Goal: Transaction & Acquisition: Purchase product/service

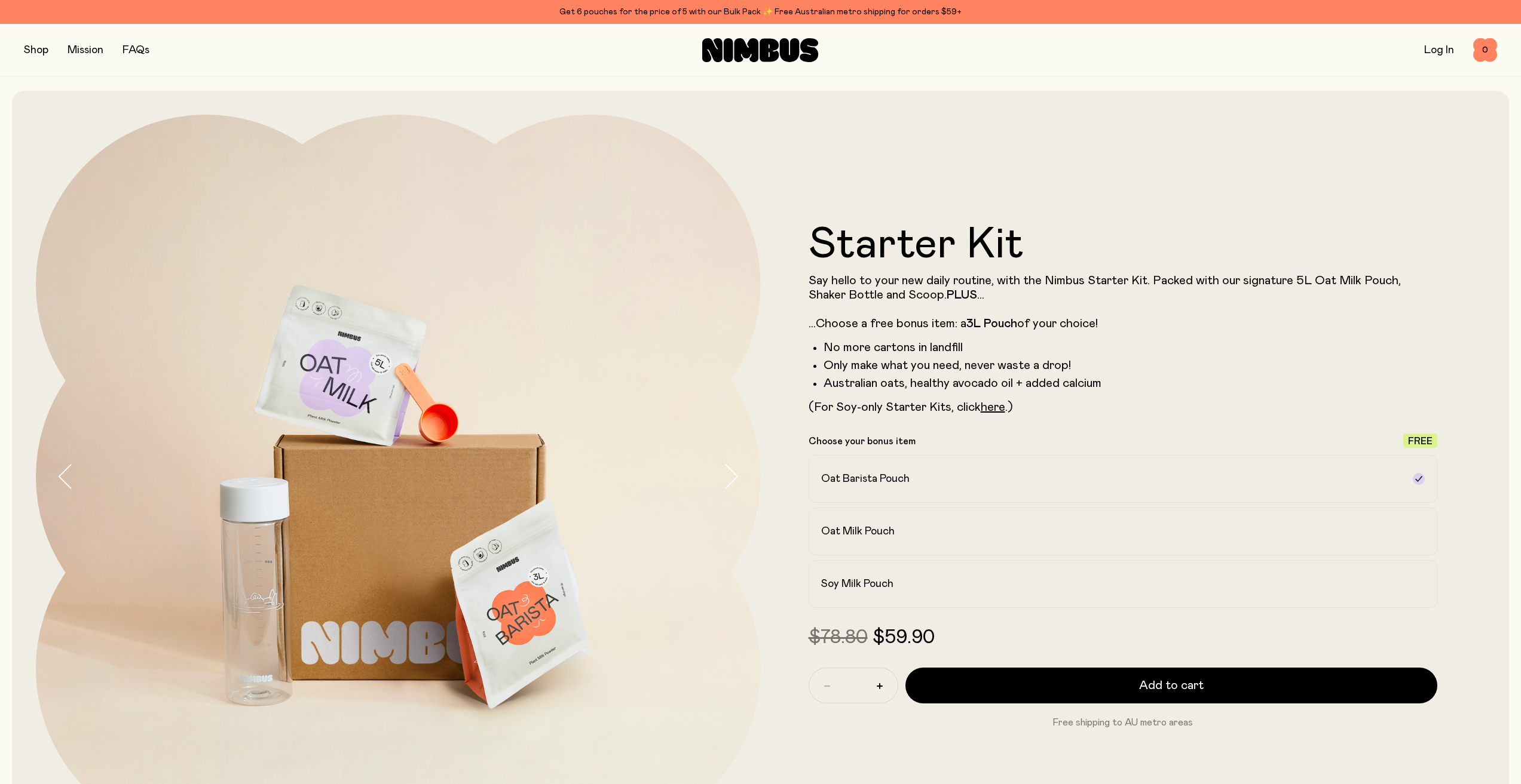
drag, startPoint x: 27, startPoint y: 52, endPoint x: 17, endPoint y: 52, distance: 10.0
click at [11, 56] on div "Shop Mission FAQs Log In 0 0" at bounding box center [760, 50] width 1521 height 52
click at [31, 50] on button "button" at bounding box center [36, 50] width 24 height 17
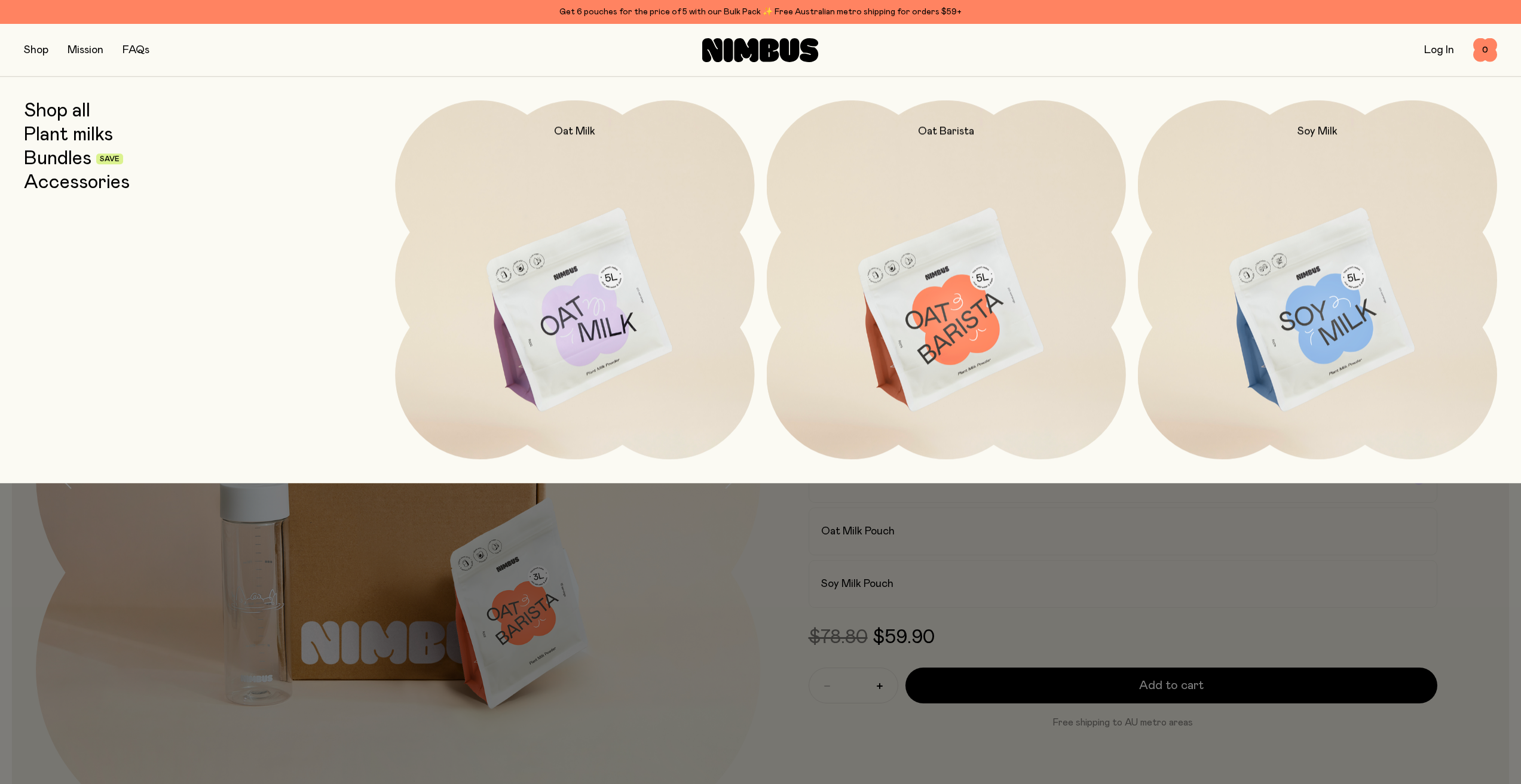
click at [45, 134] on link "Plant milks" at bounding box center [69, 135] width 89 height 22
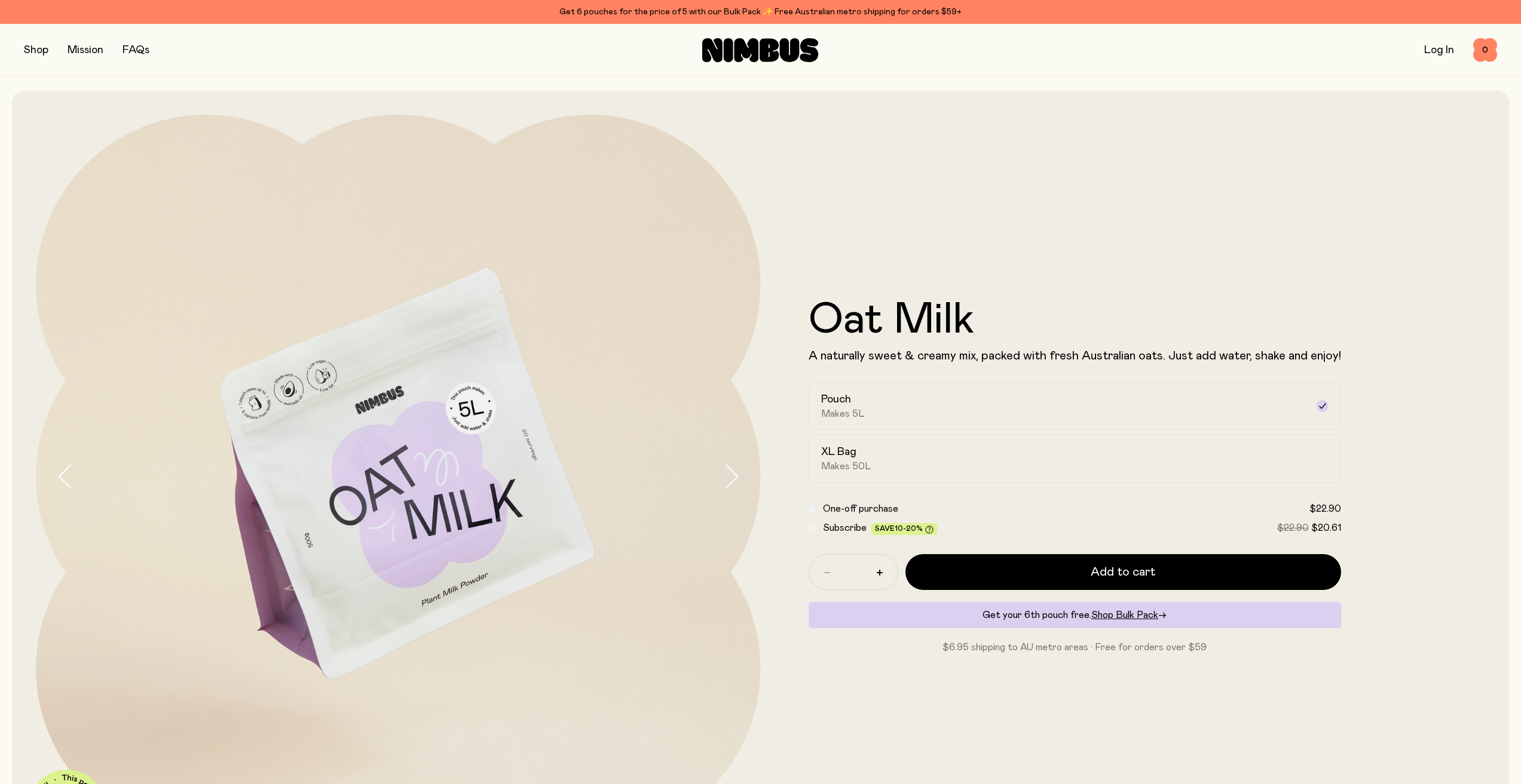
click at [31, 49] on button "button" at bounding box center [36, 50] width 24 height 17
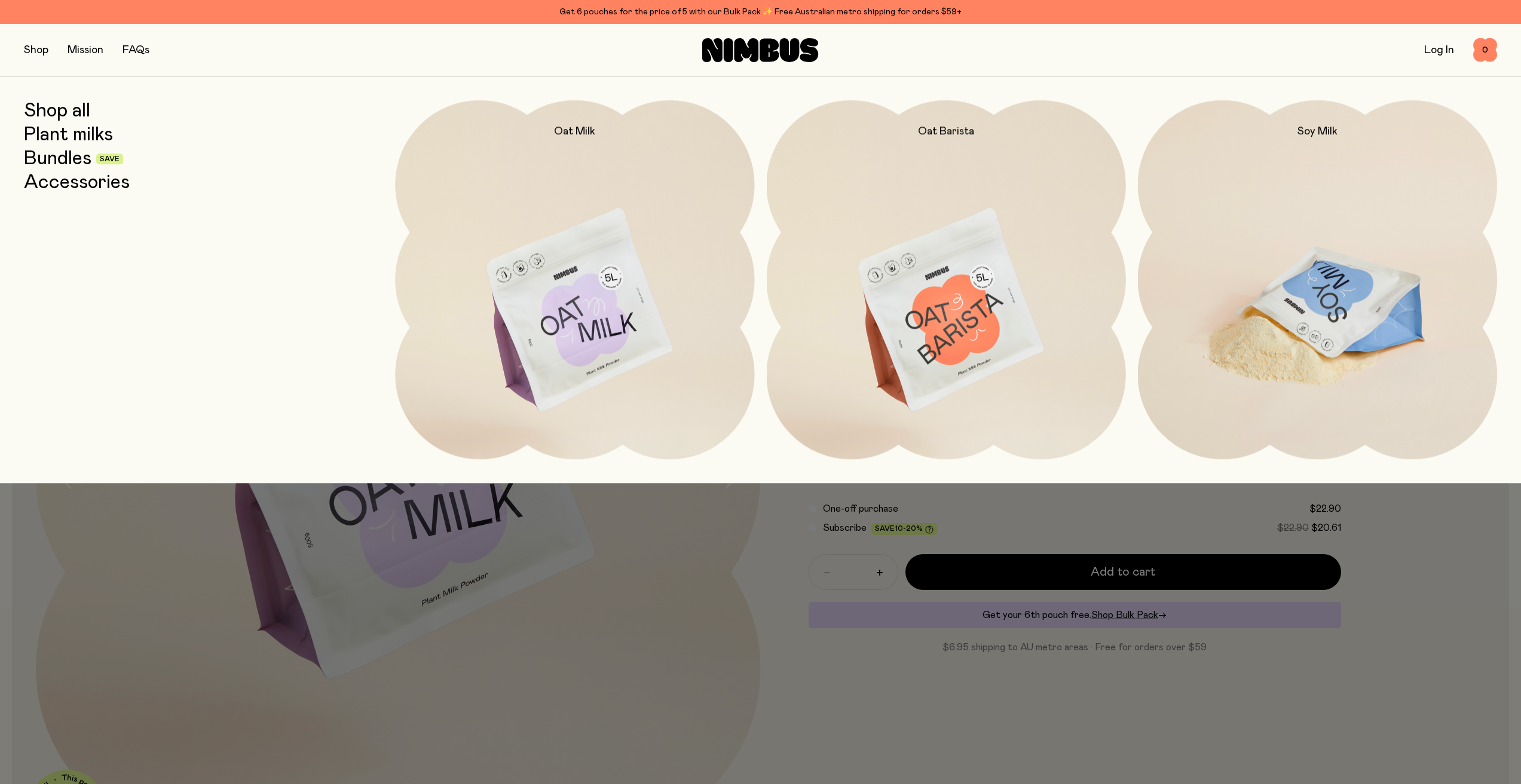
click at [1254, 277] on img at bounding box center [1317, 311] width 359 height 422
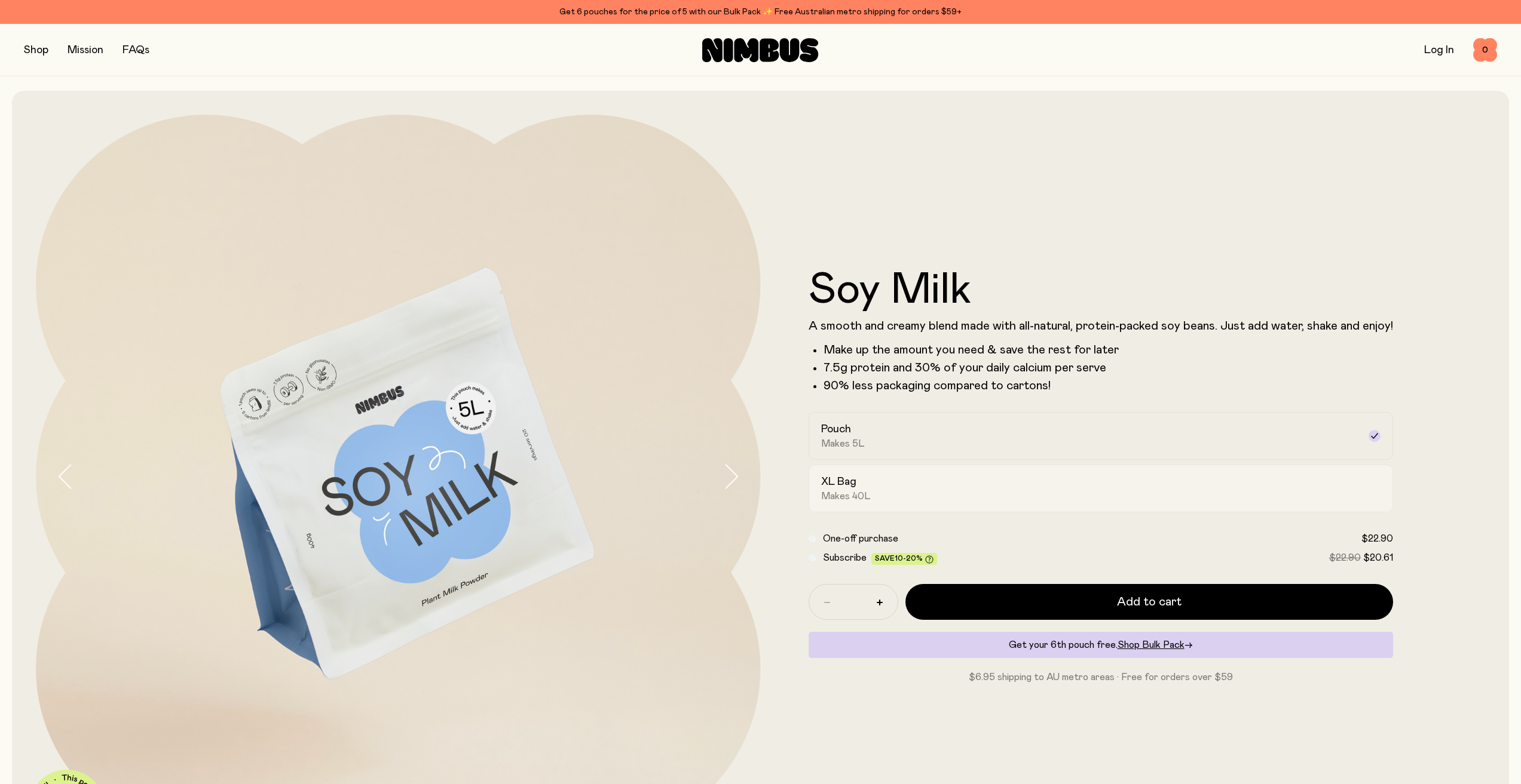
click at [855, 497] on span "Makes 40L" at bounding box center [845, 496] width 49 height 12
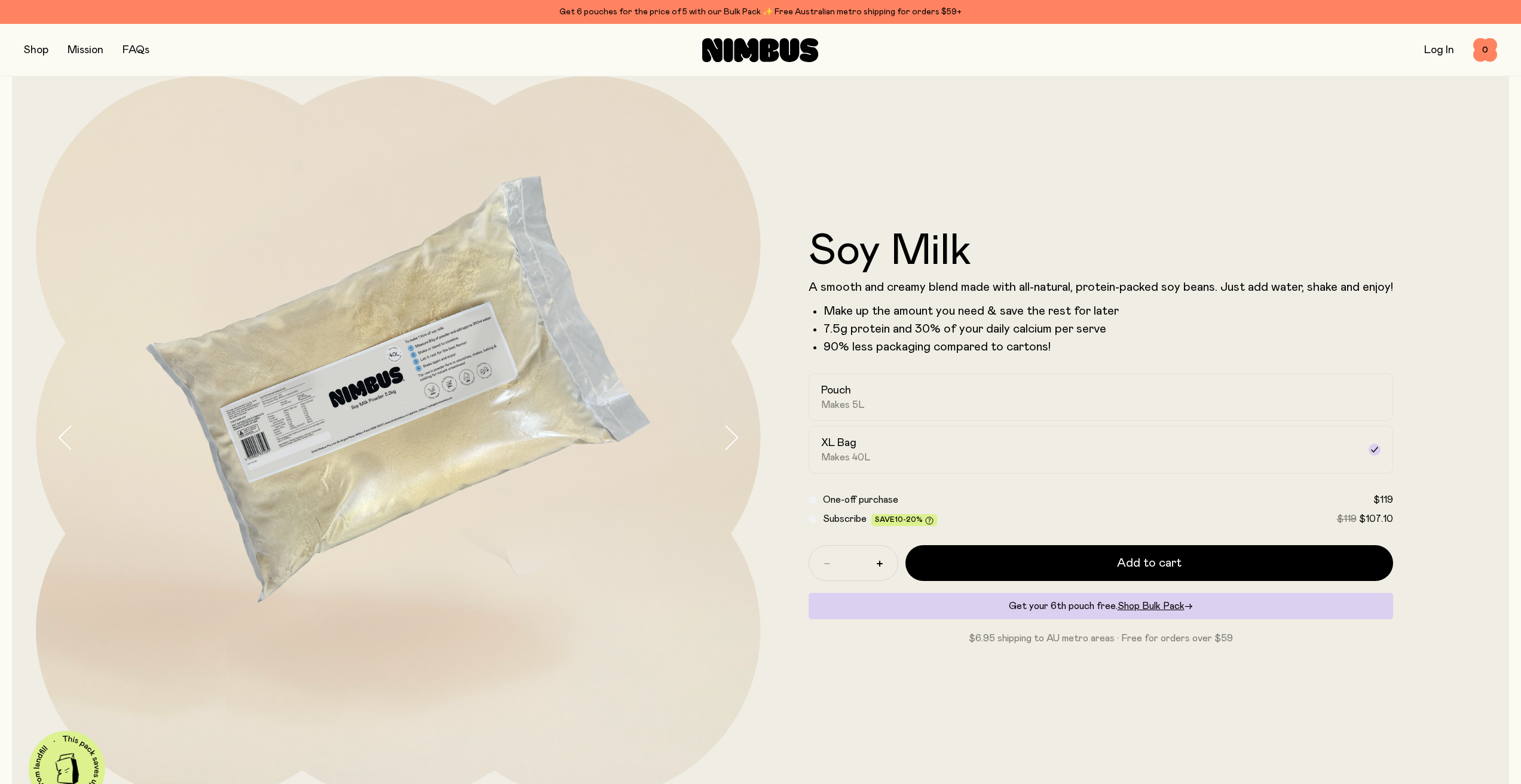
scroll to position [60, 0]
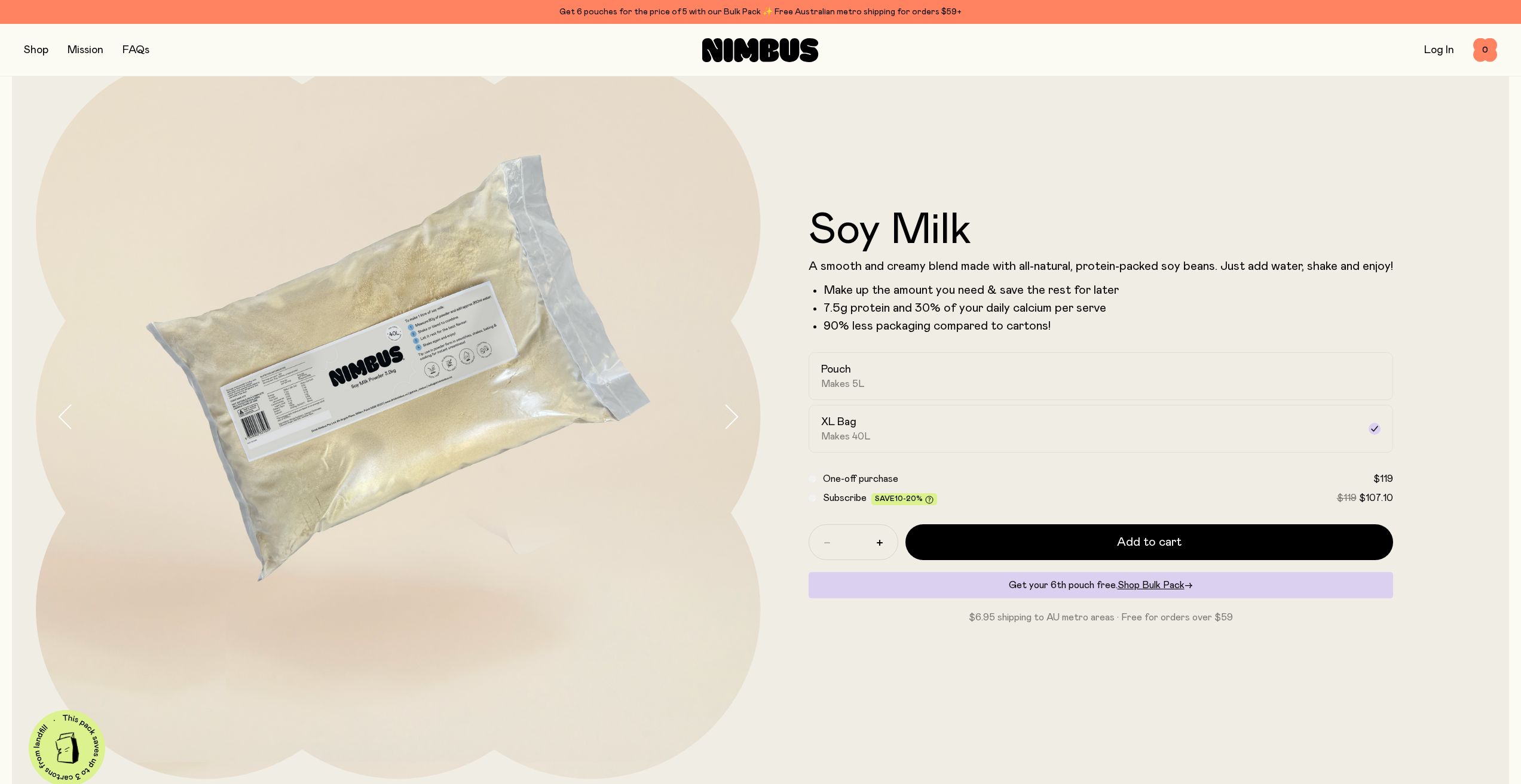
click at [529, 690] on img at bounding box center [398, 417] width 725 height 724
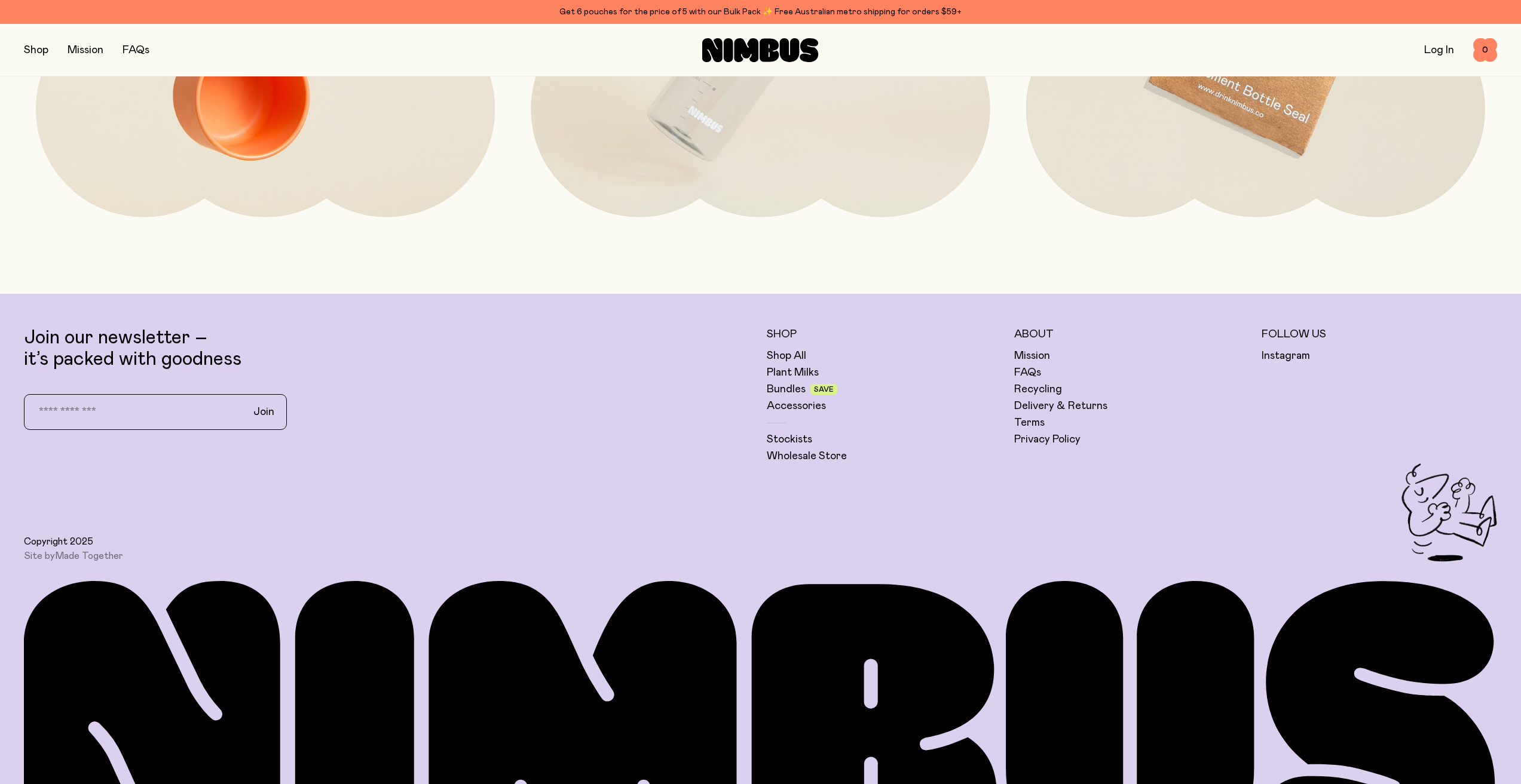
scroll to position [4074, 0]
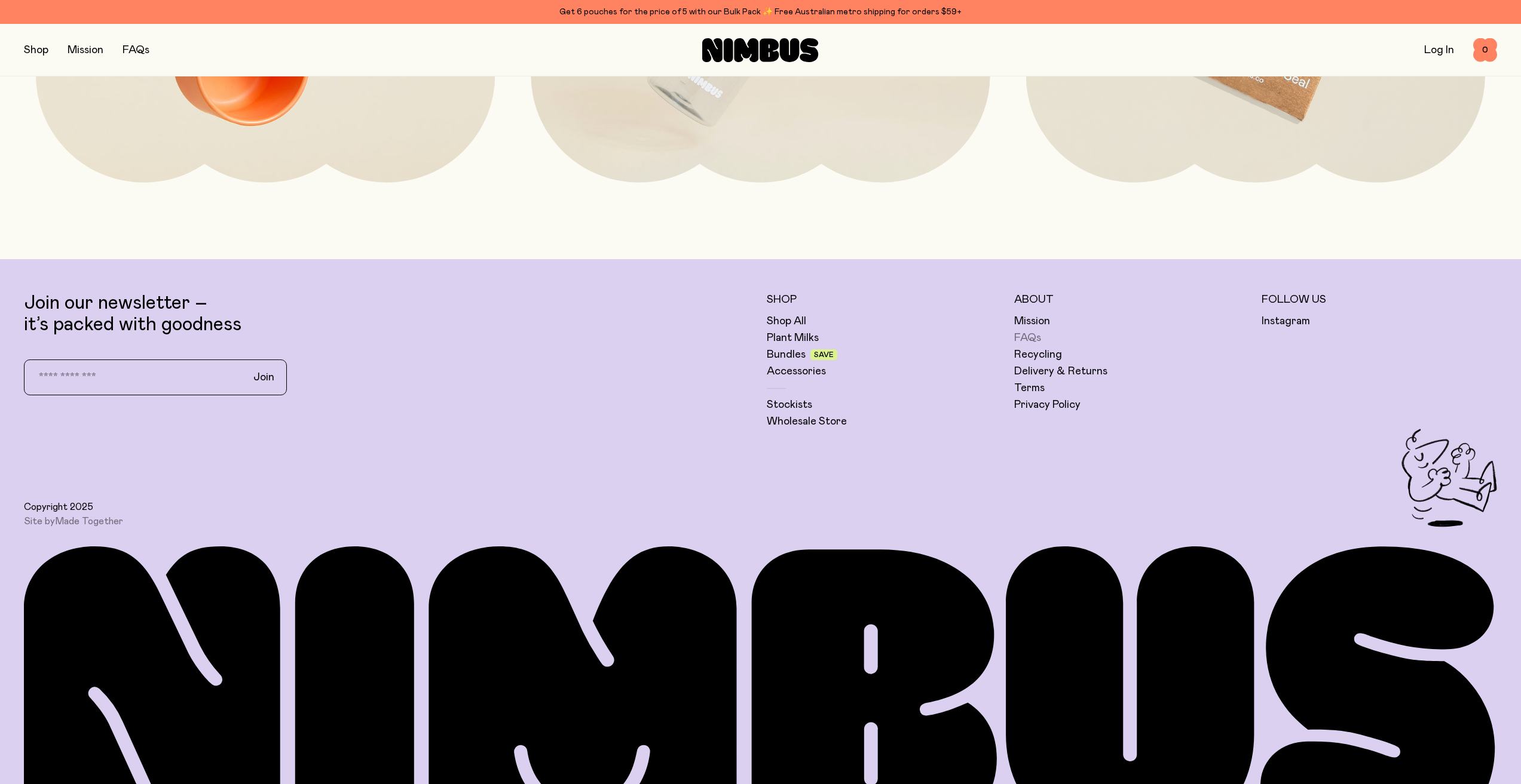
click at [1030, 336] on link "FAQs" at bounding box center [1027, 338] width 27 height 15
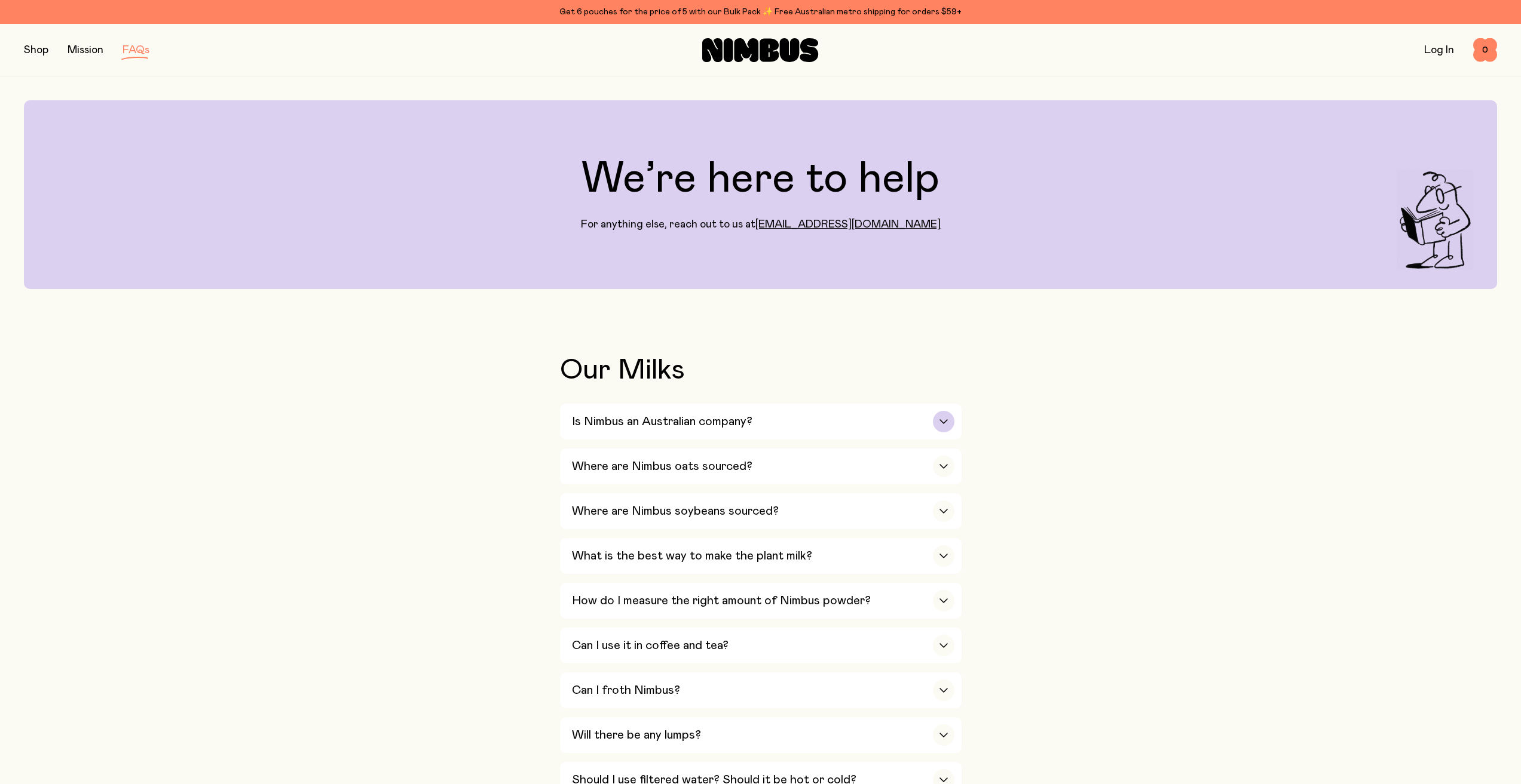
click at [909, 436] on div "Is Nimbus an Australian company?" at bounding box center [763, 422] width 382 height 35
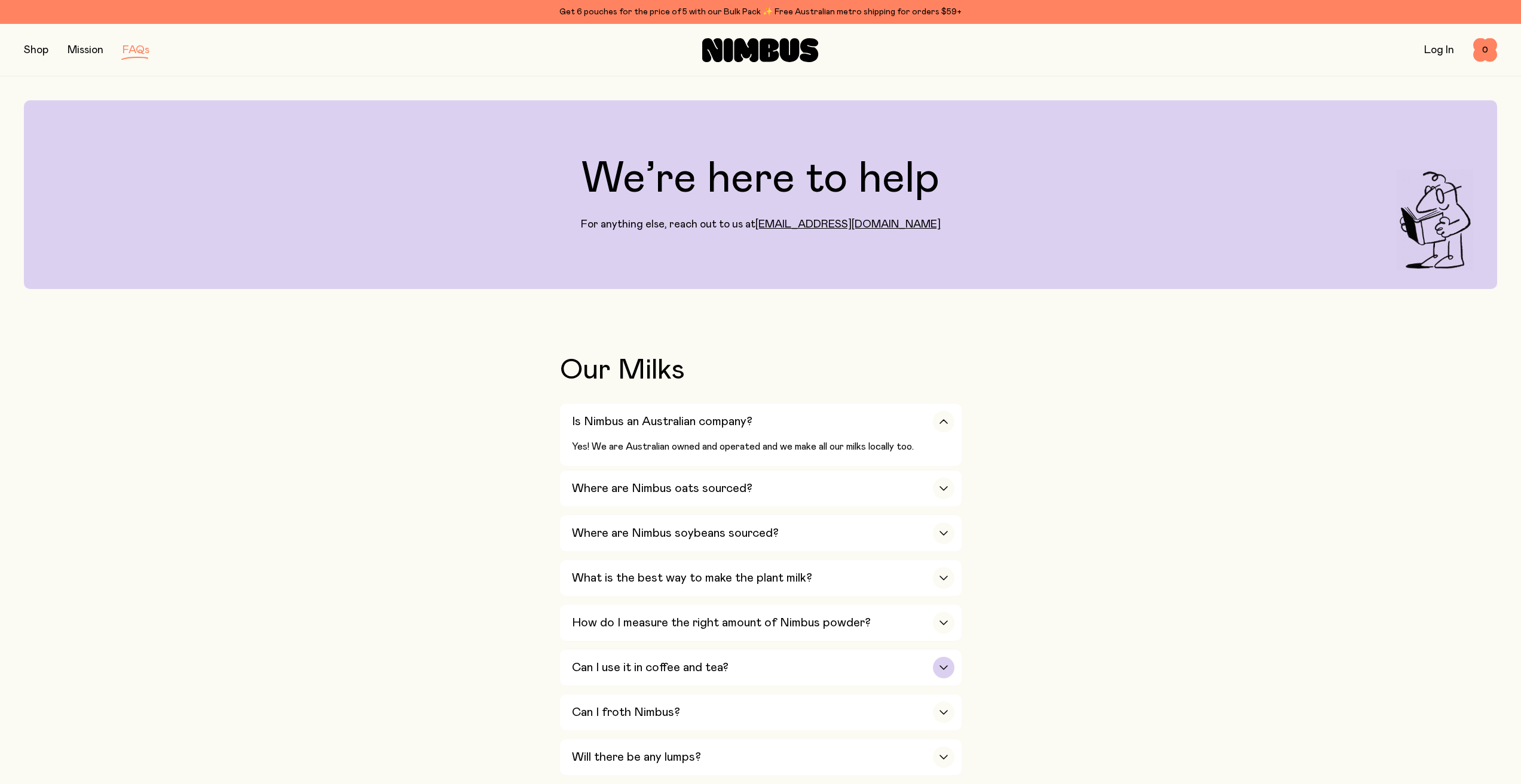
click at [816, 668] on div "Can I use it in coffee and tea?" at bounding box center [763, 668] width 382 height 35
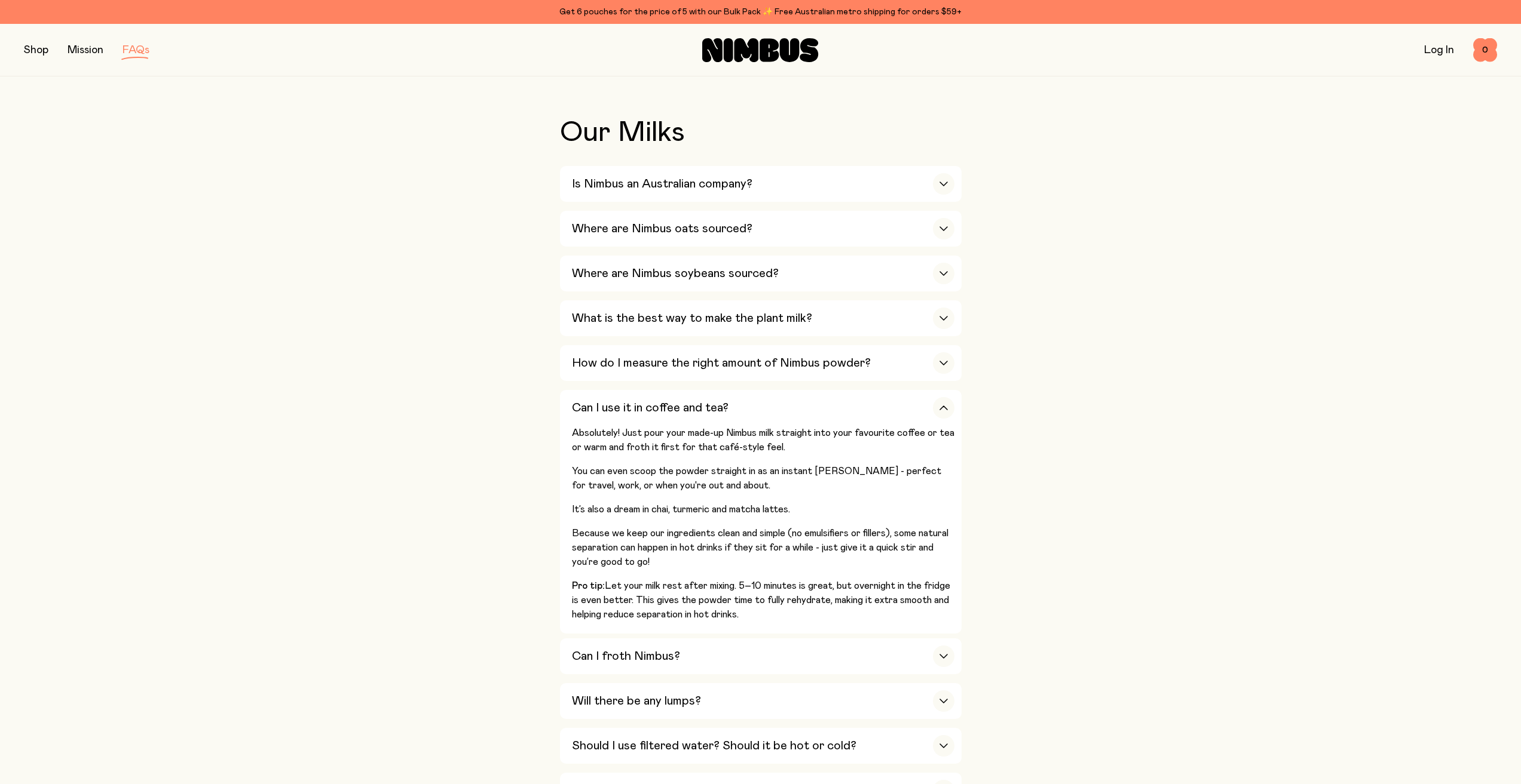
scroll to position [239, 0]
click at [892, 264] on div "Where are Nimbus soybeans sourced?" at bounding box center [763, 272] width 382 height 35
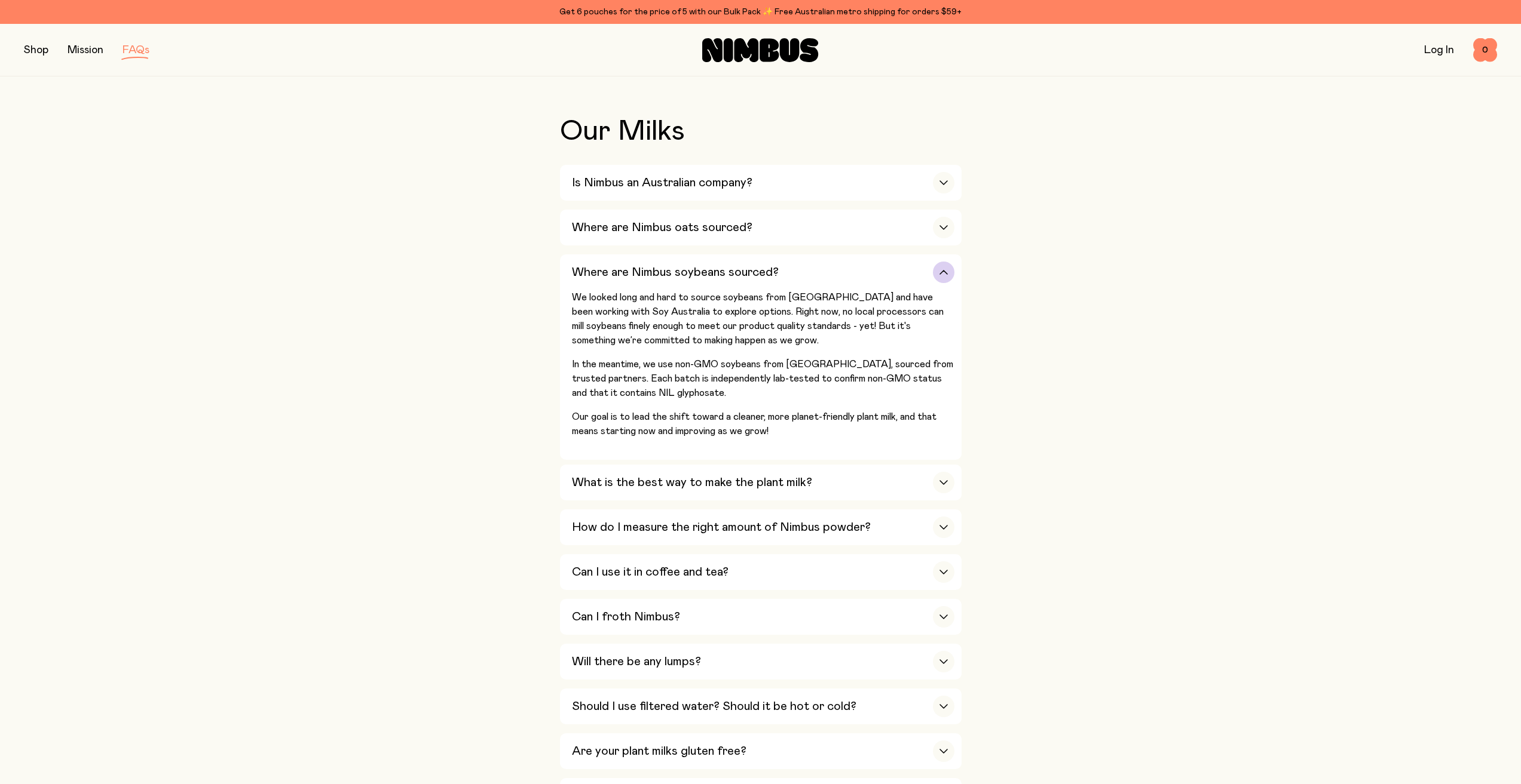
click at [892, 264] on div "Where are Nimbus soybeans sourced?" at bounding box center [763, 272] width 382 height 35
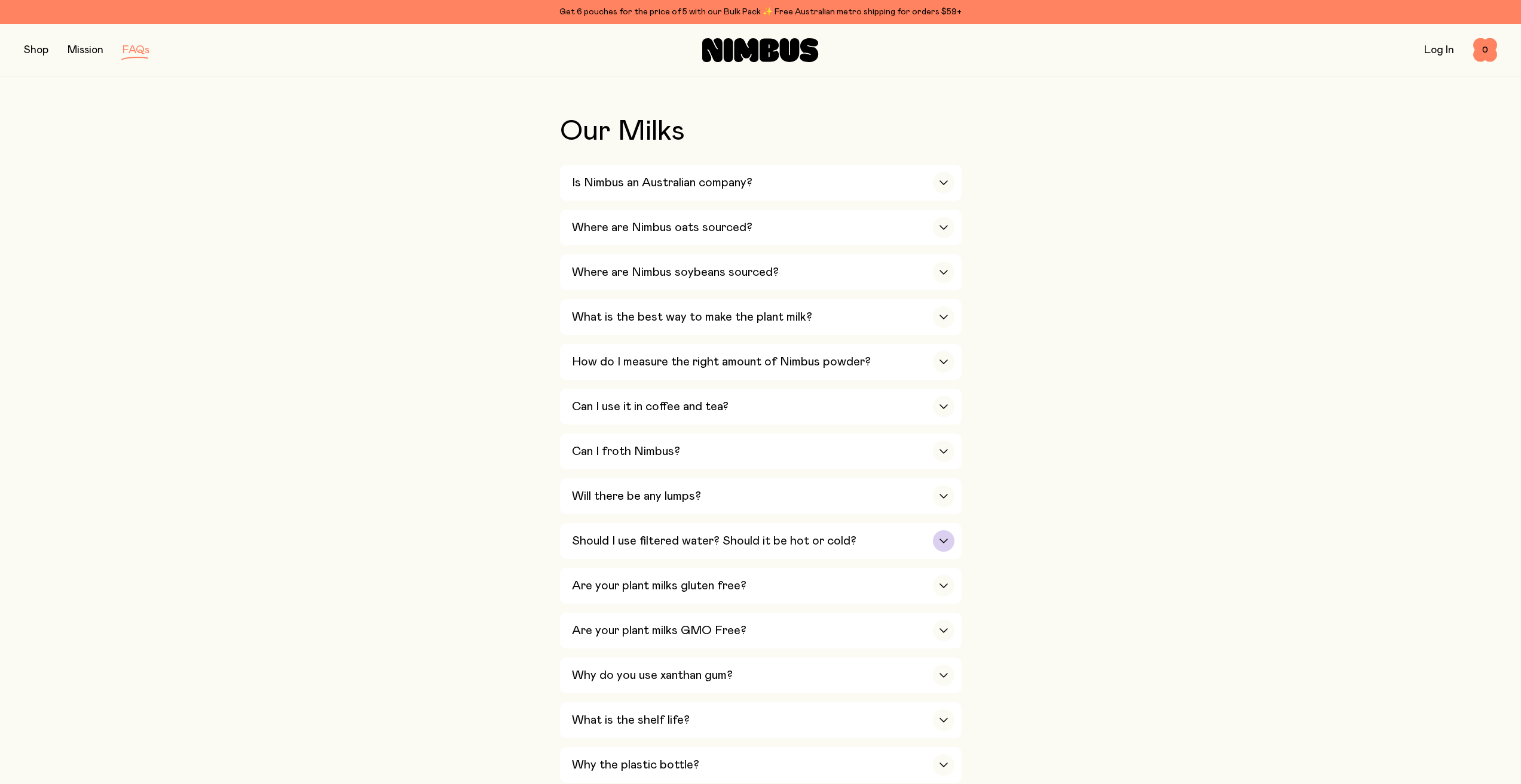
click at [886, 537] on div "Should I use filtered water? Should it be hot or cold?" at bounding box center [763, 541] width 382 height 35
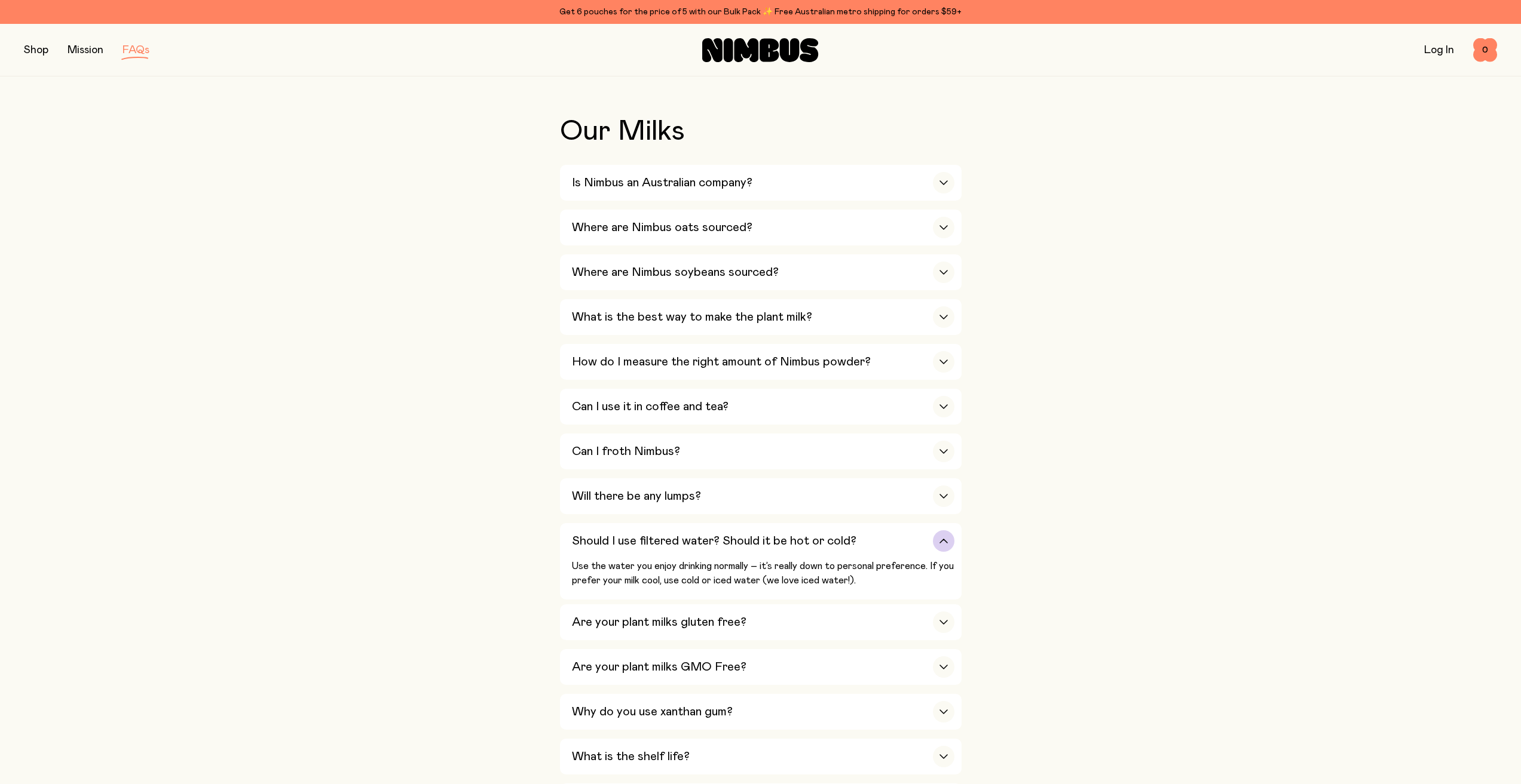
click at [886, 537] on div "Should I use filtered water? Should it be hot or cold?" at bounding box center [763, 541] width 382 height 35
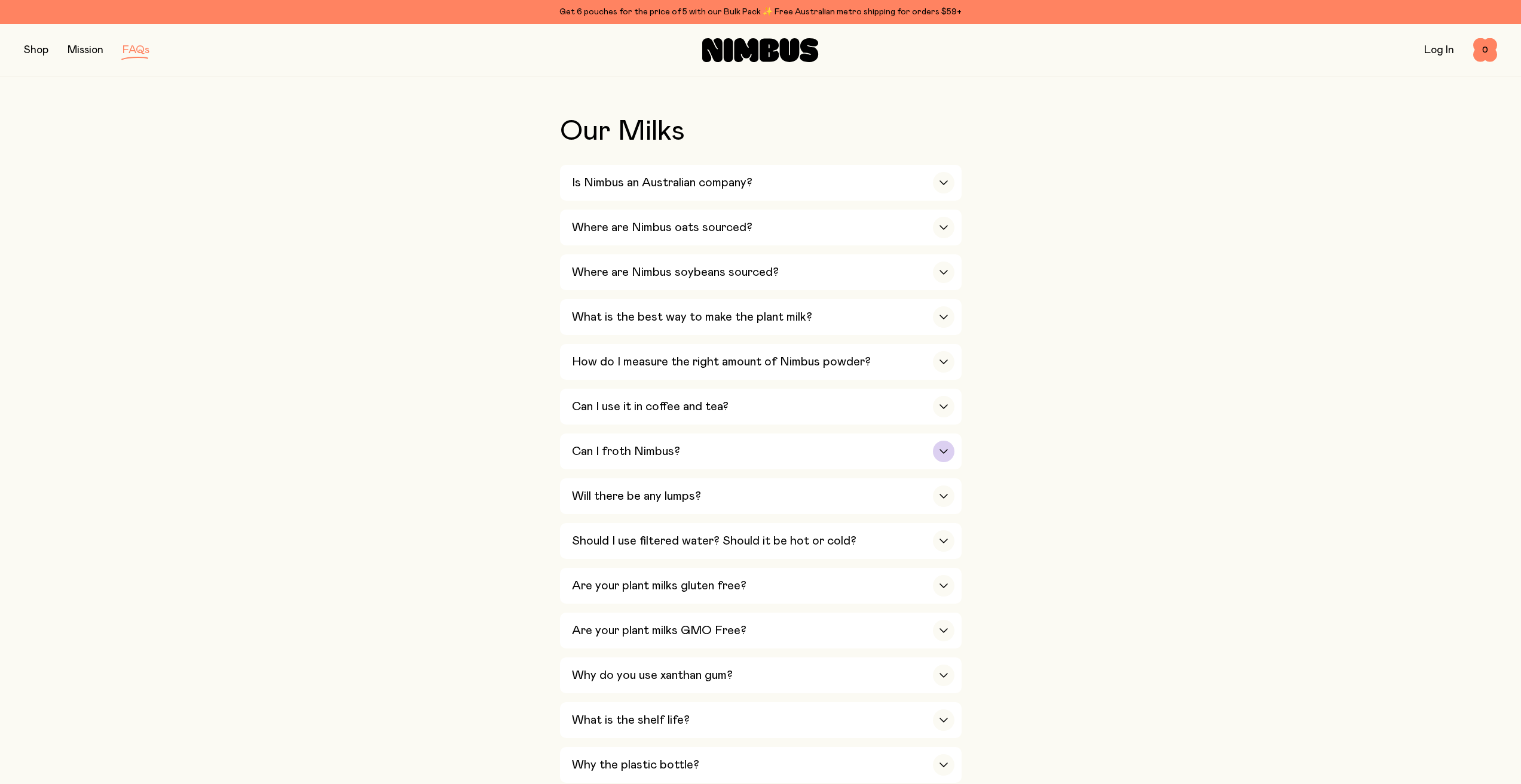
click at [875, 448] on div "Can I froth Nimbus?" at bounding box center [763, 452] width 382 height 35
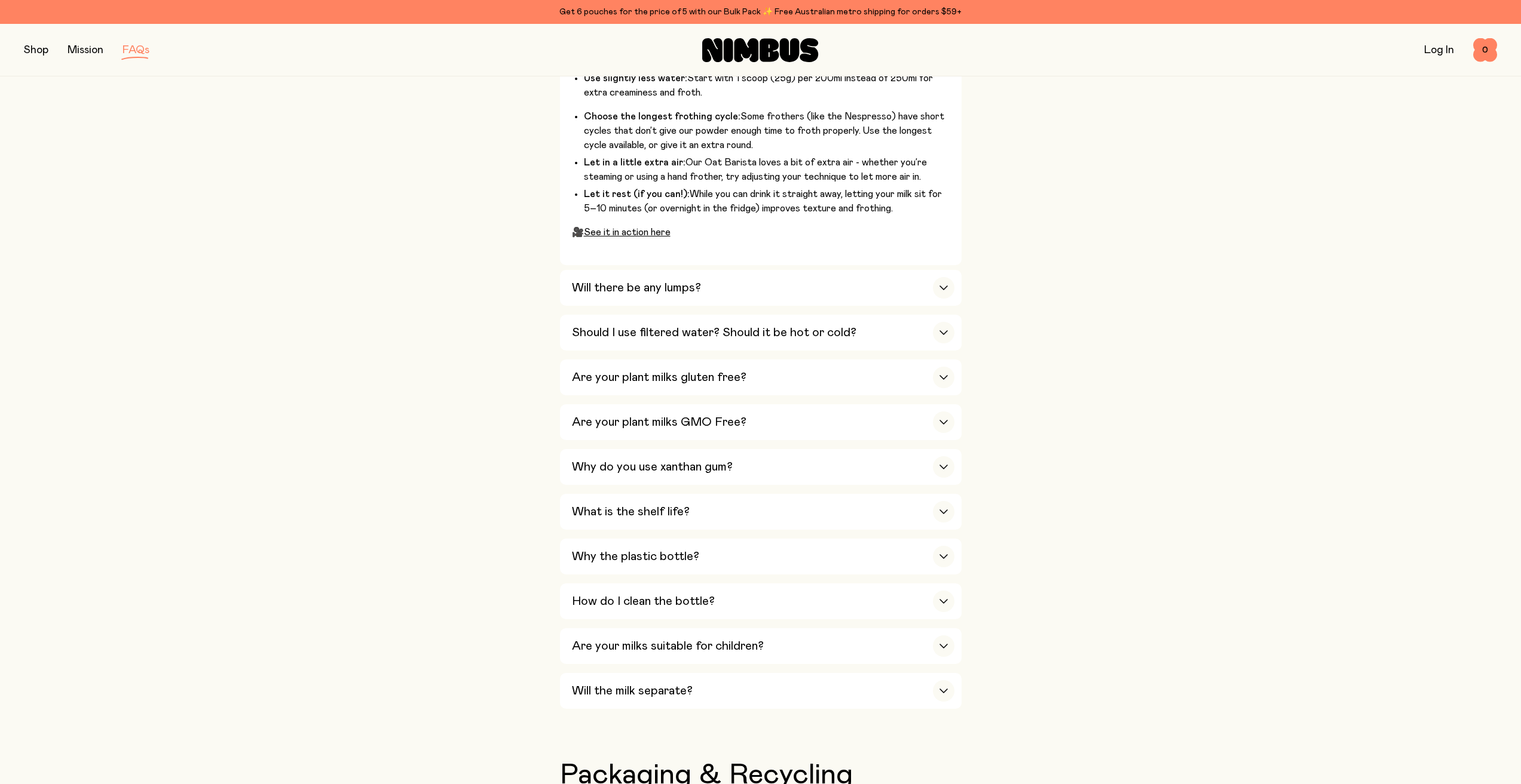
scroll to position [777, 0]
click at [840, 544] on div "Why the plastic bottle?" at bounding box center [763, 556] width 382 height 35
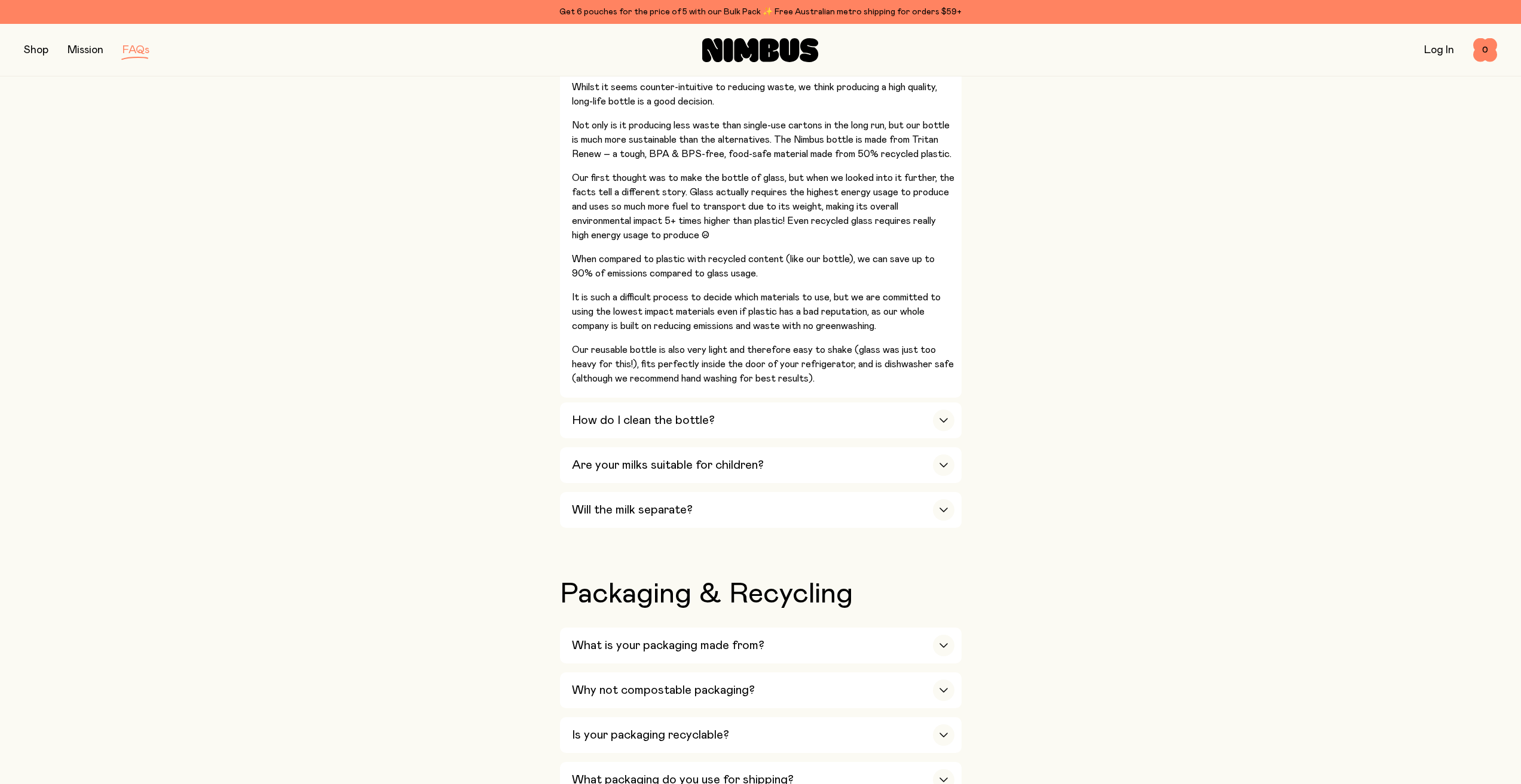
scroll to position [956, 0]
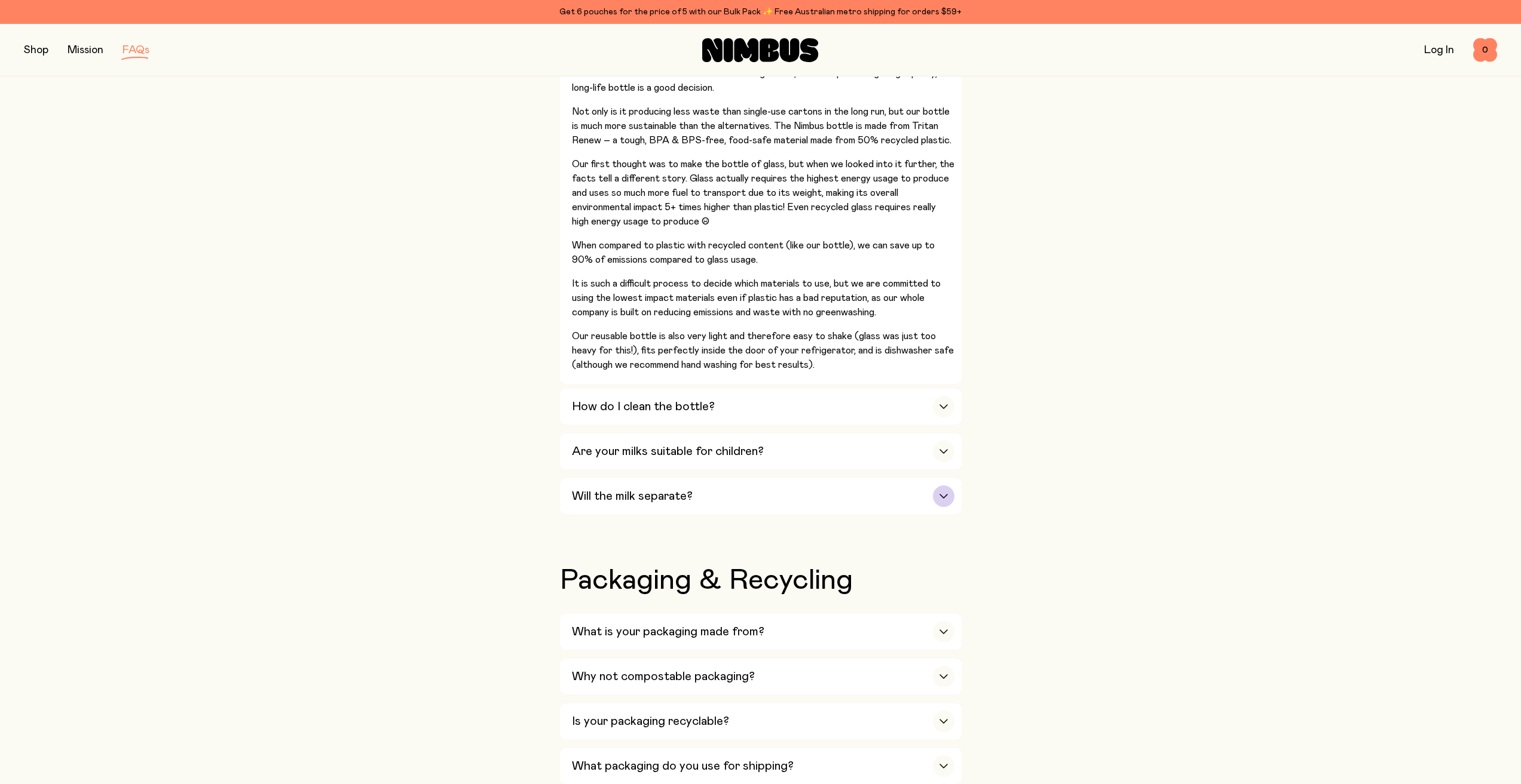
click at [905, 478] on div "Will the milk separate?" at bounding box center [763, 496] width 382 height 35
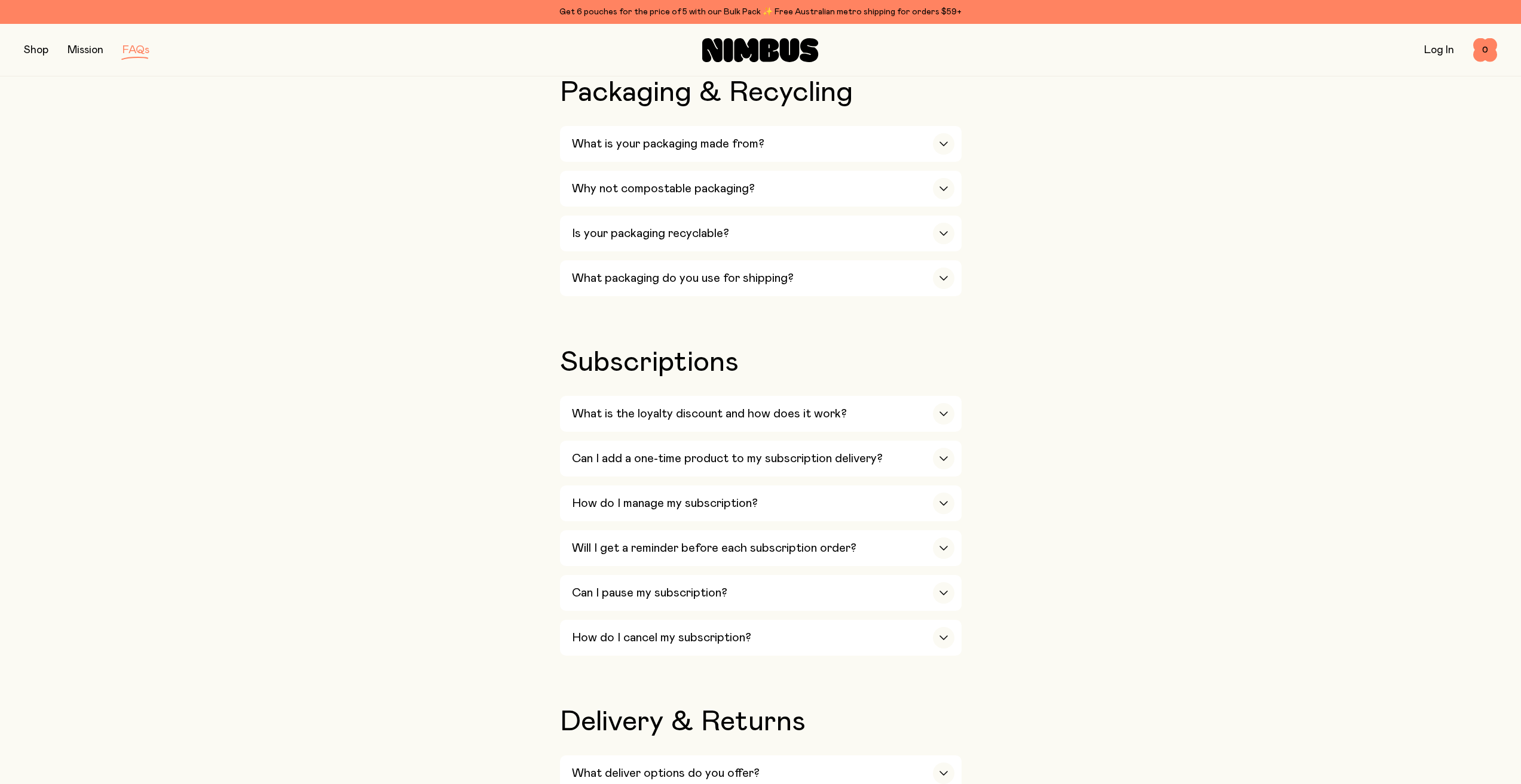
scroll to position [1195, 0]
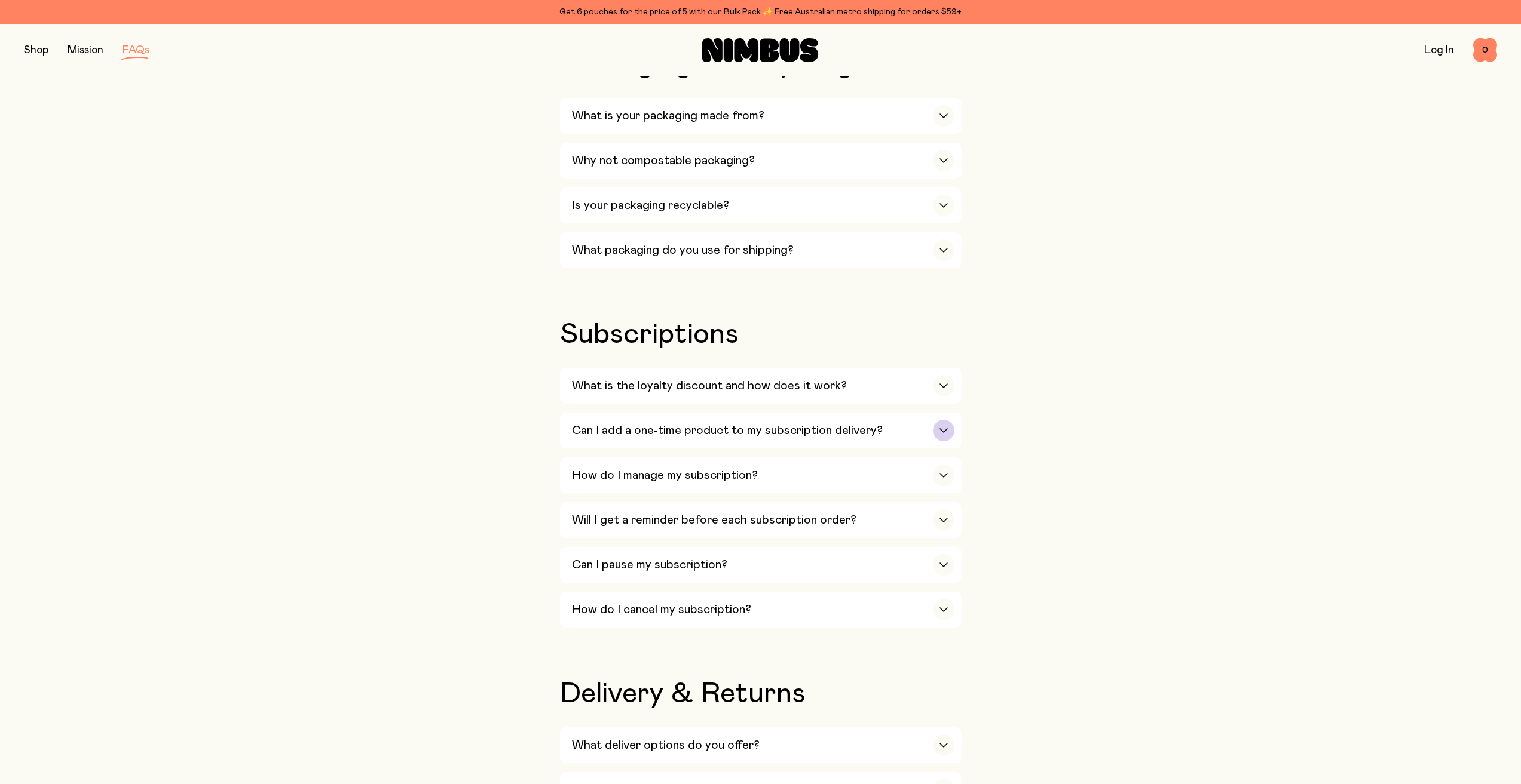
click at [620, 423] on h3 "Can I add a one-time product to my subscription delivery?" at bounding box center [727, 431] width 311 height 15
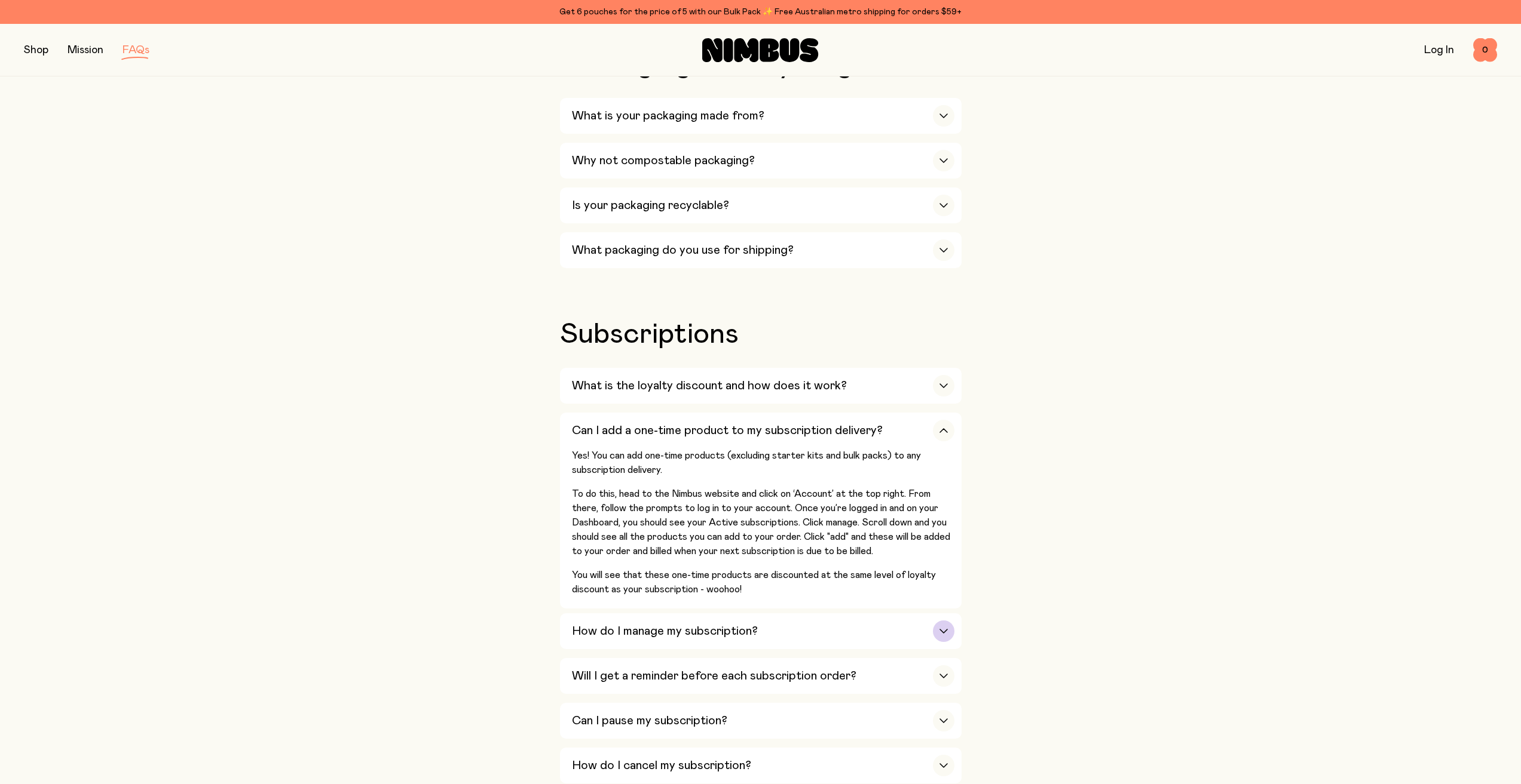
click at [699, 624] on h3 "How do I manage my subscription?" at bounding box center [665, 632] width 186 height 15
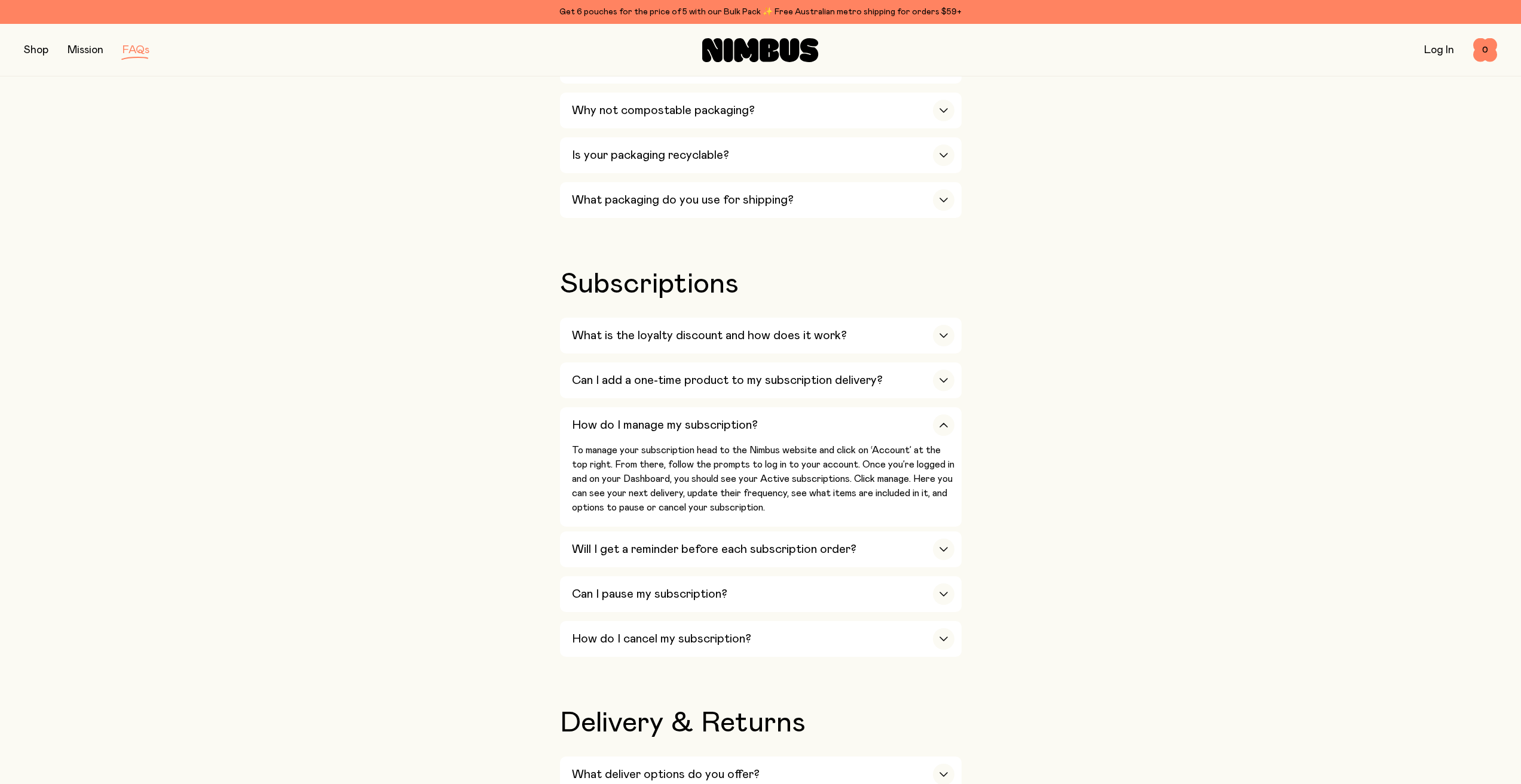
scroll to position [1314, 0]
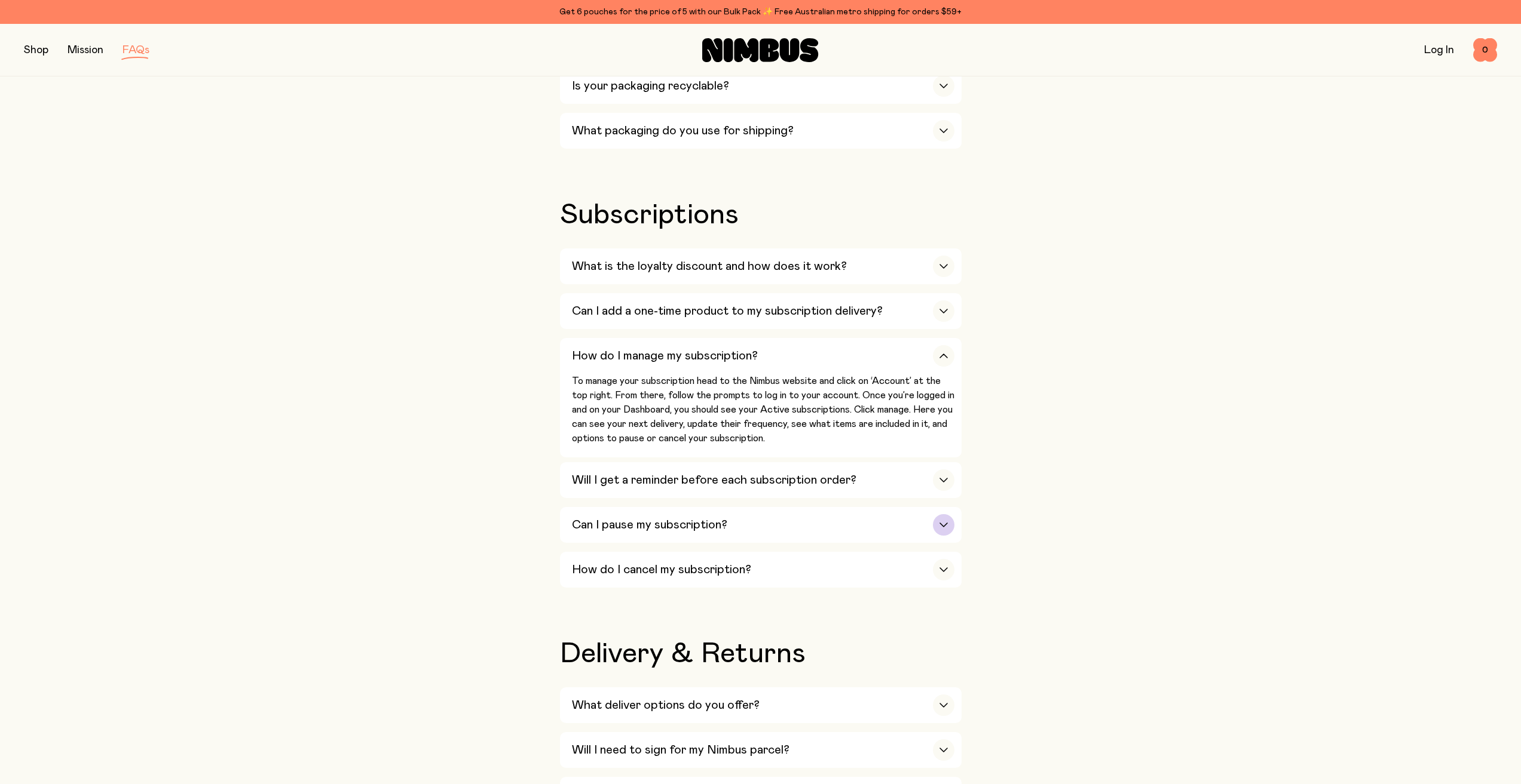
click at [843, 519] on div "Can I pause my subscription?" at bounding box center [763, 525] width 382 height 35
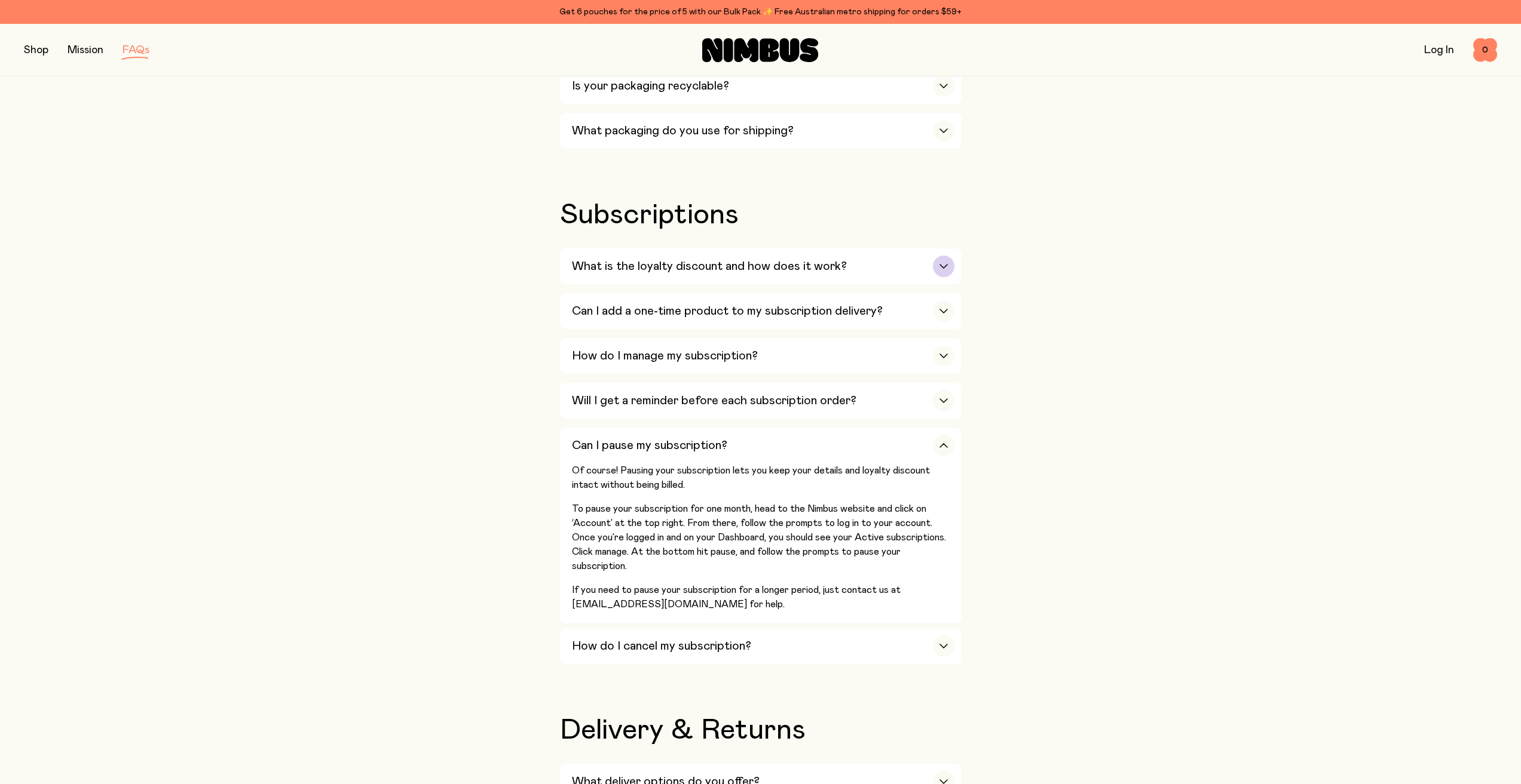
click at [796, 259] on h3 "What is the loyalty discount and how does it work?" at bounding box center [709, 266] width 275 height 15
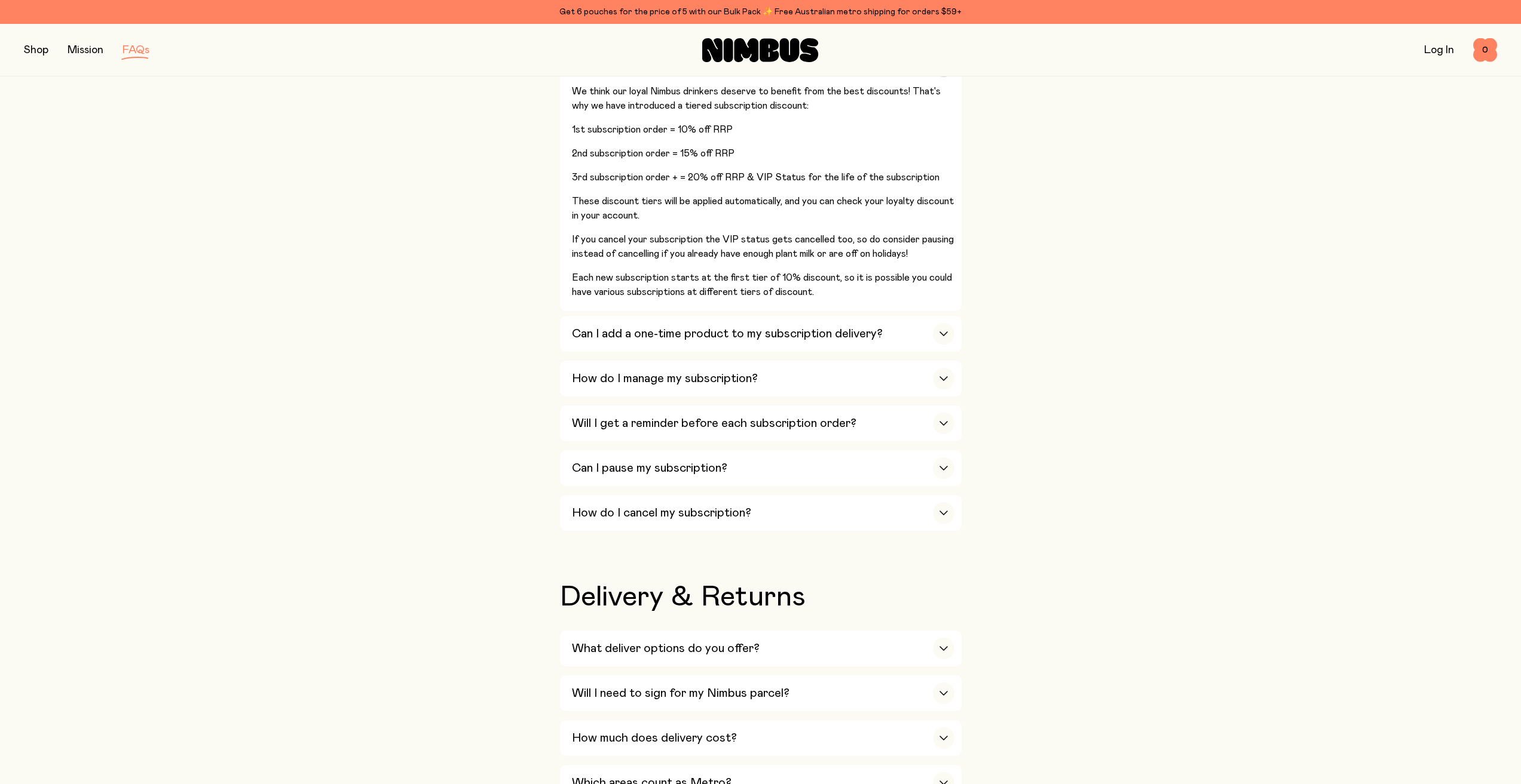
scroll to position [1553, 0]
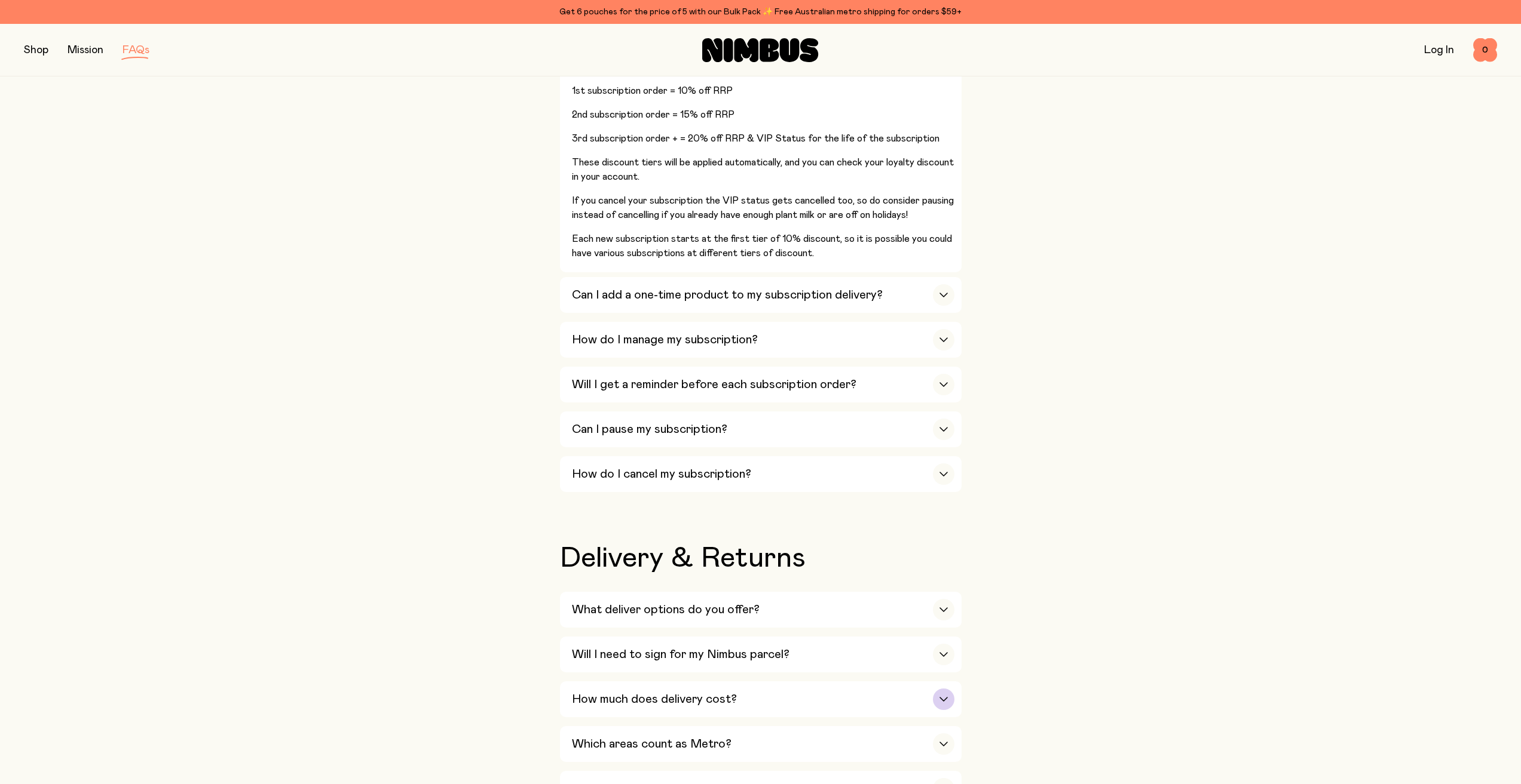
click at [673, 692] on h3 "How much does delivery cost?" at bounding box center [654, 699] width 165 height 15
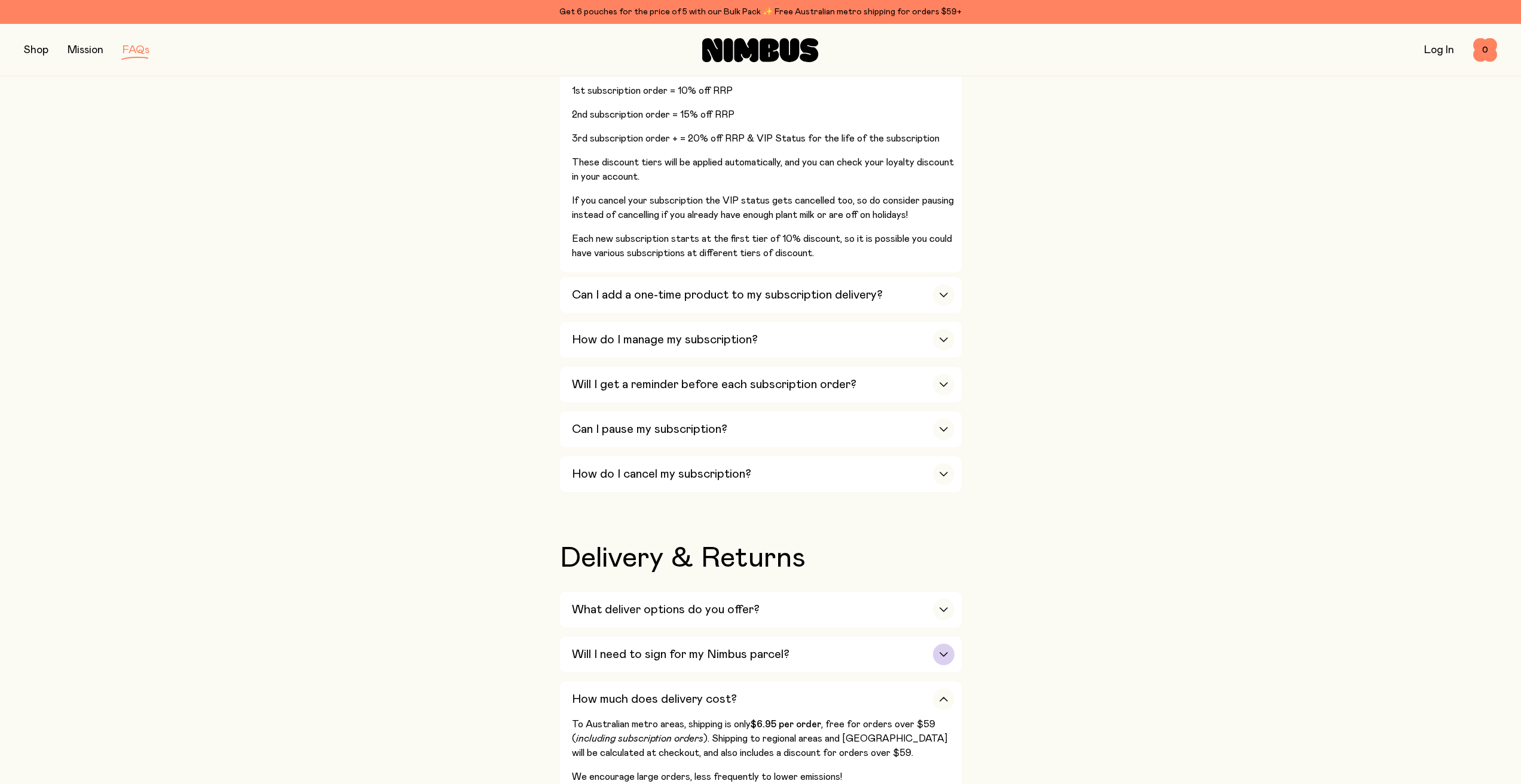
scroll to position [1733, 0]
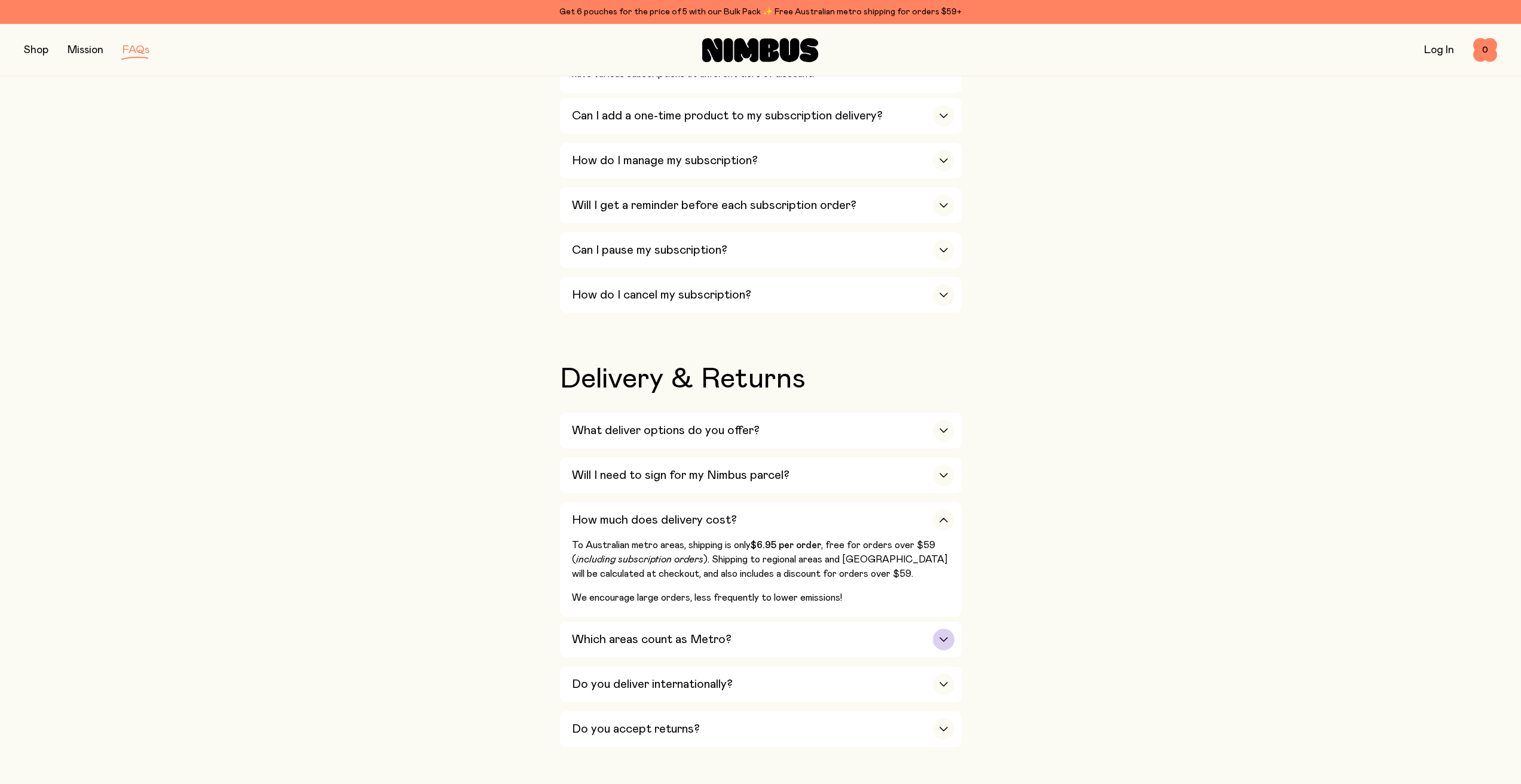
click at [633, 632] on h3 "Which areas count as Metro?" at bounding box center [652, 640] width 160 height 15
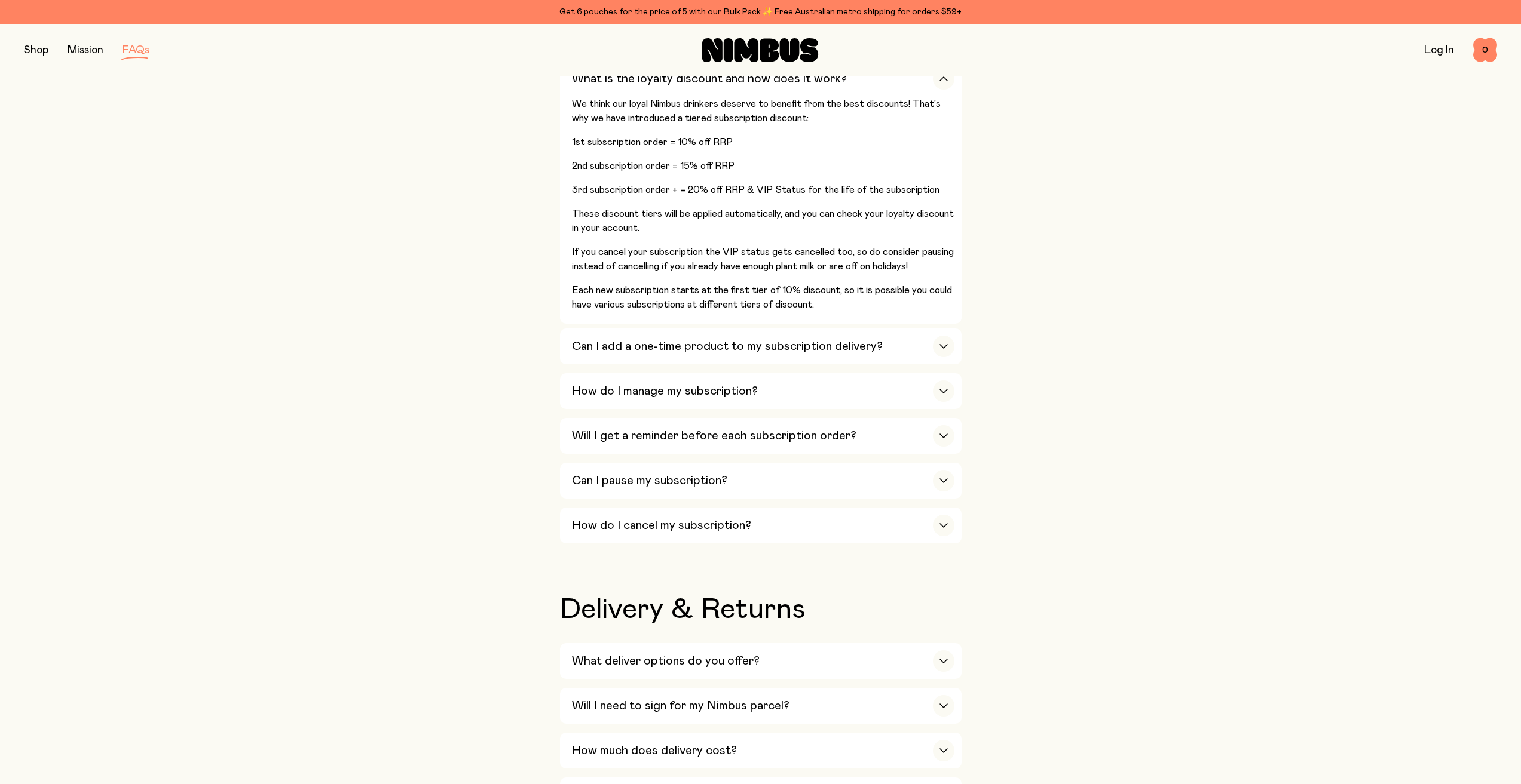
scroll to position [1493, 0]
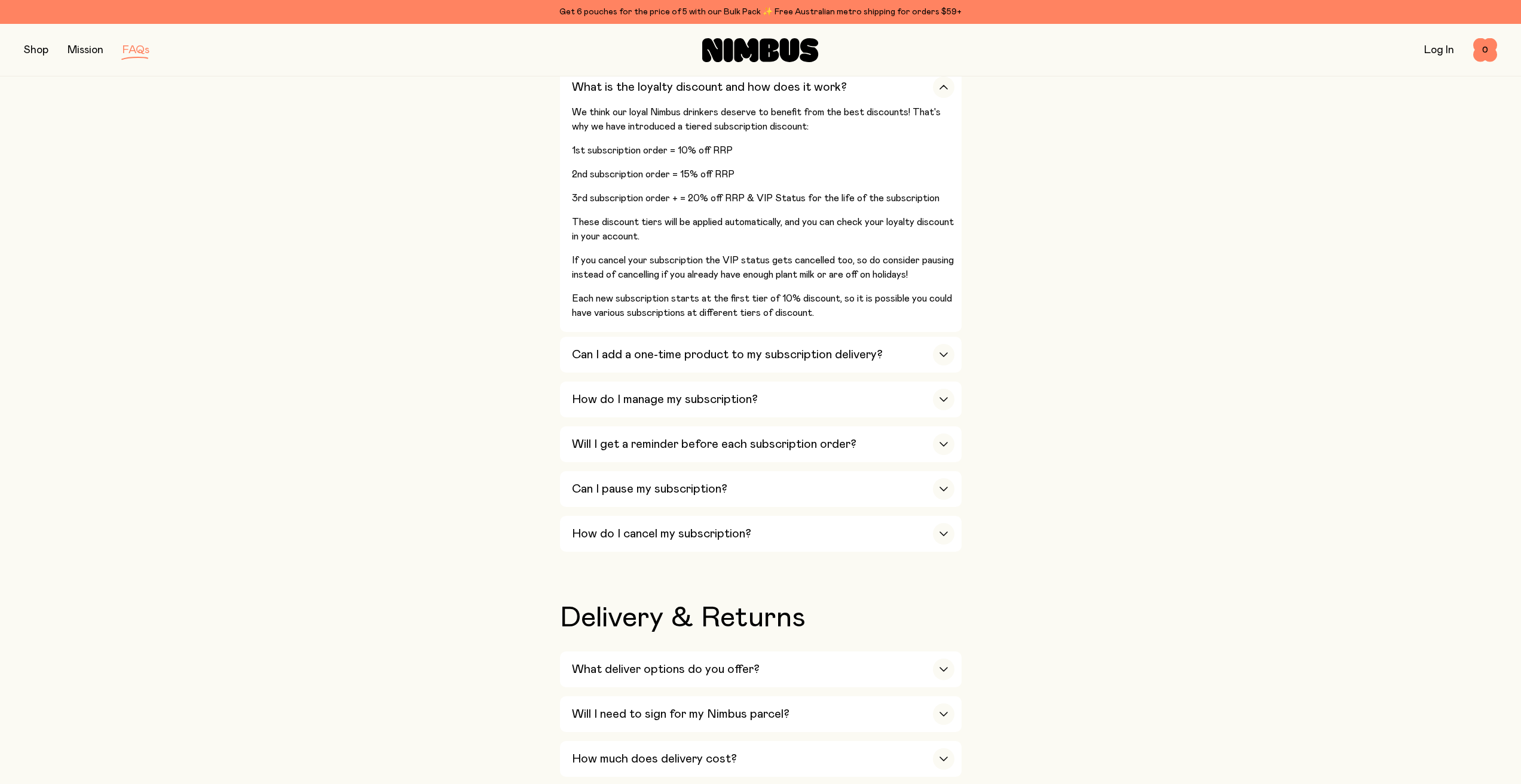
click at [26, 50] on button "button" at bounding box center [36, 50] width 24 height 17
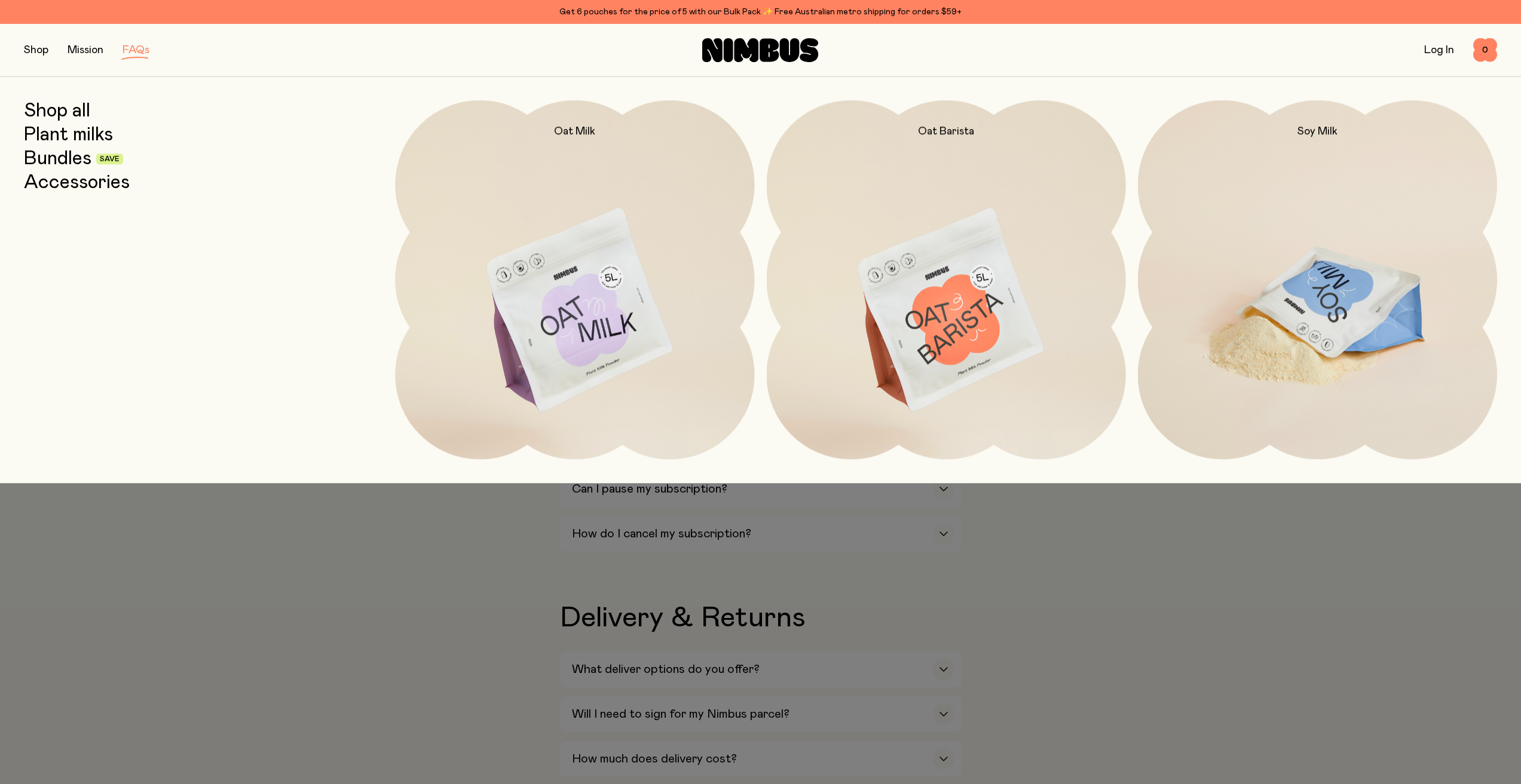
click at [1287, 189] on img at bounding box center [1317, 311] width 359 height 422
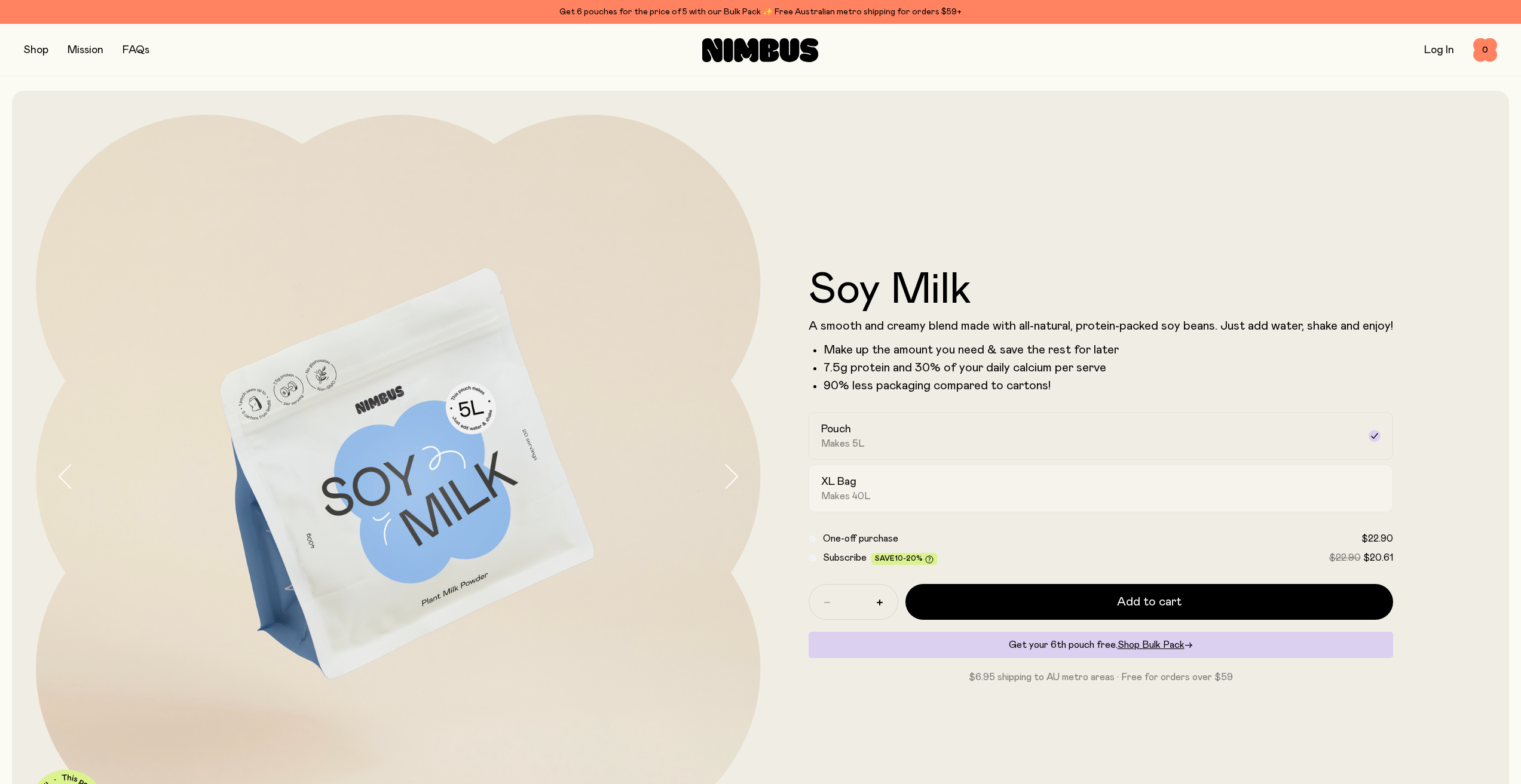
click at [954, 492] on div "XL Bag Makes 40L" at bounding box center [1089, 489] width 537 height 27
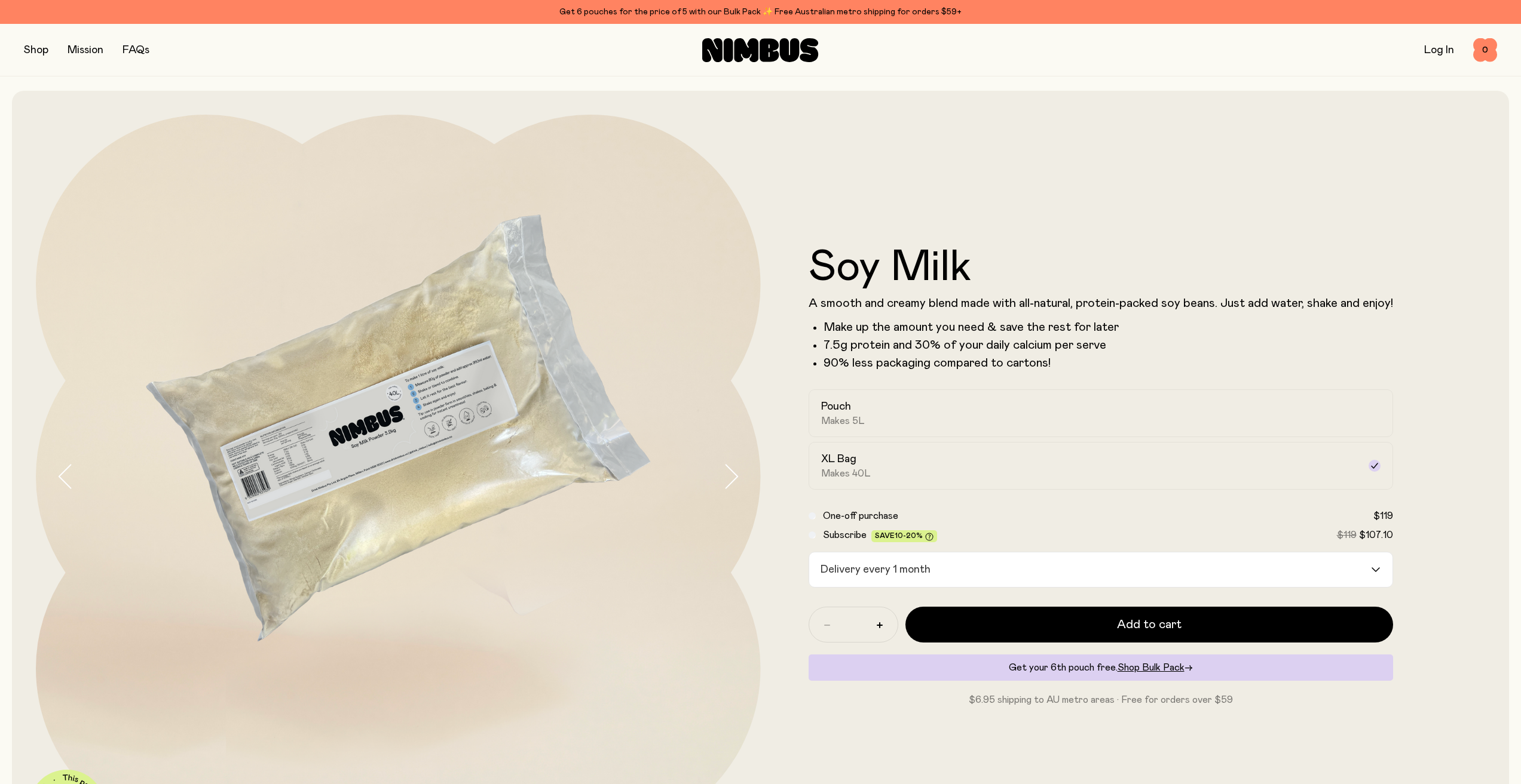
click at [842, 574] on div "Delivery every 1 month" at bounding box center [1090, 569] width 562 height 35
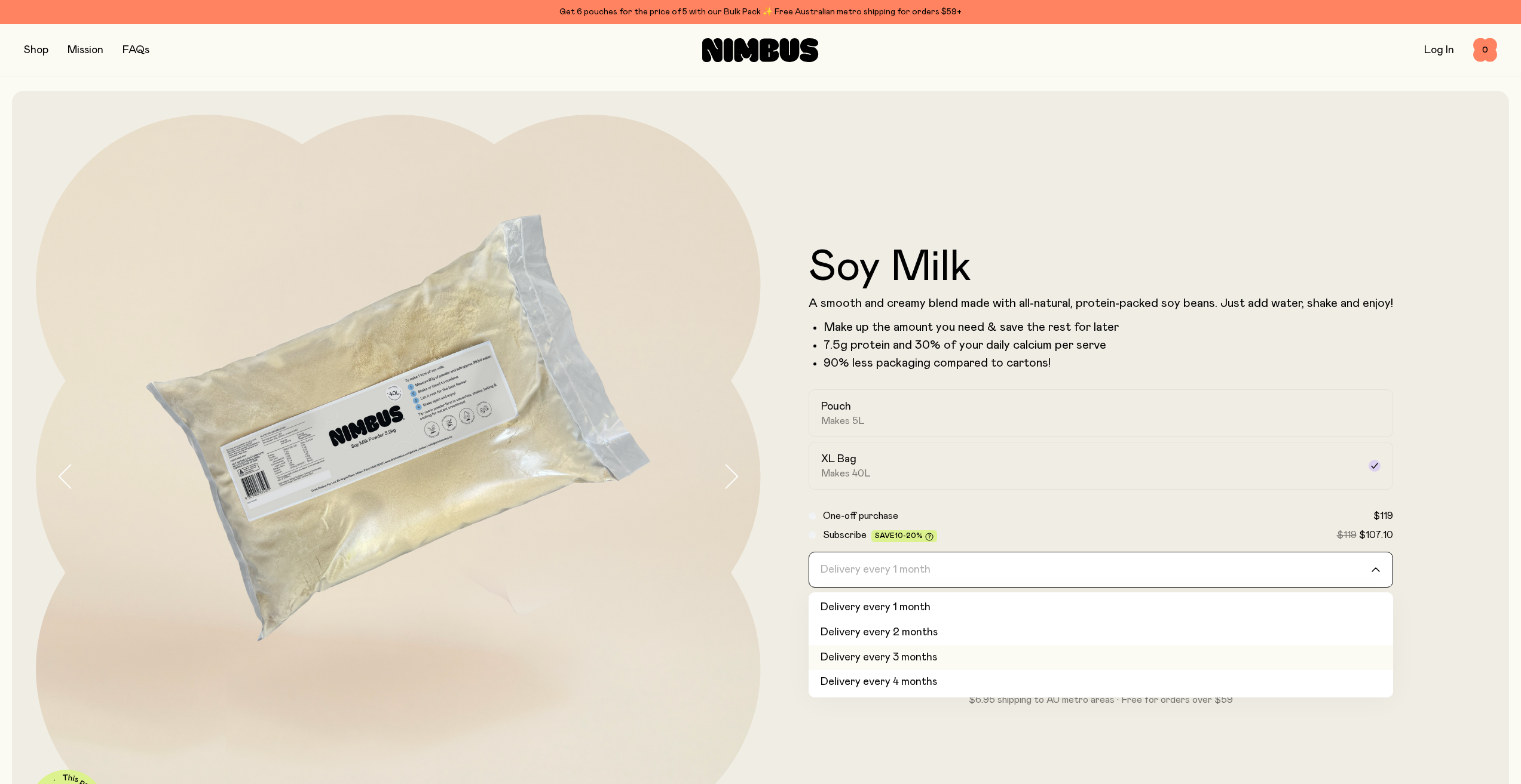
scroll to position [50, 0]
click at [738, 645] on button "button" at bounding box center [741, 477] width 38 height 724
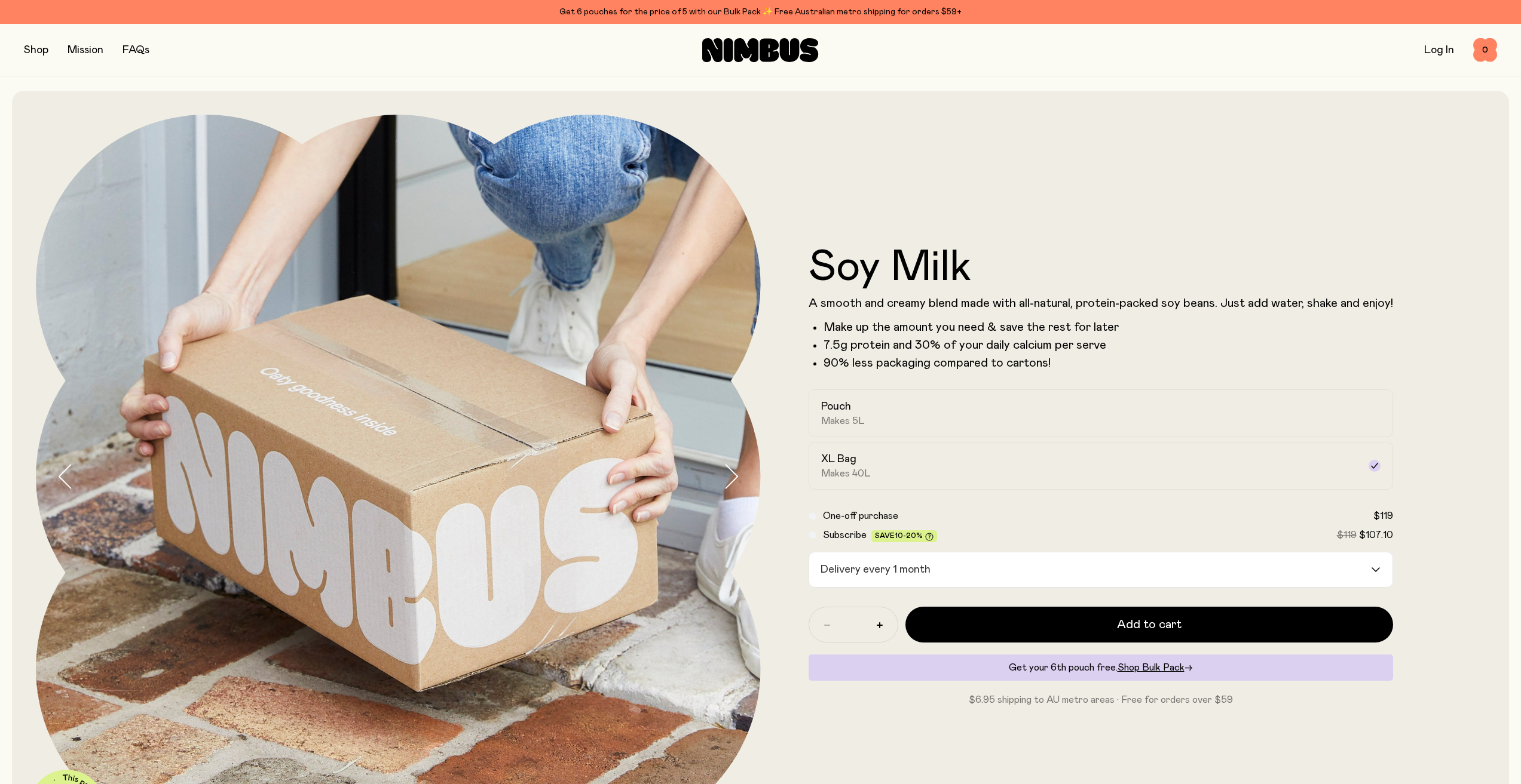
click at [35, 51] on button "button" at bounding box center [36, 50] width 24 height 17
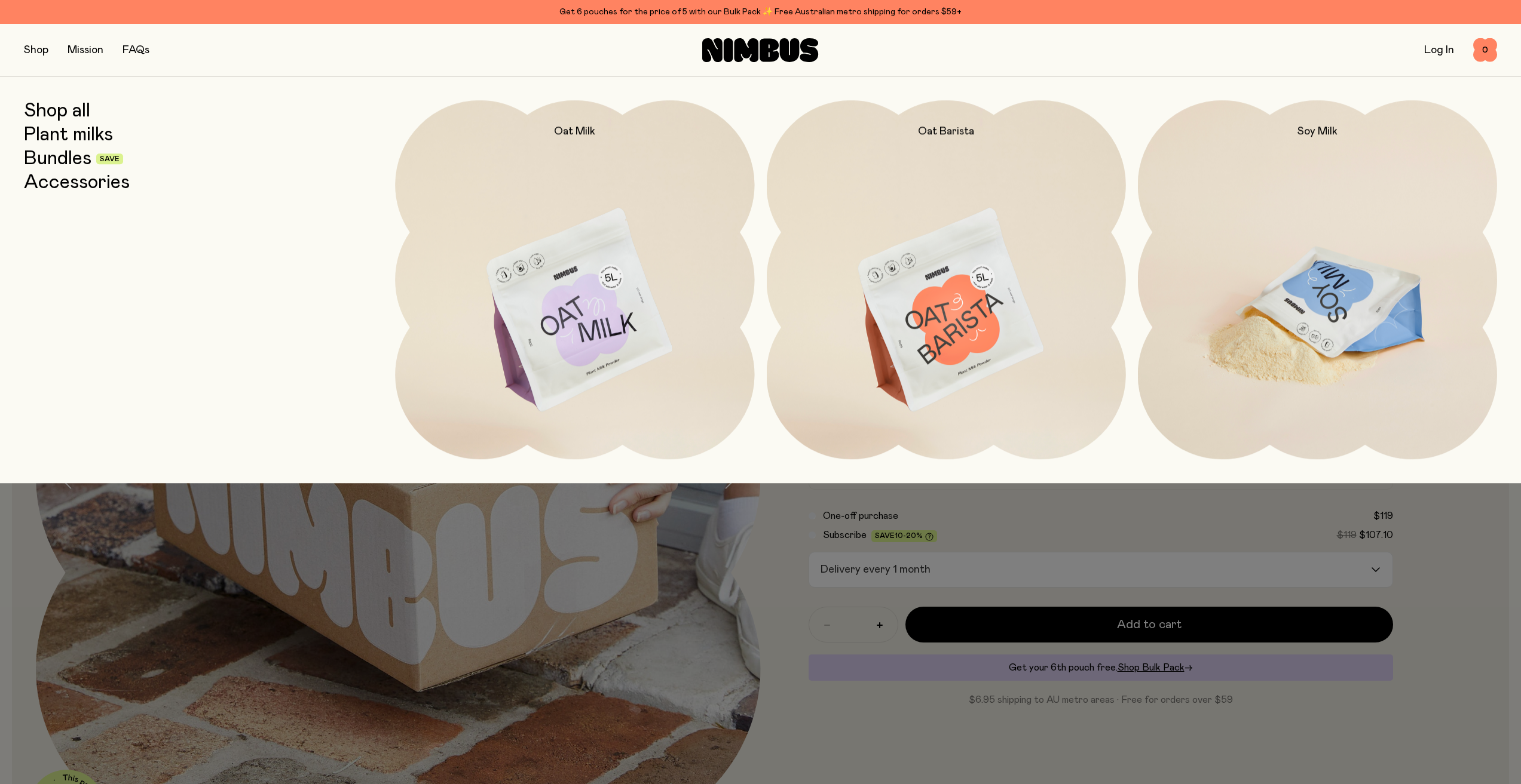
click at [1293, 273] on img at bounding box center [1317, 311] width 359 height 422
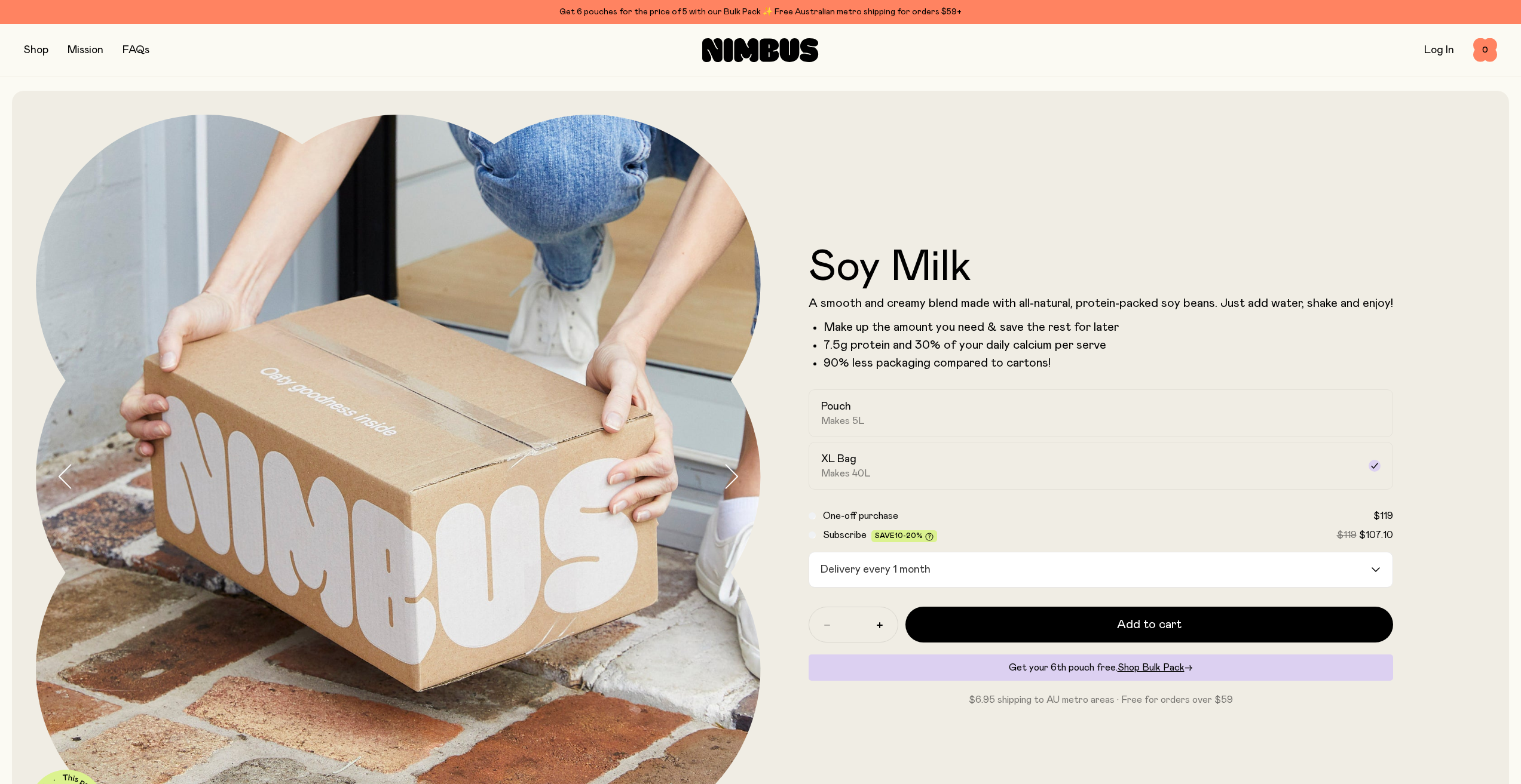
click at [42, 56] on button "button" at bounding box center [36, 50] width 24 height 17
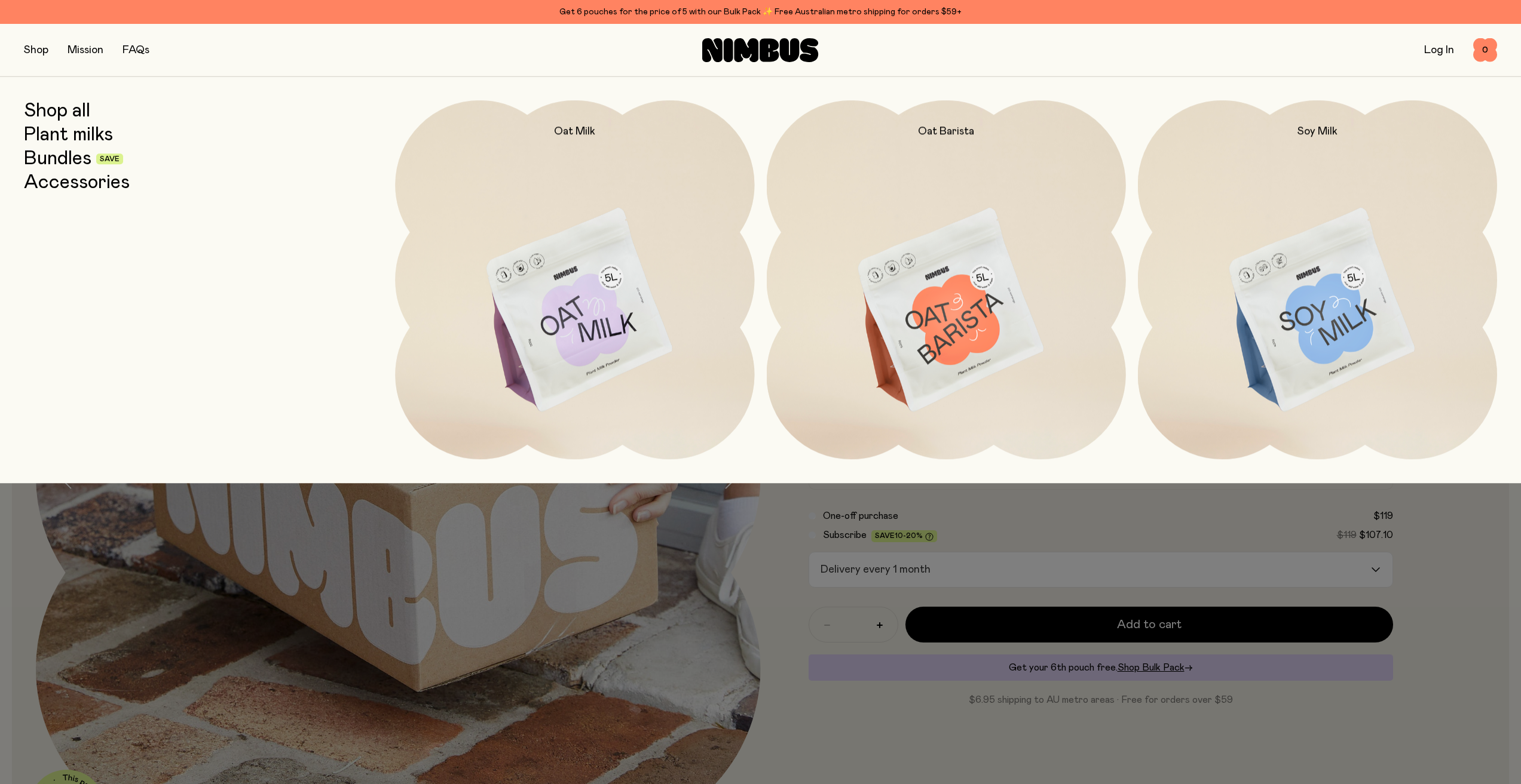
click at [63, 162] on link "Bundles" at bounding box center [58, 159] width 68 height 22
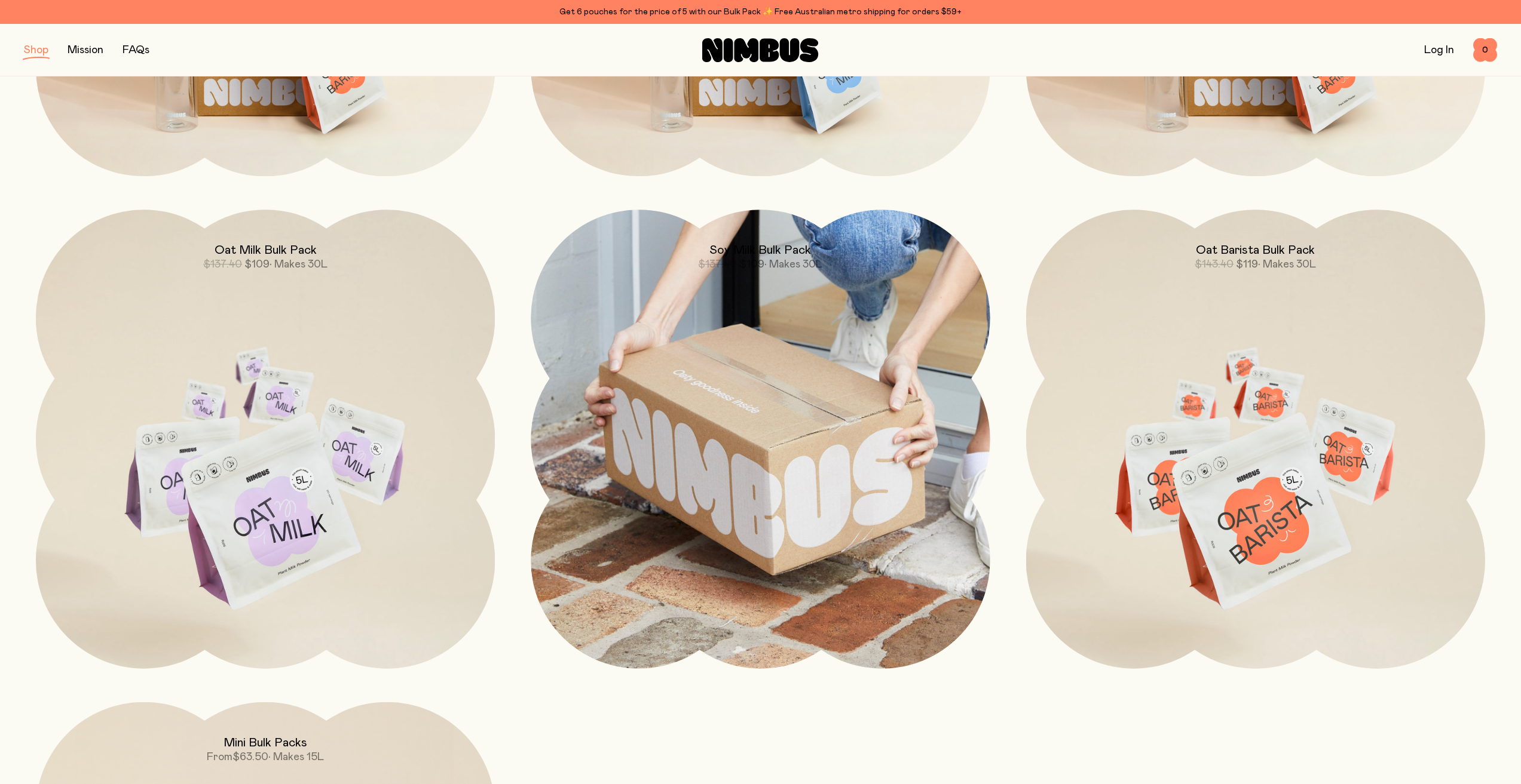
scroll to position [537, 0]
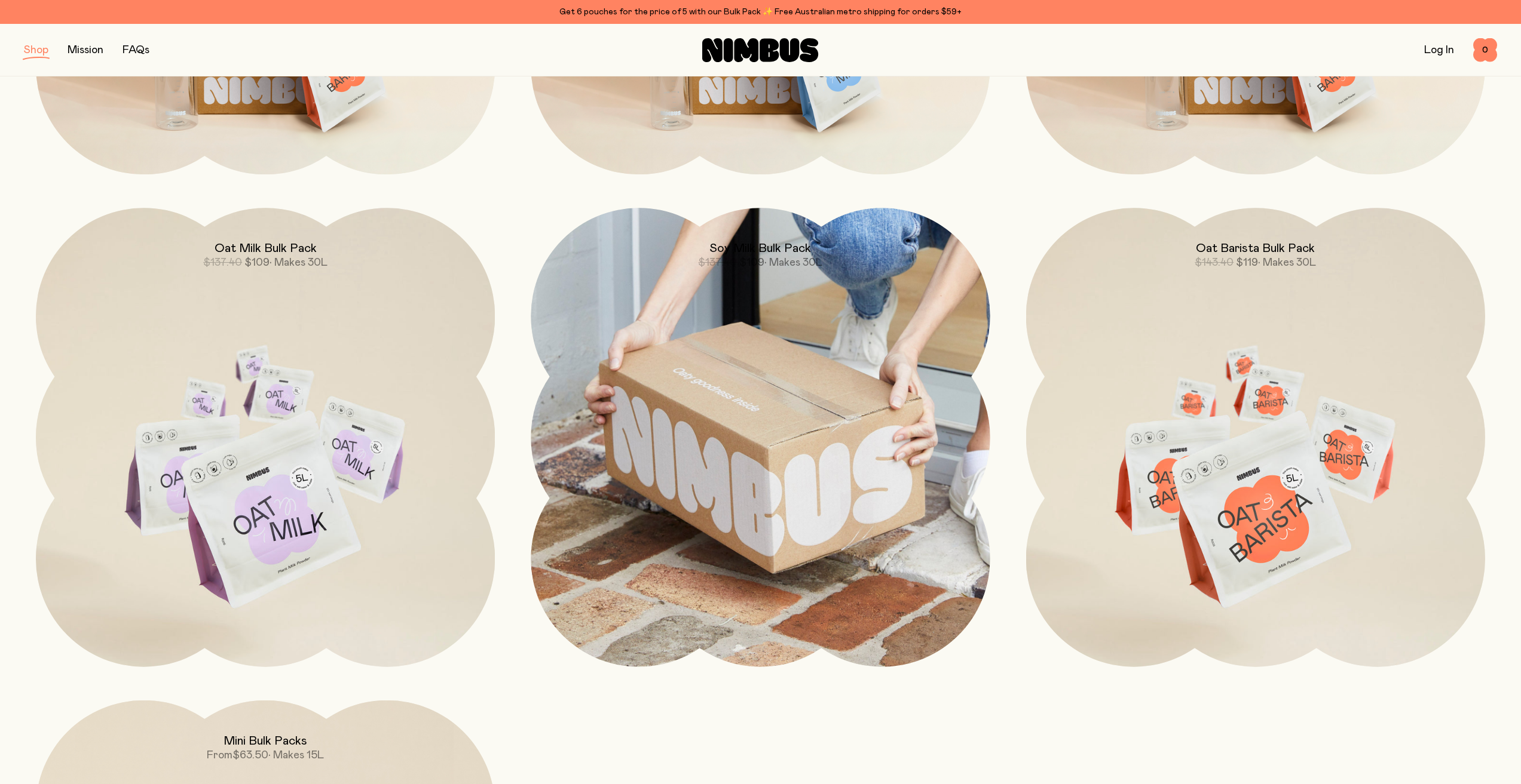
click at [899, 461] on img at bounding box center [760, 437] width 459 height 459
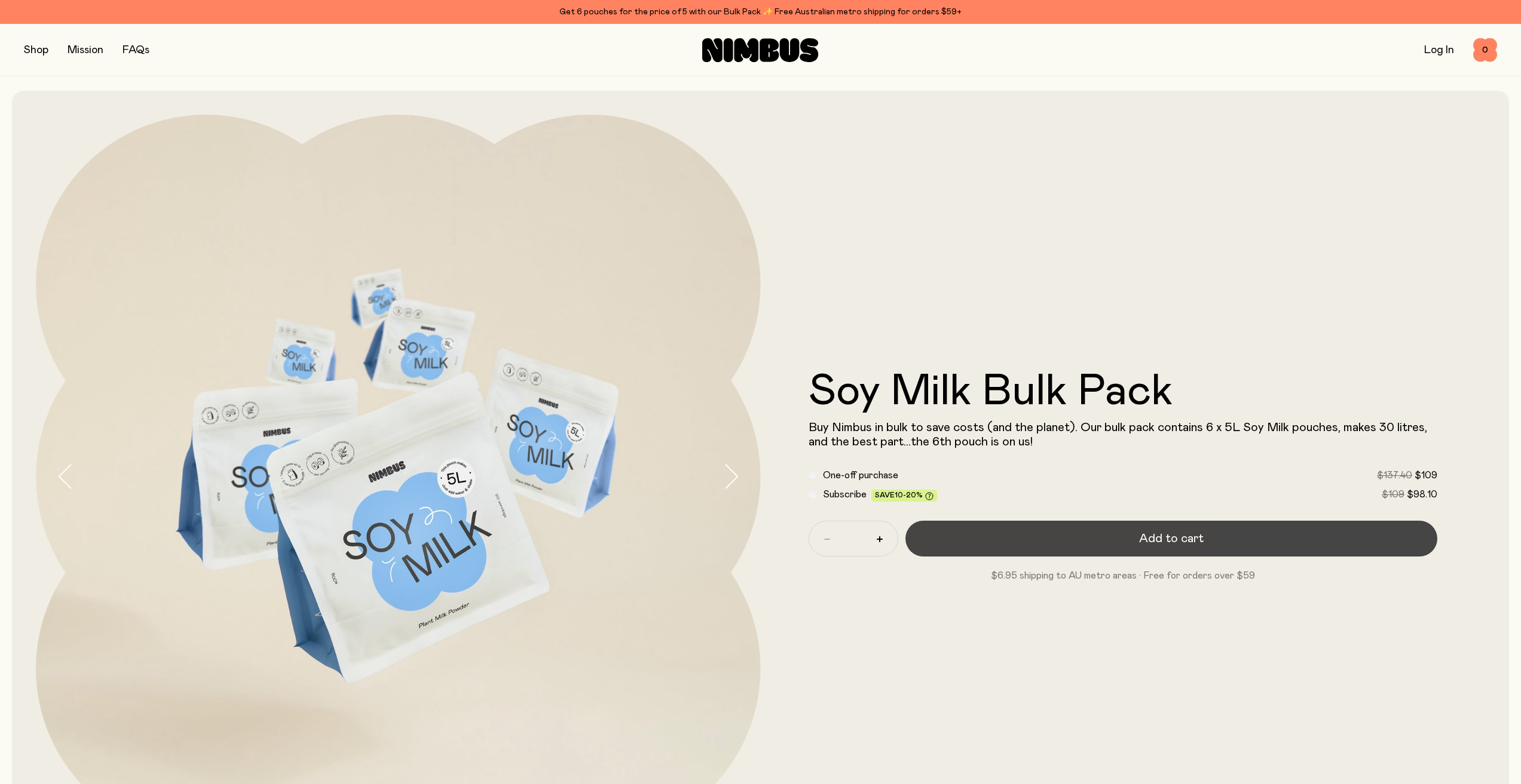
click at [968, 531] on button "Add to cart" at bounding box center [1172, 539] width 533 height 35
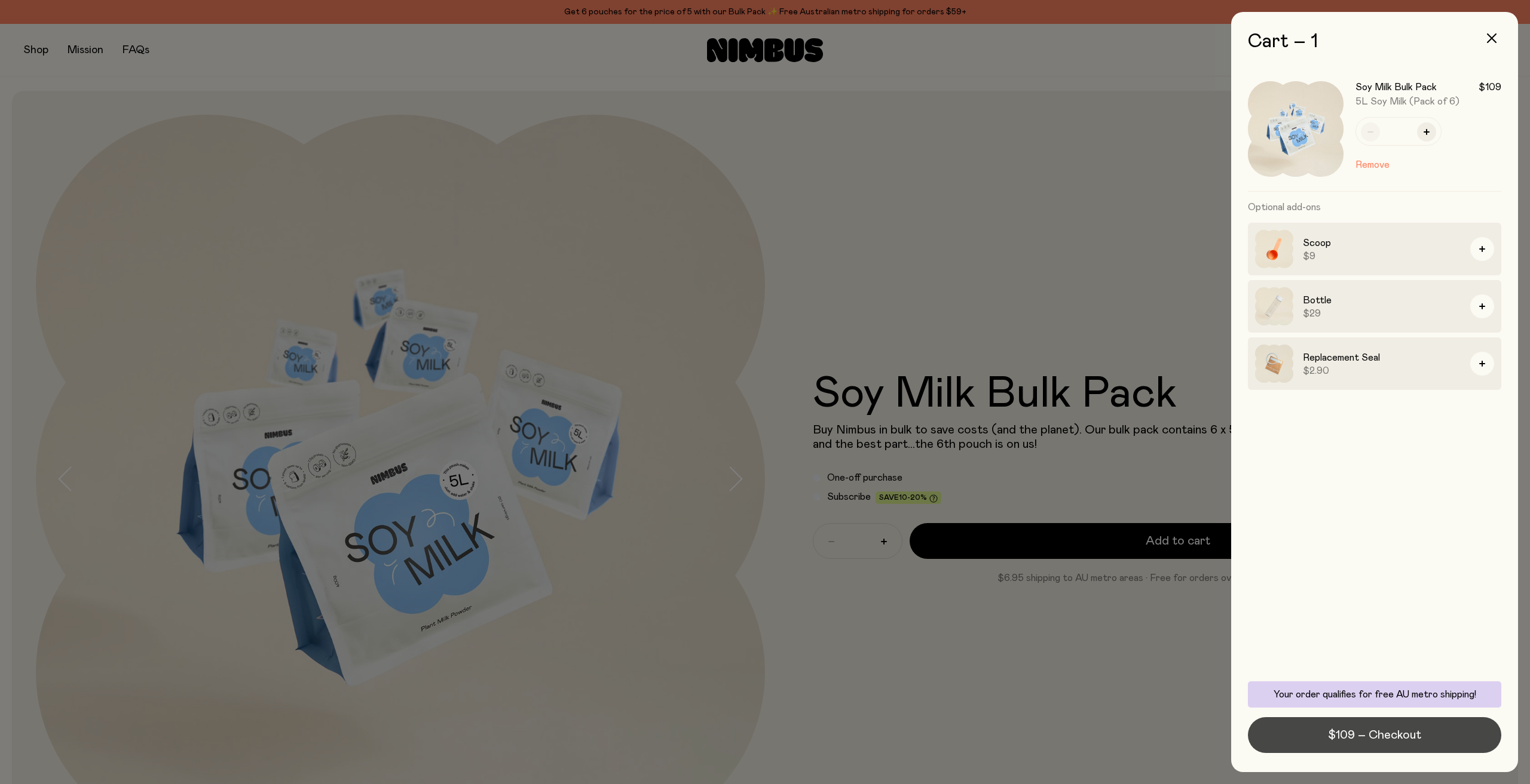
click at [1358, 739] on span "$109 – Checkout" at bounding box center [1374, 735] width 94 height 17
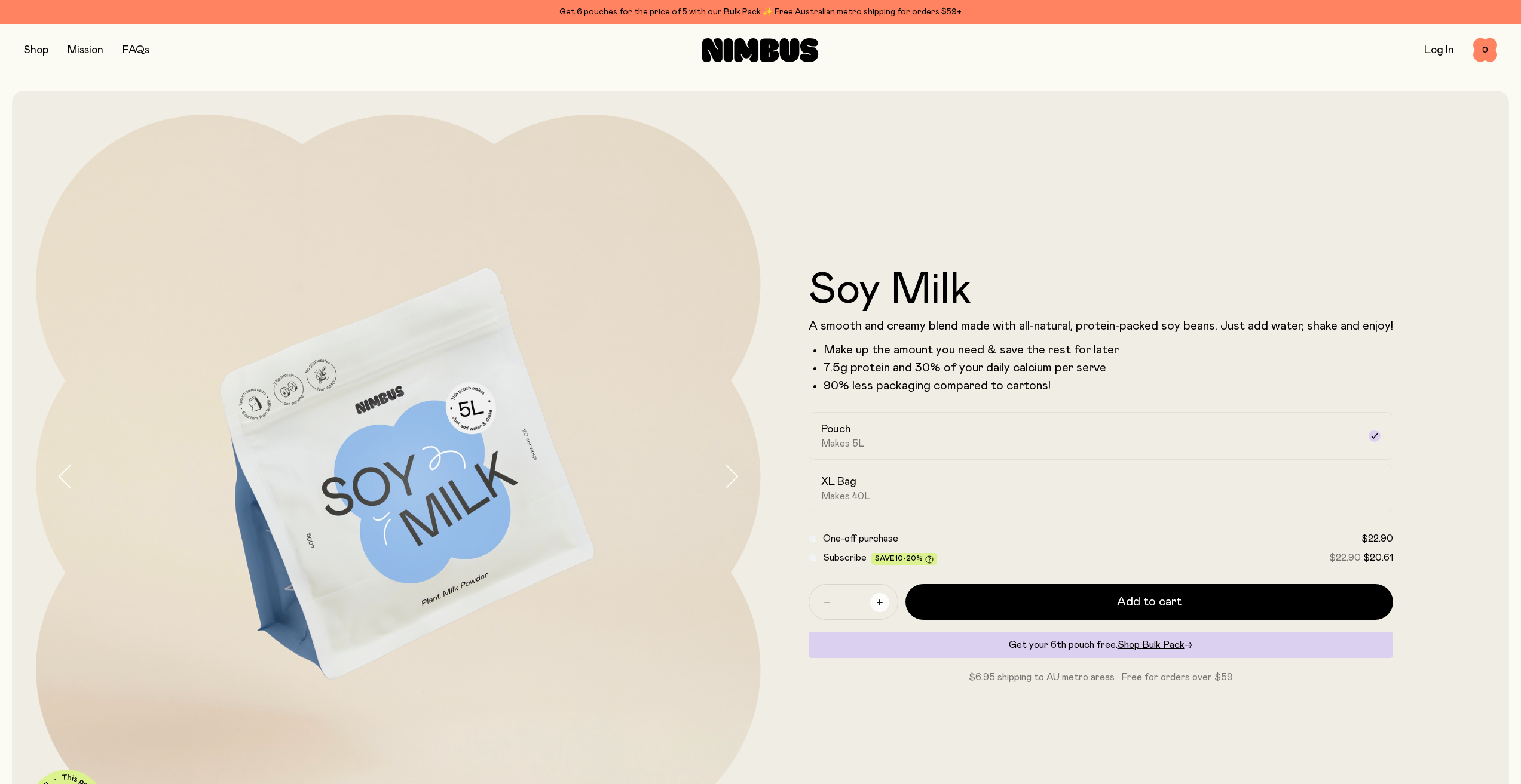
click at [881, 607] on button "button" at bounding box center [880, 603] width 19 height 19
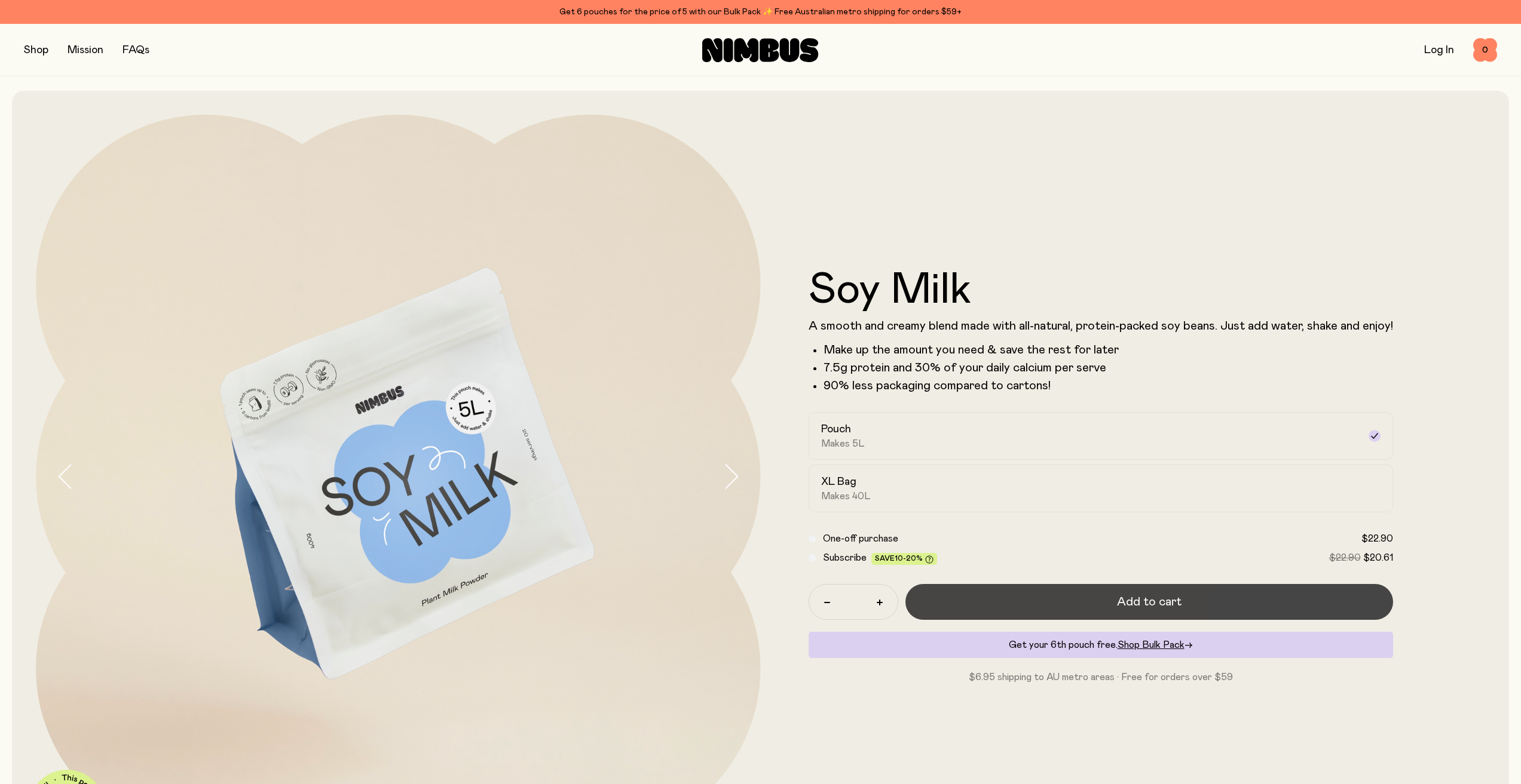
click at [976, 591] on button "Add to cart" at bounding box center [1149, 602] width 487 height 35
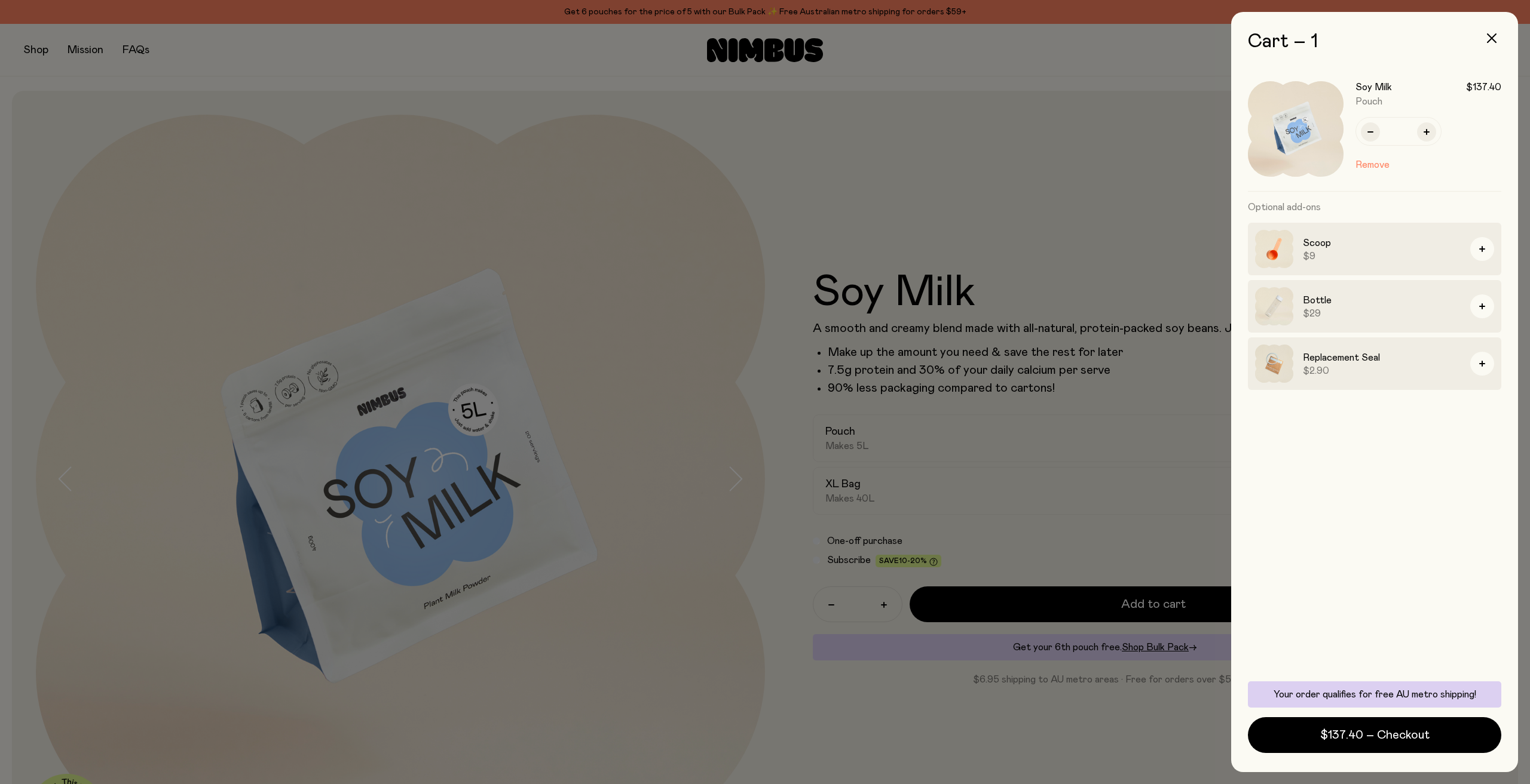
click at [1273, 128] on img at bounding box center [1295, 129] width 95 height 95
click at [1369, 85] on h3 "Soy Milk" at bounding box center [1373, 87] width 36 height 12
drag, startPoint x: 1204, startPoint y: 156, endPoint x: 1208, endPoint y: 148, distance: 8.9
click at [1204, 156] on div at bounding box center [765, 392] width 1530 height 784
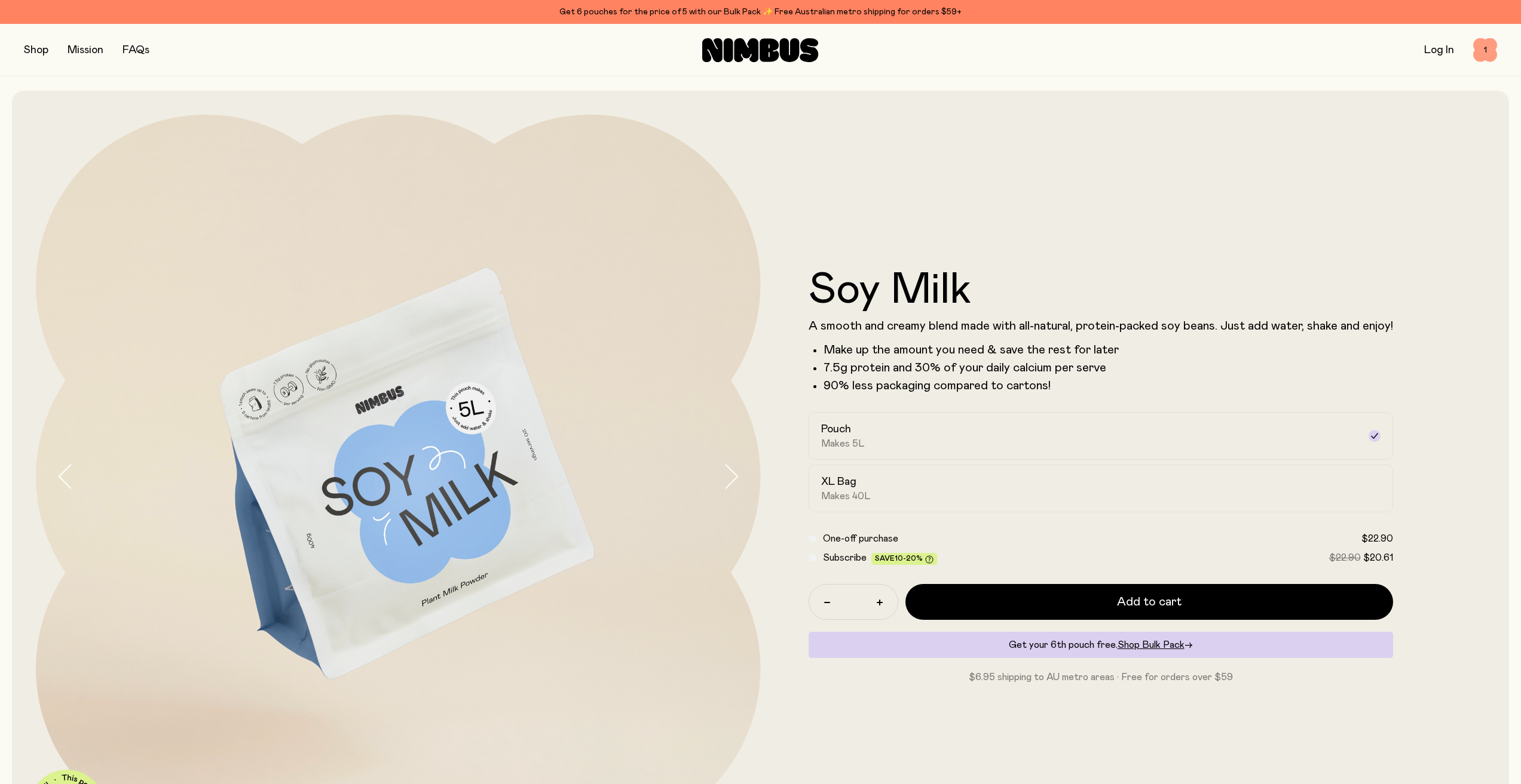
click at [1487, 41] on span "1" at bounding box center [1485, 50] width 24 height 24
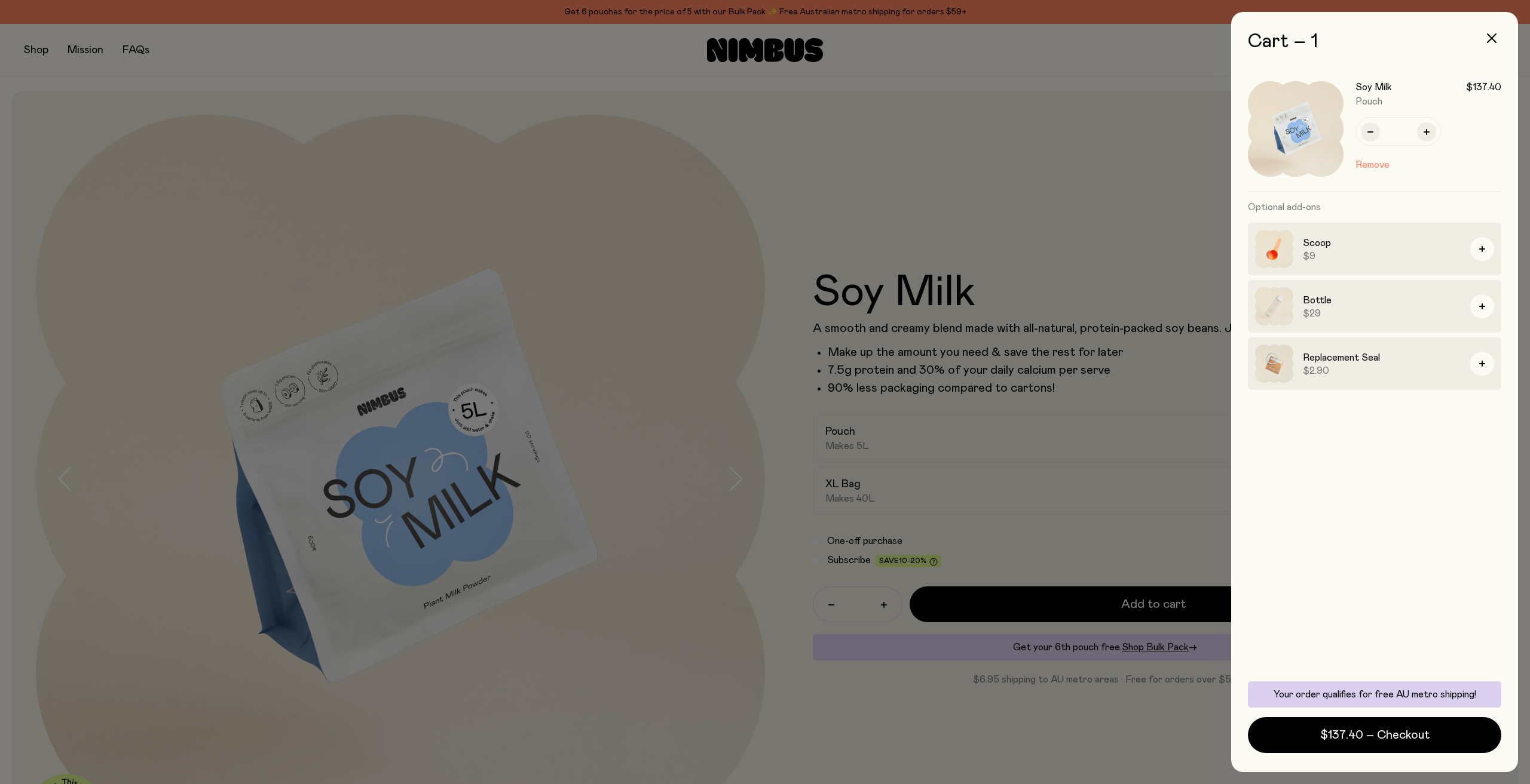
click at [1075, 281] on div at bounding box center [765, 392] width 1530 height 784
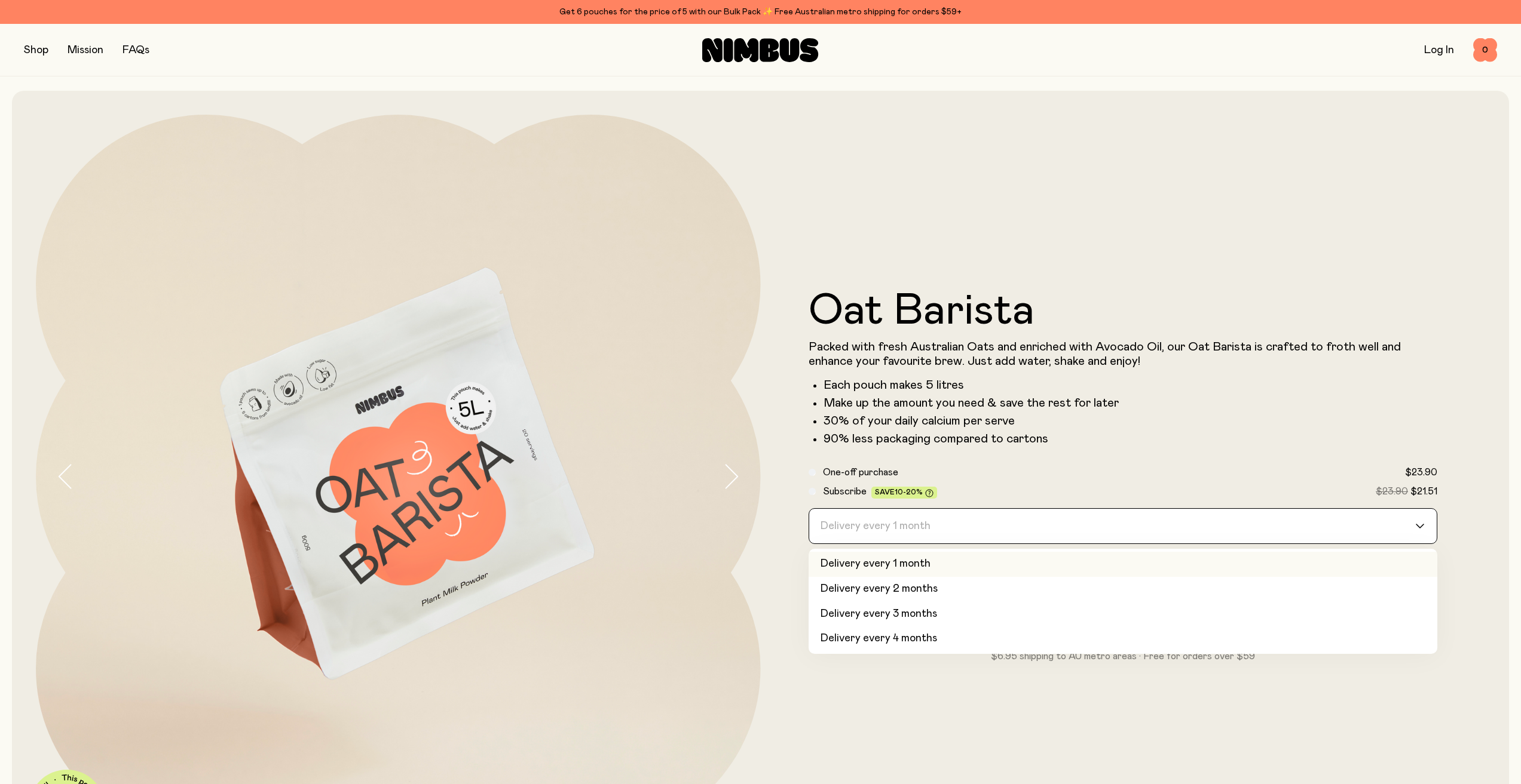
click at [837, 523] on div "Delivery every 1 month" at bounding box center [1113, 526] width 607 height 35
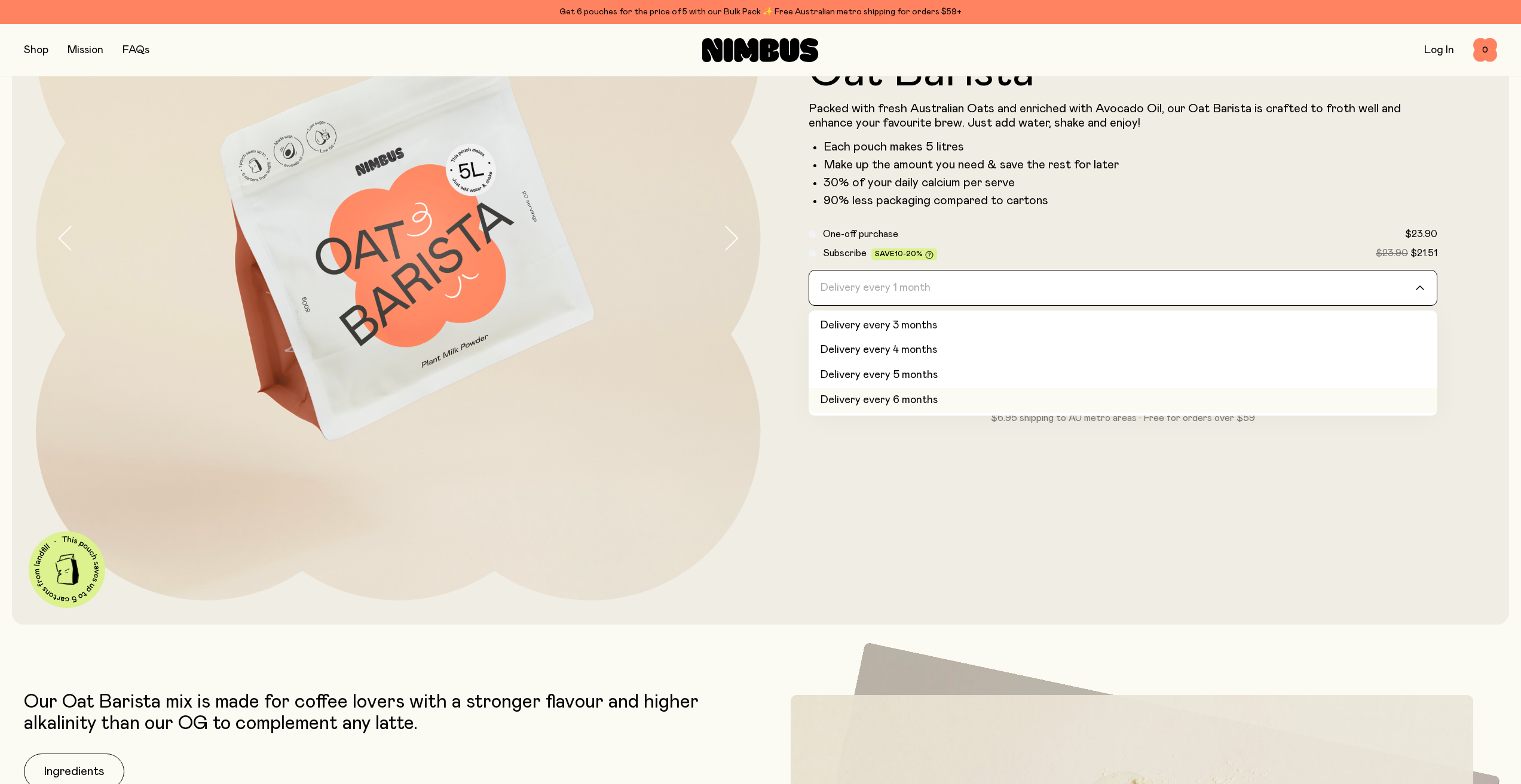
scroll to position [239, 0]
click at [863, 400] on li "Delivery every 6 months" at bounding box center [1123, 400] width 629 height 25
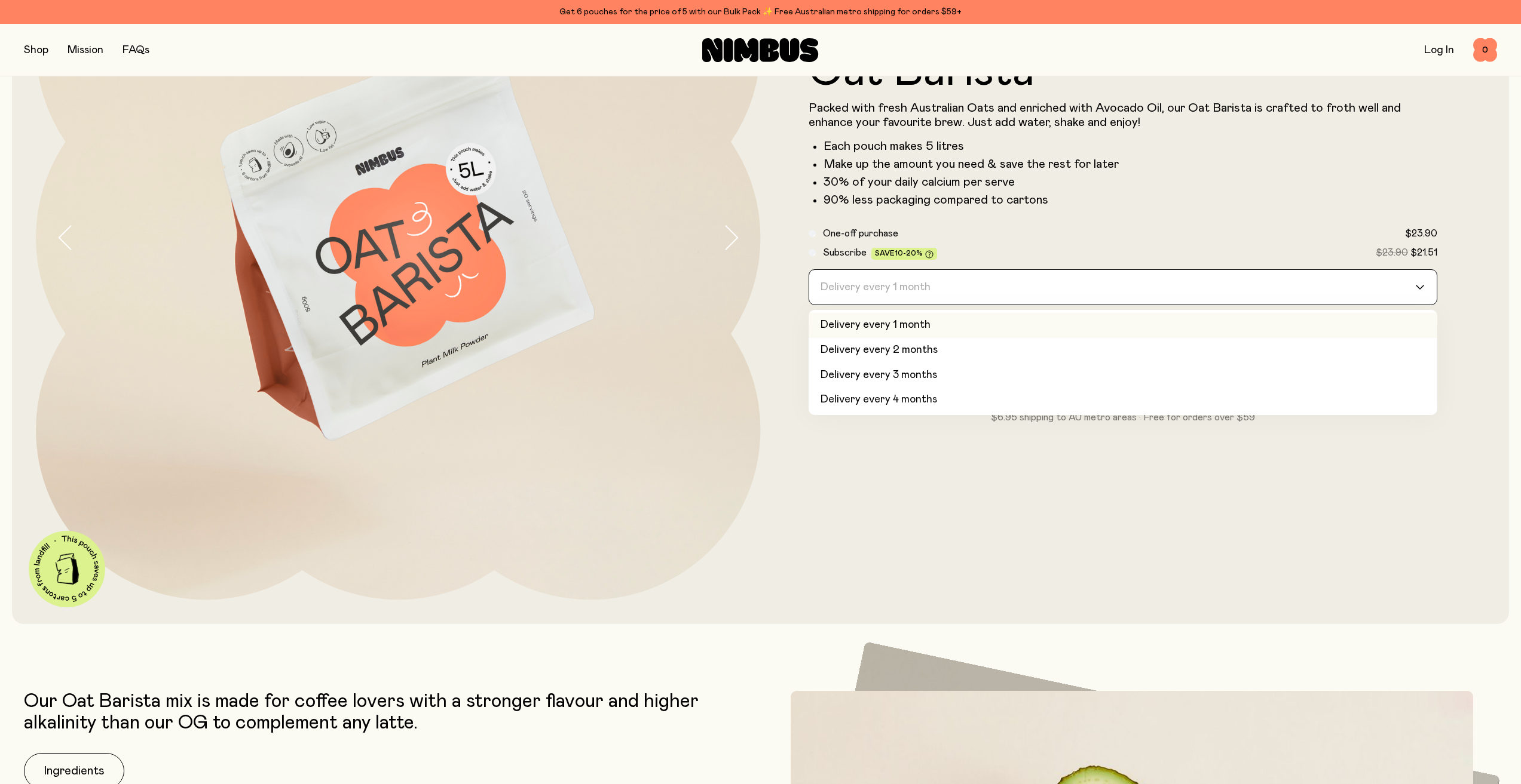
click at [836, 294] on div "Delivery every 1 month" at bounding box center [1113, 287] width 607 height 35
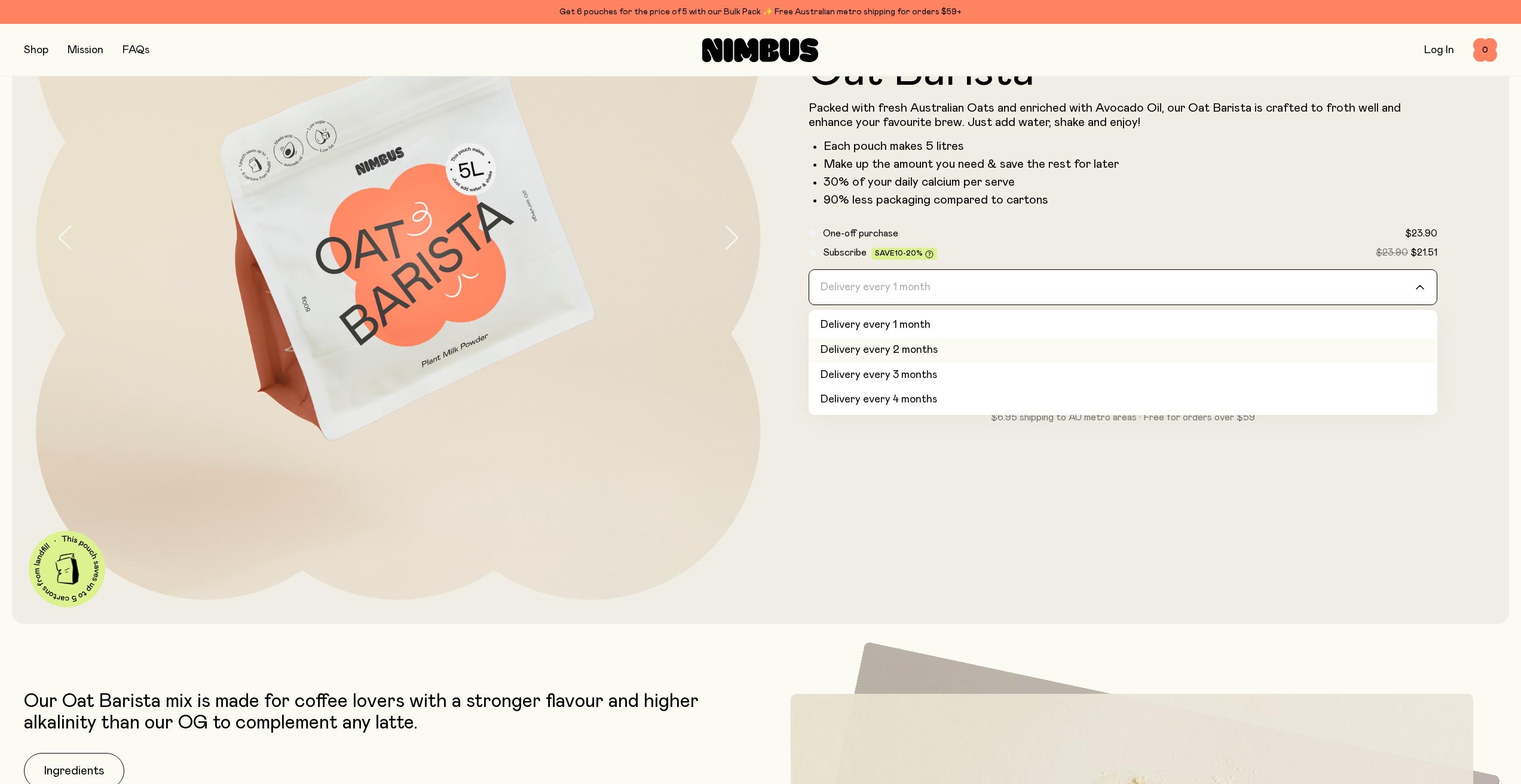
click at [836, 345] on li "Delivery every 2 months" at bounding box center [1123, 350] width 629 height 25
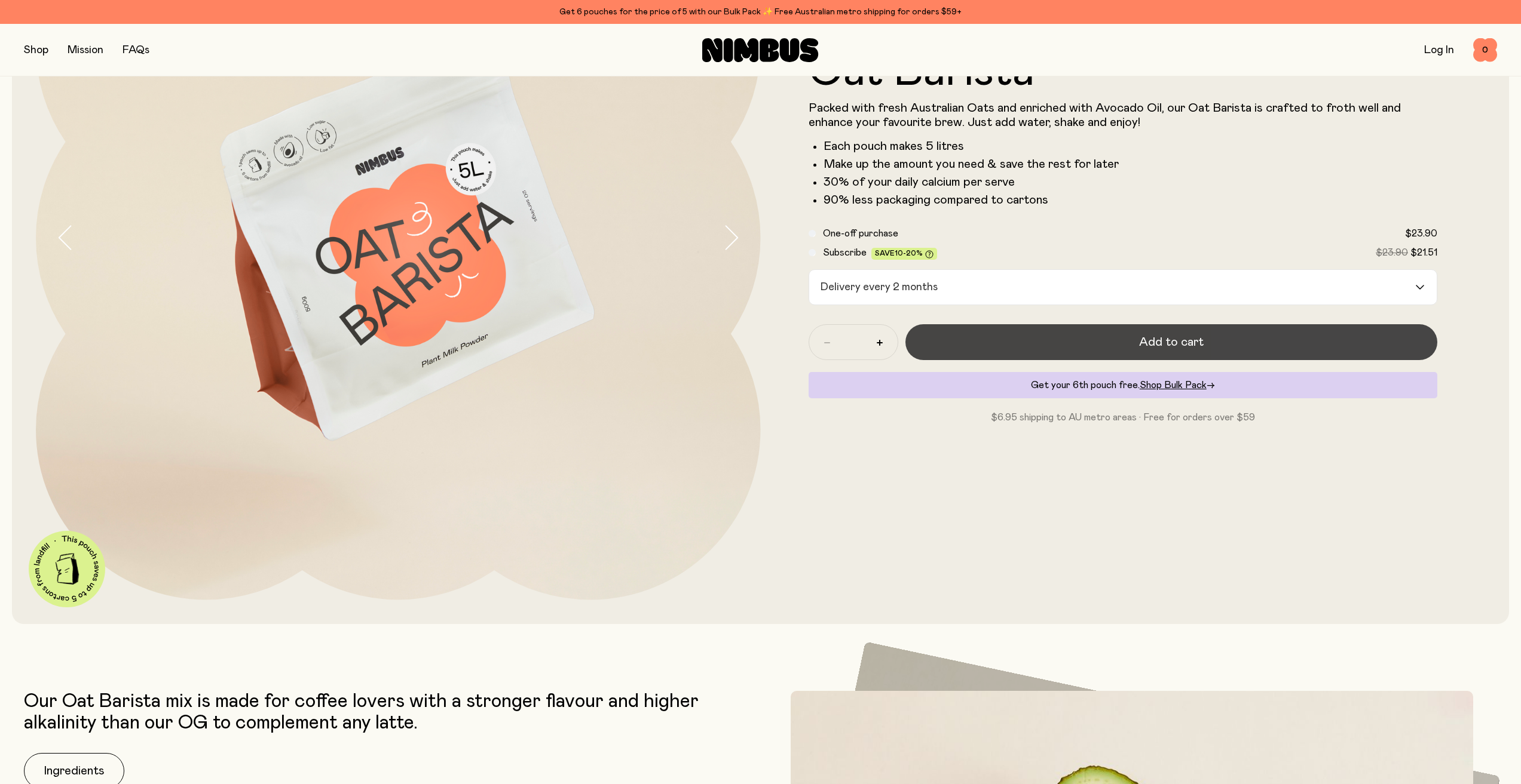
click at [936, 334] on button "Add to cart" at bounding box center [1172, 342] width 533 height 35
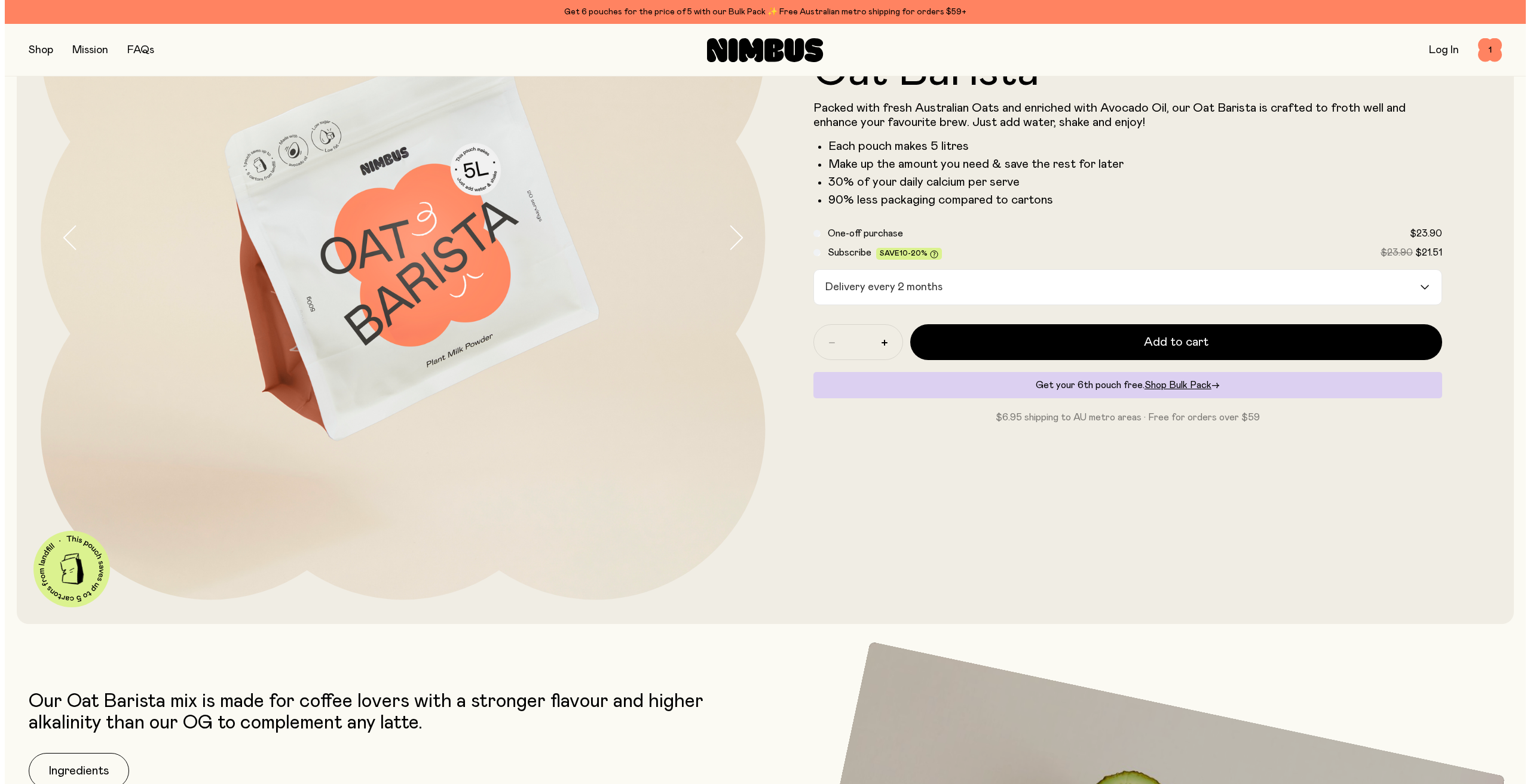
scroll to position [0, 0]
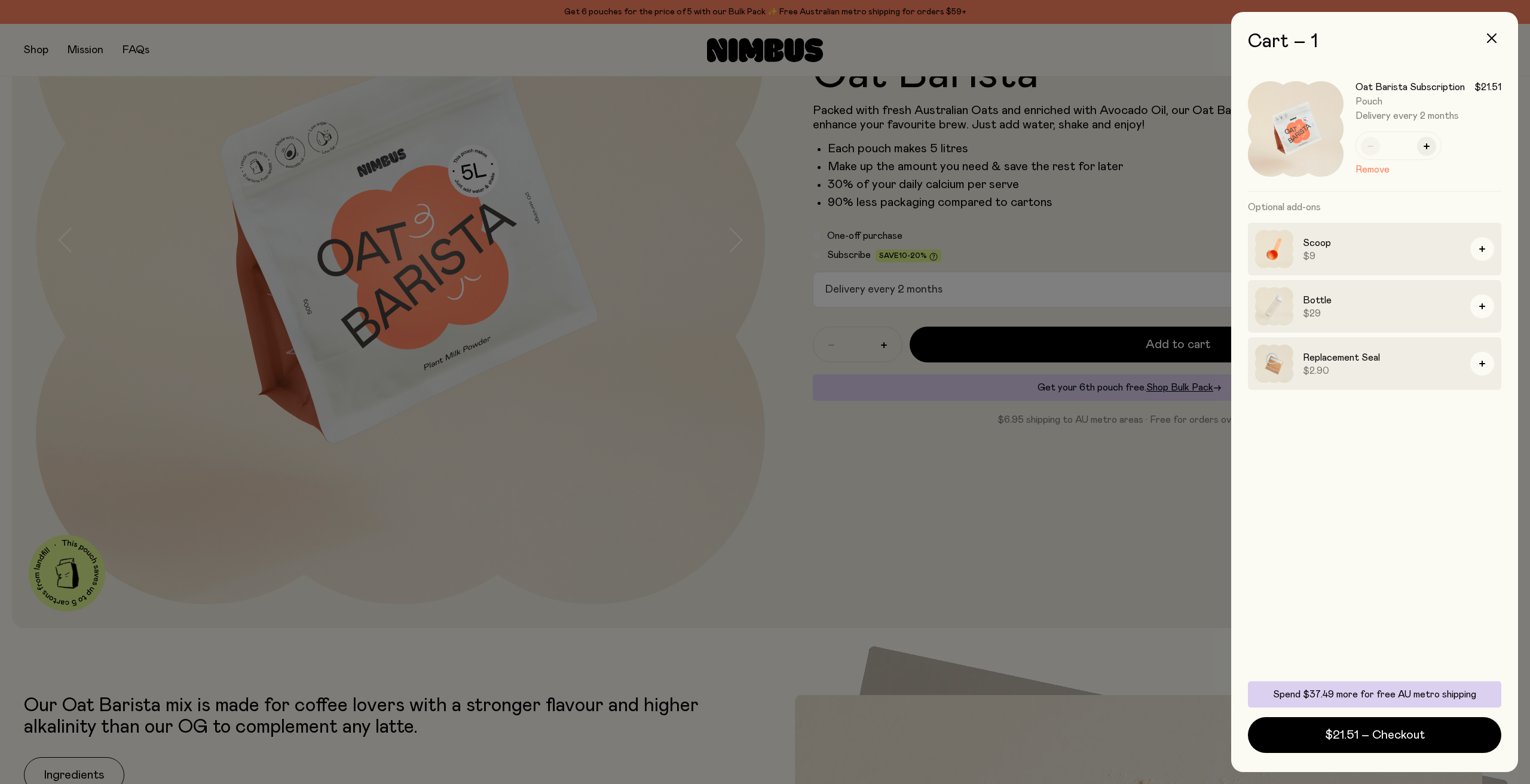
click at [1143, 245] on div at bounding box center [765, 392] width 1530 height 784
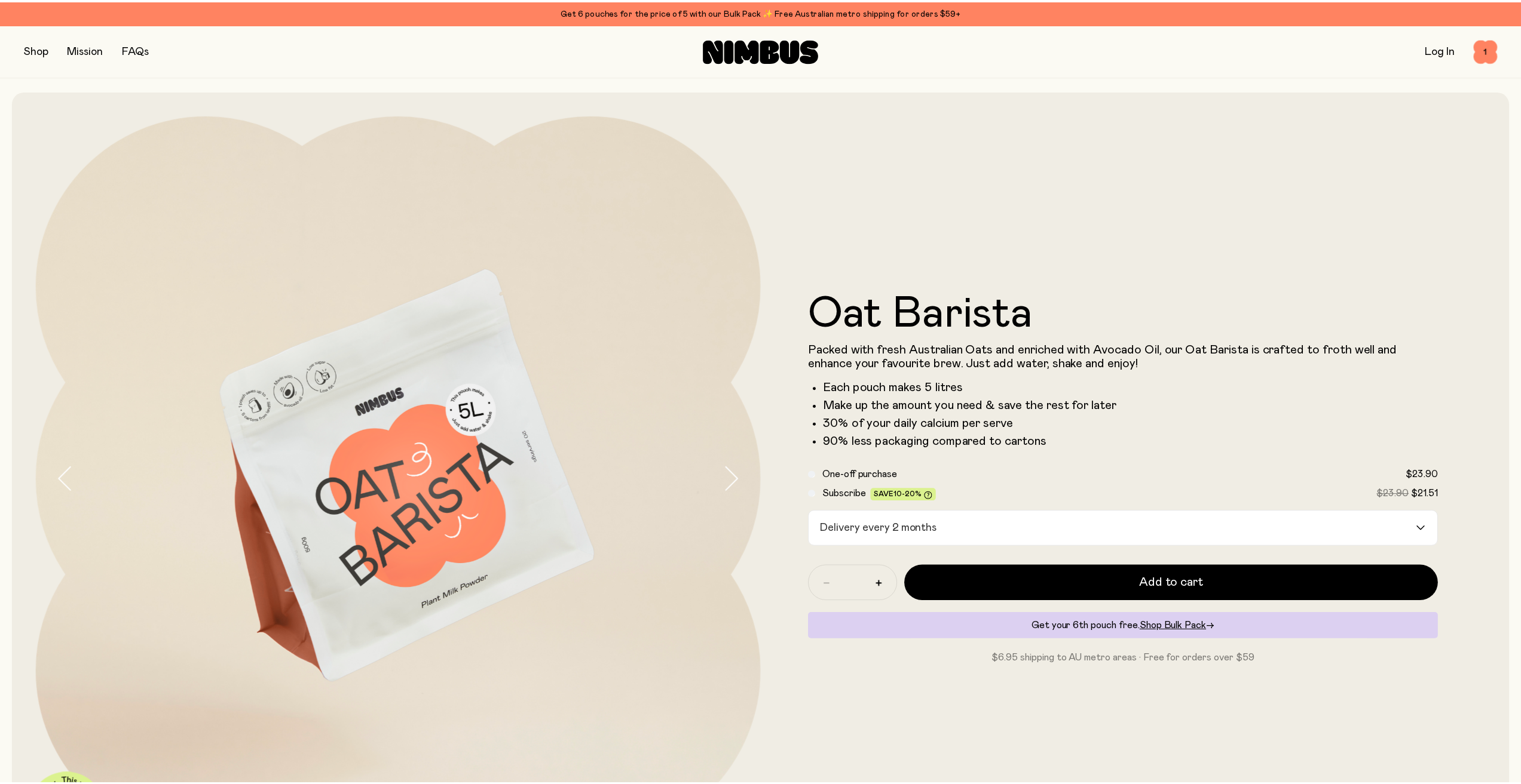
scroll to position [239, 0]
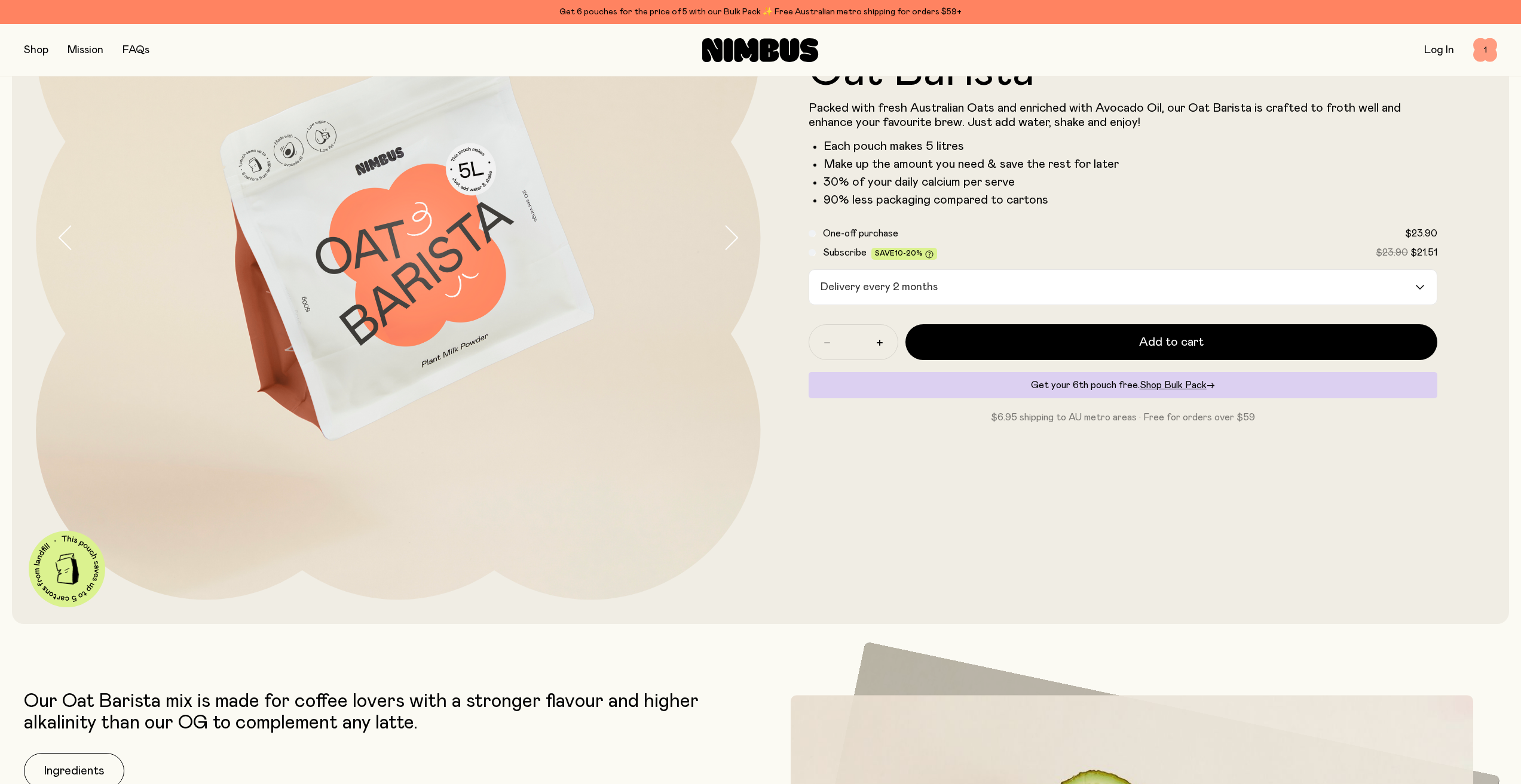
click at [1484, 52] on span "1" at bounding box center [1485, 50] width 24 height 24
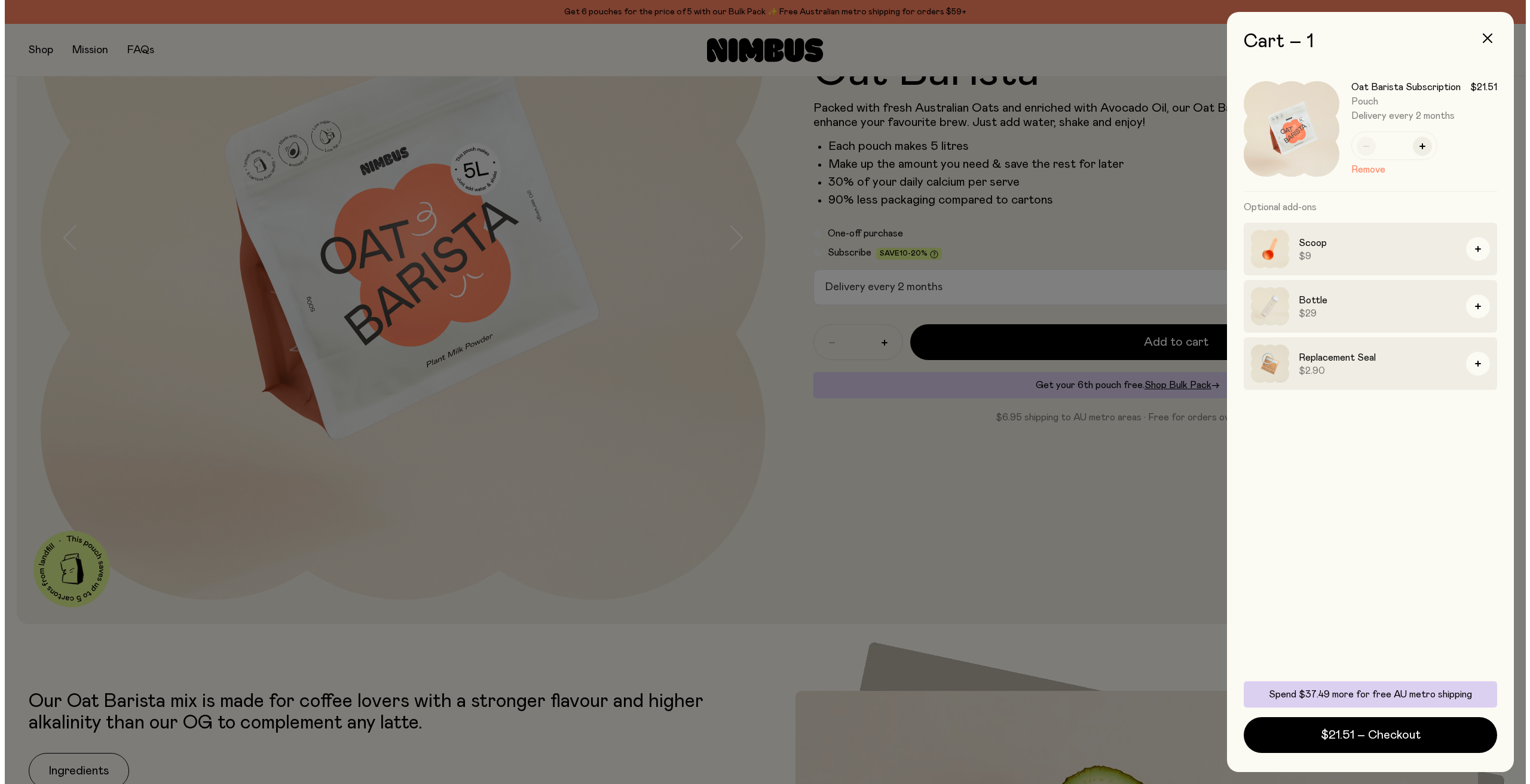
scroll to position [0, 0]
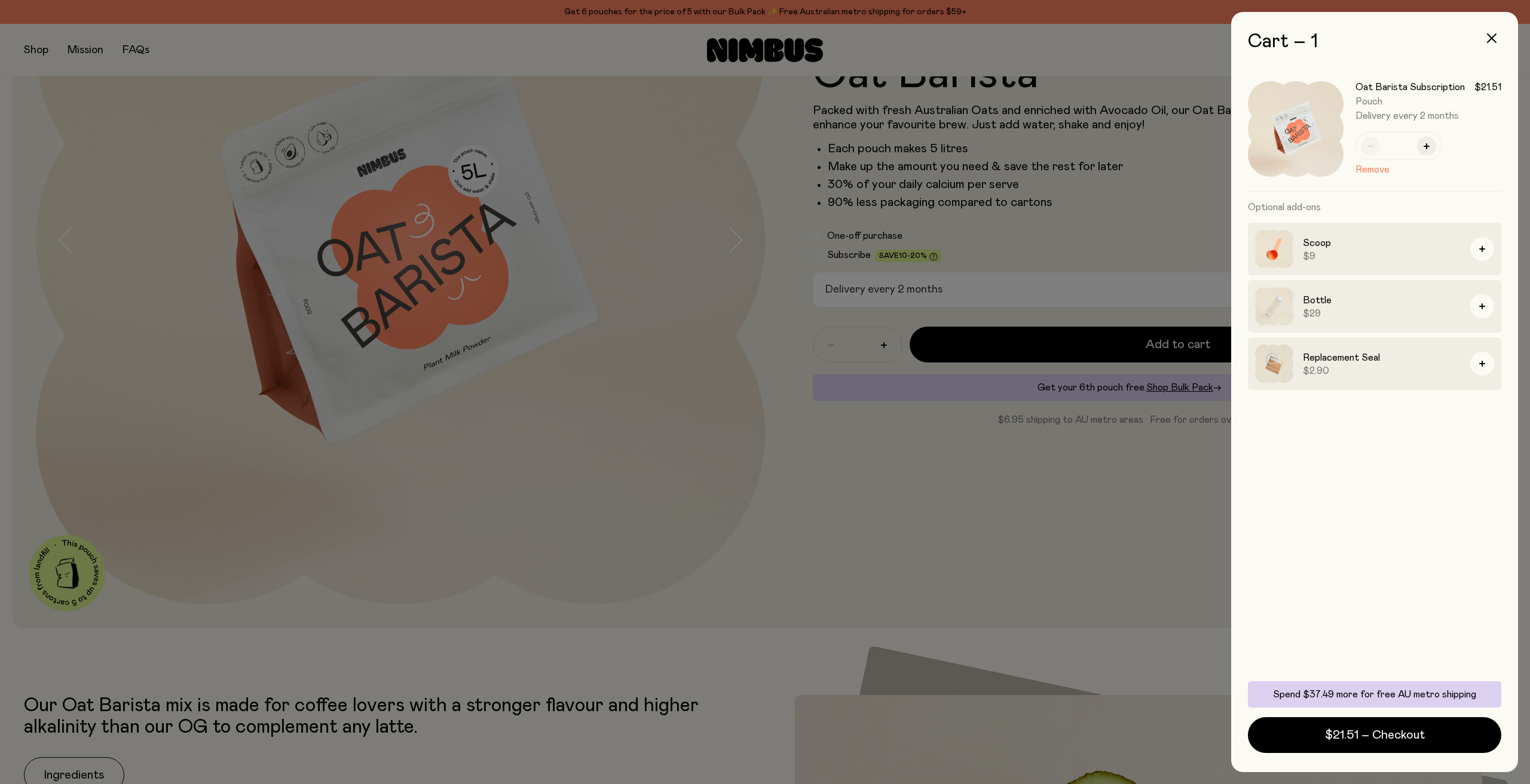
click at [1122, 194] on div at bounding box center [765, 392] width 1530 height 784
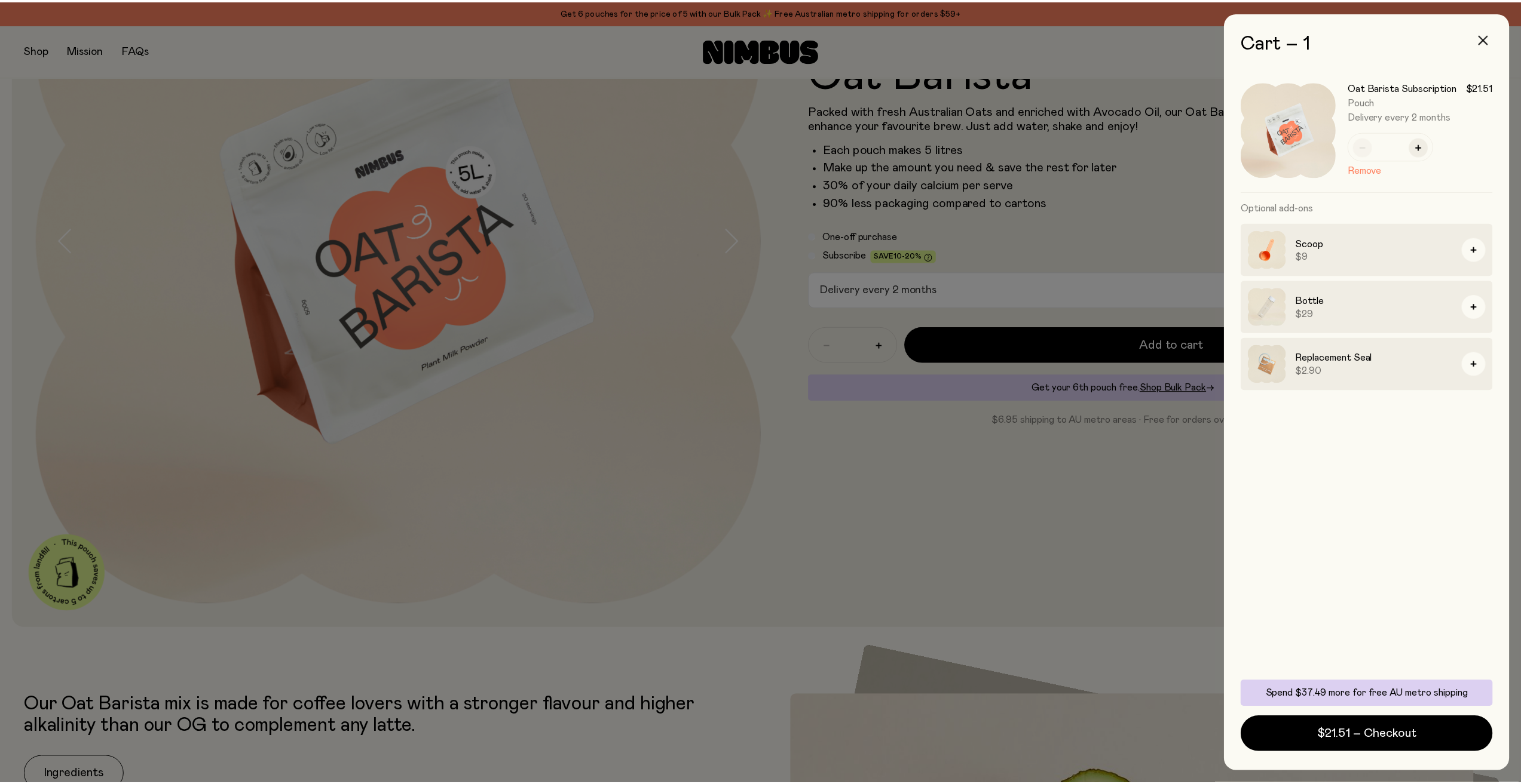
scroll to position [239, 0]
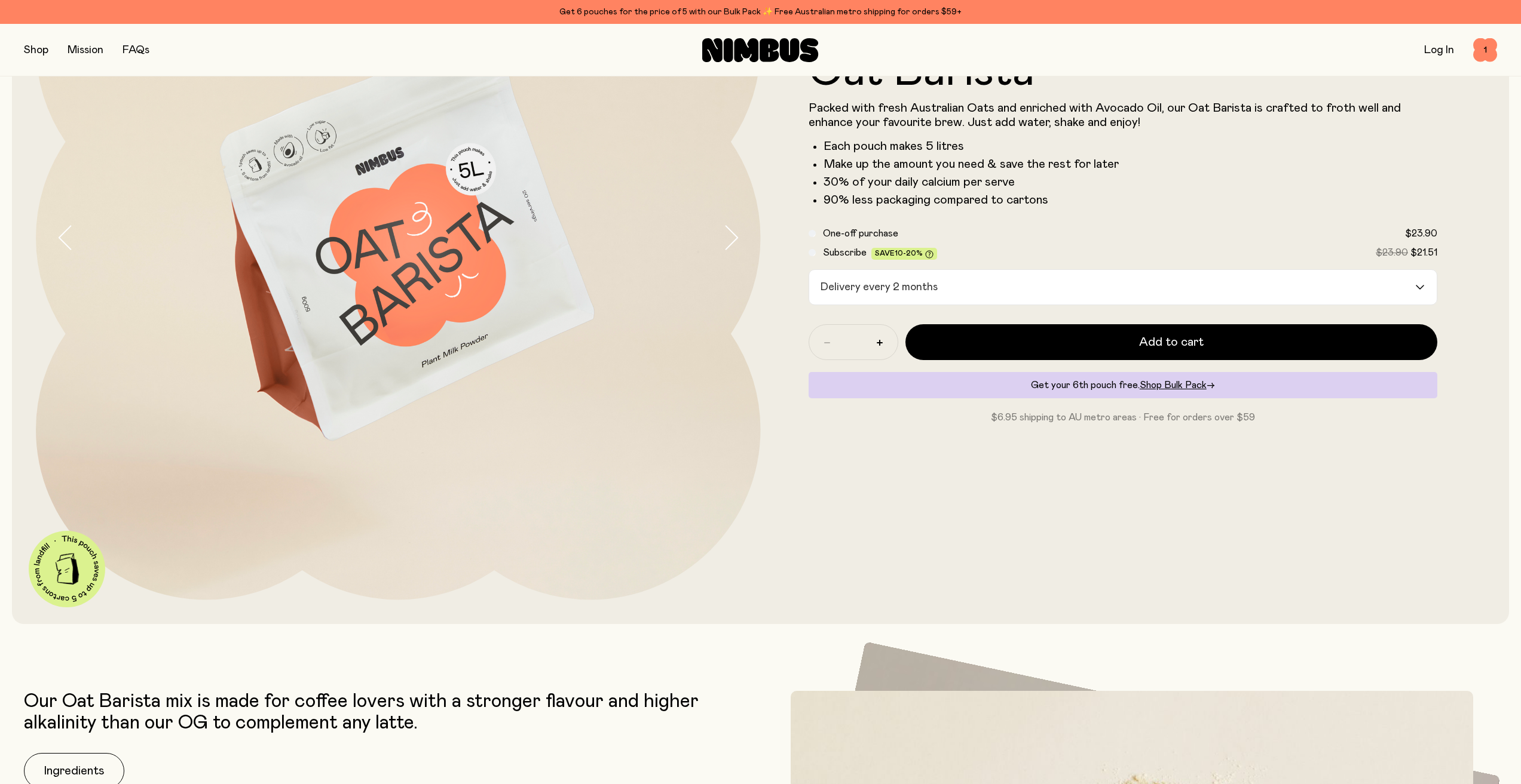
click at [20, 52] on div "Shop Mission FAQs Log In 1 1" at bounding box center [760, 50] width 1521 height 52
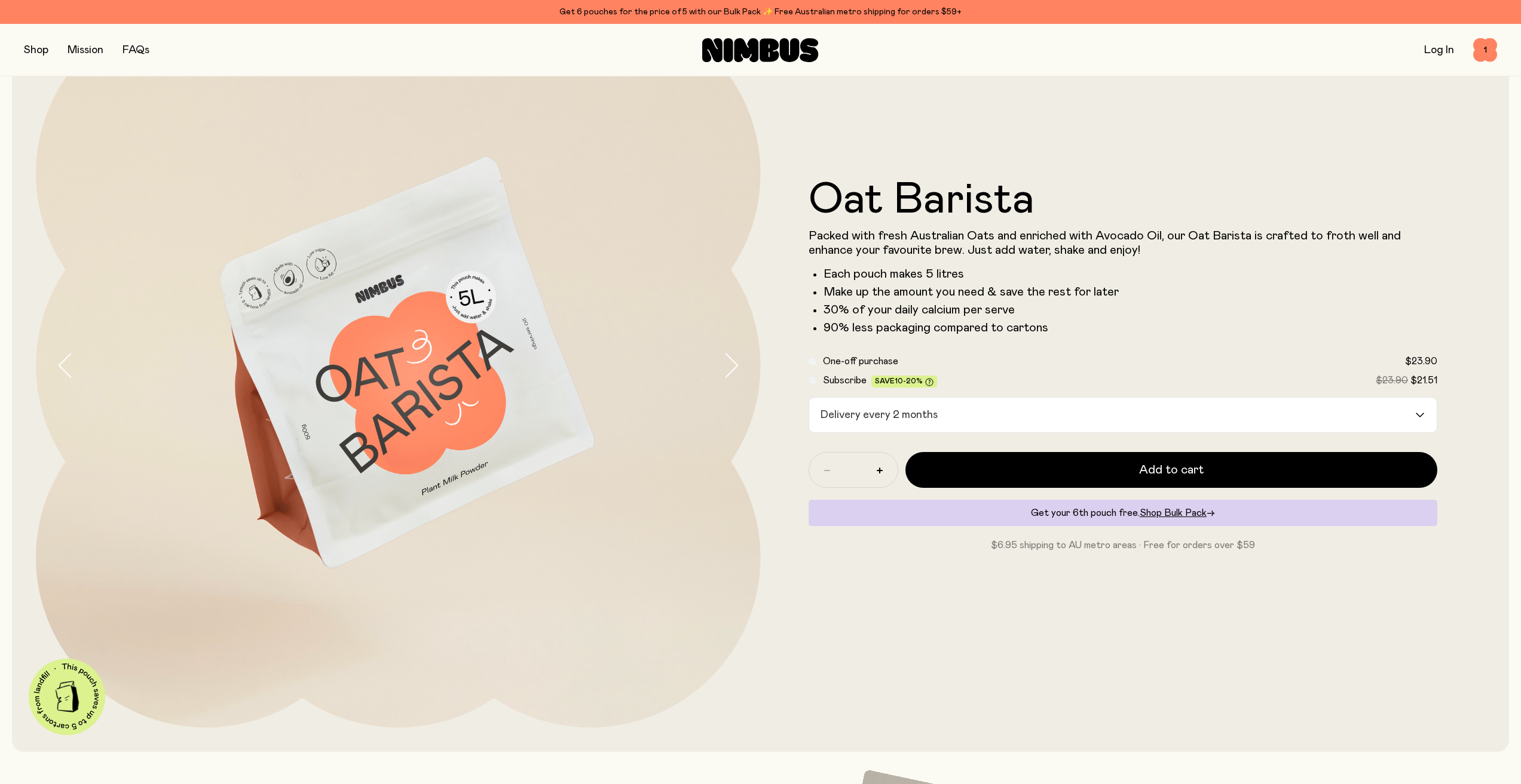
scroll to position [0, 0]
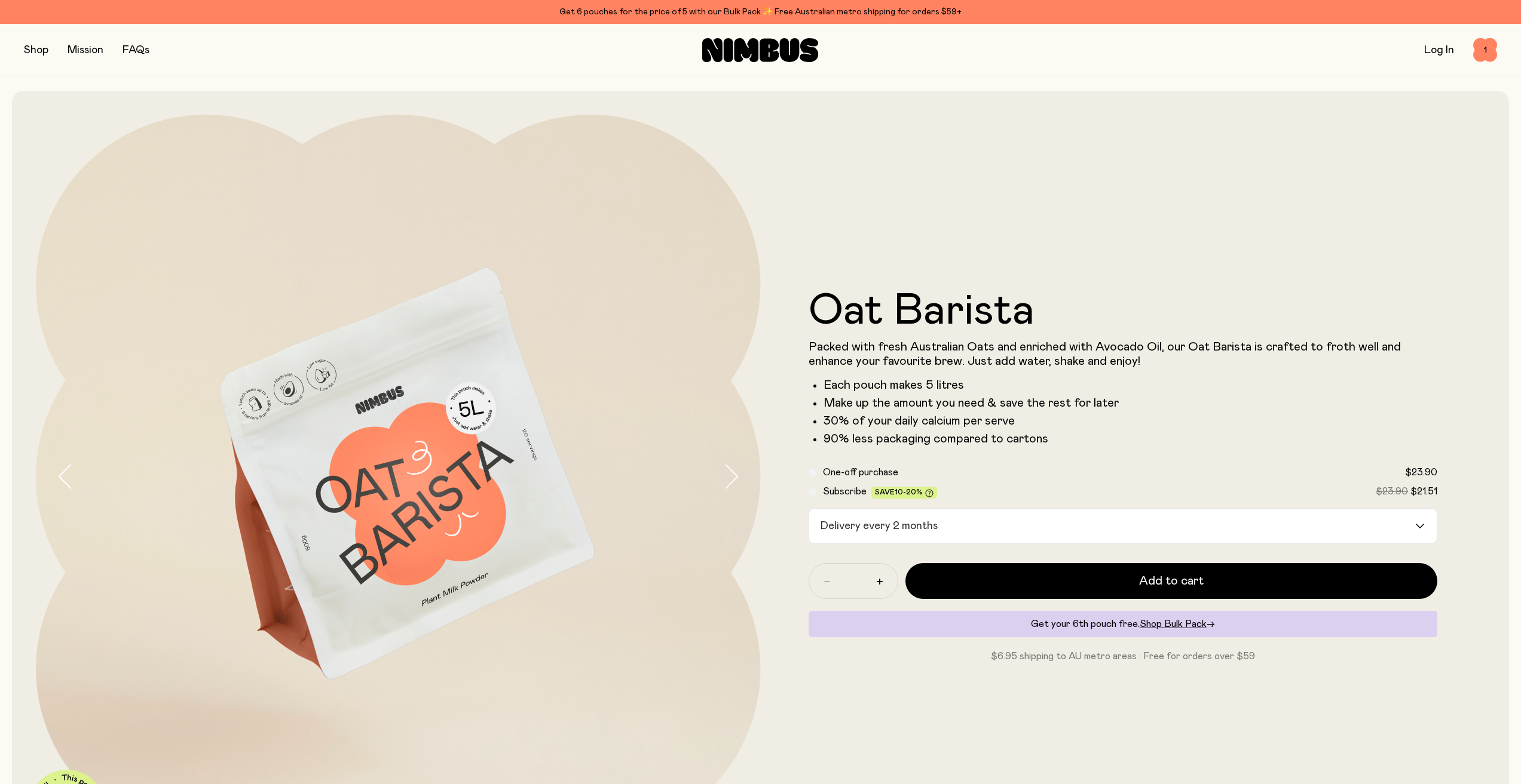
click at [43, 46] on button "button" at bounding box center [36, 50] width 24 height 17
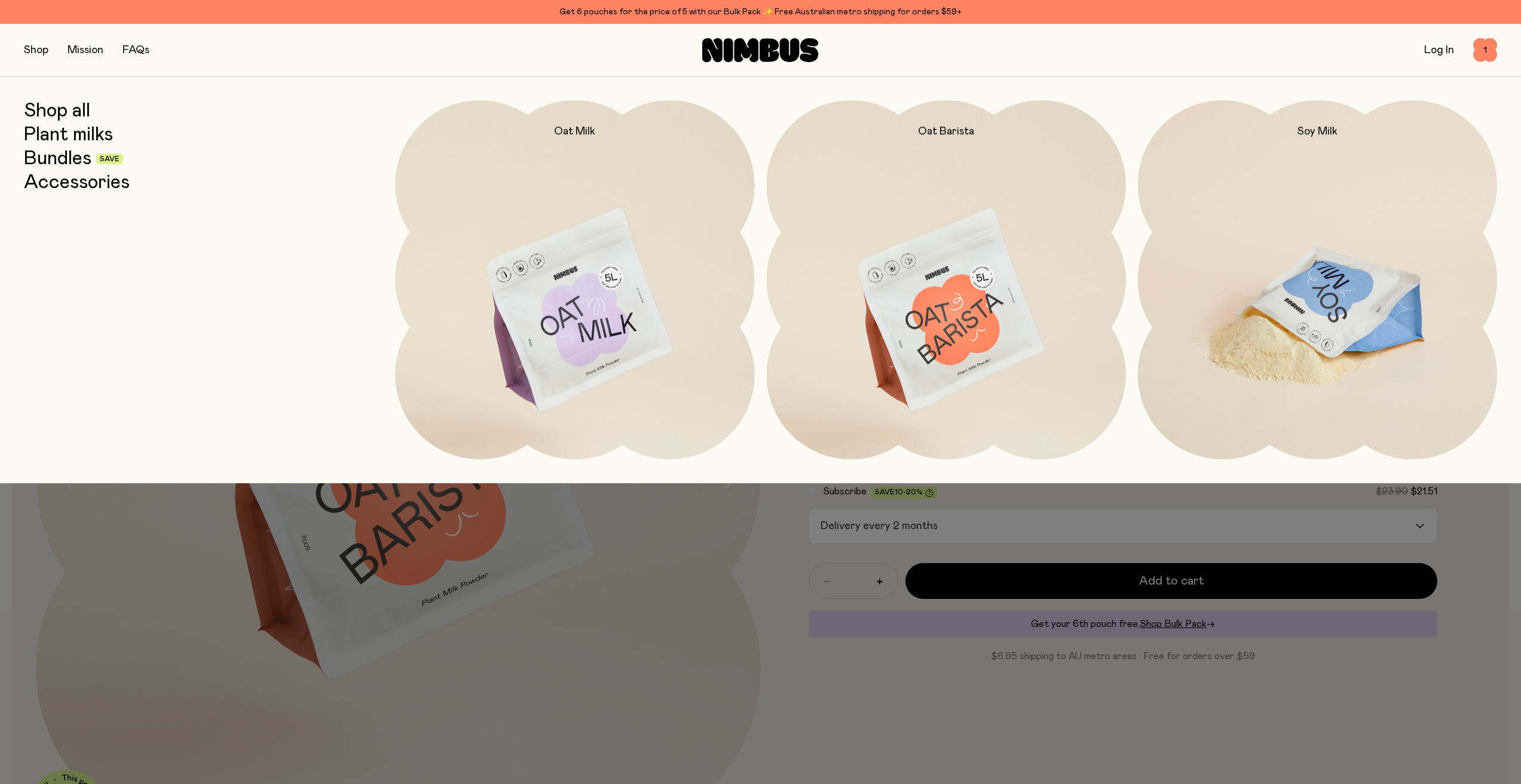
click at [1285, 275] on img at bounding box center [1317, 311] width 359 height 422
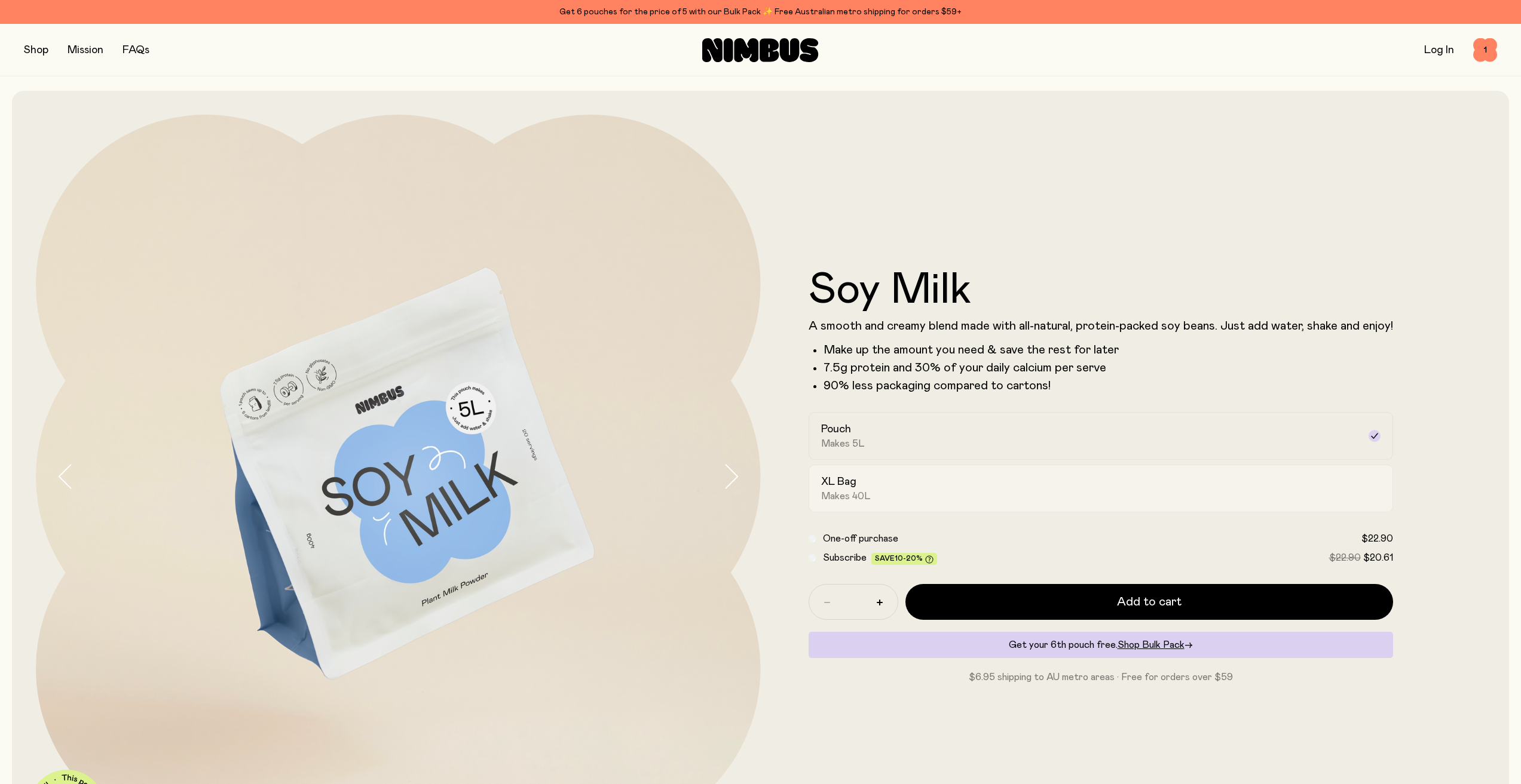
click at [911, 494] on div "XL Bag Makes 40L" at bounding box center [1089, 489] width 537 height 27
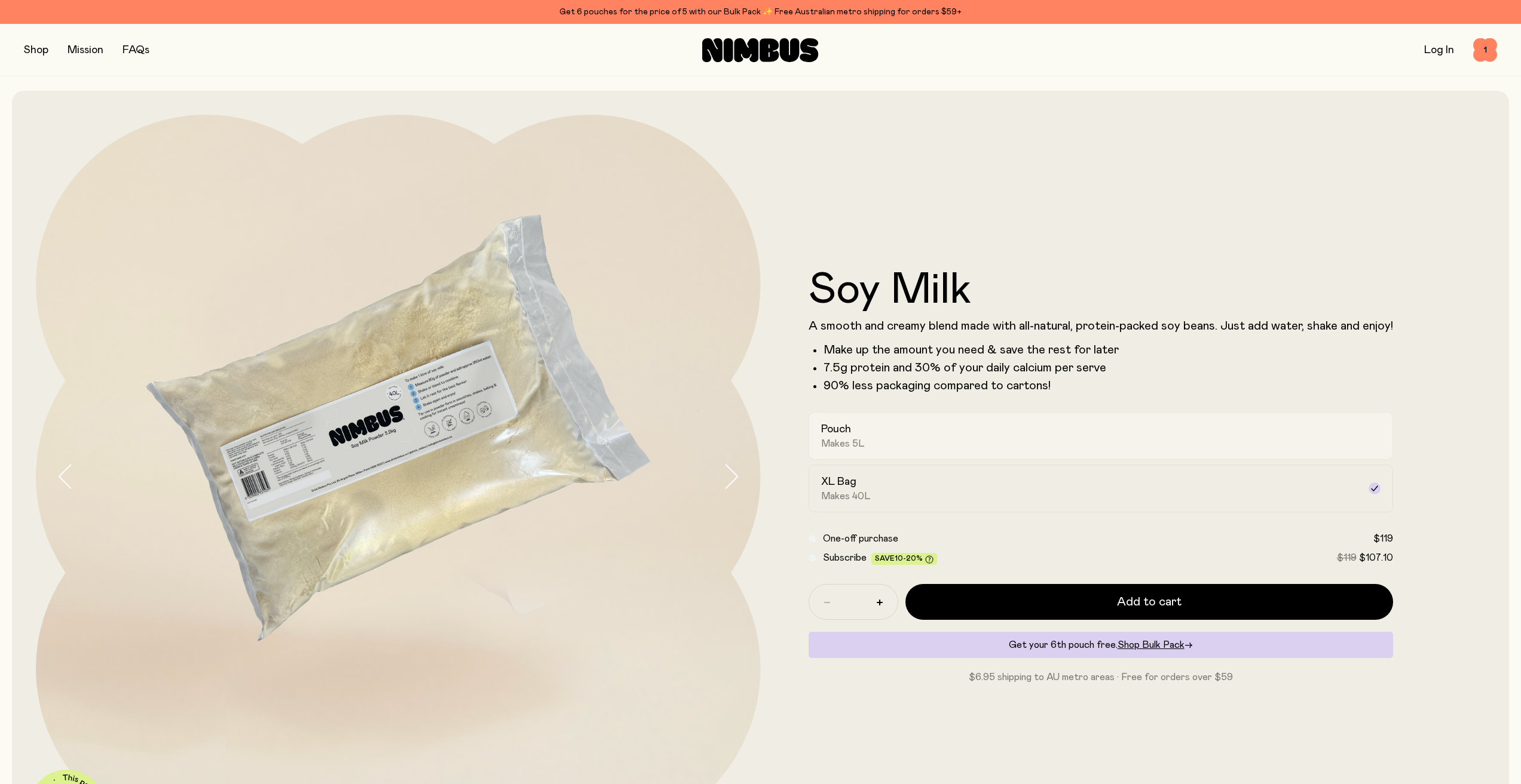
click at [917, 456] on label "Pouch Makes 5L" at bounding box center [1101, 436] width 584 height 48
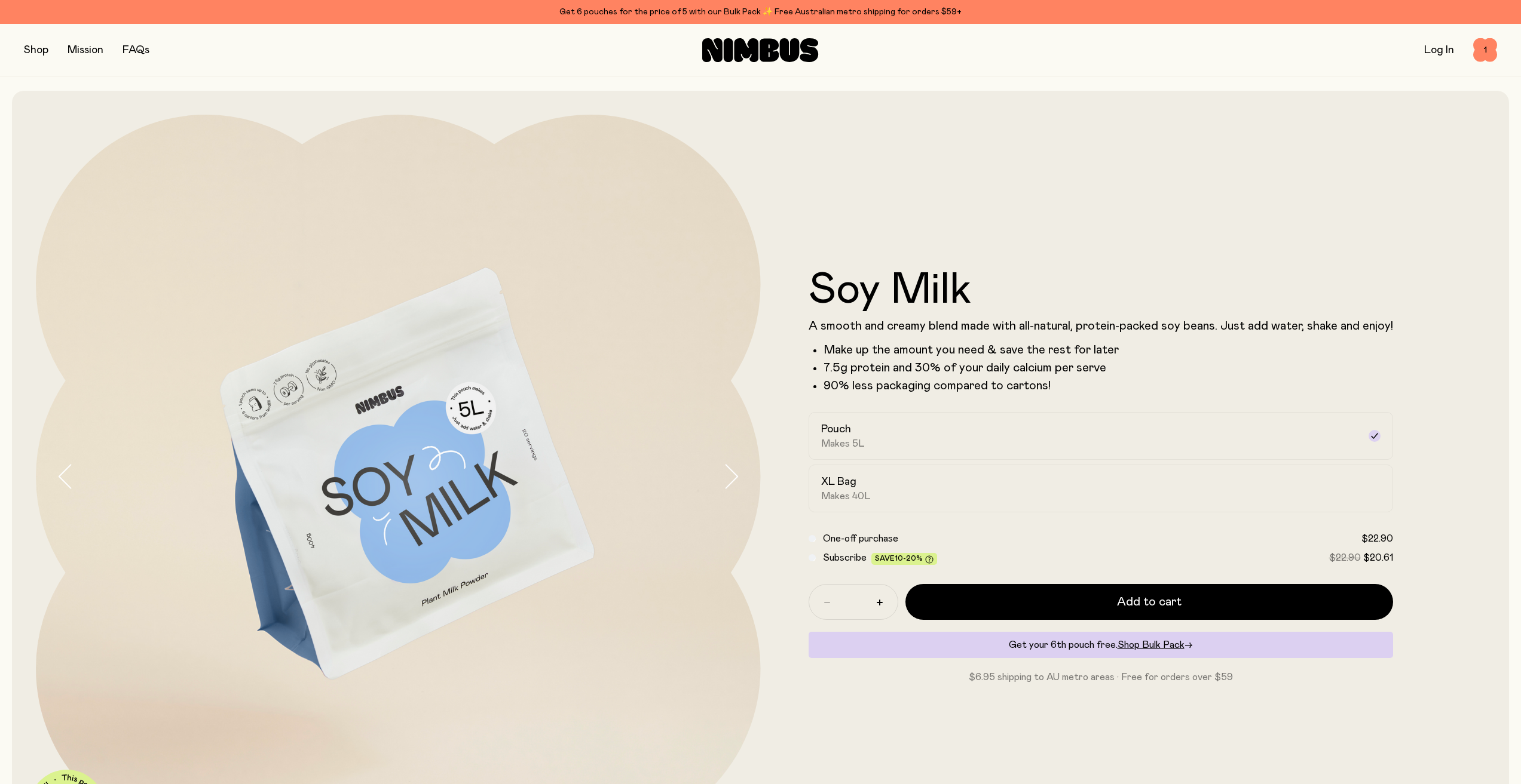
click at [821, 561] on div "Subscribe Save 10-20% $22.90 $20.61" at bounding box center [1101, 558] width 584 height 15
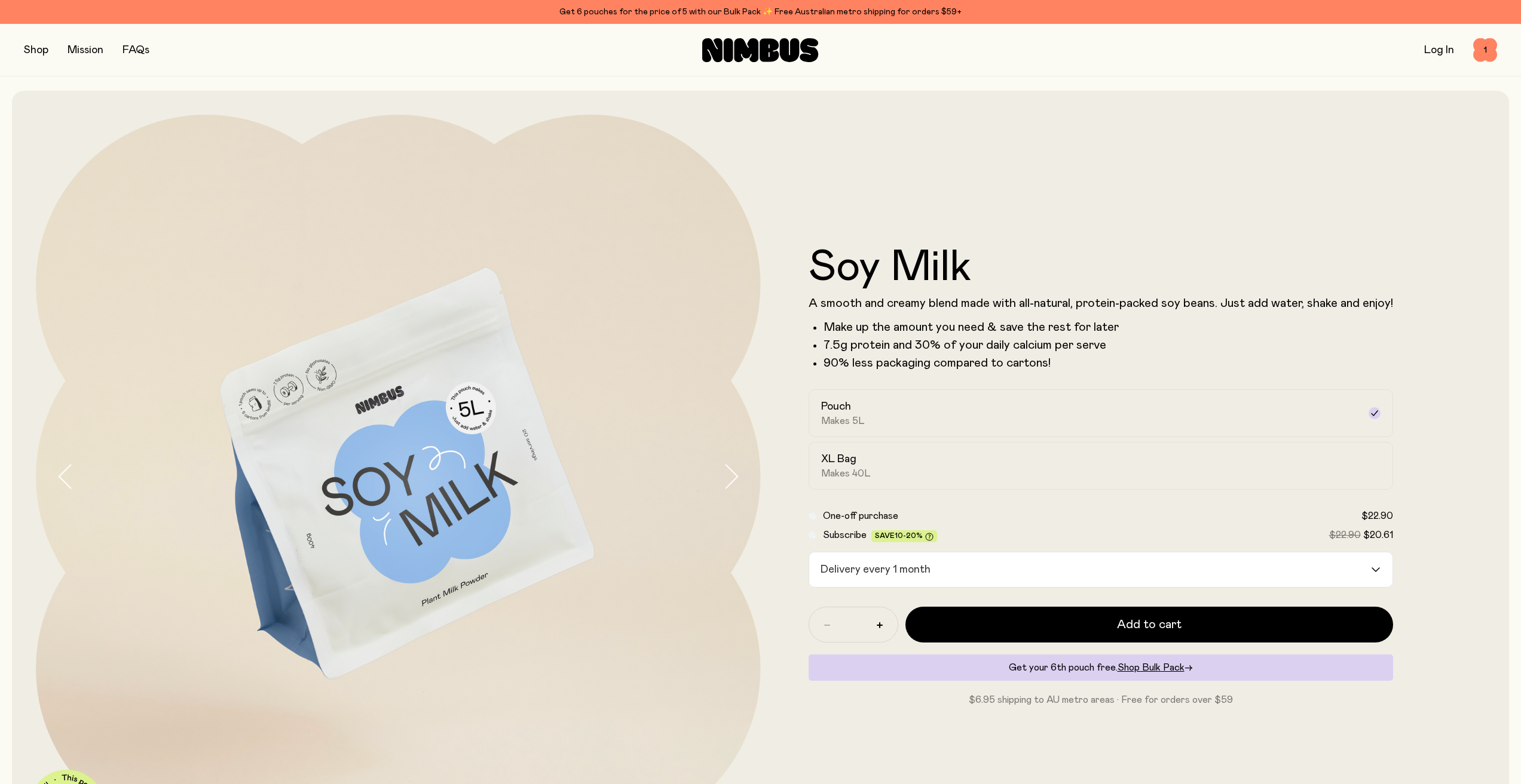
click at [1429, 47] on link "Log In" at bounding box center [1439, 50] width 30 height 10
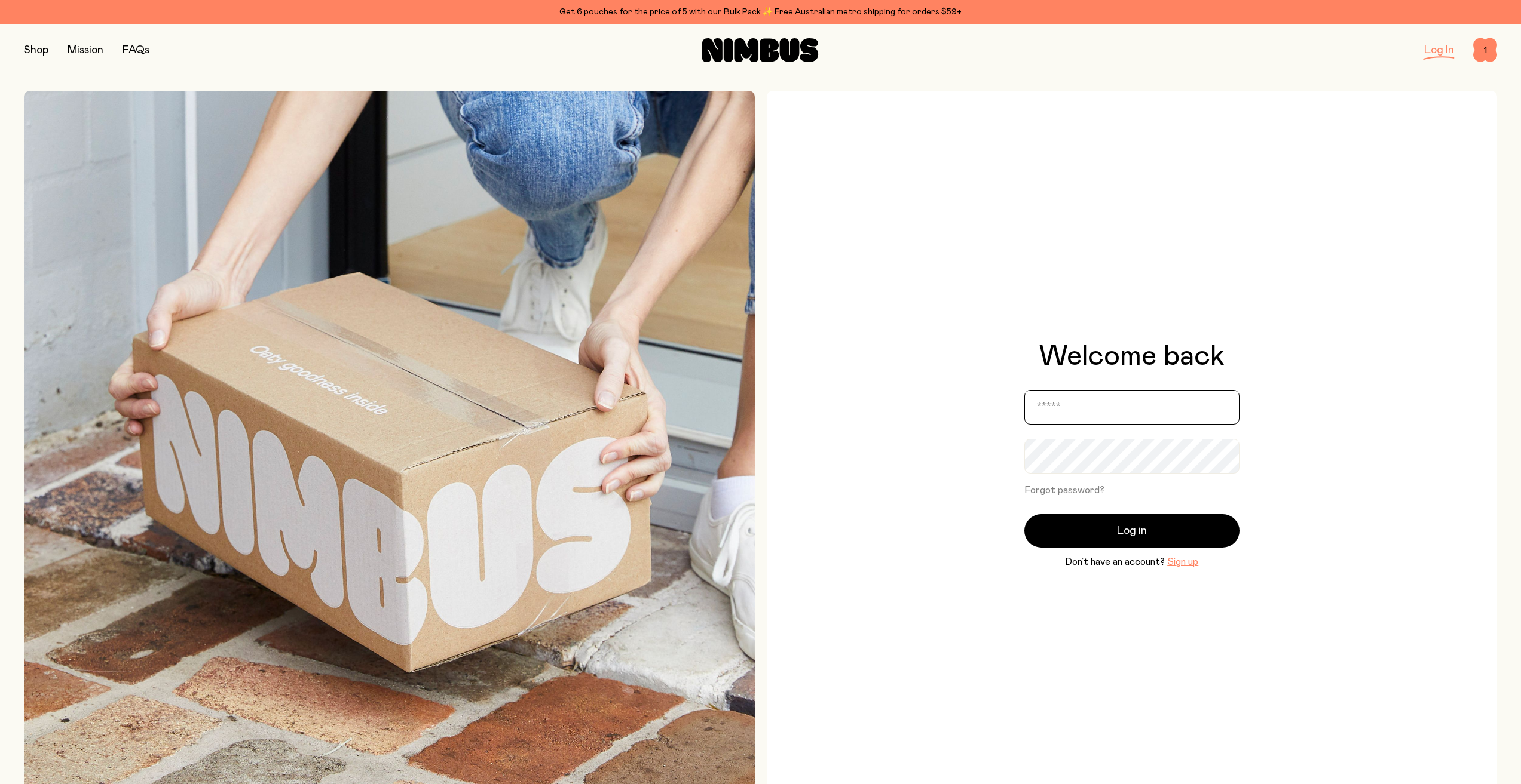
click at [1101, 412] on input "email" at bounding box center [1131, 407] width 215 height 35
click at [1189, 562] on button "Sign up" at bounding box center [1182, 562] width 31 height 15
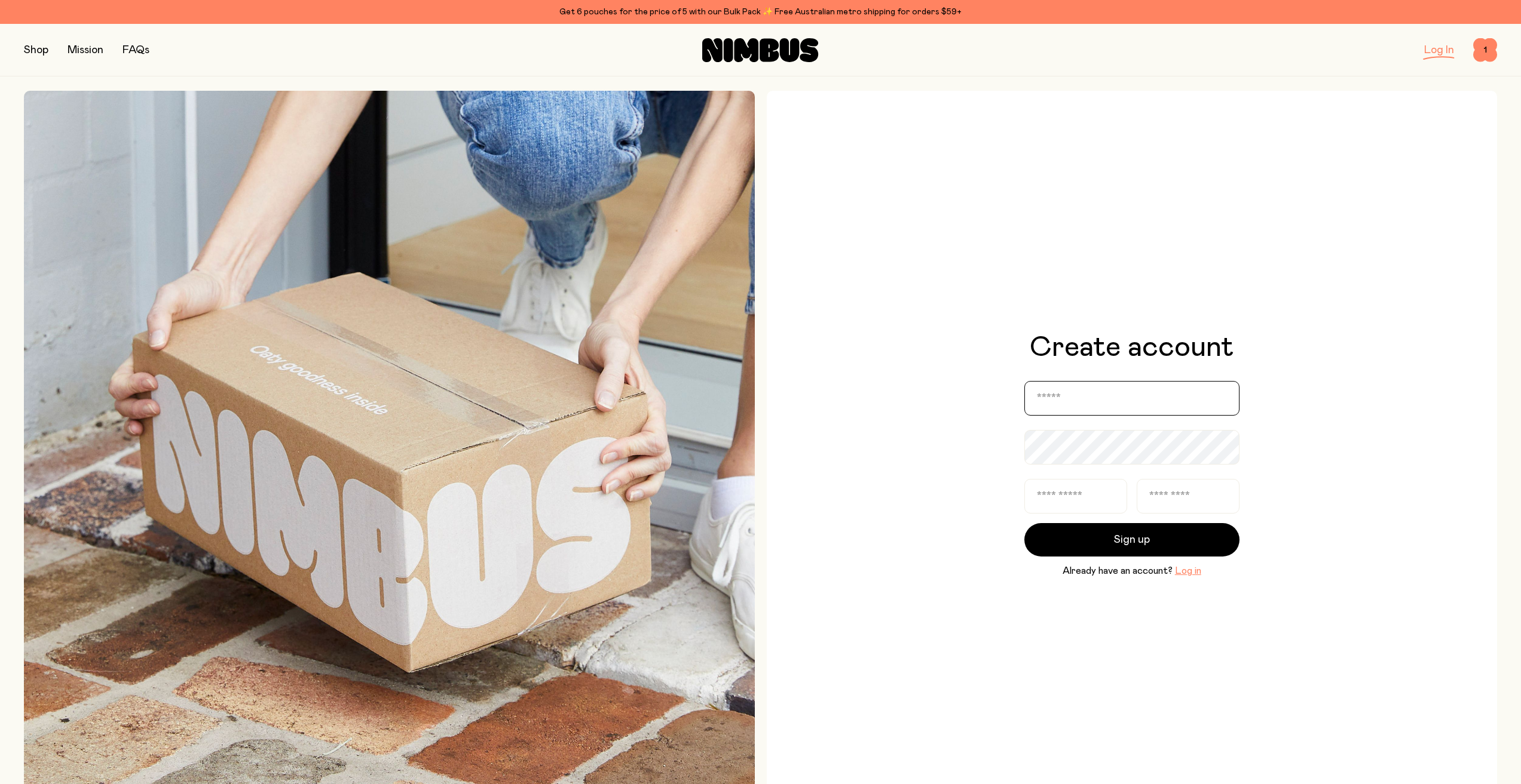
click at [1122, 401] on input "email" at bounding box center [1131, 398] width 215 height 35
type input "**********"
type input "*"
type input "*****"
type input "******"
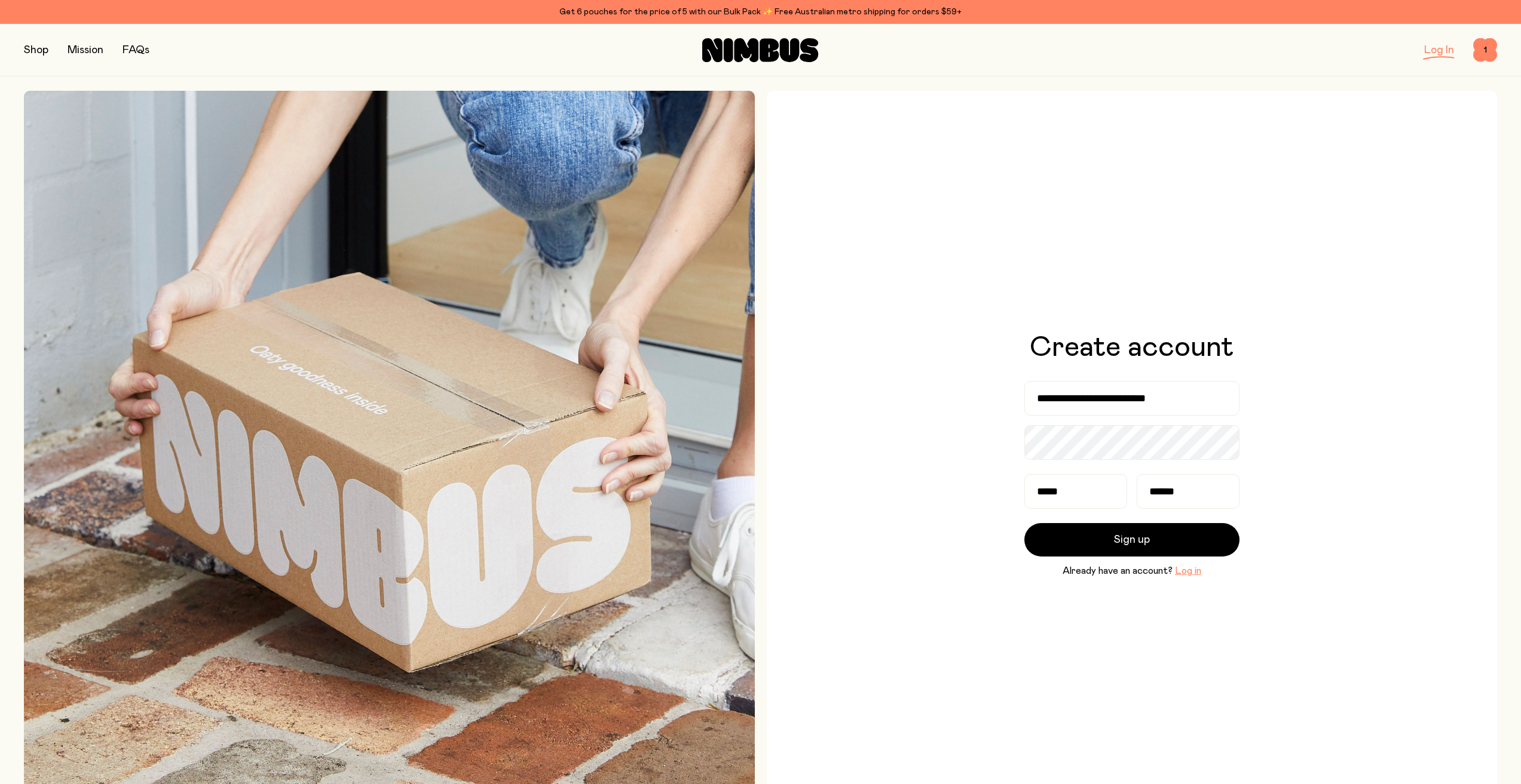
drag, startPoint x: 1093, startPoint y: 465, endPoint x: 1059, endPoint y: 461, distance: 34.2
click at [1055, 464] on div at bounding box center [1131, 444] width 215 height 40
click at [968, 450] on div "**********" at bounding box center [1132, 457] width 731 height 731
click at [1185, 536] on button "Sign up" at bounding box center [1131, 540] width 215 height 33
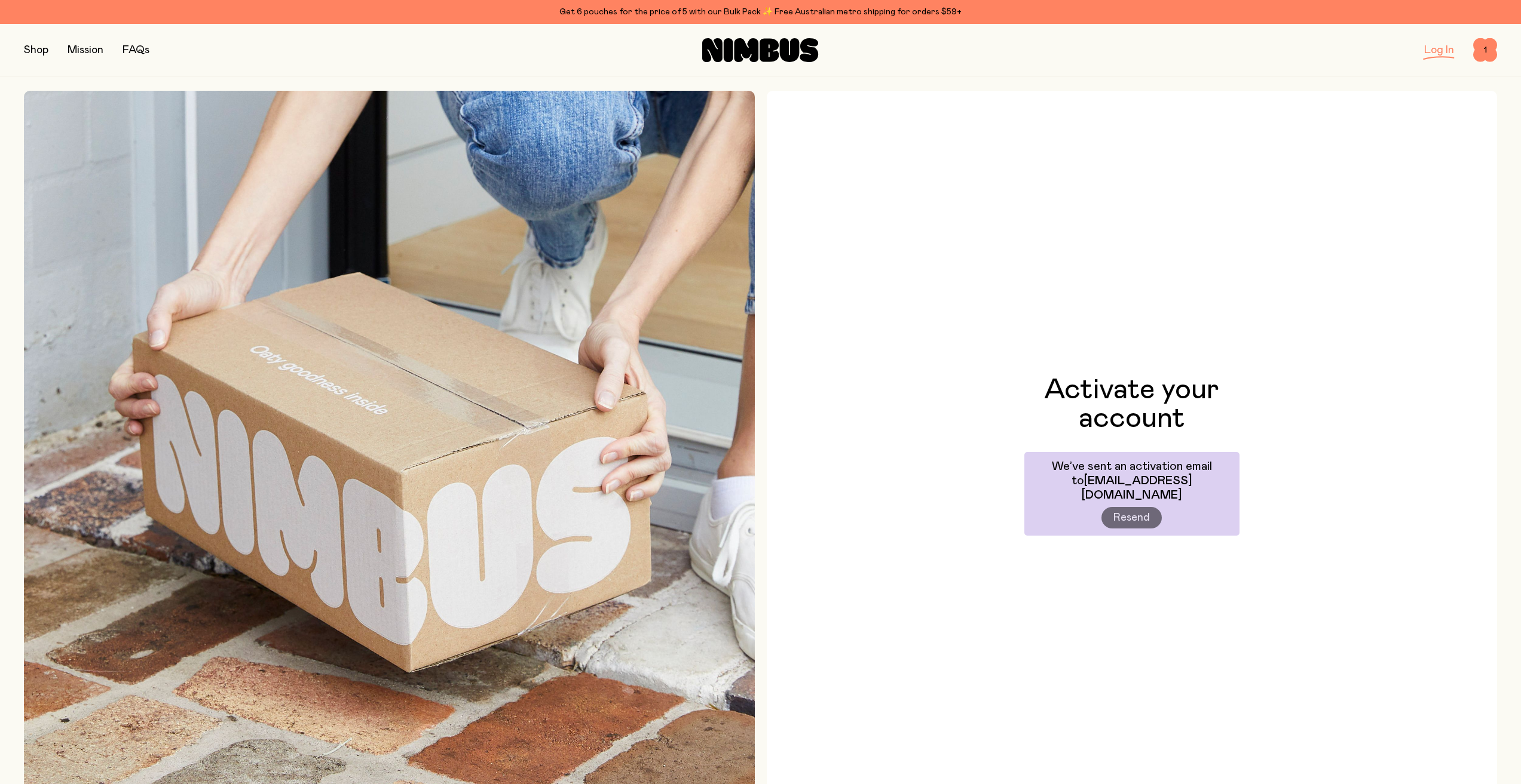
click at [52, 42] on div "Shop Mission FAQs" at bounding box center [270, 50] width 491 height 17
click at [41, 47] on button "button" at bounding box center [36, 50] width 24 height 17
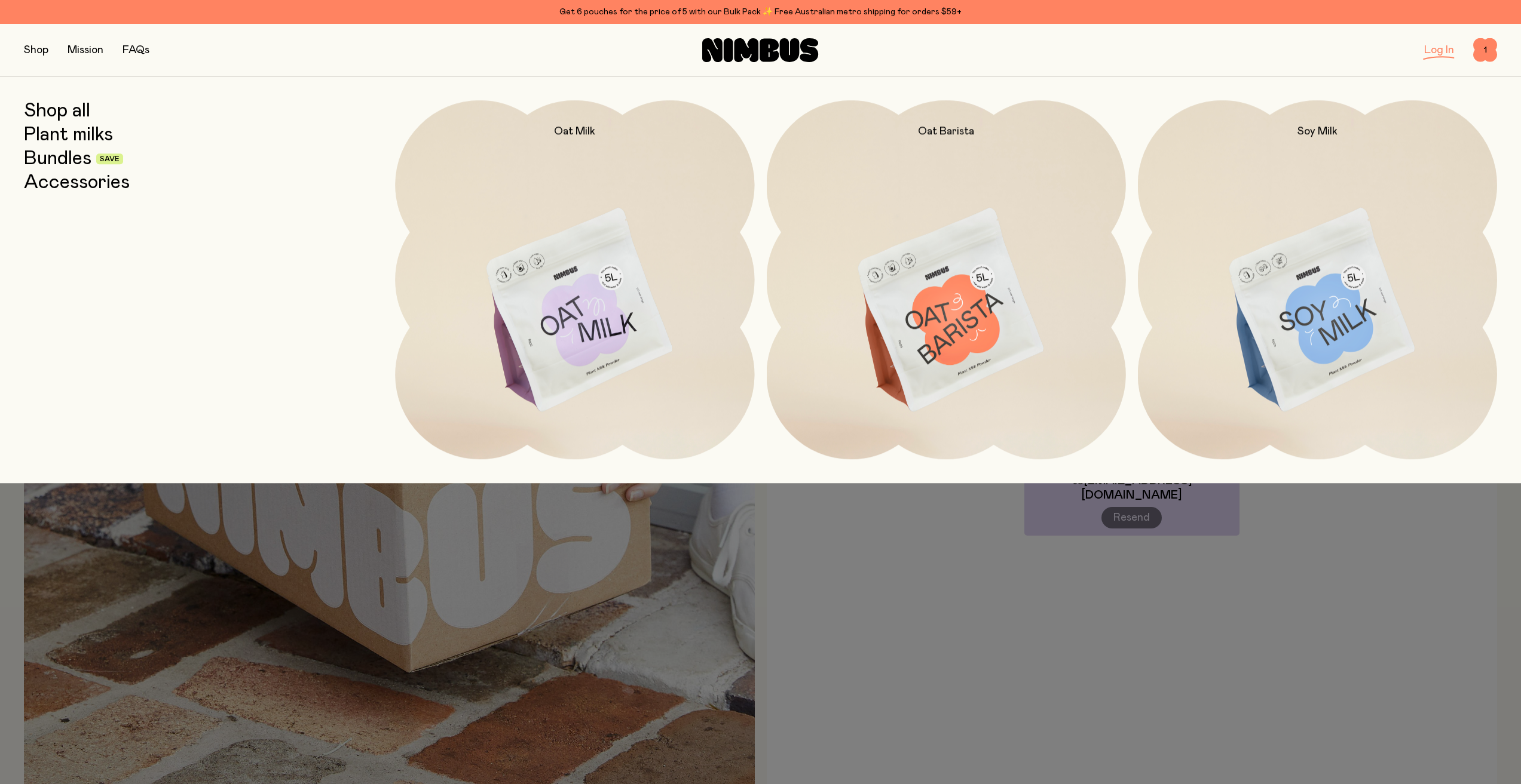
click at [51, 109] on link "Shop all" at bounding box center [57, 111] width 66 height 22
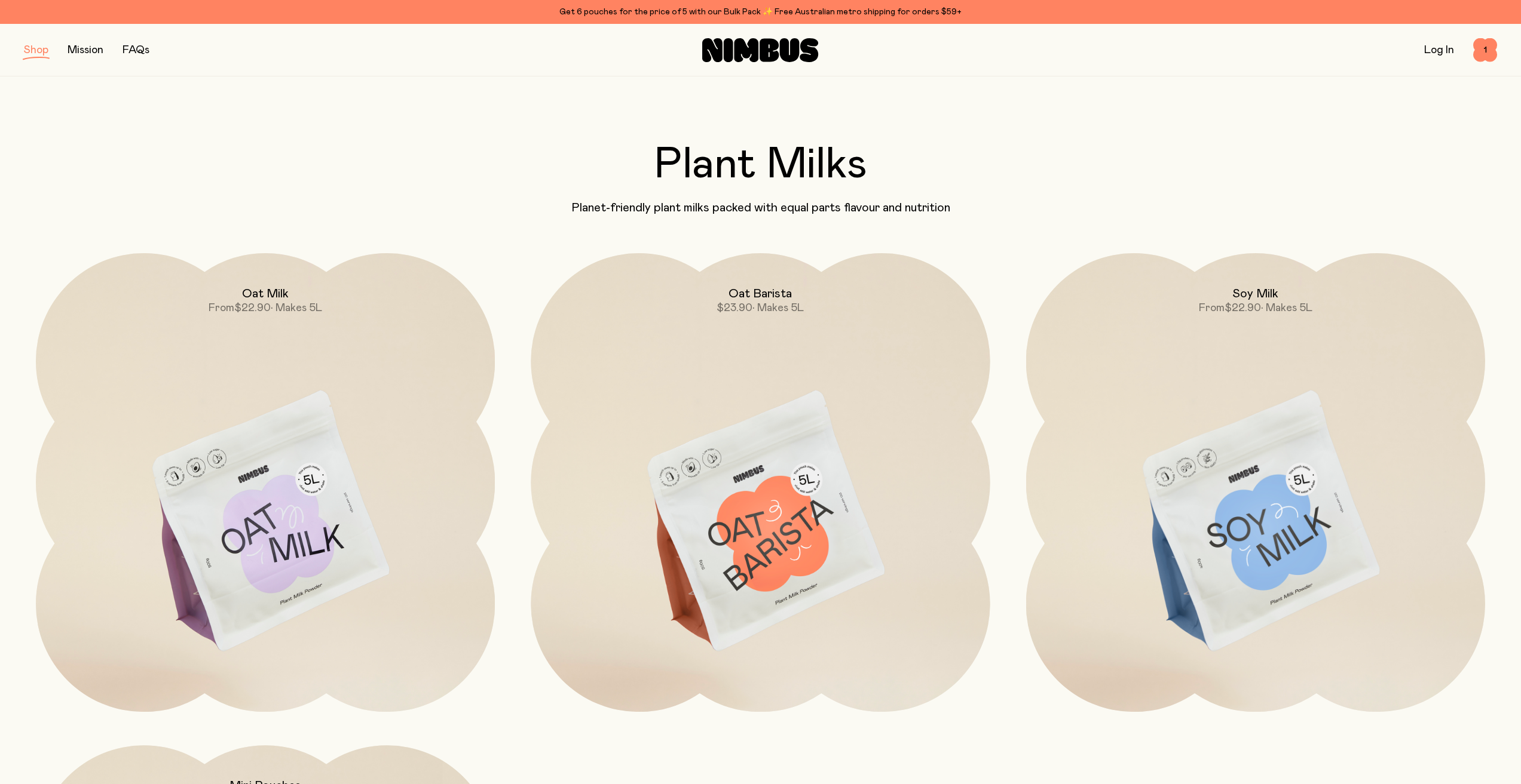
click at [1436, 49] on link "Log In" at bounding box center [1439, 50] width 30 height 10
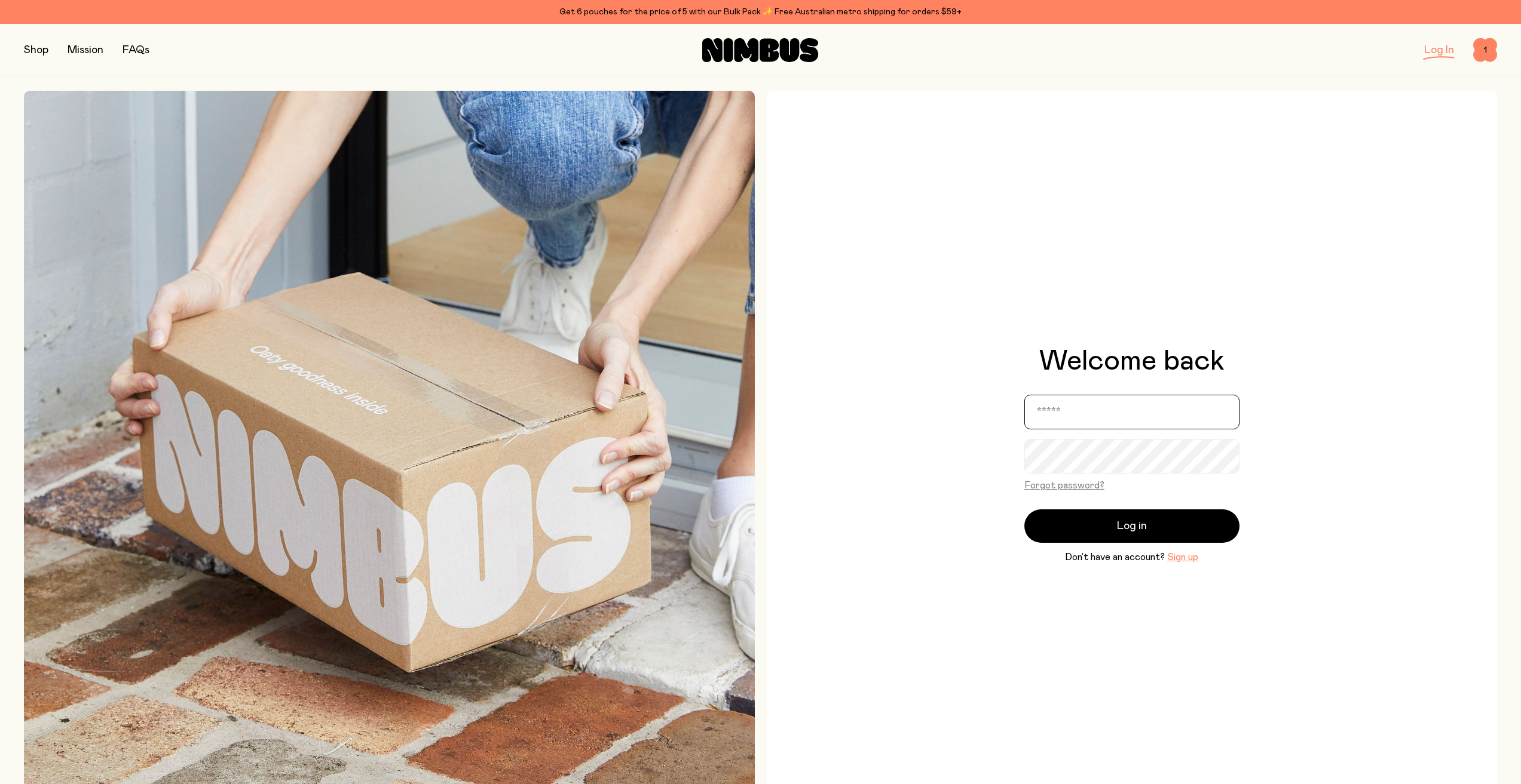
type input "**********"
click at [1123, 517] on button "Log in" at bounding box center [1131, 526] width 215 height 33
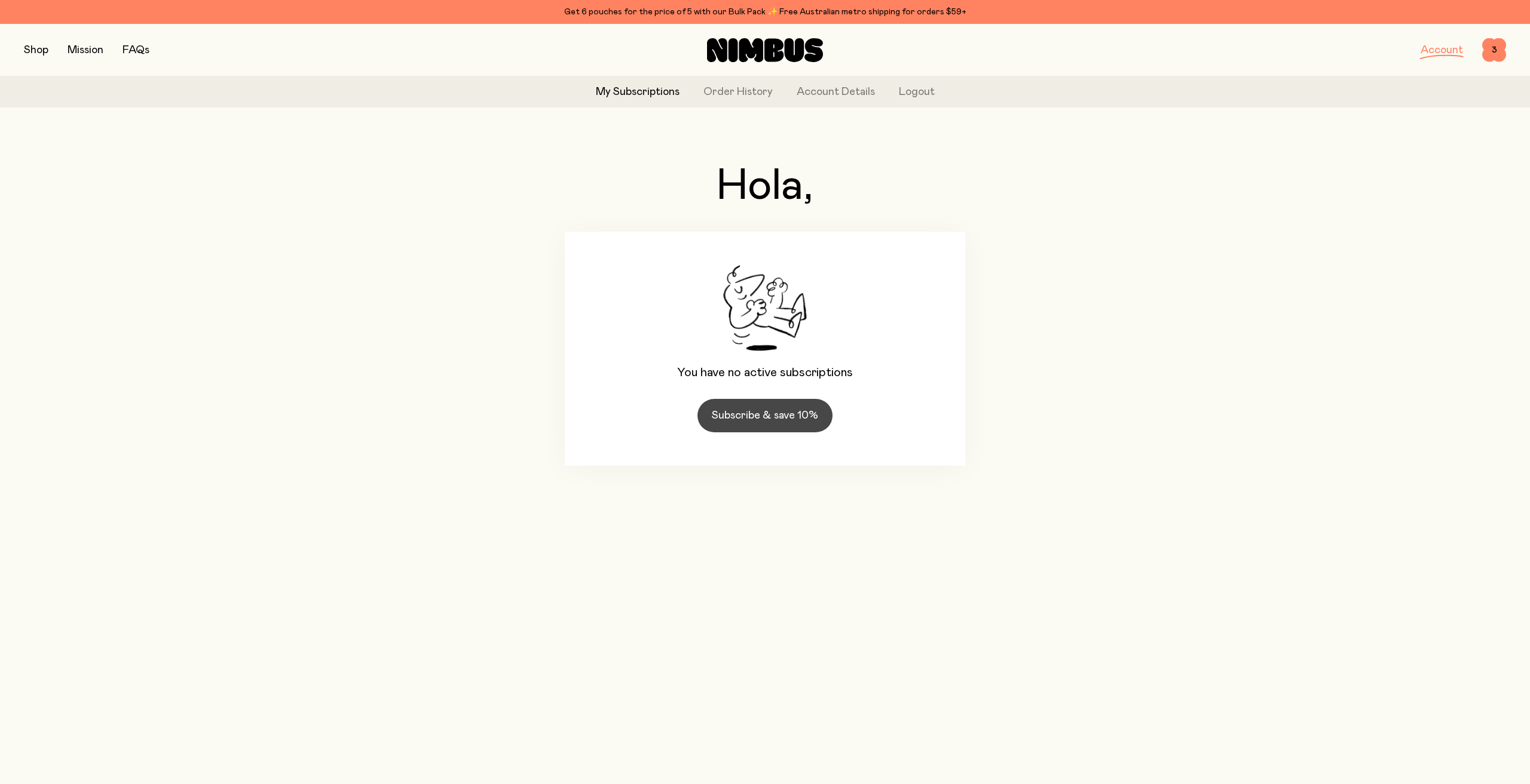
click at [775, 423] on link "Subscribe & save 10%" at bounding box center [764, 415] width 135 height 33
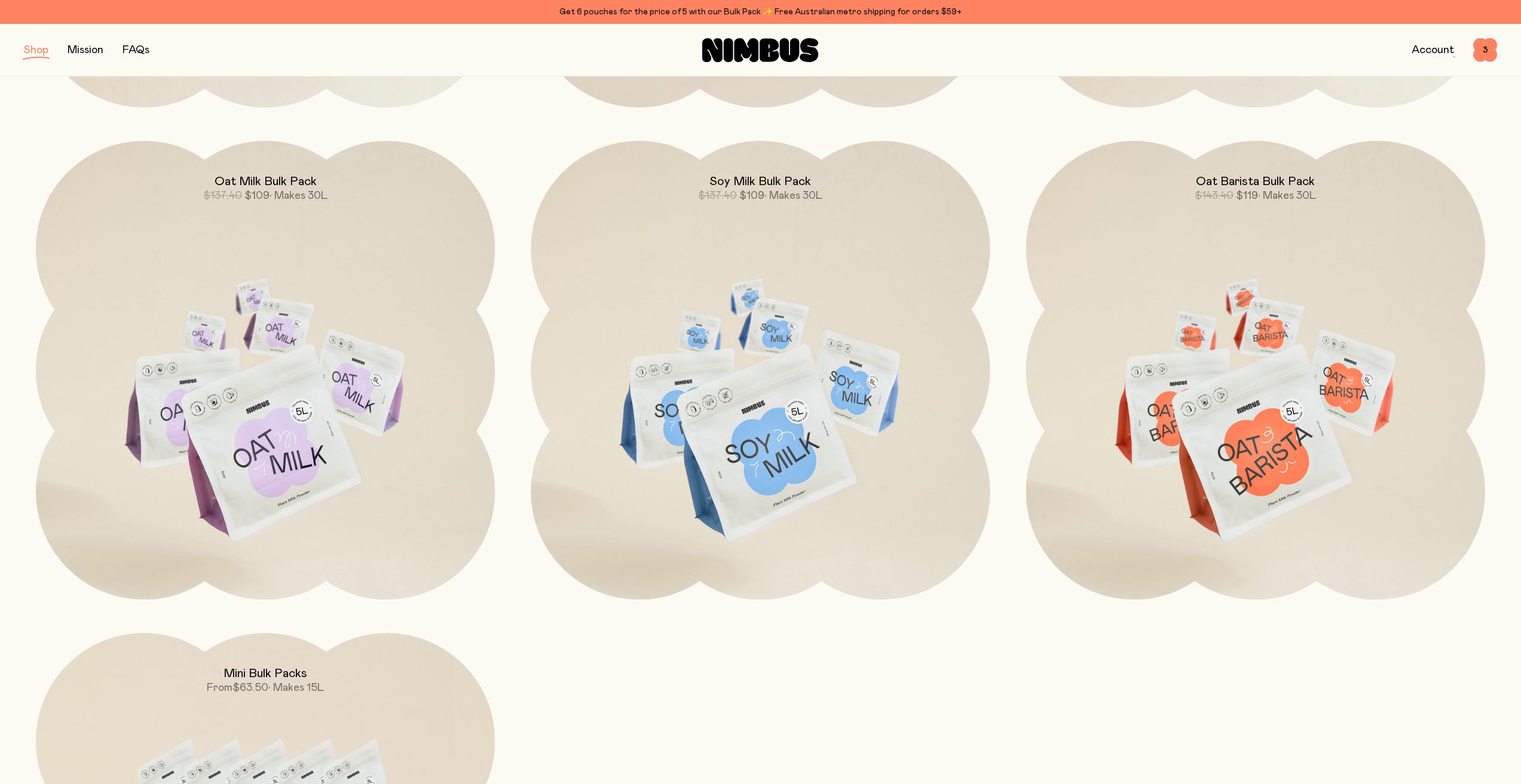
scroll to position [1733, 0]
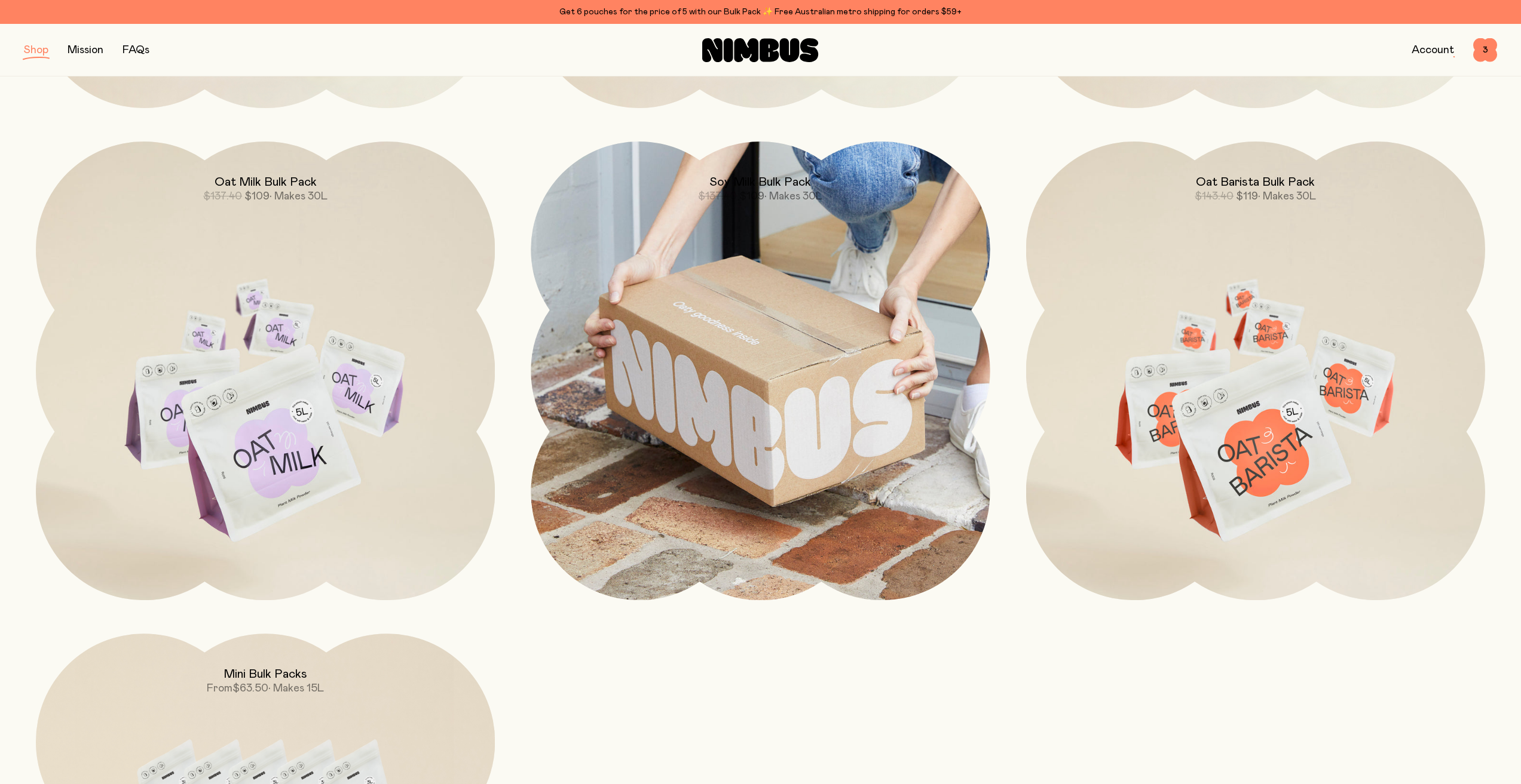
click at [819, 374] on img at bounding box center [760, 371] width 459 height 459
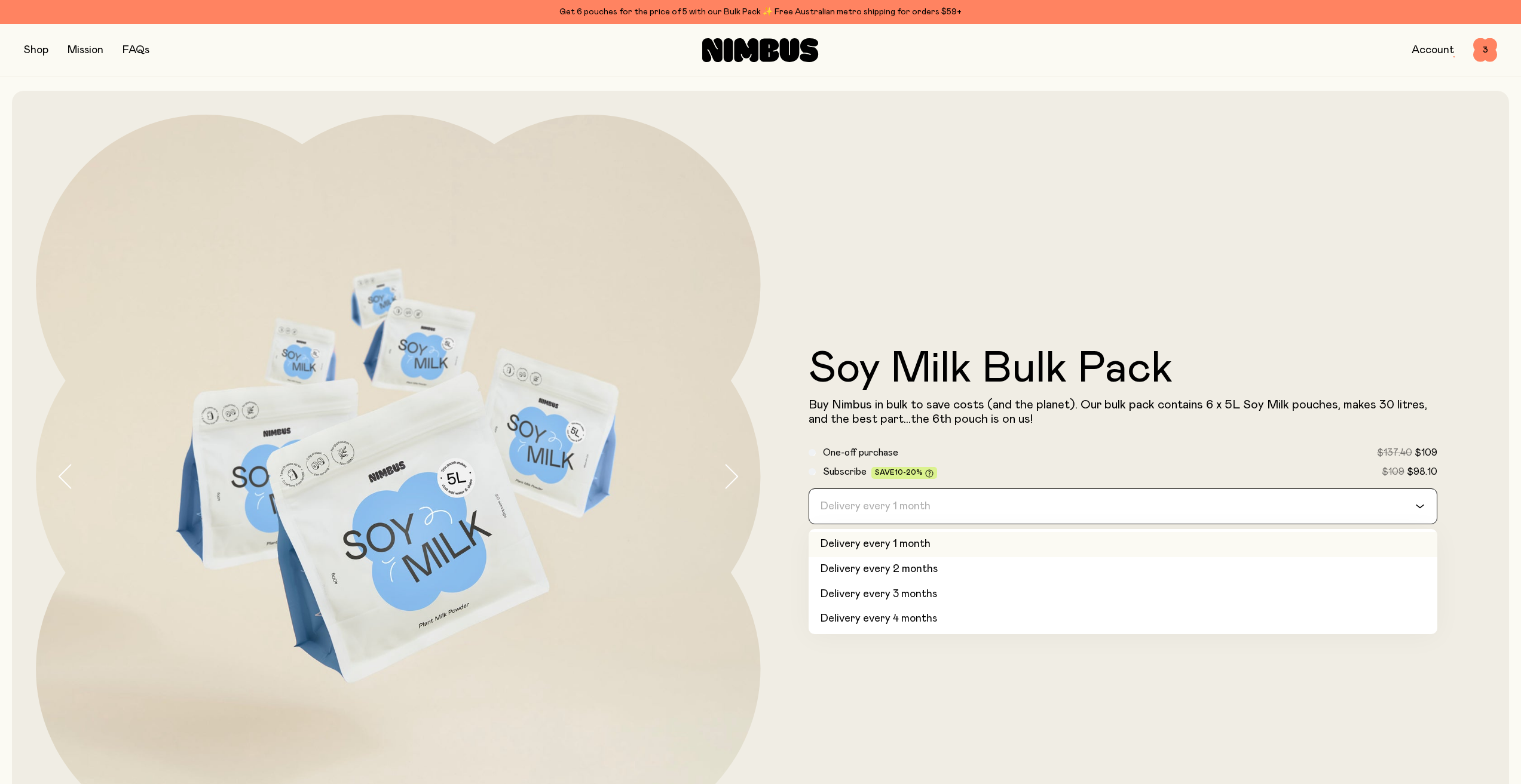
click at [899, 502] on div "Delivery every 1 month" at bounding box center [1113, 506] width 607 height 35
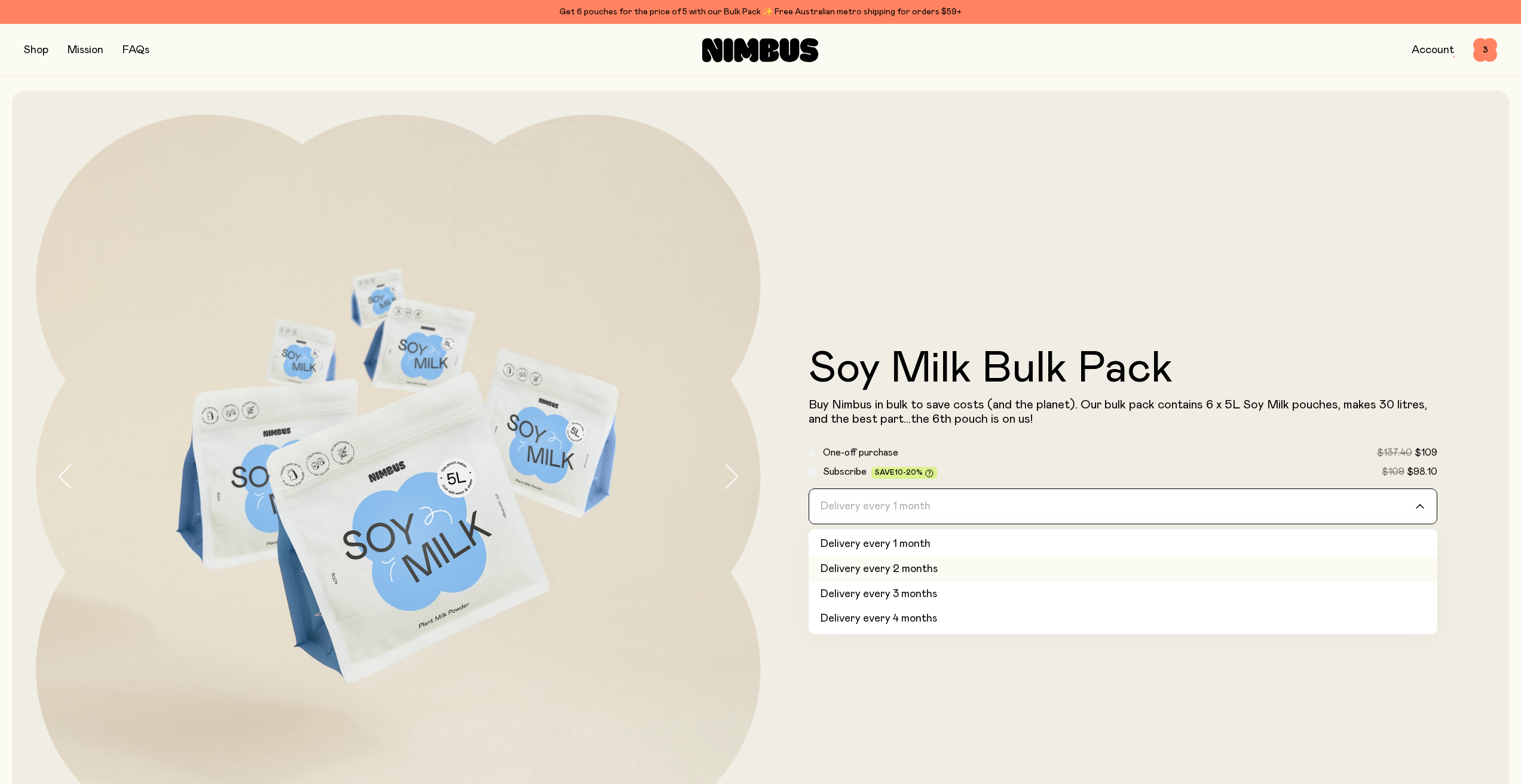
click at [904, 573] on li "Delivery every 2 months" at bounding box center [1123, 569] width 629 height 25
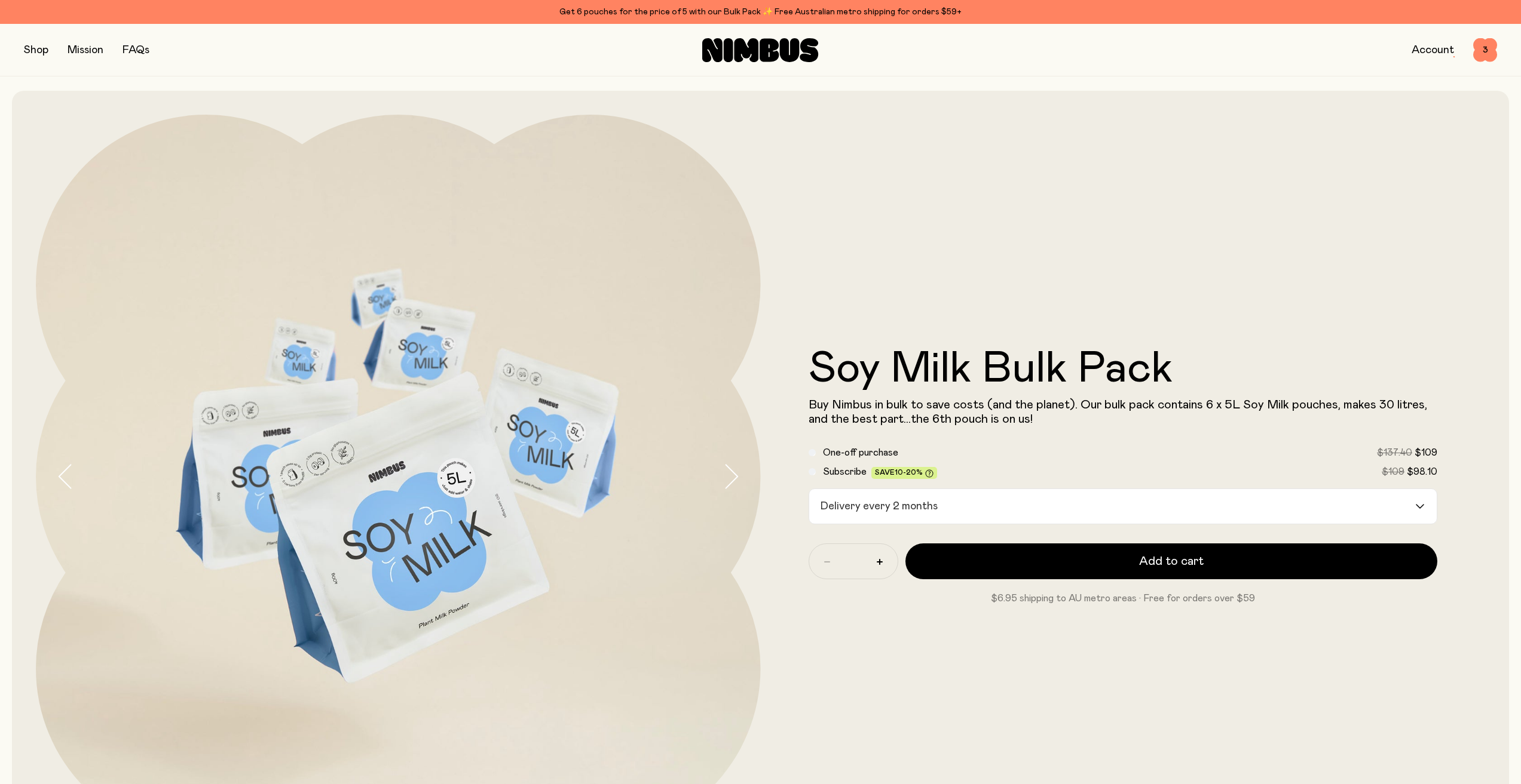
click at [912, 507] on div "Delivery every 2 months" at bounding box center [1113, 506] width 607 height 35
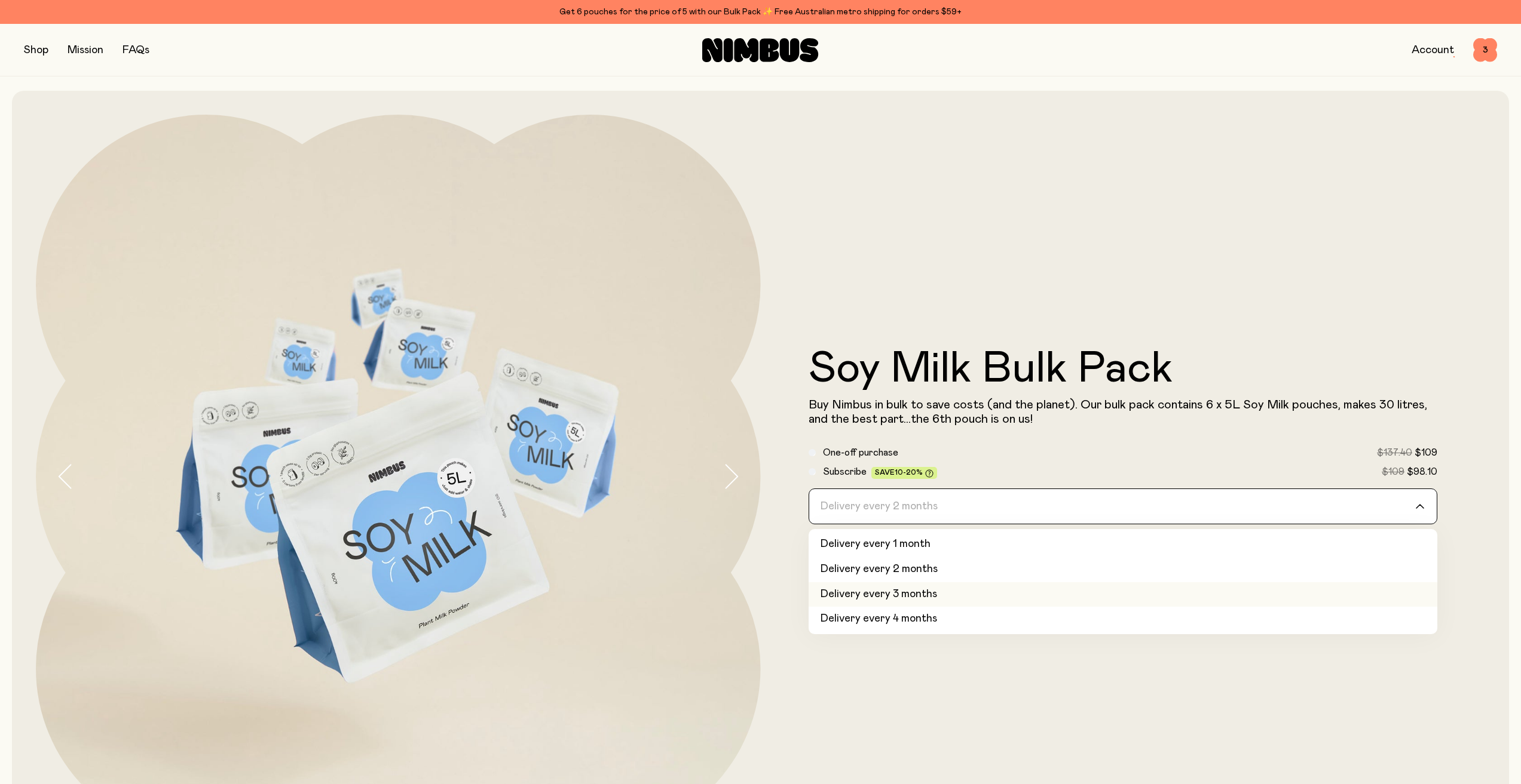
click at [913, 595] on li "Delivery every 3 months" at bounding box center [1123, 594] width 629 height 25
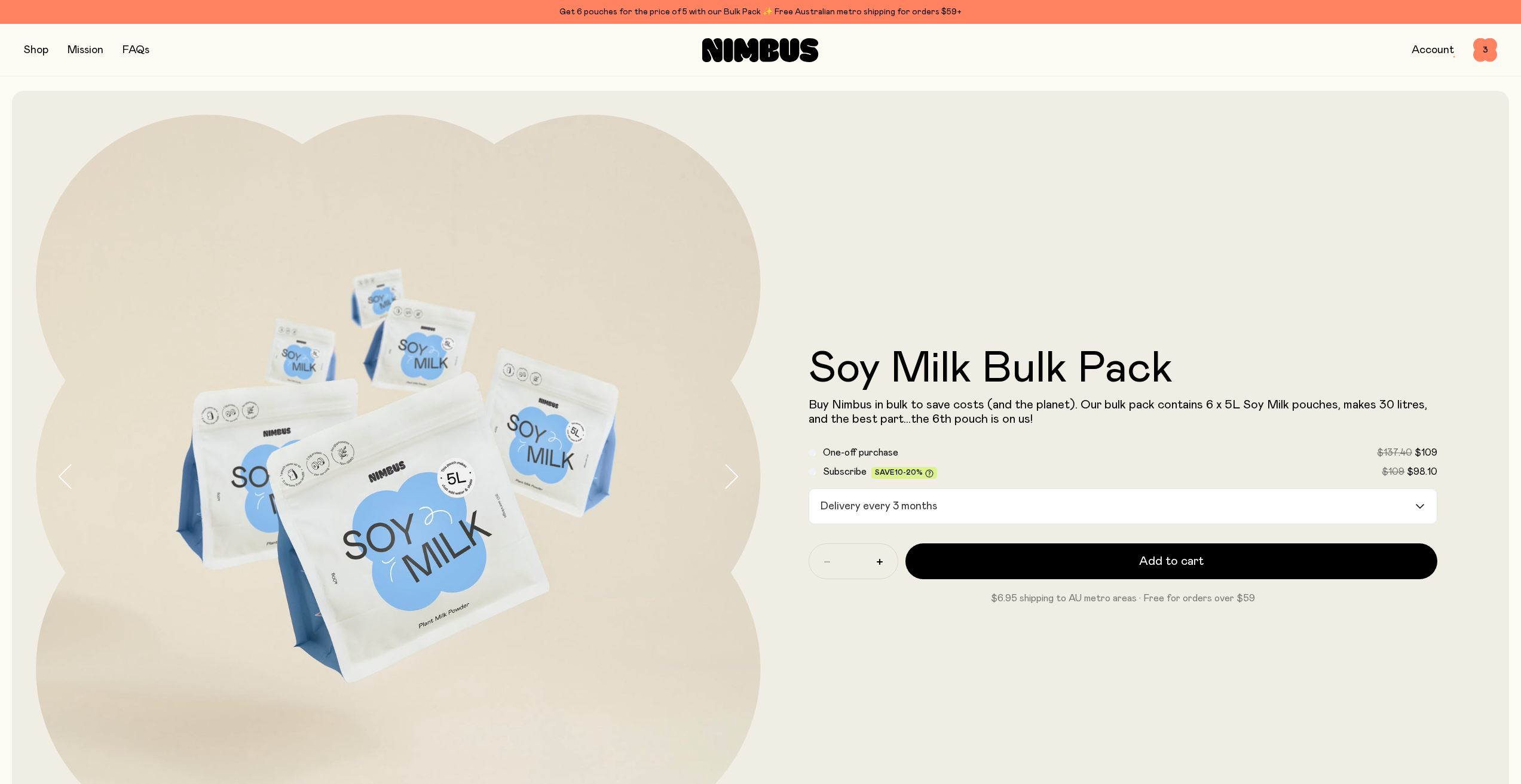
click at [933, 628] on div "Soy Milk Bulk Pack Buy Nimbus in bulk to save costs (and the planet). Our bulk …" at bounding box center [1123, 477] width 725 height 724
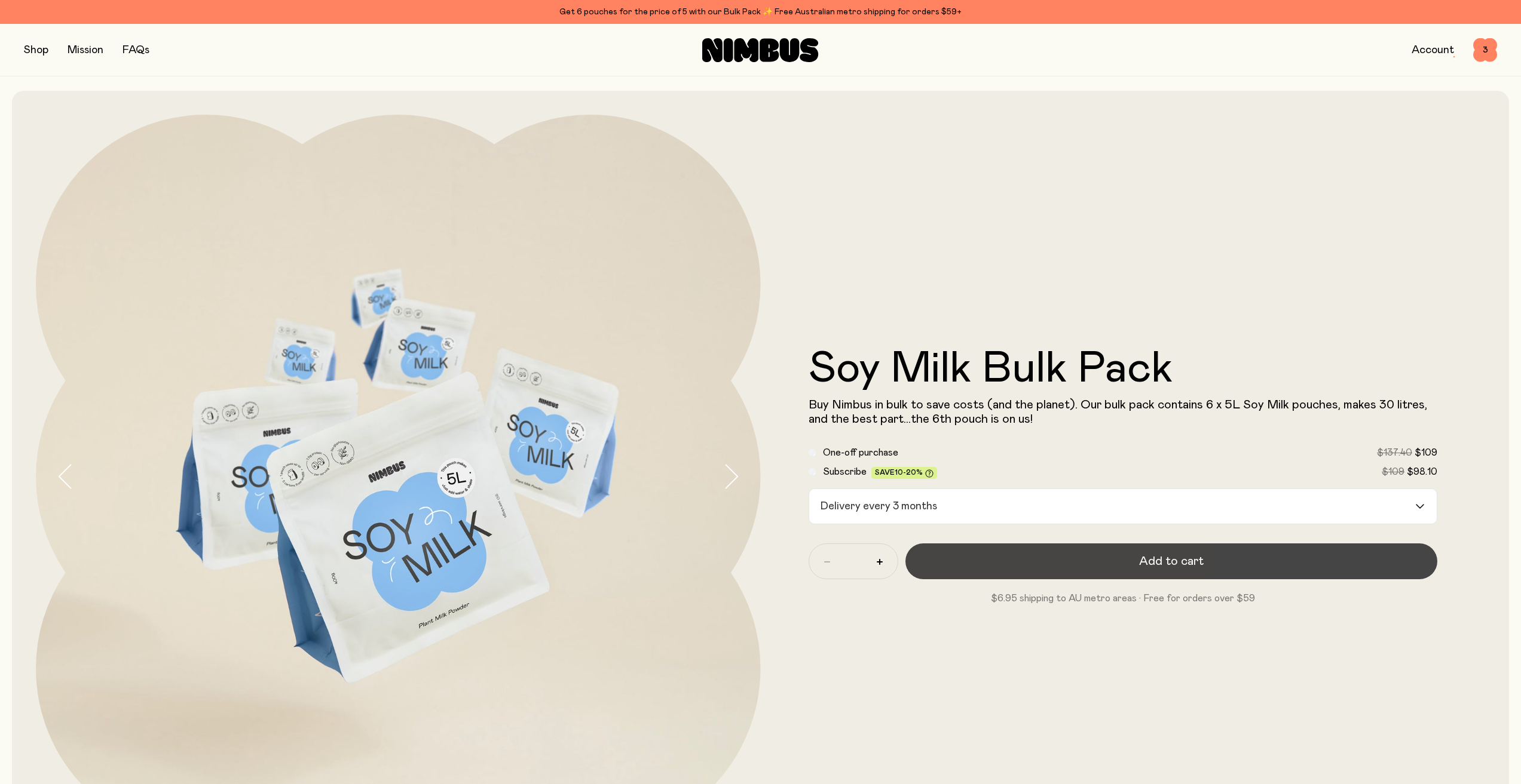
click at [984, 546] on button "Add to cart" at bounding box center [1172, 561] width 533 height 35
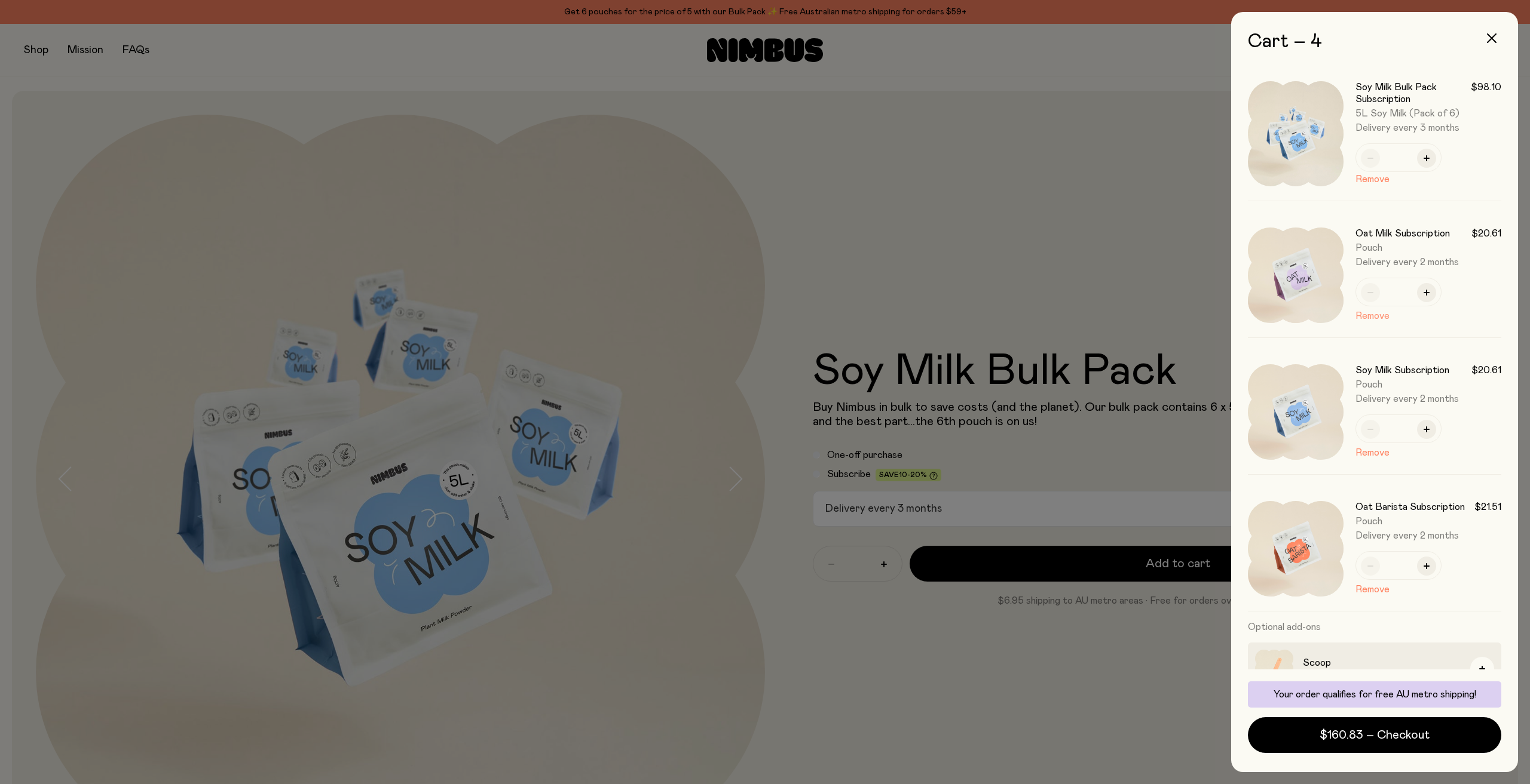
click at [1373, 316] on button "Remove" at bounding box center [1373, 316] width 34 height 15
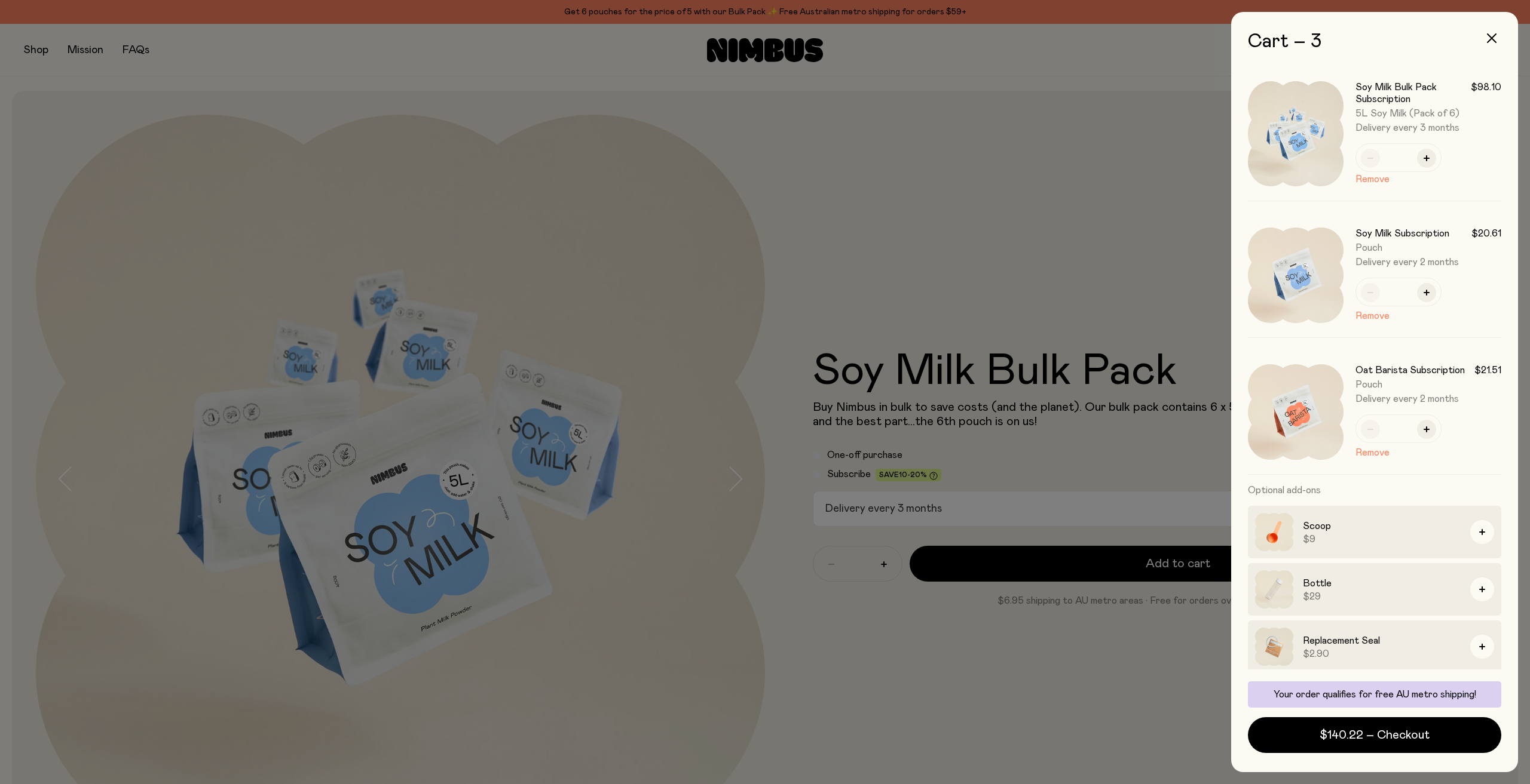
click at [1373, 316] on button "Remove" at bounding box center [1373, 316] width 34 height 15
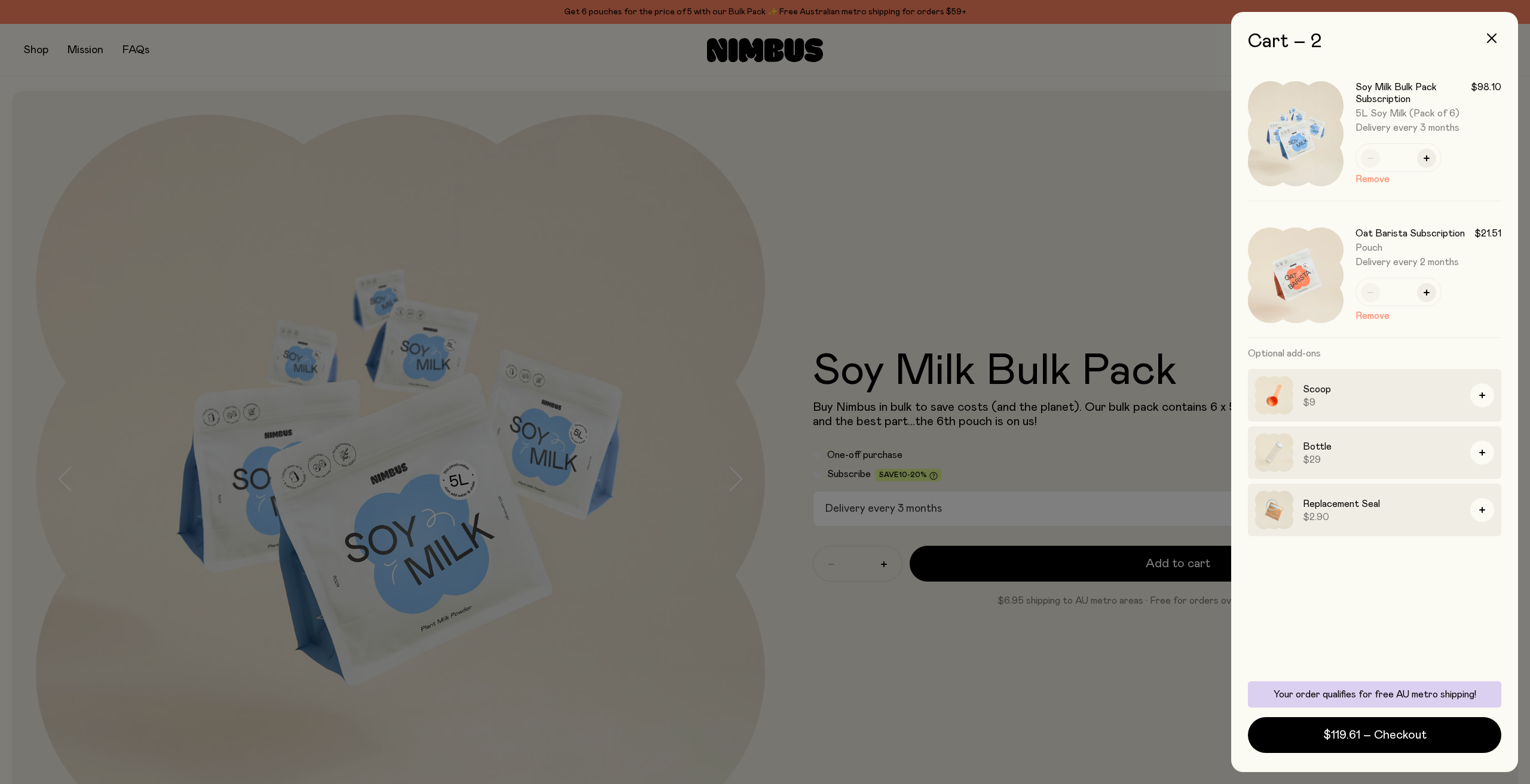
click at [1284, 267] on img at bounding box center [1295, 275] width 95 height 95
click at [1372, 318] on button "Remove" at bounding box center [1373, 316] width 34 height 15
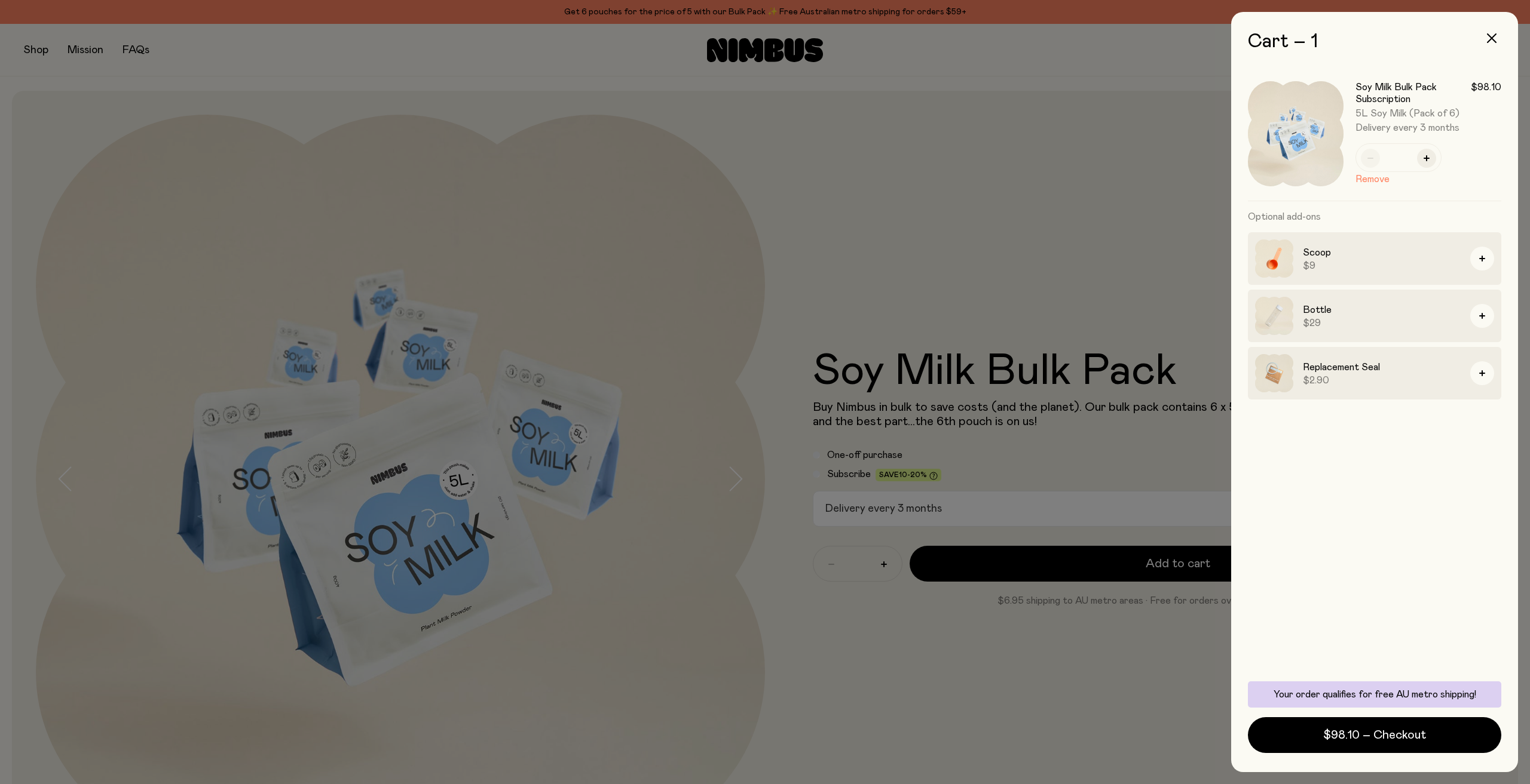
click at [687, 96] on div at bounding box center [765, 392] width 1530 height 784
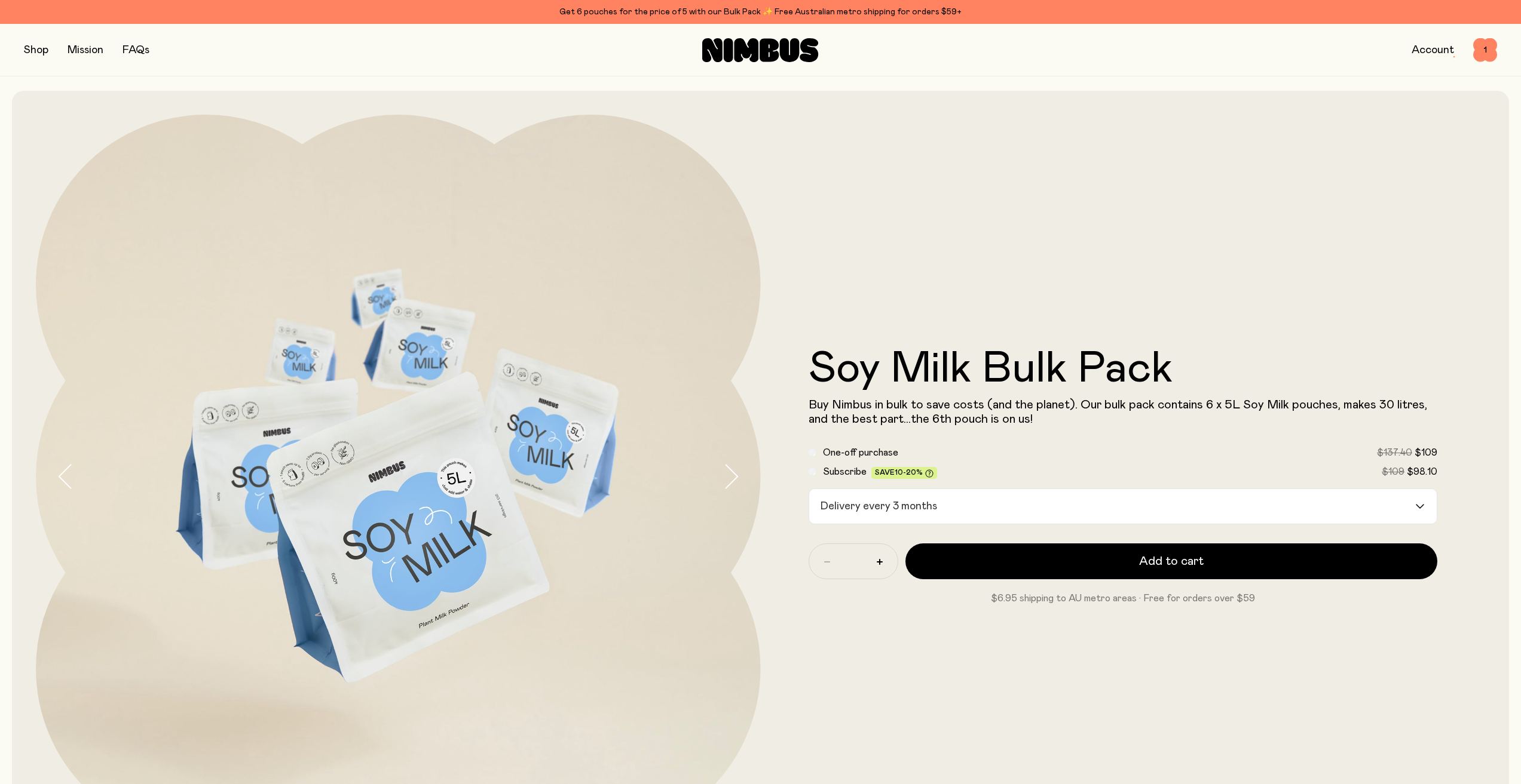
click at [37, 46] on button "button" at bounding box center [36, 50] width 24 height 17
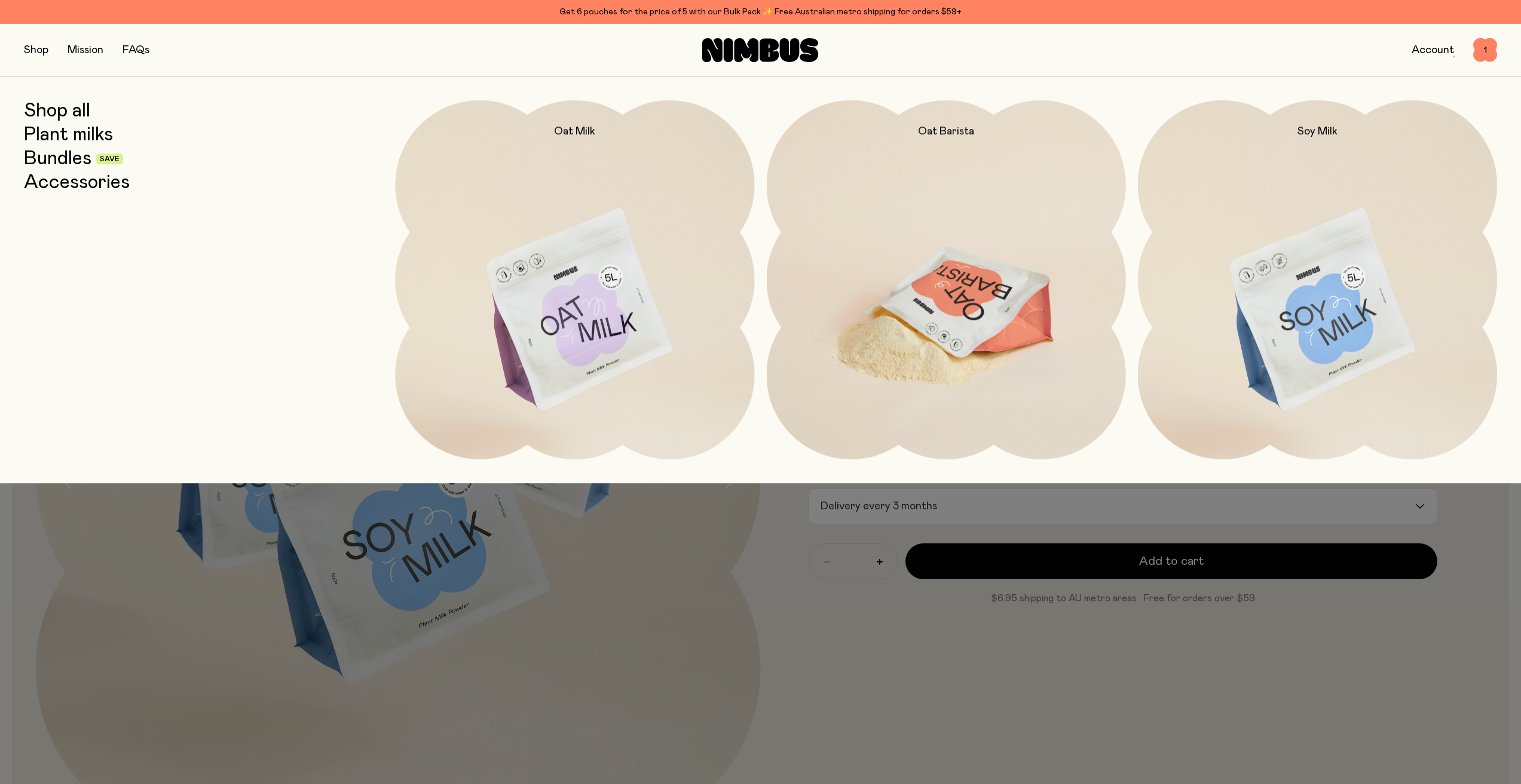
click at [943, 294] on img at bounding box center [946, 311] width 359 height 422
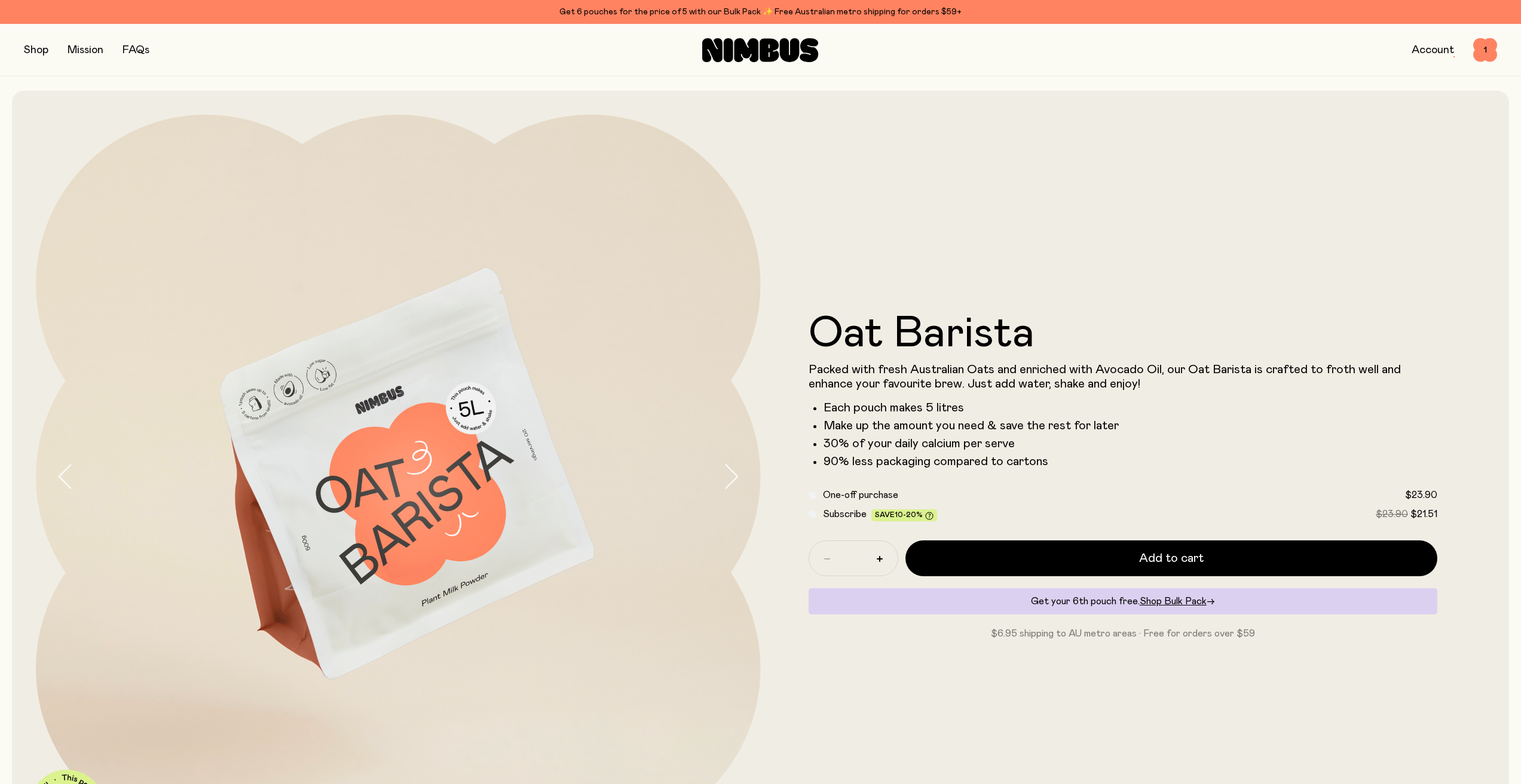
click at [40, 49] on button "button" at bounding box center [36, 50] width 24 height 17
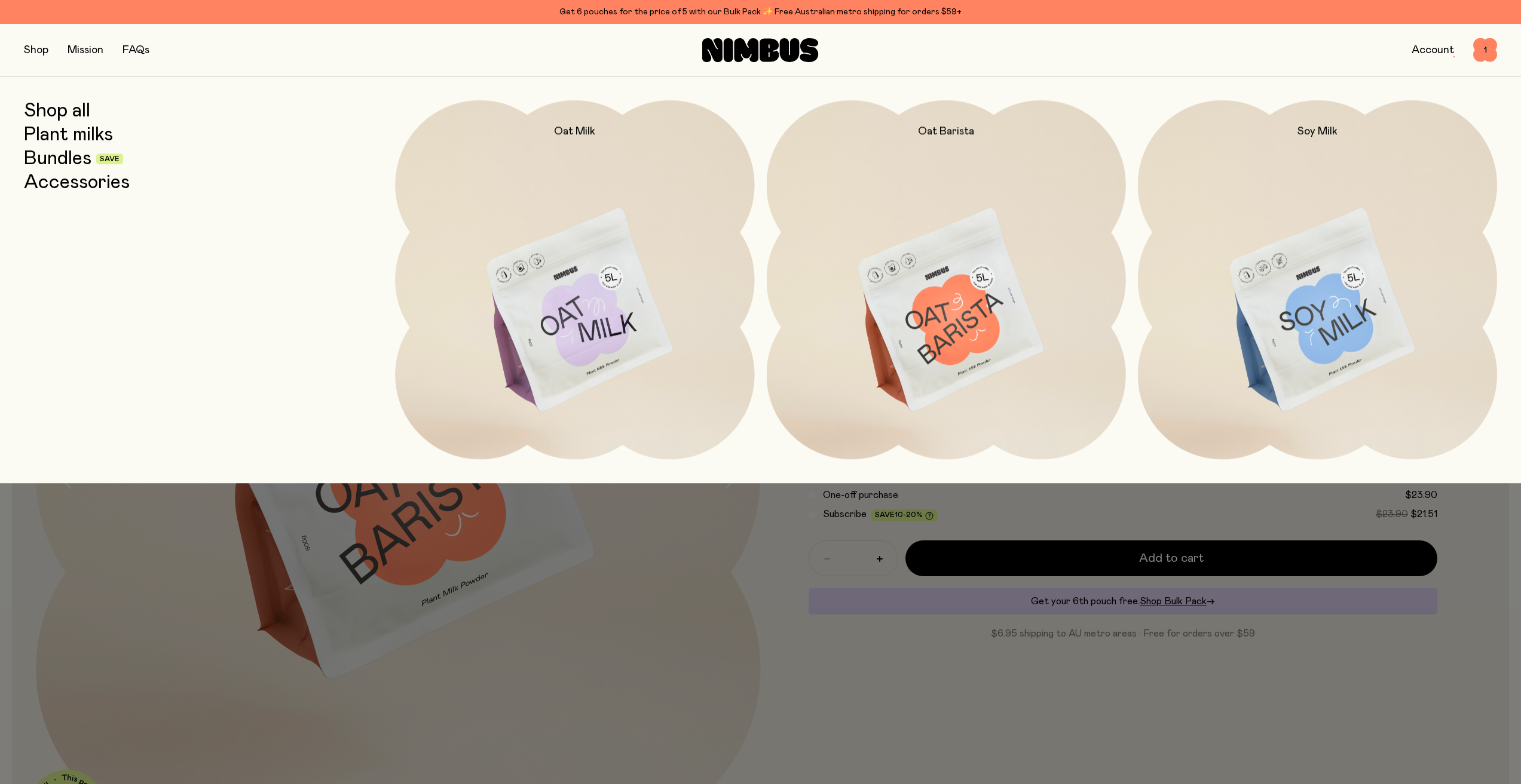
click at [73, 156] on link "Bundles" at bounding box center [58, 159] width 68 height 22
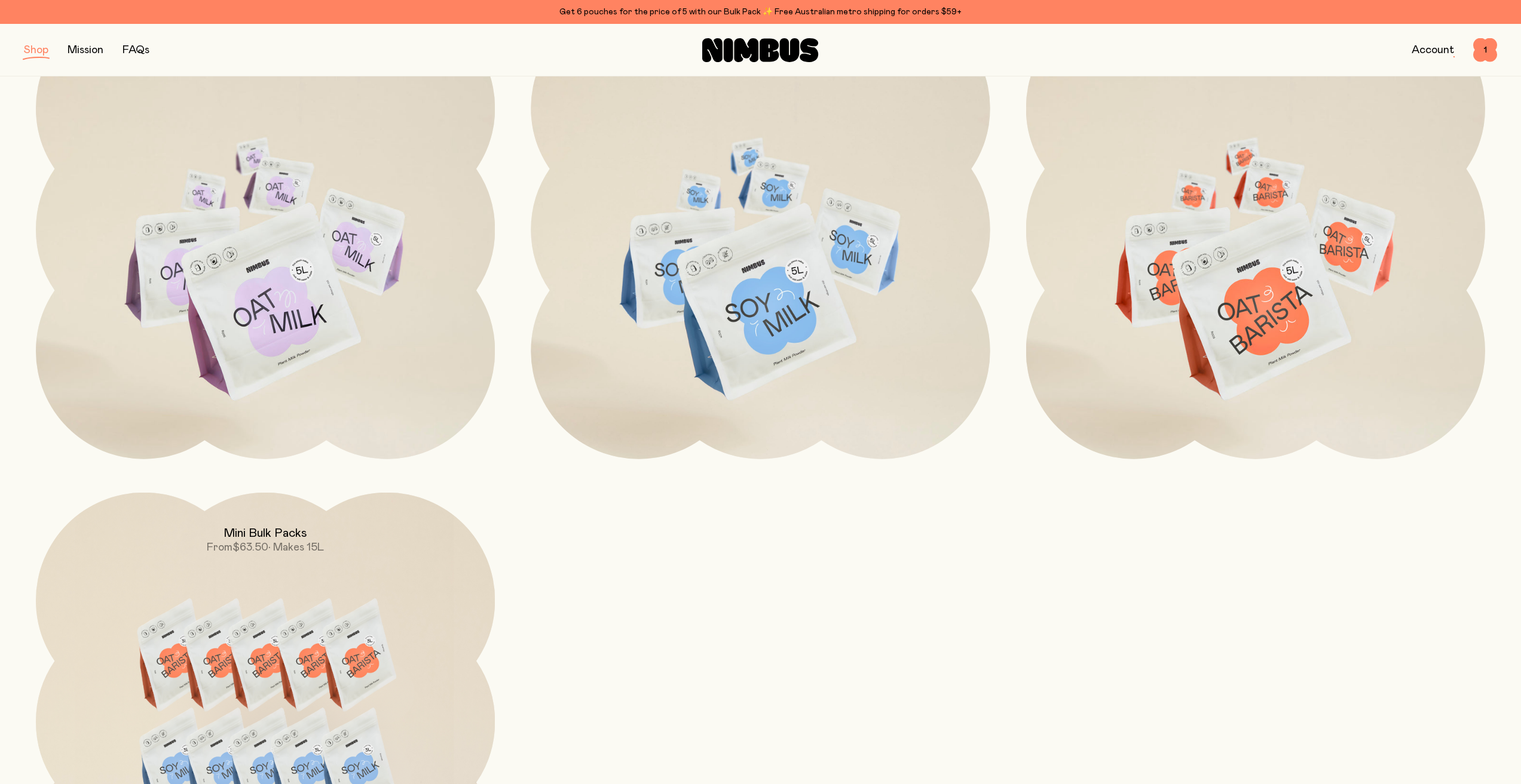
scroll to position [956, 0]
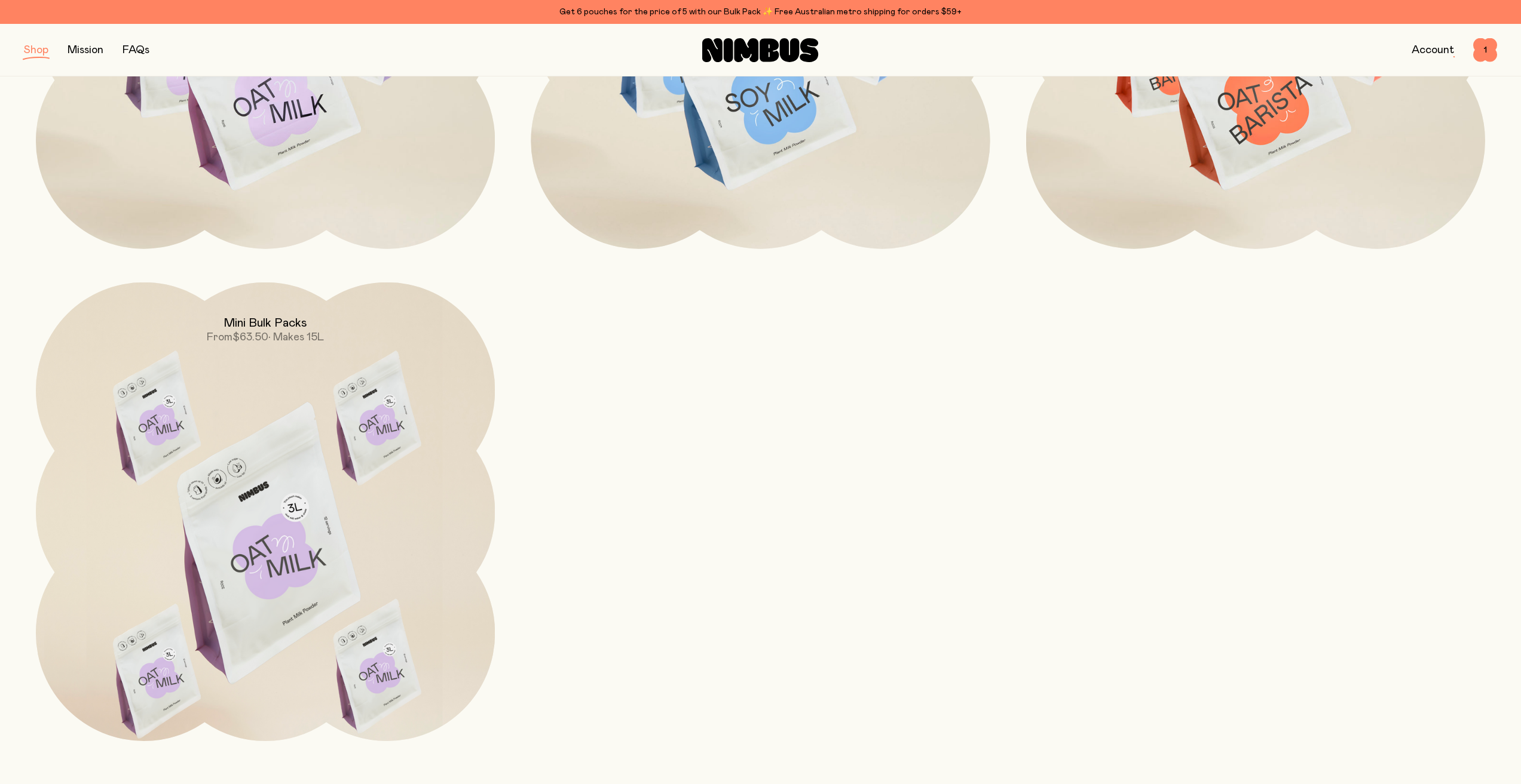
click at [386, 434] on img at bounding box center [265, 552] width 459 height 540
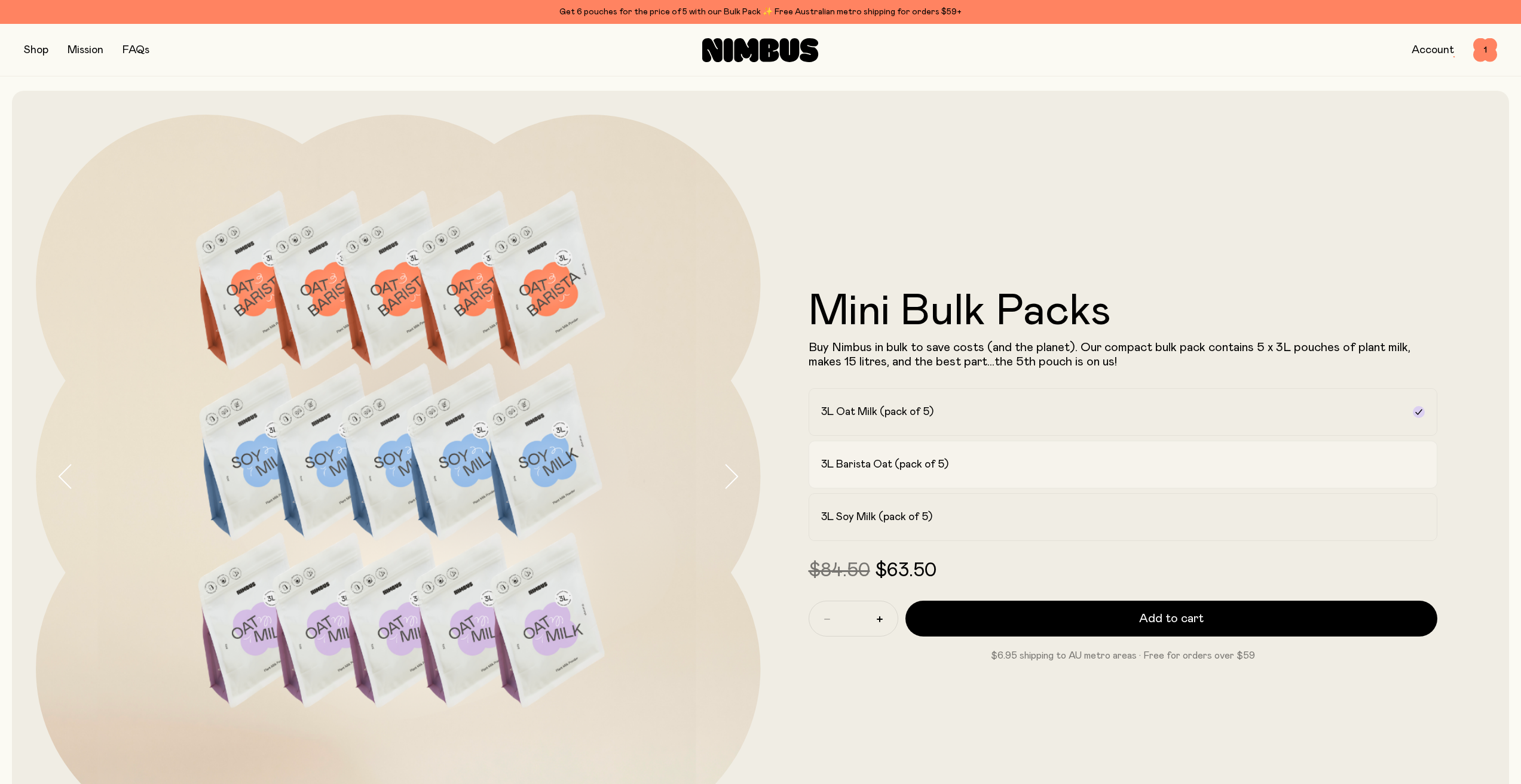
click at [918, 462] on h2 "3L Barista Oat (pack of 5)" at bounding box center [884, 465] width 127 height 15
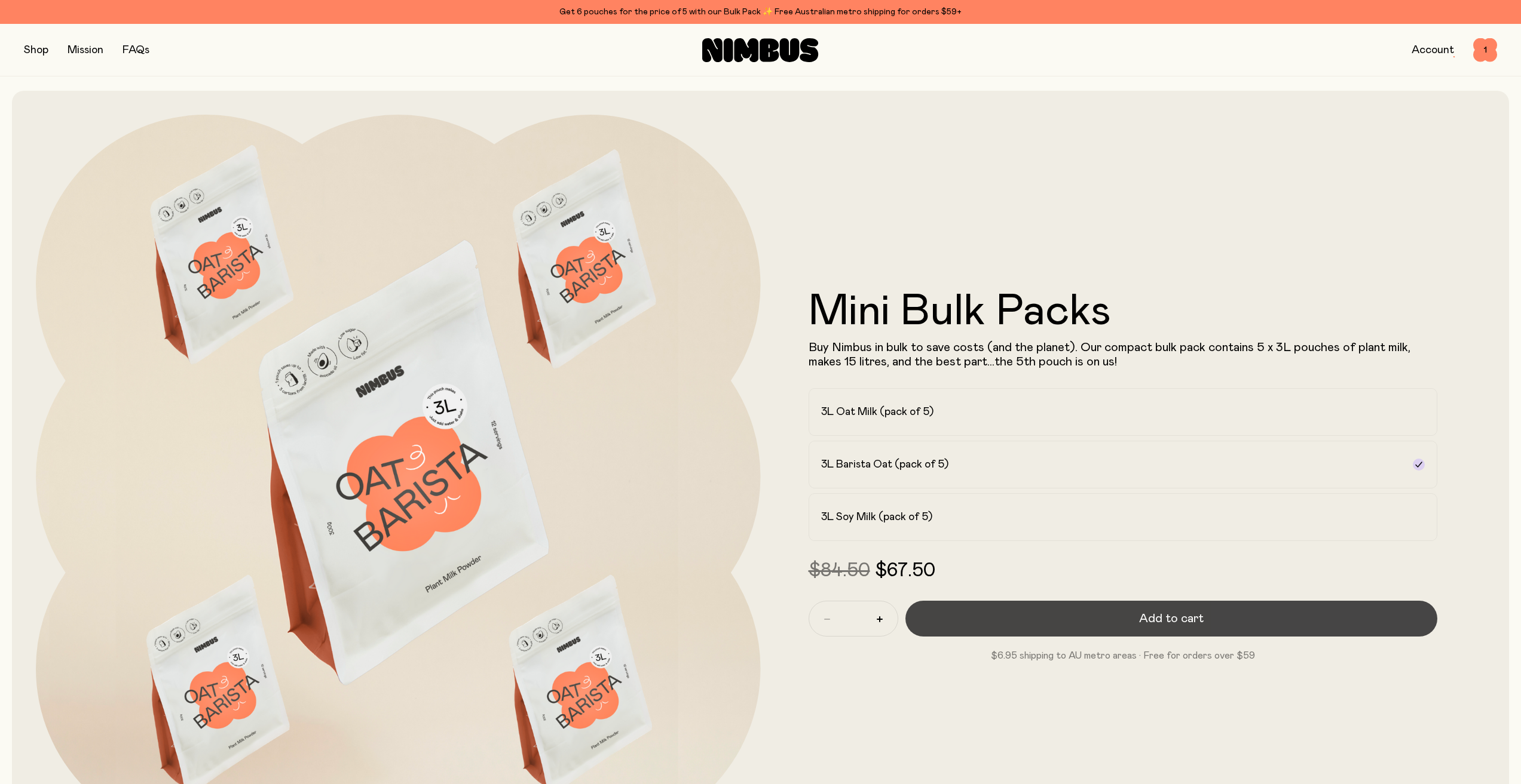
click at [1006, 619] on button "Add to cart" at bounding box center [1172, 619] width 533 height 35
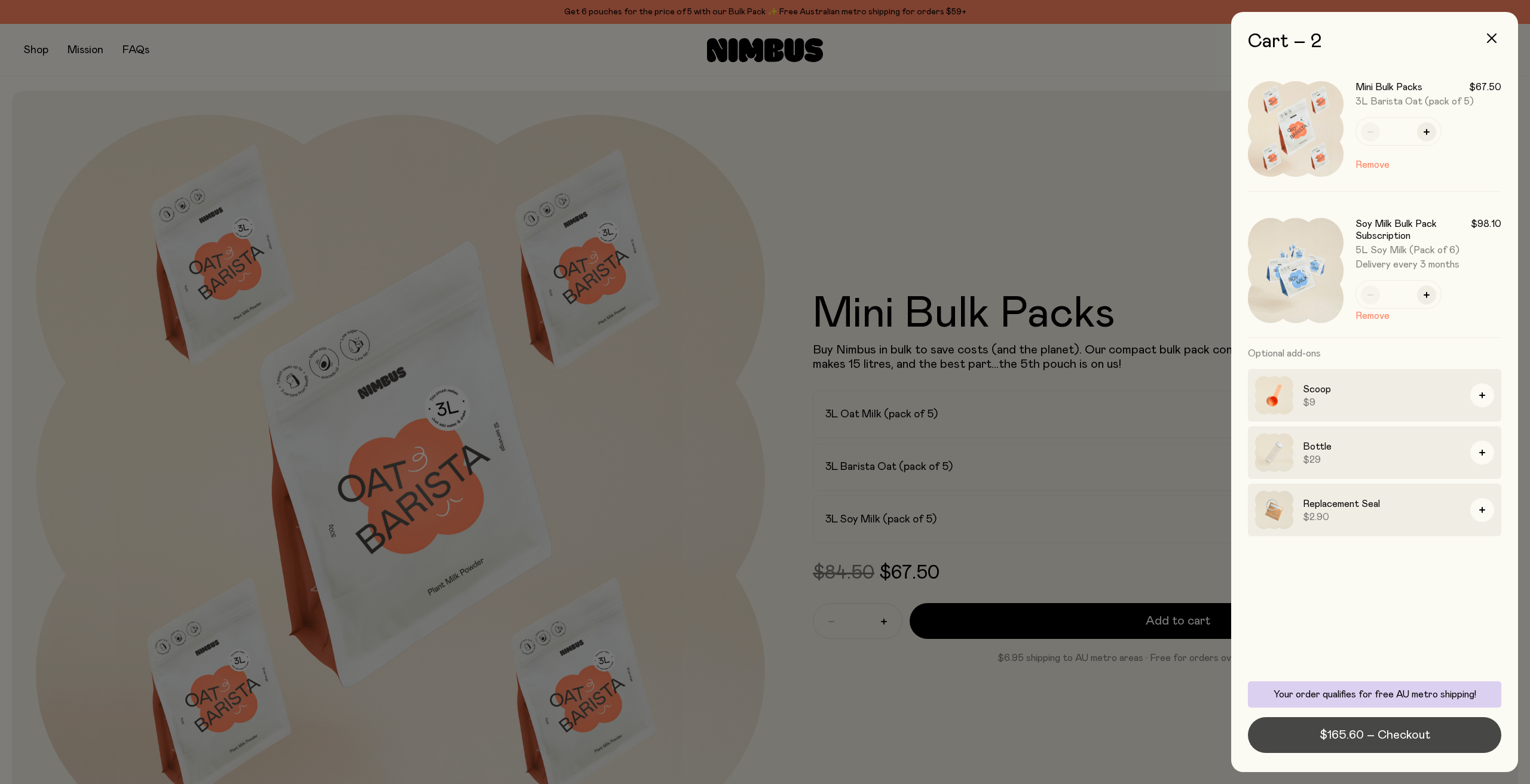
click at [1306, 735] on button "$165.60 – Checkout" at bounding box center [1374, 735] width 253 height 35
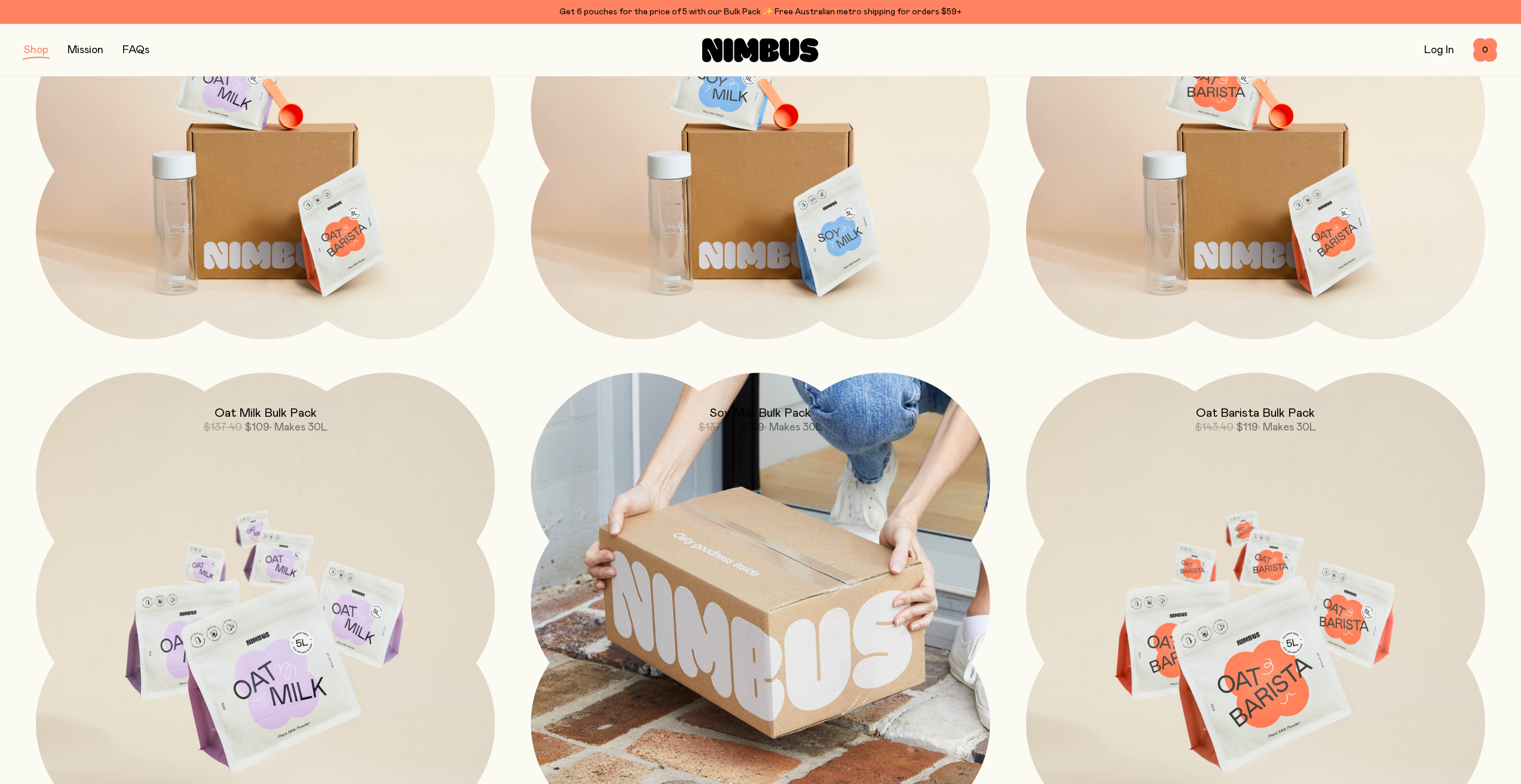
scroll to position [657, 0]
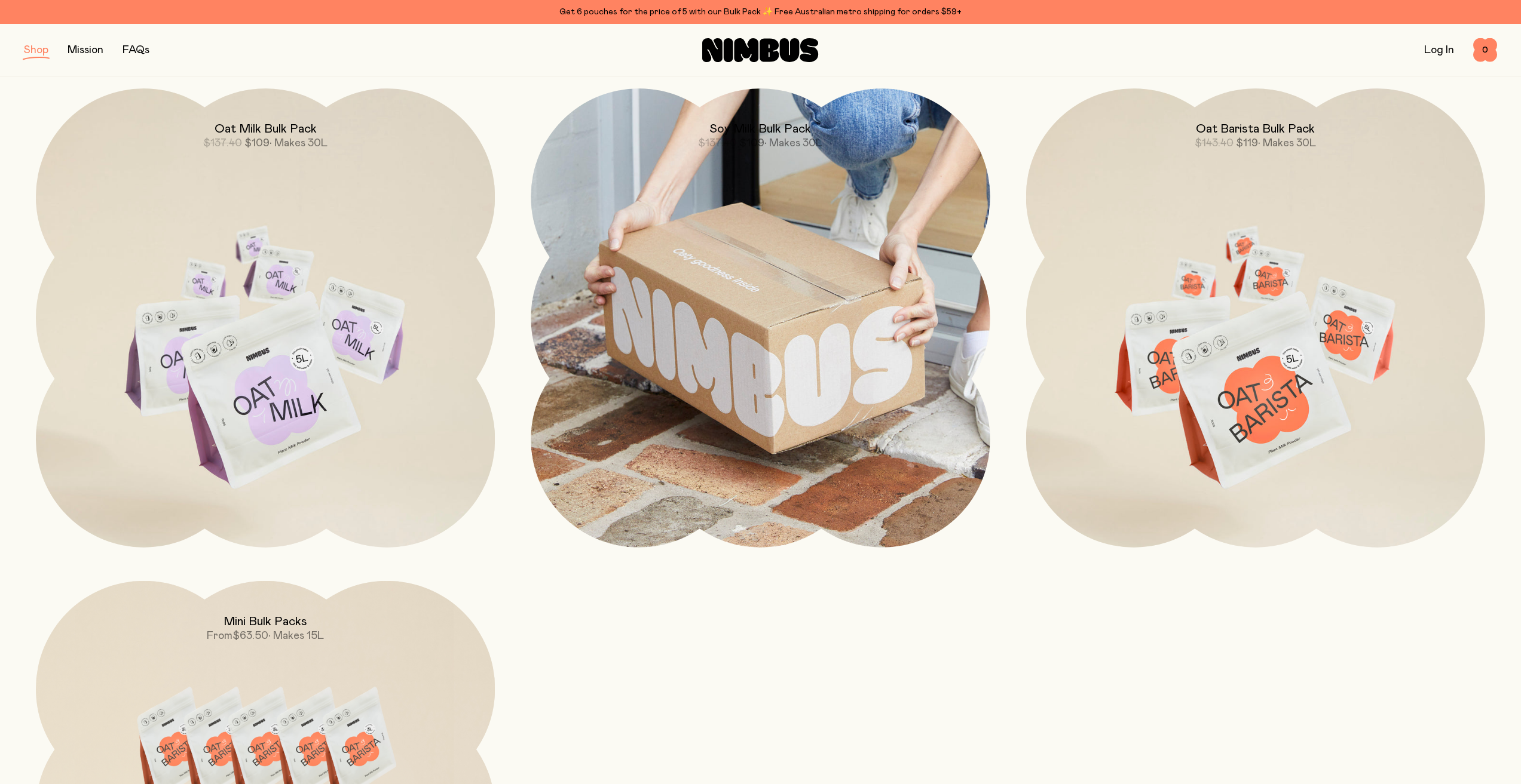
click at [791, 274] on img at bounding box center [760, 318] width 459 height 459
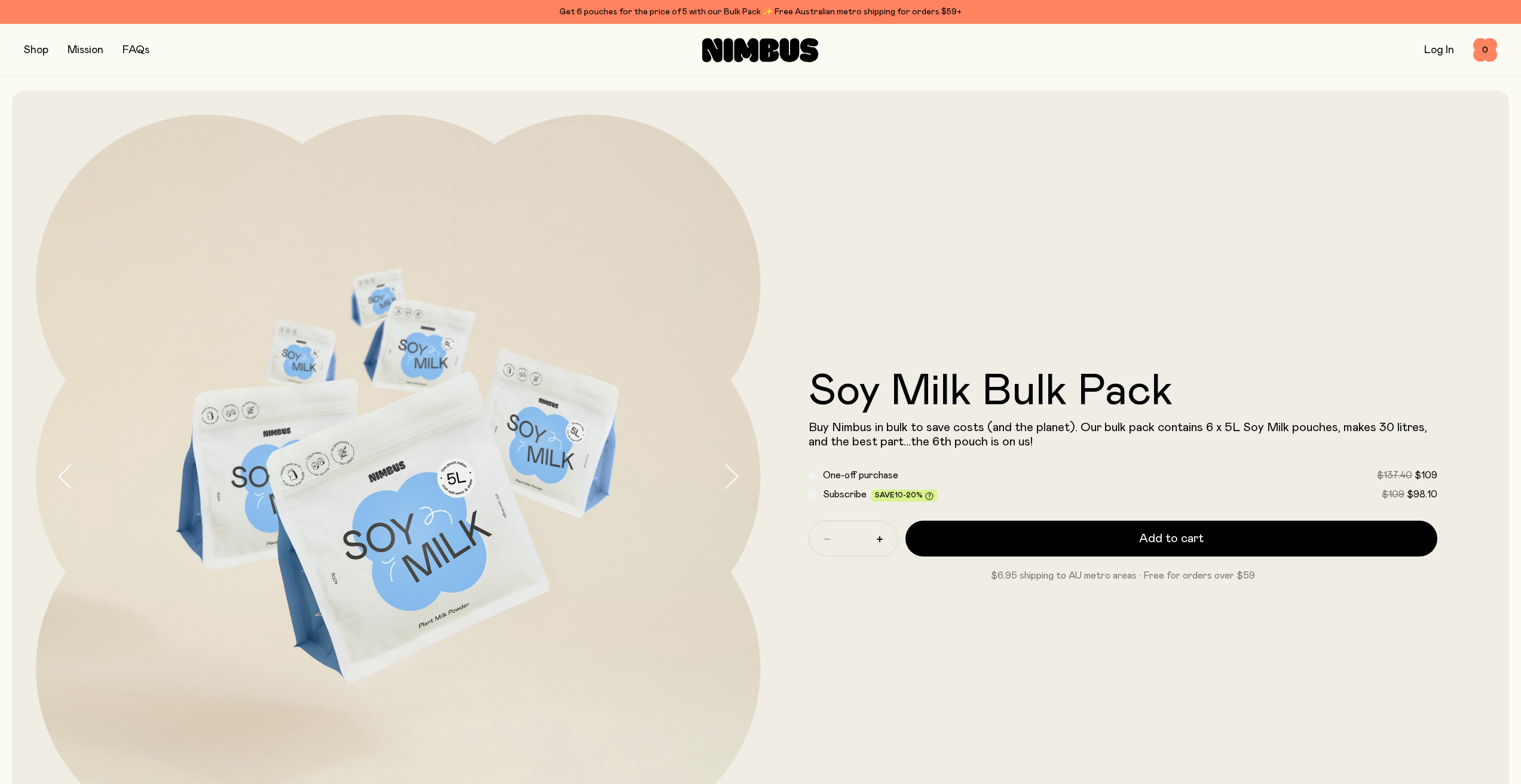
click at [817, 496] on div "Subscribe Save 10-20% $109 $98.10" at bounding box center [1123, 494] width 629 height 15
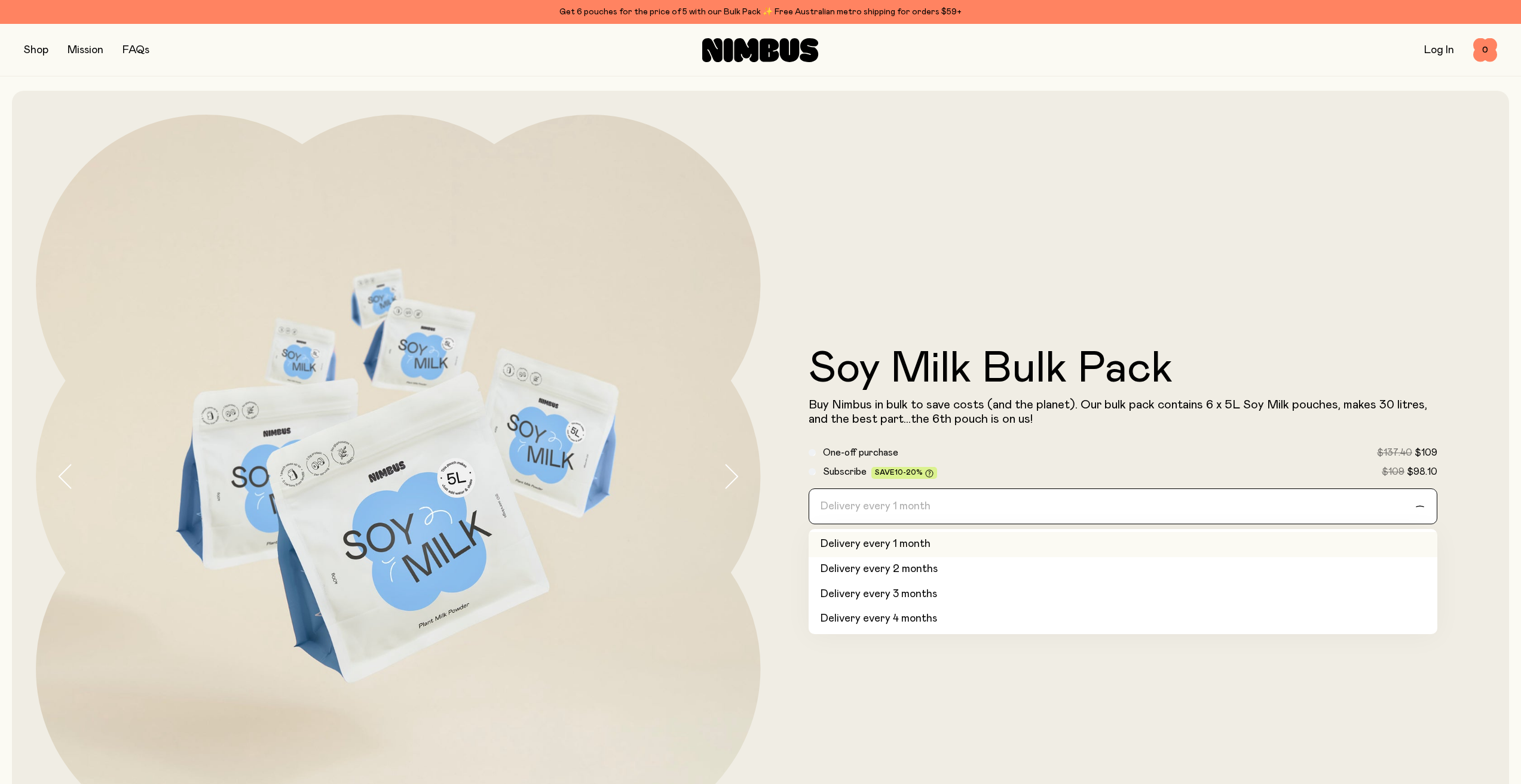
click at [871, 503] on div "Delivery every 1 month" at bounding box center [1113, 506] width 607 height 35
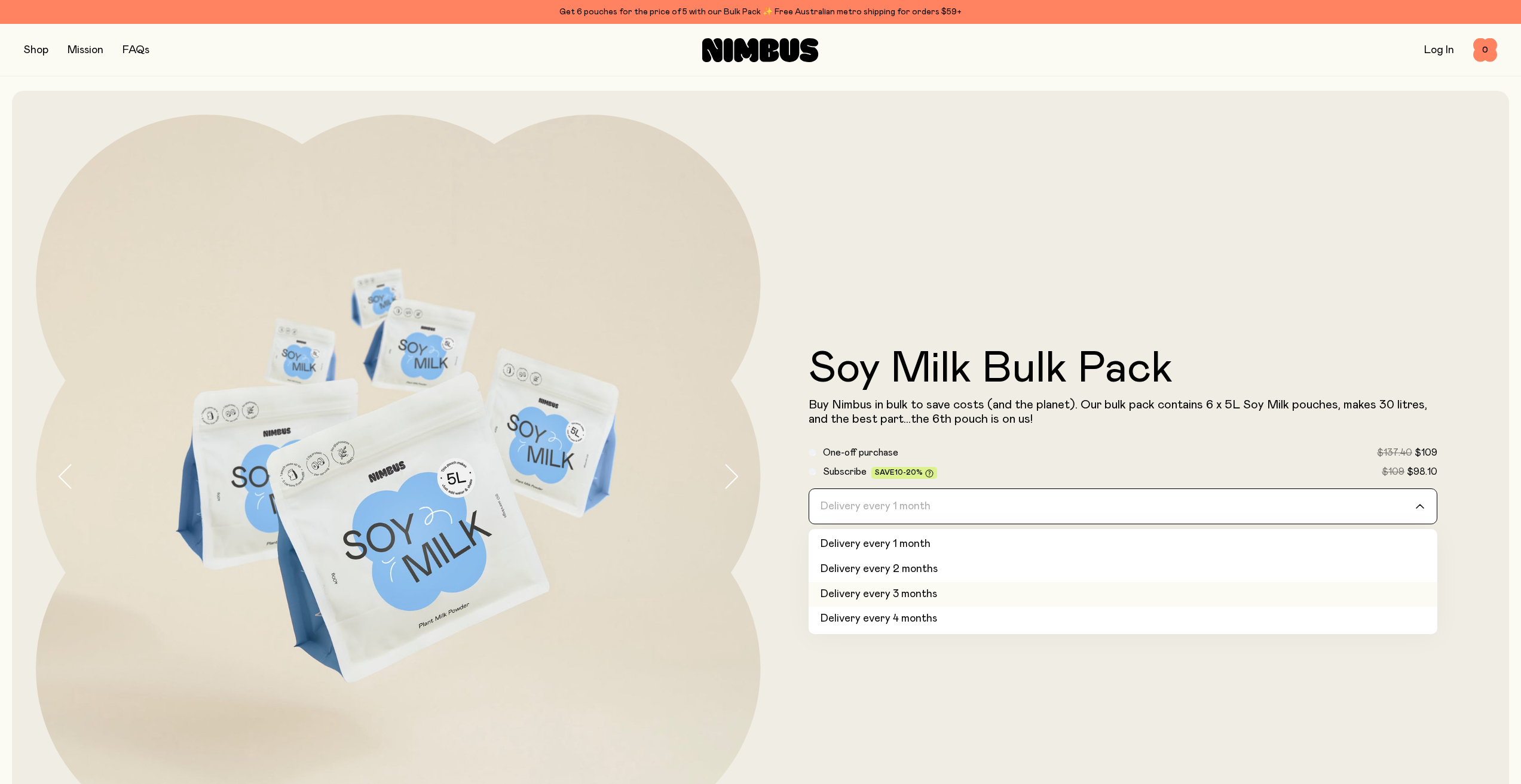
click at [950, 598] on li "Delivery every 3 months" at bounding box center [1123, 594] width 629 height 25
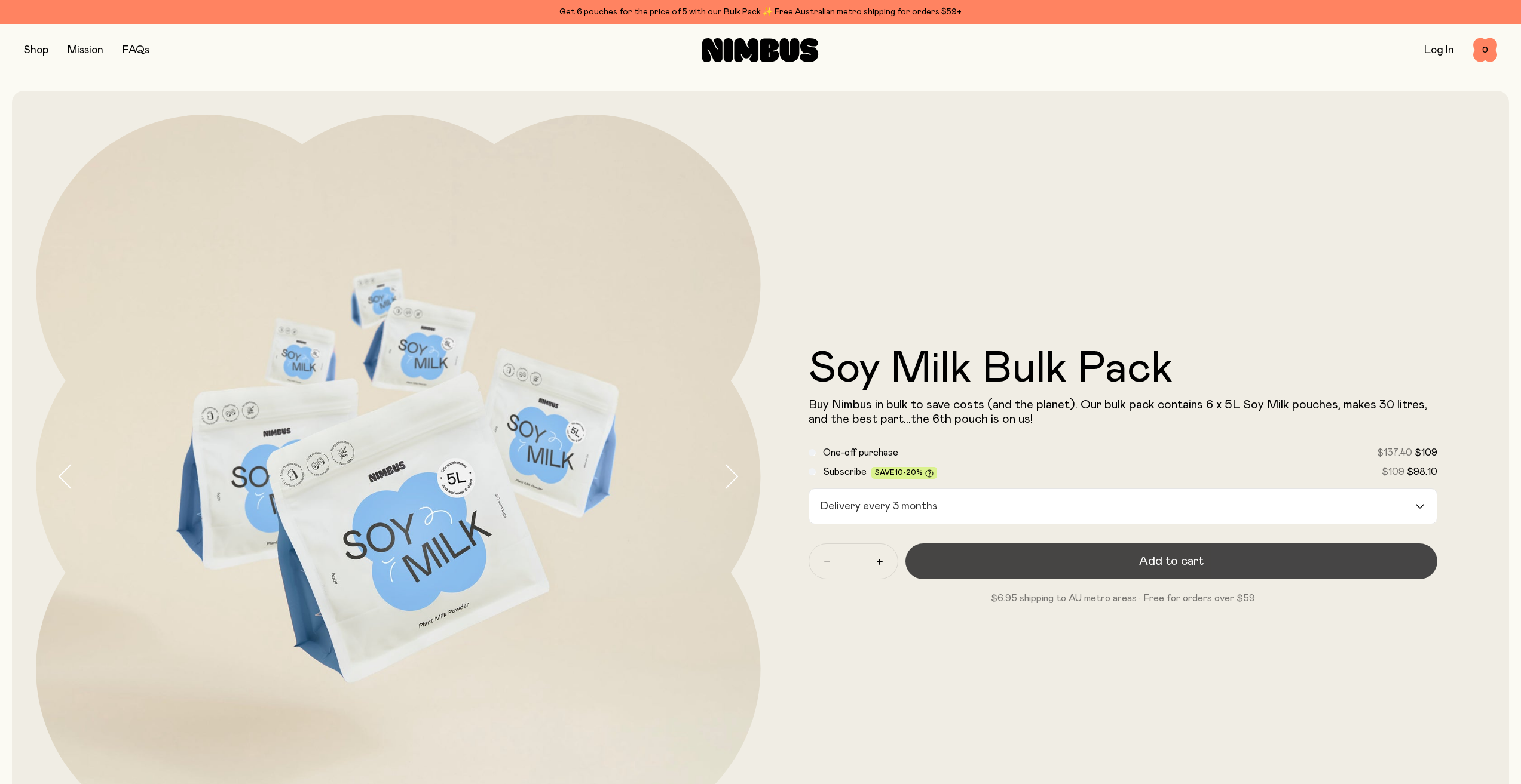
click at [943, 558] on button "Add to cart" at bounding box center [1172, 561] width 533 height 35
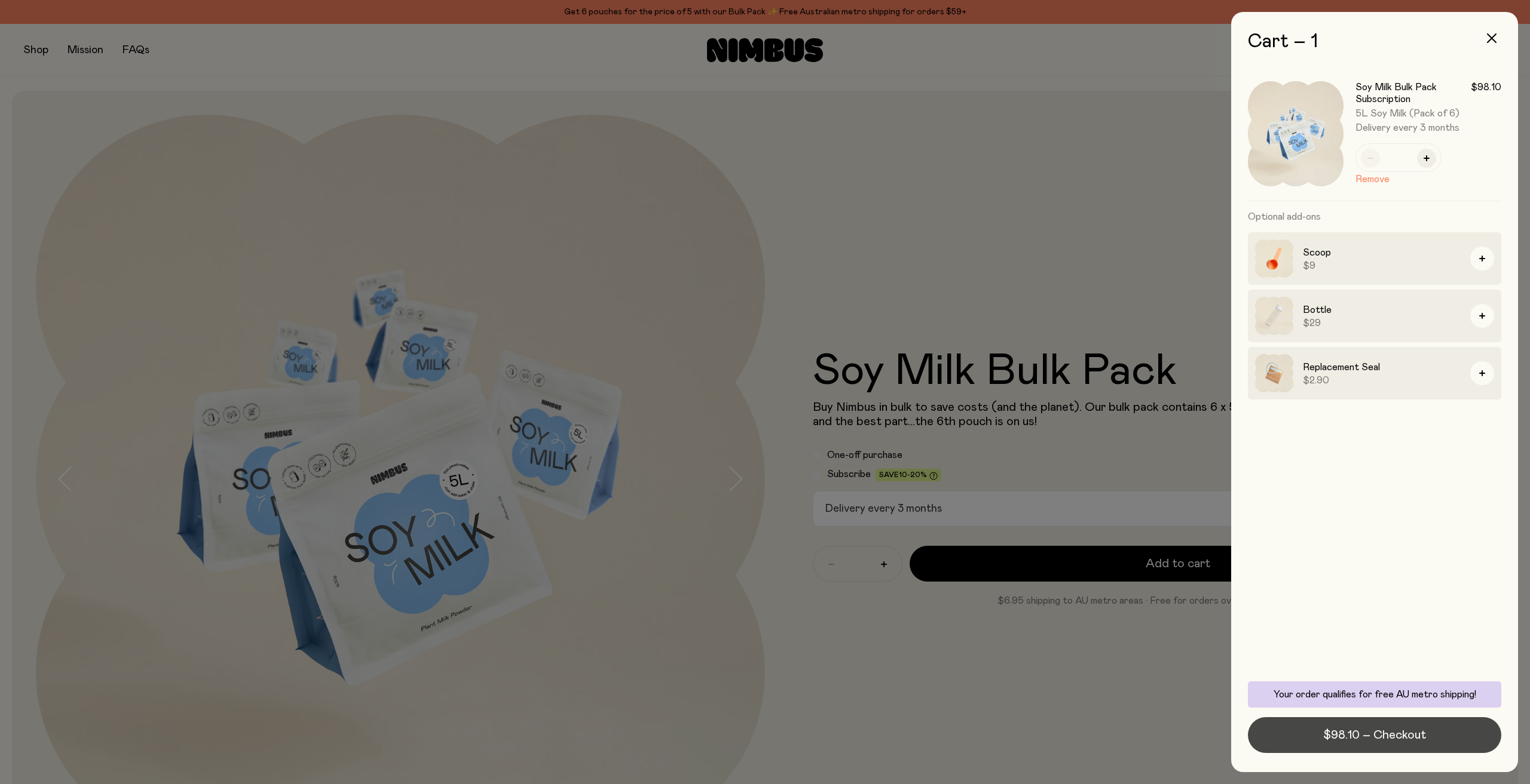
click at [1330, 729] on span "$98.10 – Checkout" at bounding box center [1374, 735] width 102 height 17
click at [1039, 123] on div at bounding box center [765, 392] width 1530 height 784
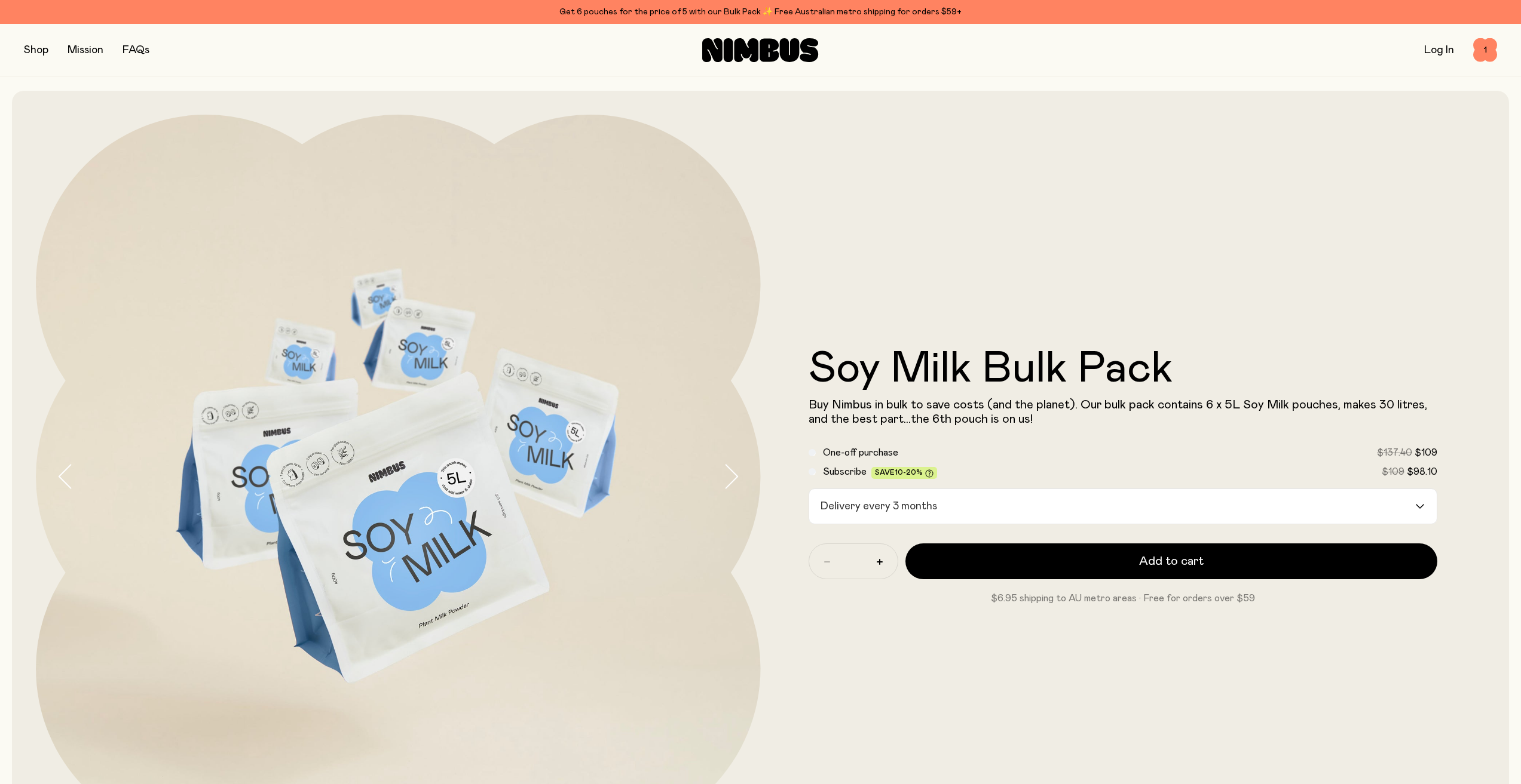
click at [27, 57] on button "button" at bounding box center [36, 50] width 24 height 17
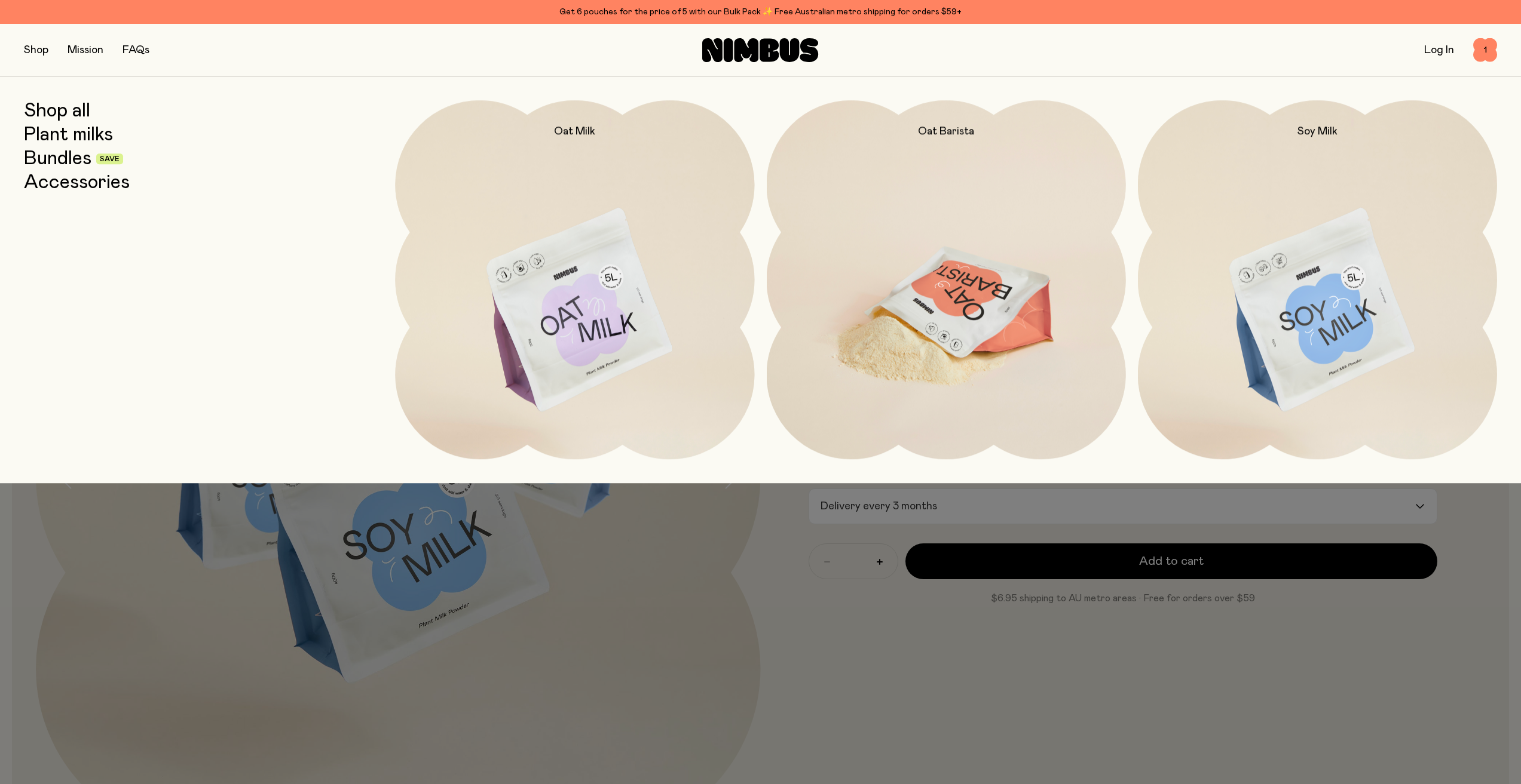
click at [863, 277] on img at bounding box center [946, 311] width 359 height 422
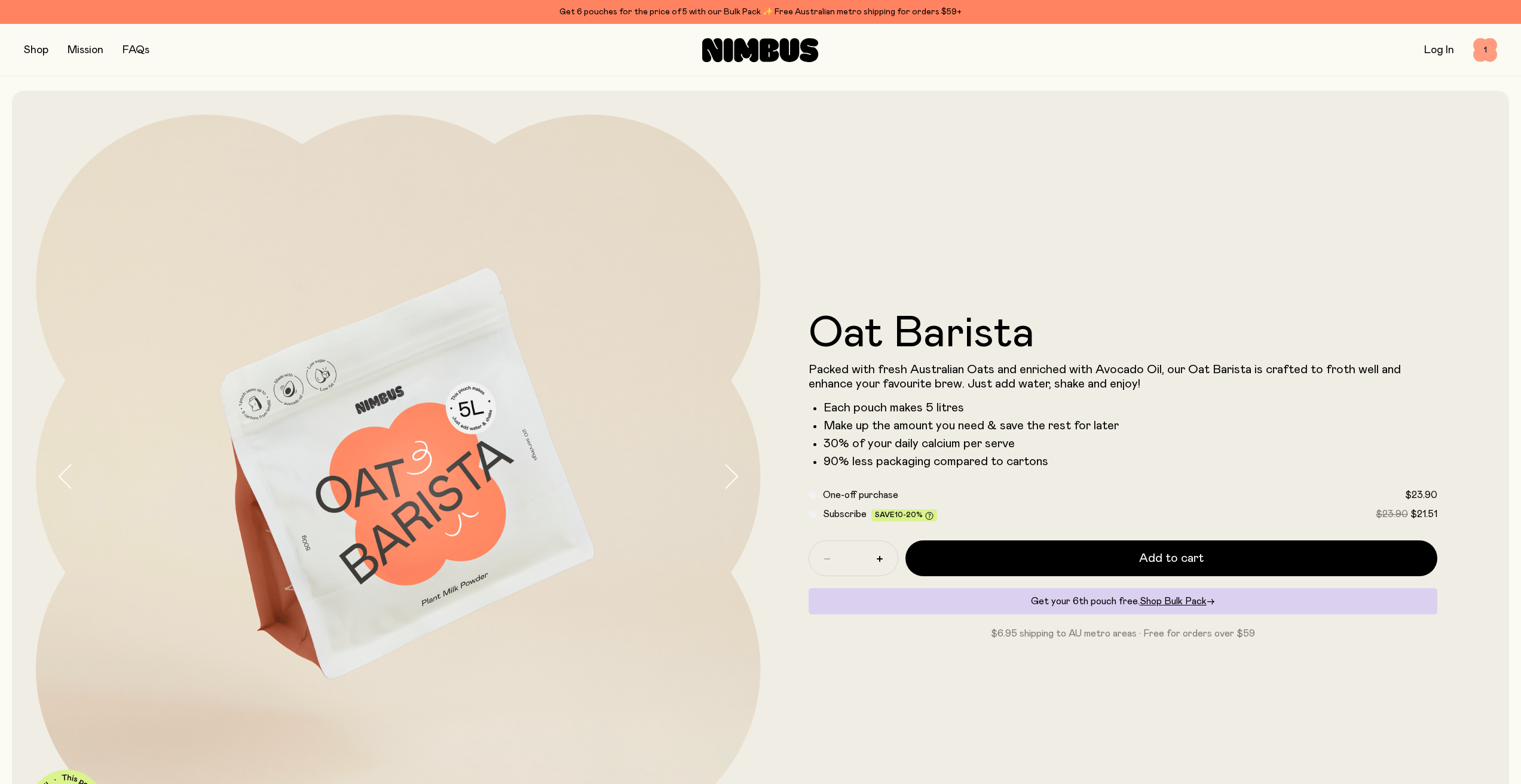
click at [1481, 56] on span "1" at bounding box center [1485, 50] width 24 height 24
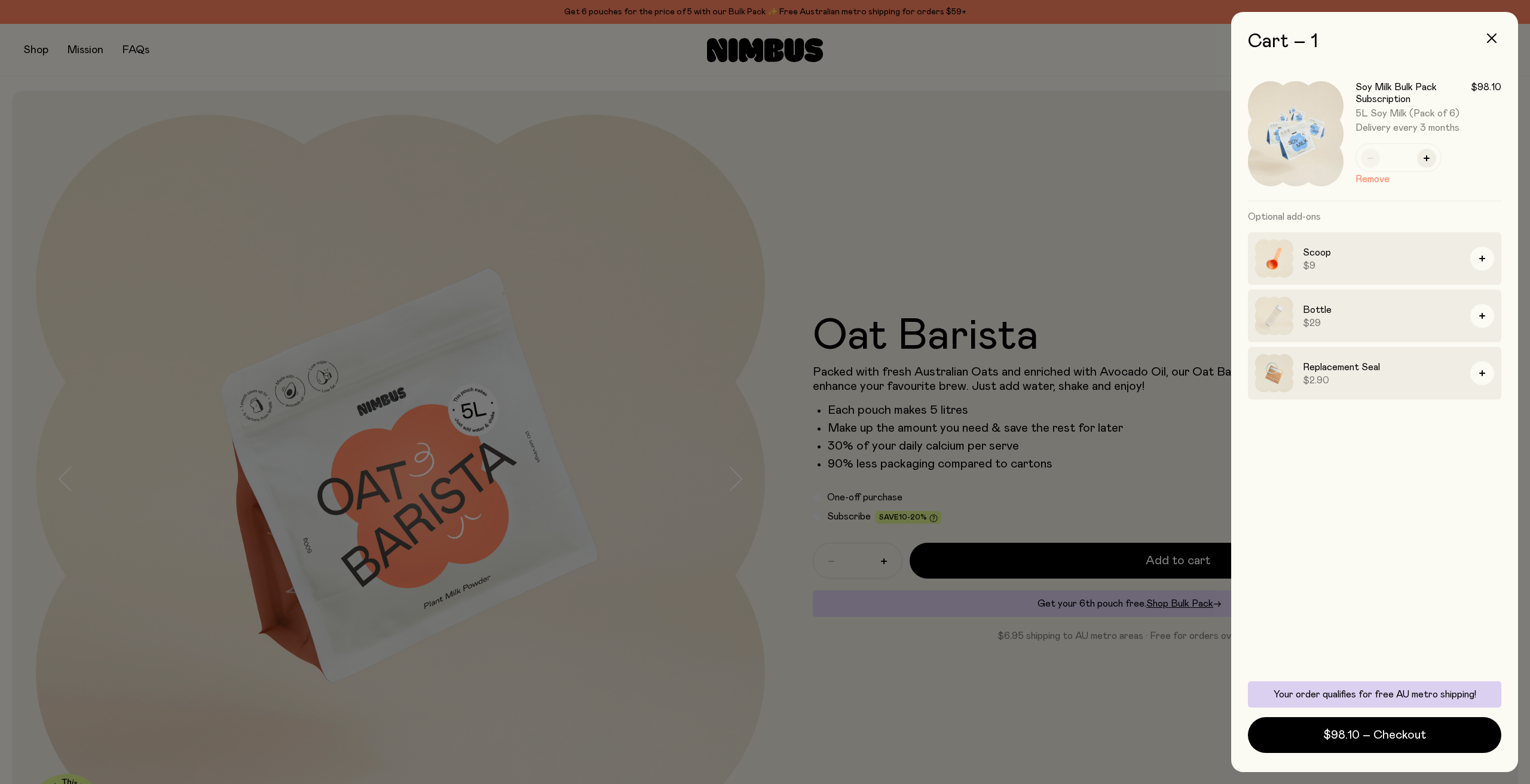
click at [1019, 179] on div at bounding box center [765, 392] width 1530 height 784
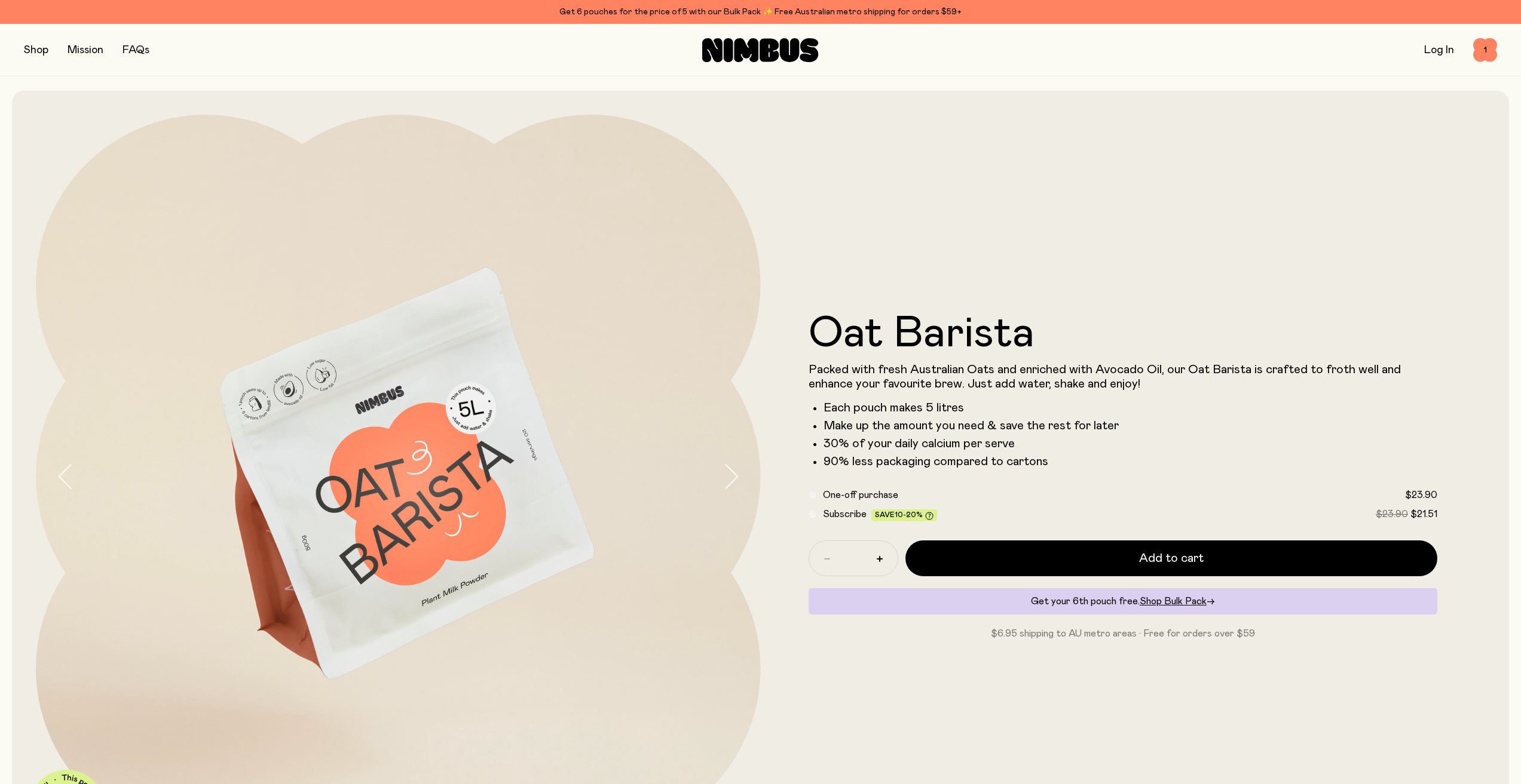
click at [33, 48] on button "button" at bounding box center [36, 50] width 24 height 17
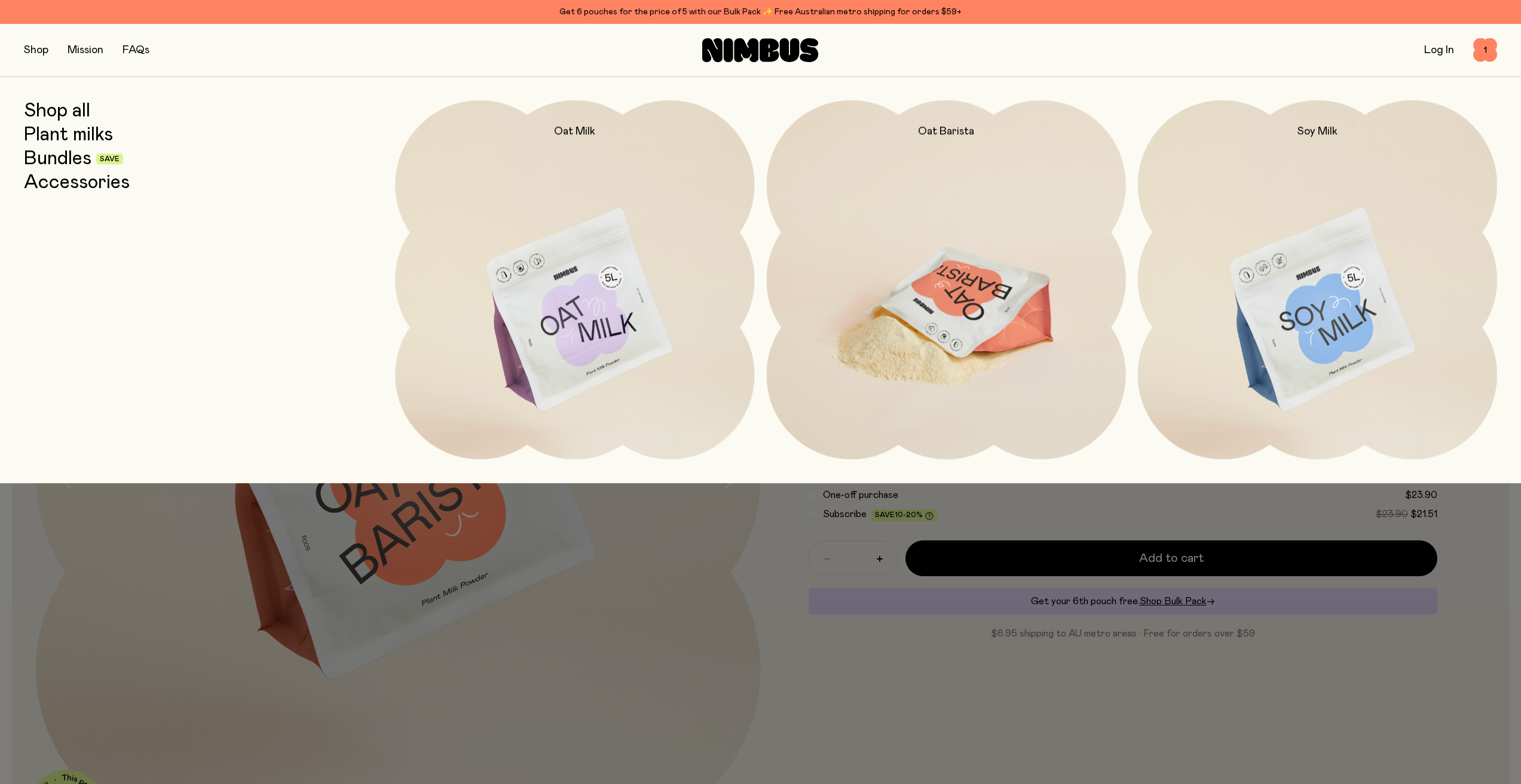
click at [925, 307] on img at bounding box center [946, 311] width 359 height 422
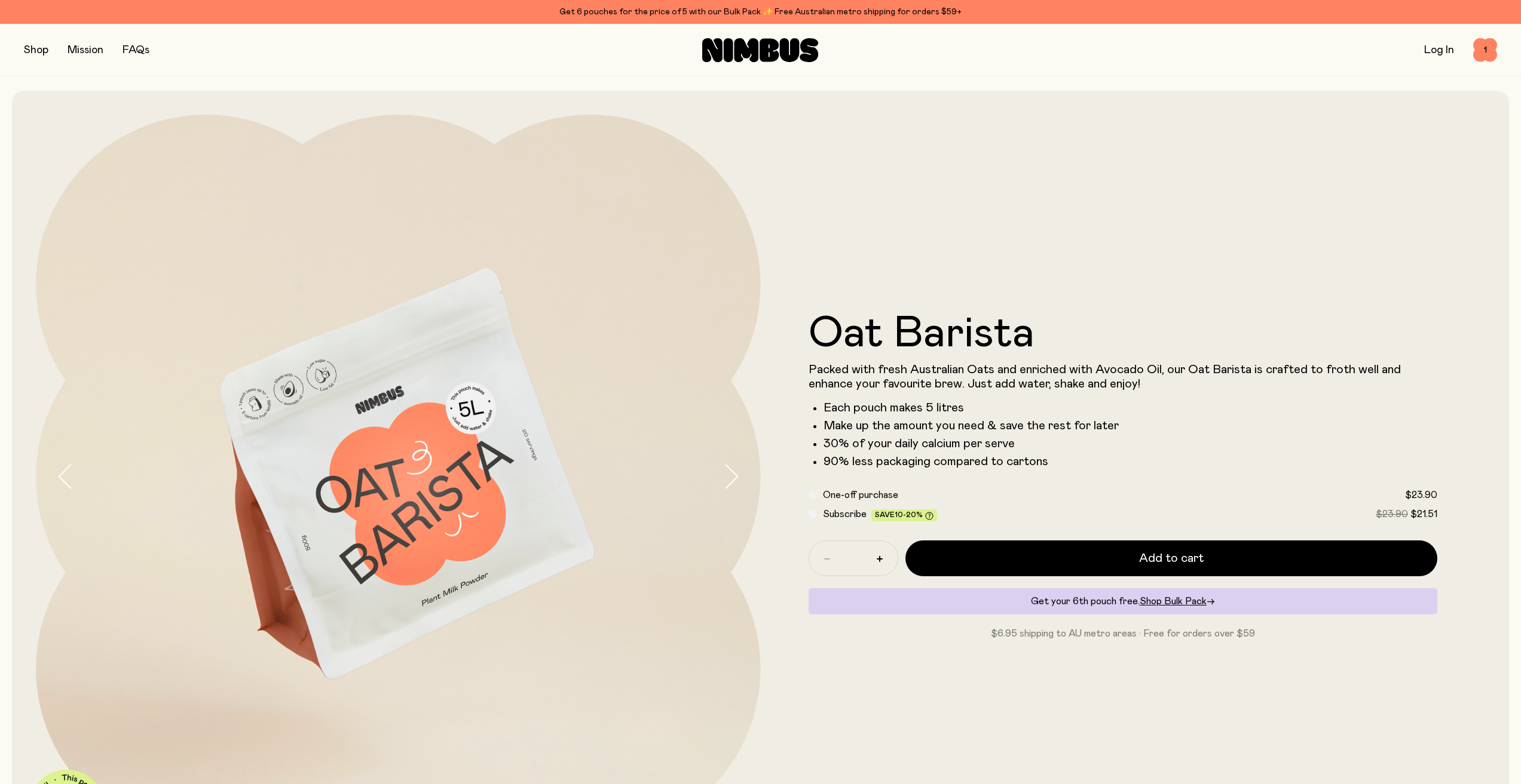
click at [29, 53] on button "button" at bounding box center [36, 50] width 24 height 17
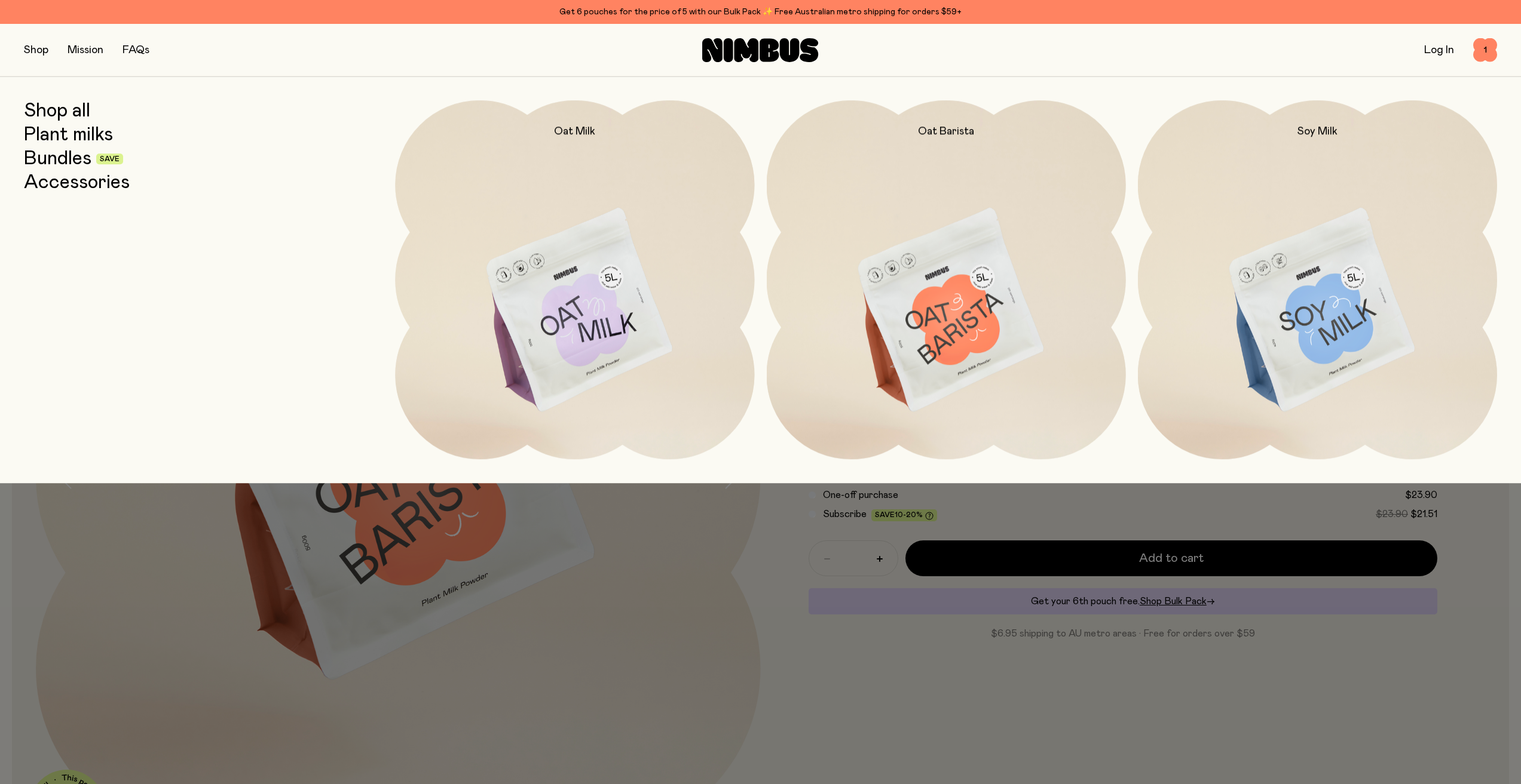
click at [43, 157] on link "Bundles" at bounding box center [58, 159] width 68 height 22
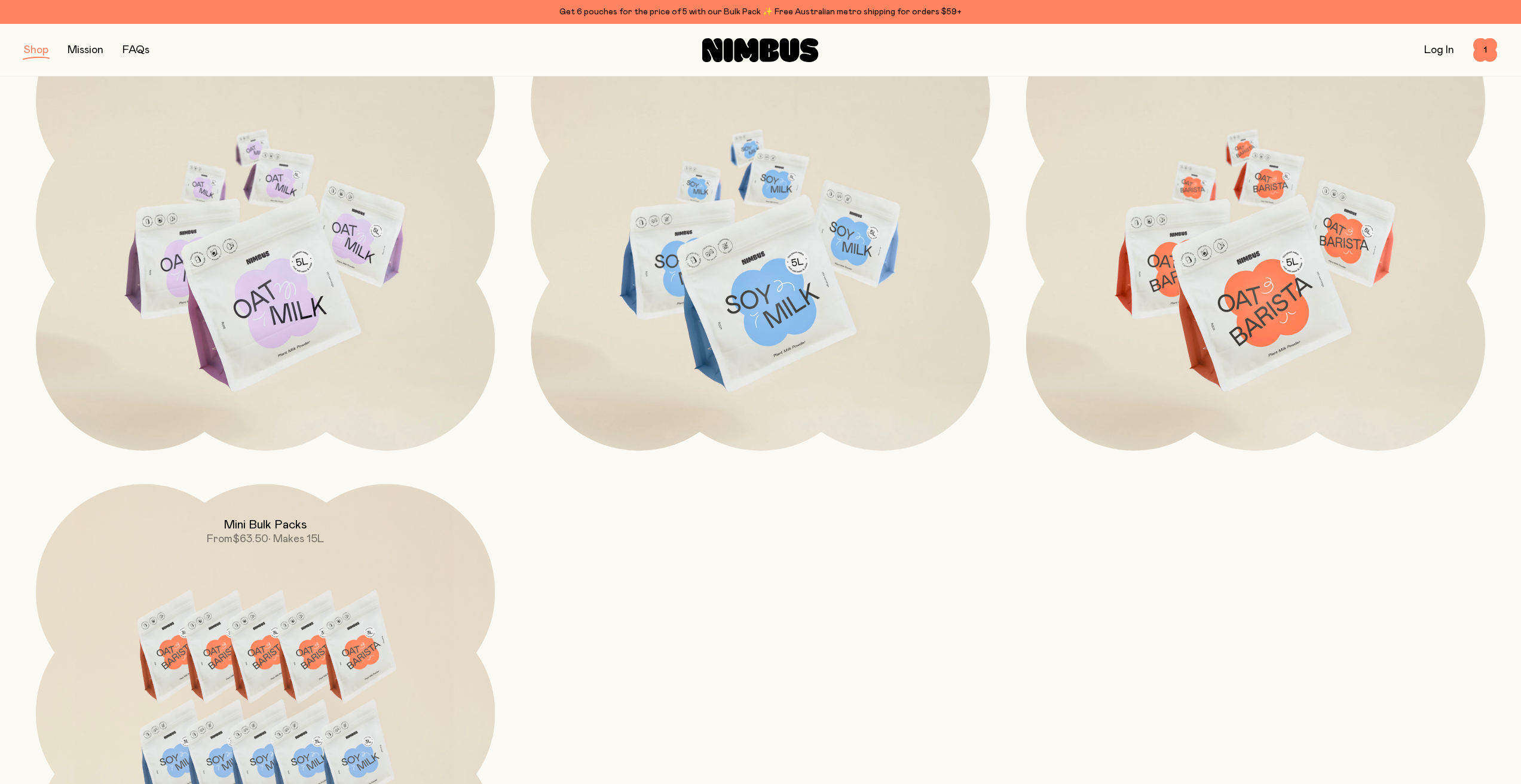
scroll to position [956, 0]
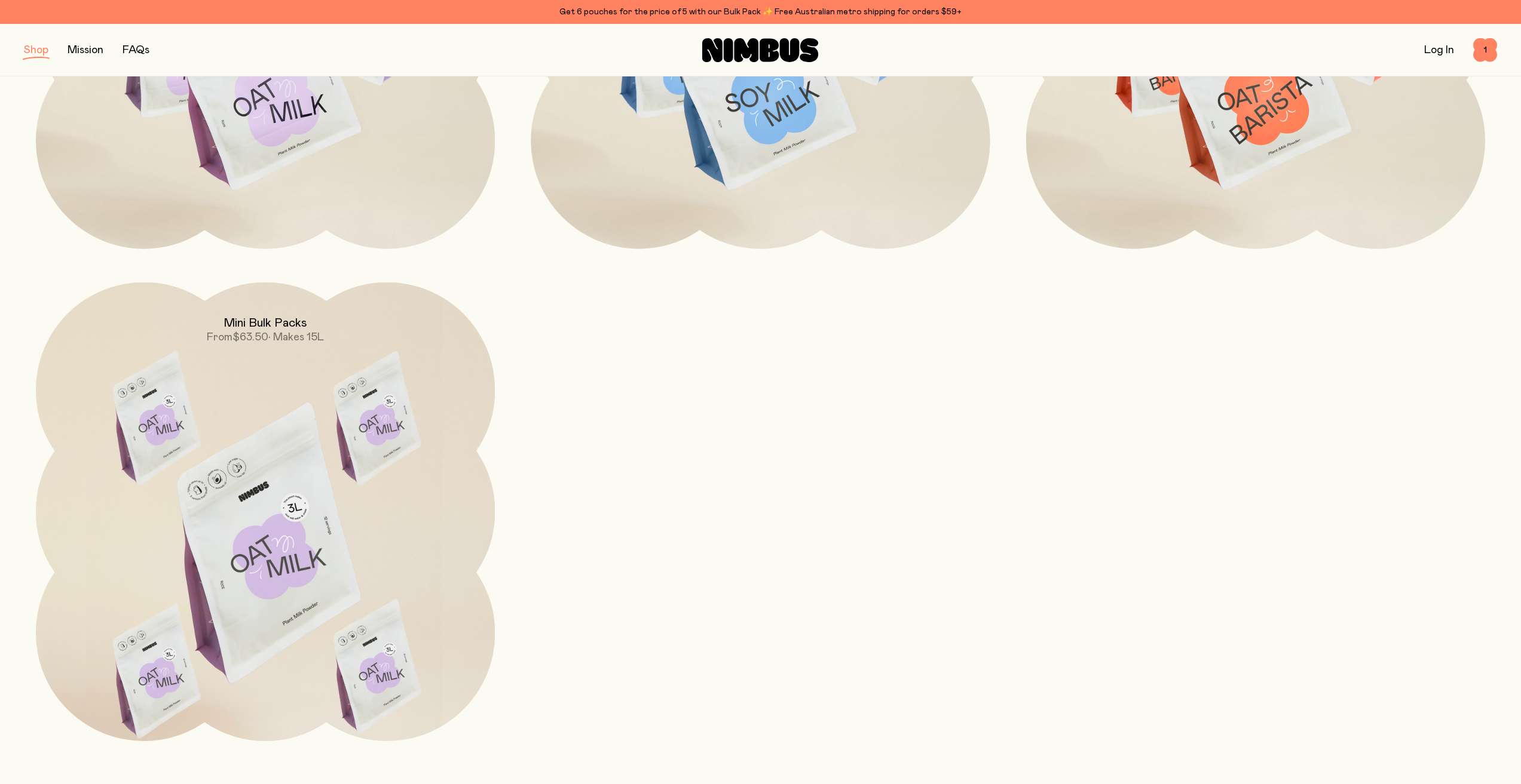
click at [228, 556] on img at bounding box center [265, 552] width 459 height 540
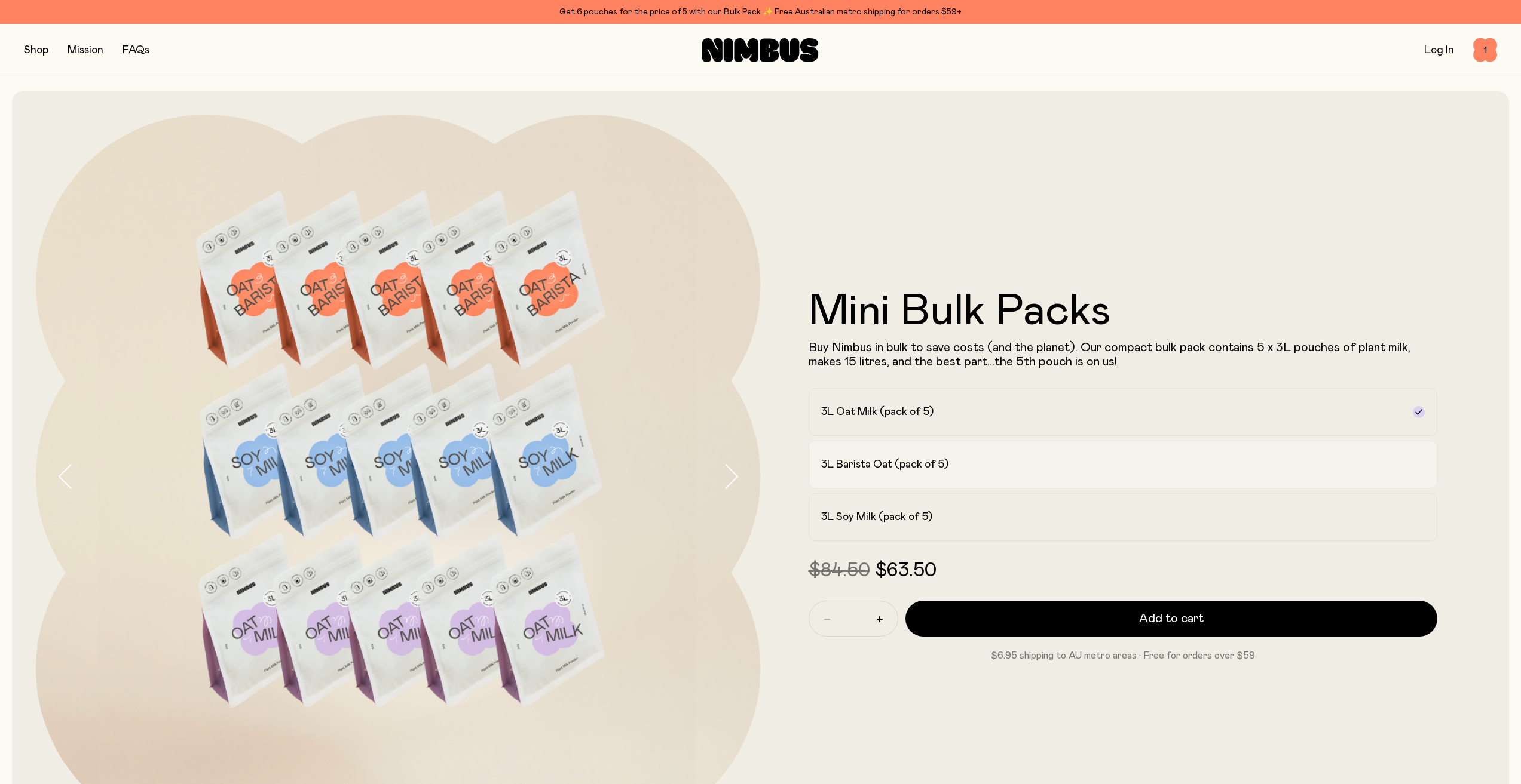
click at [986, 473] on label "3L Barista Oat (pack of 5)" at bounding box center [1123, 465] width 629 height 48
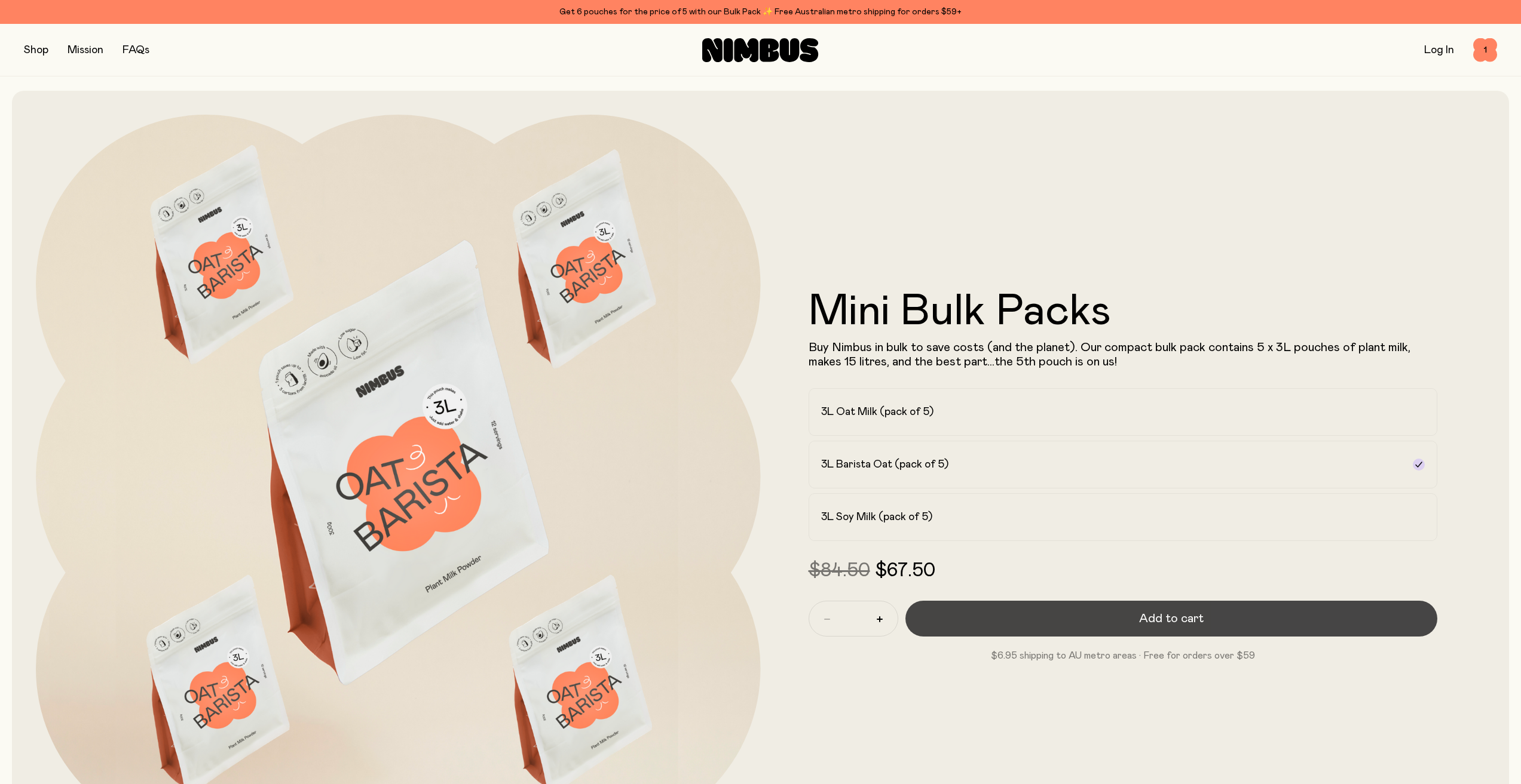
click at [1000, 614] on button "Add to cart" at bounding box center [1172, 619] width 533 height 35
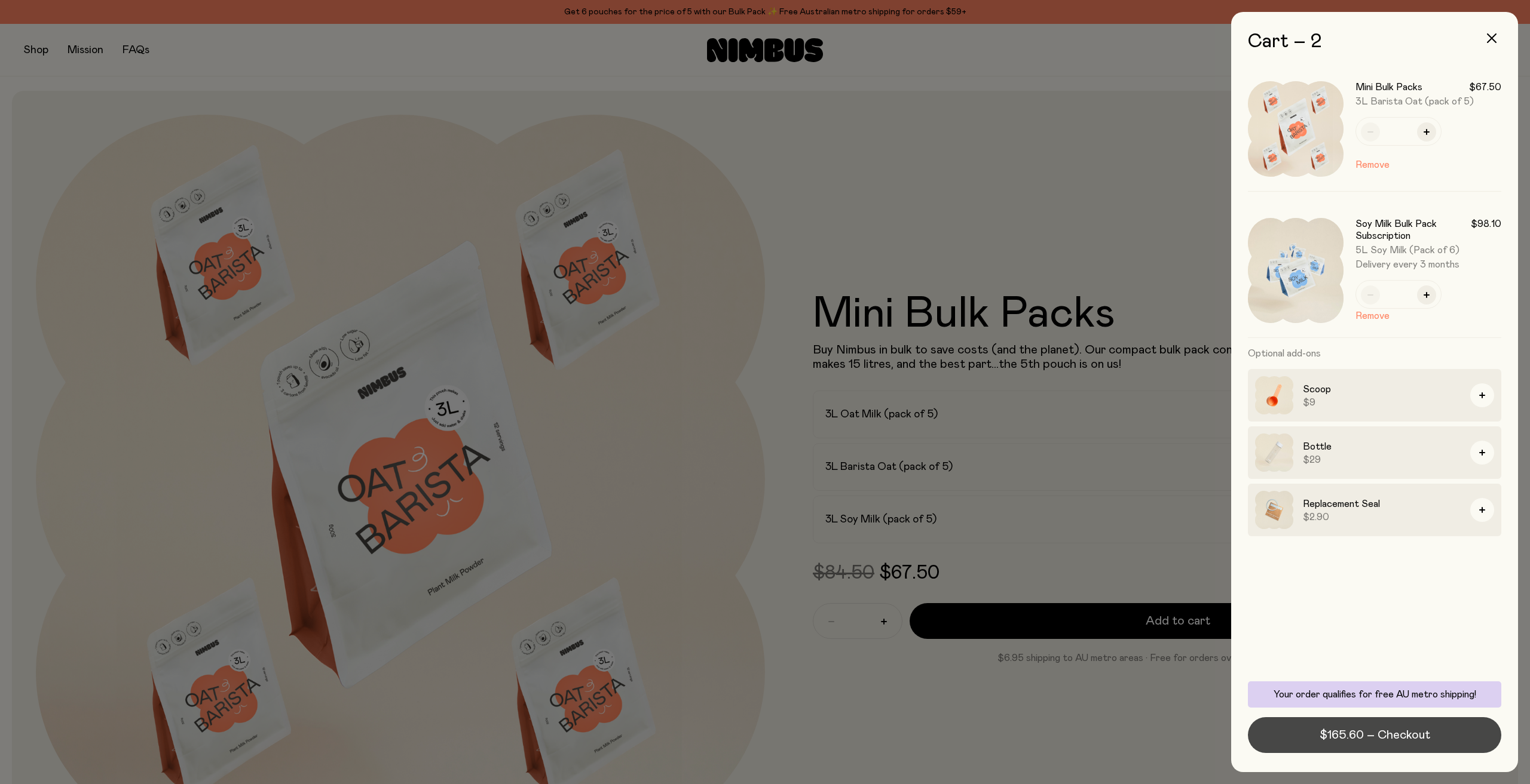
click at [1332, 733] on span "$165.60 – Checkout" at bounding box center [1374, 735] width 111 height 17
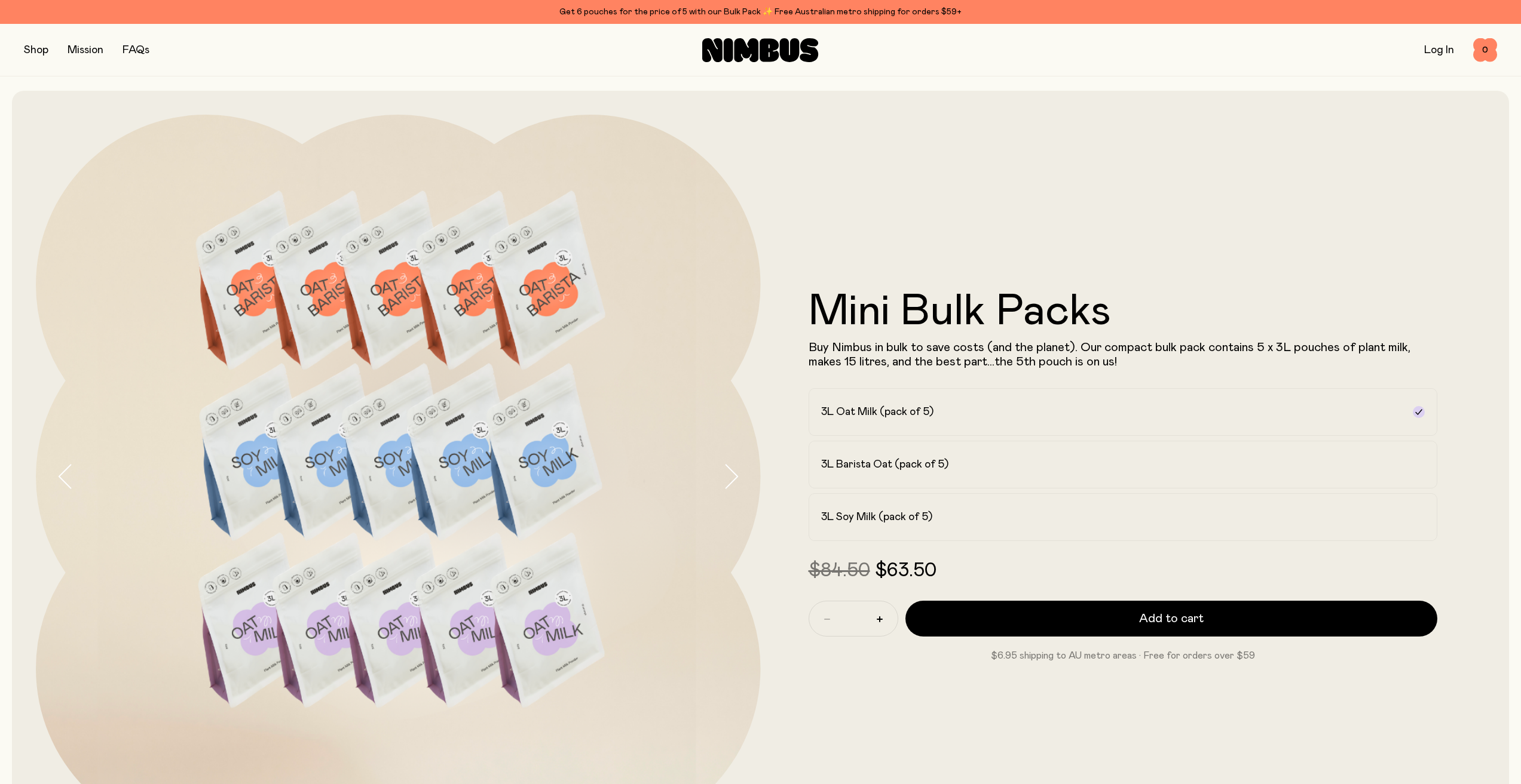
click at [892, 489] on div "3L Oat Milk (pack of 5) 3L Barista Oat (pack of 5) 3L Soy Milk (pack of 5)" at bounding box center [1123, 465] width 629 height 153
click at [890, 469] on h2 "3L Barista Oat (pack of 5)" at bounding box center [884, 465] width 127 height 15
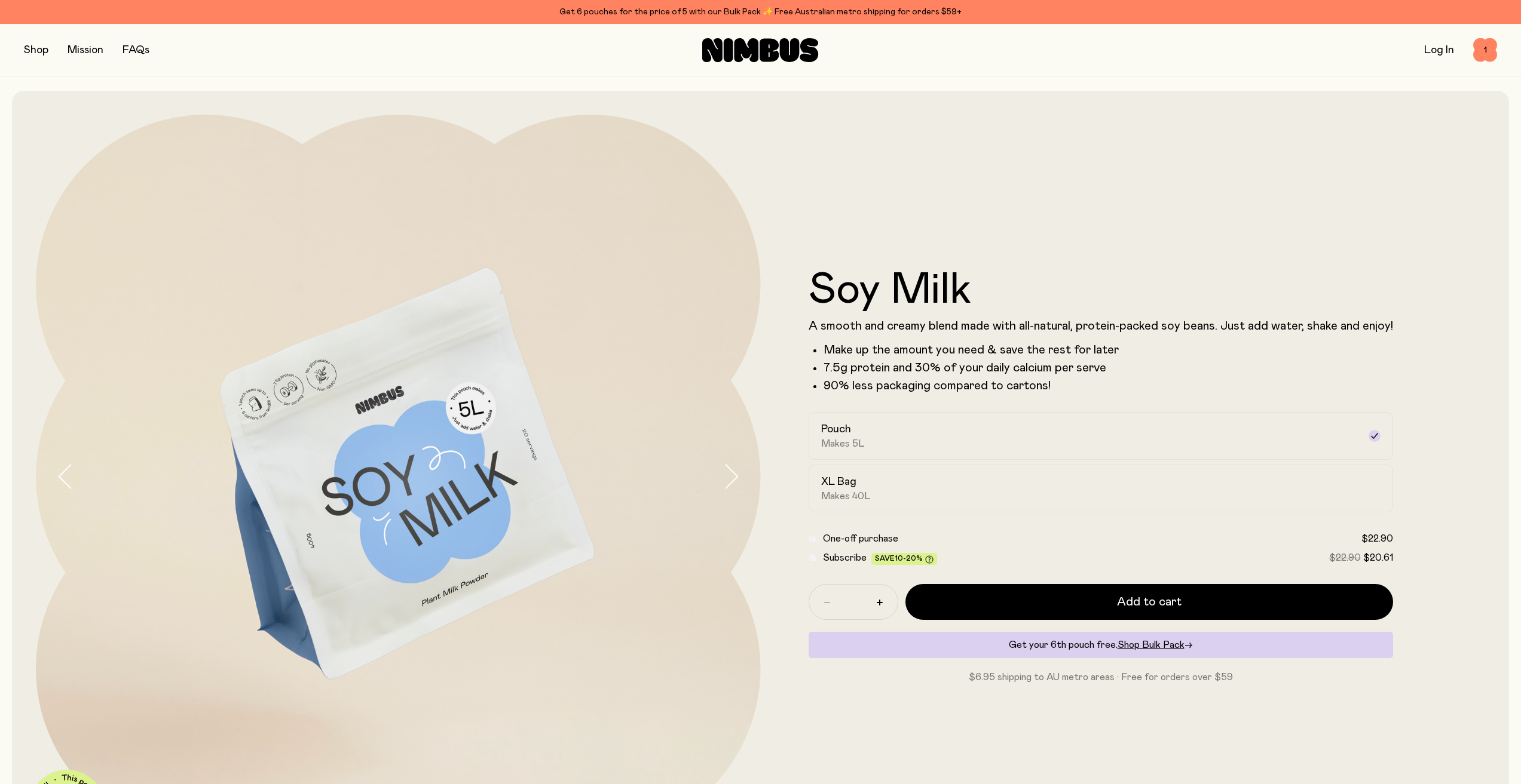
click at [798, 350] on form "Soy Milk A smooth and creamy blend made with all-natural, protein-packed soy be…" at bounding box center [1101, 476] width 680 height 415
click at [1494, 47] on span "1" at bounding box center [1485, 50] width 24 height 24
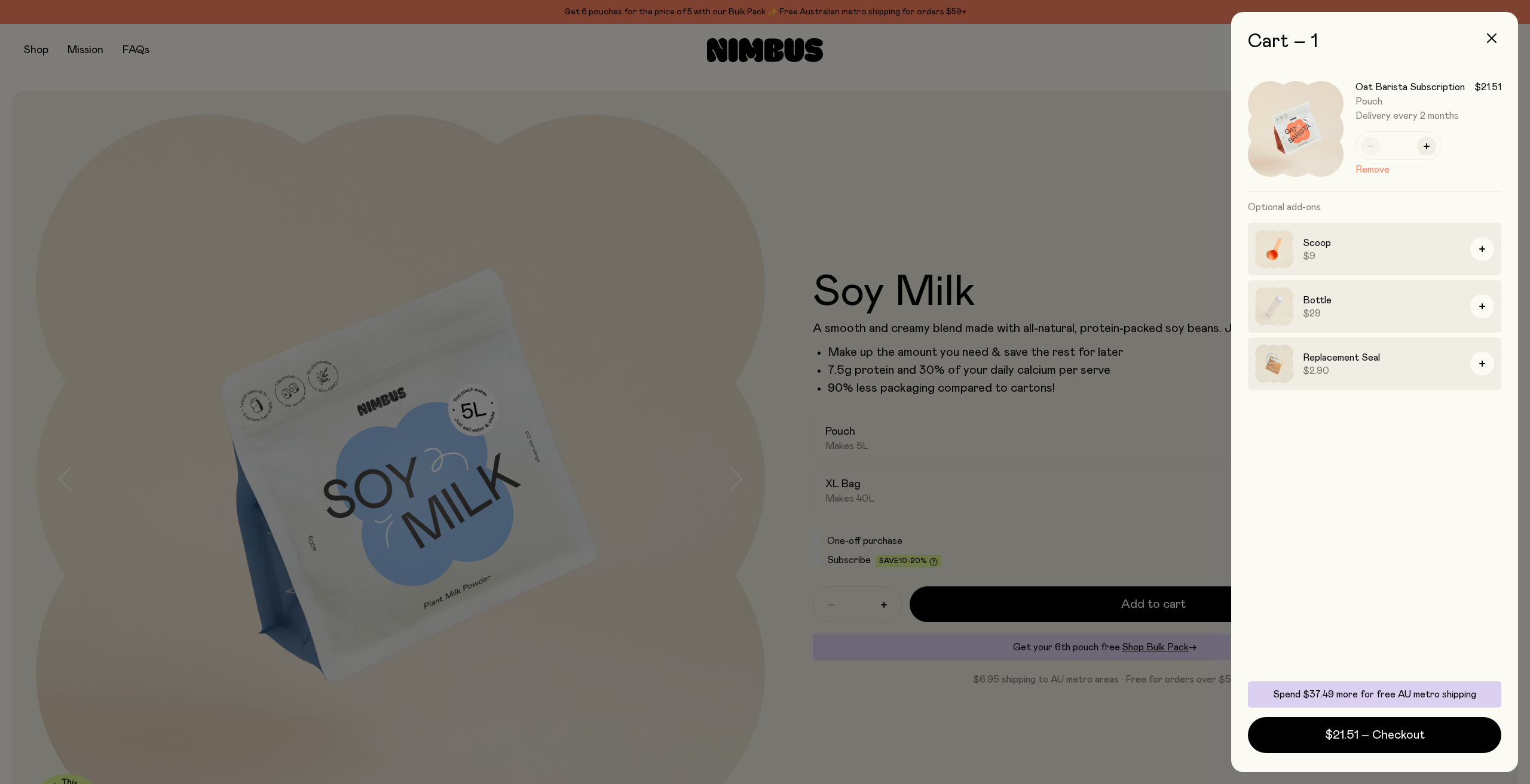
click at [1118, 224] on div at bounding box center [765, 392] width 1530 height 784
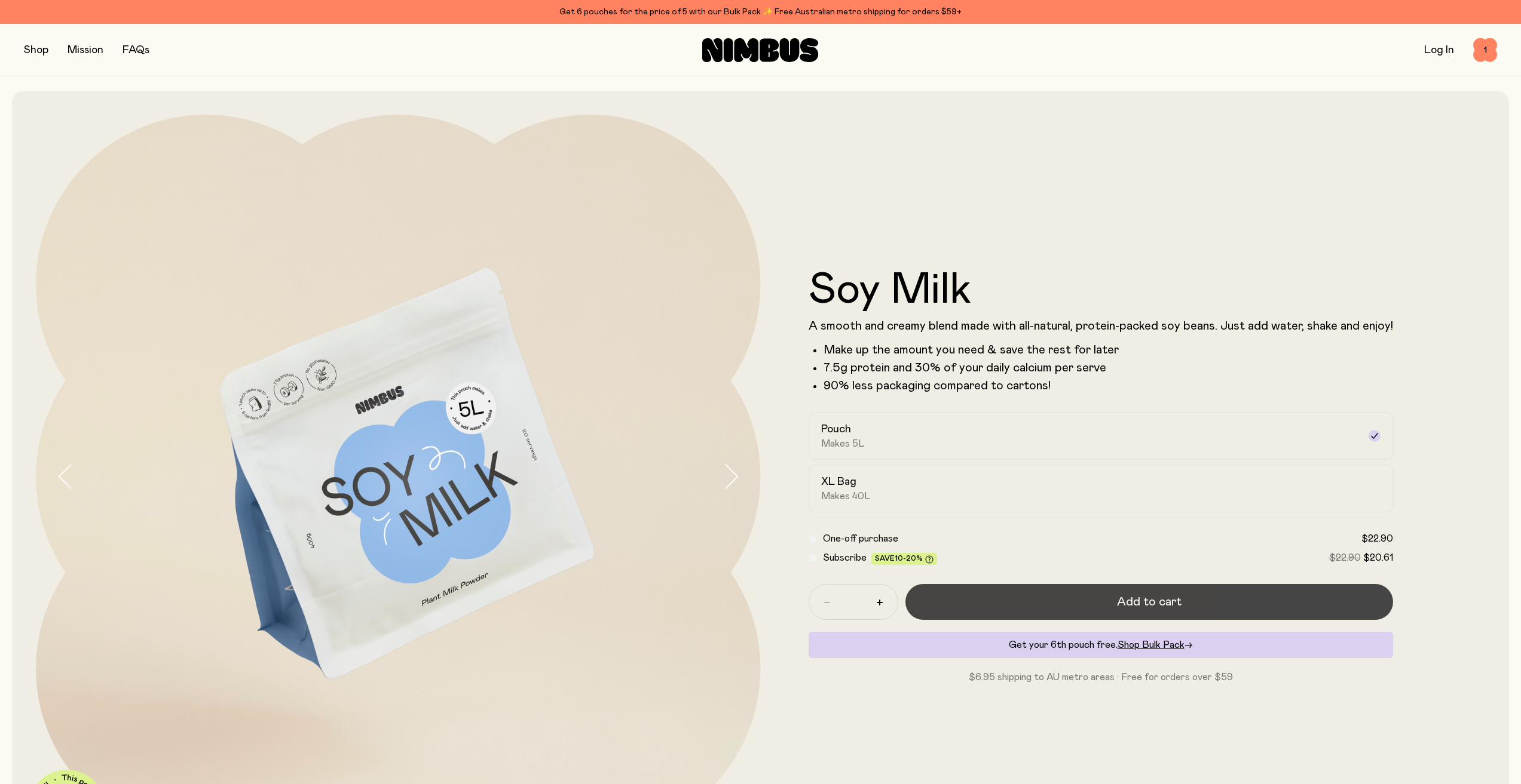
click at [1131, 597] on span "Add to cart" at bounding box center [1149, 602] width 65 height 17
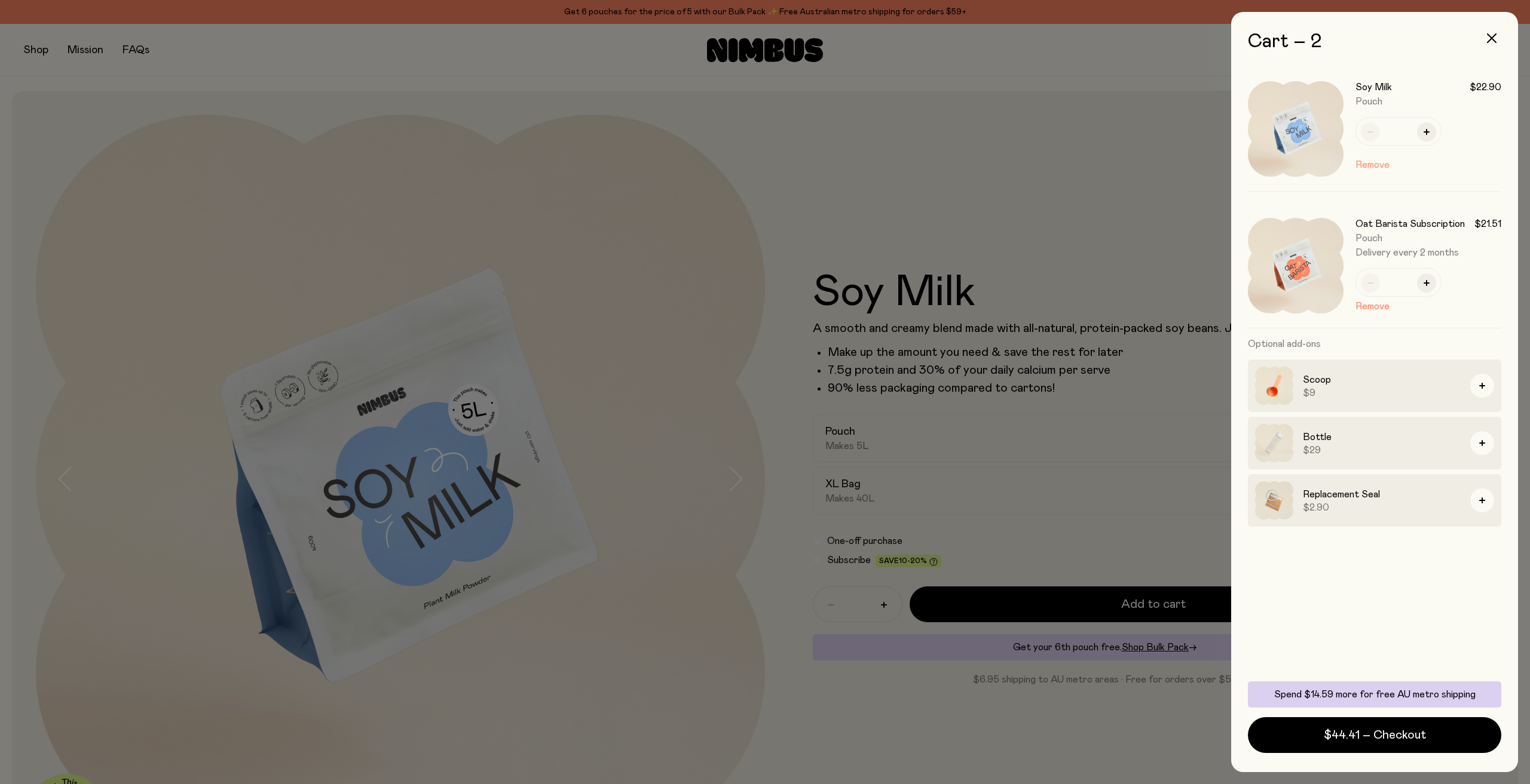
click at [1380, 162] on button "Remove" at bounding box center [1373, 165] width 34 height 15
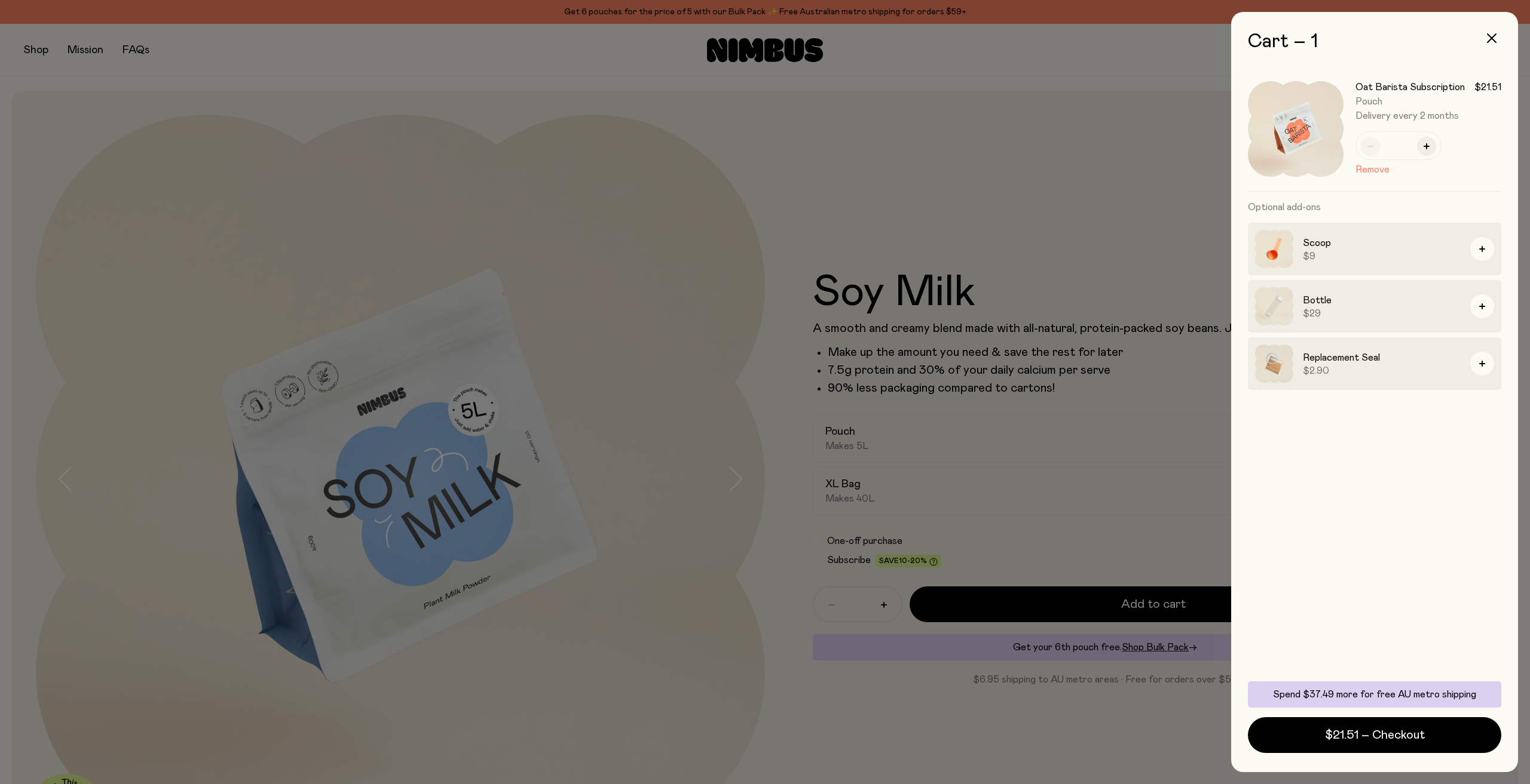
click at [1063, 286] on div at bounding box center [765, 392] width 1530 height 784
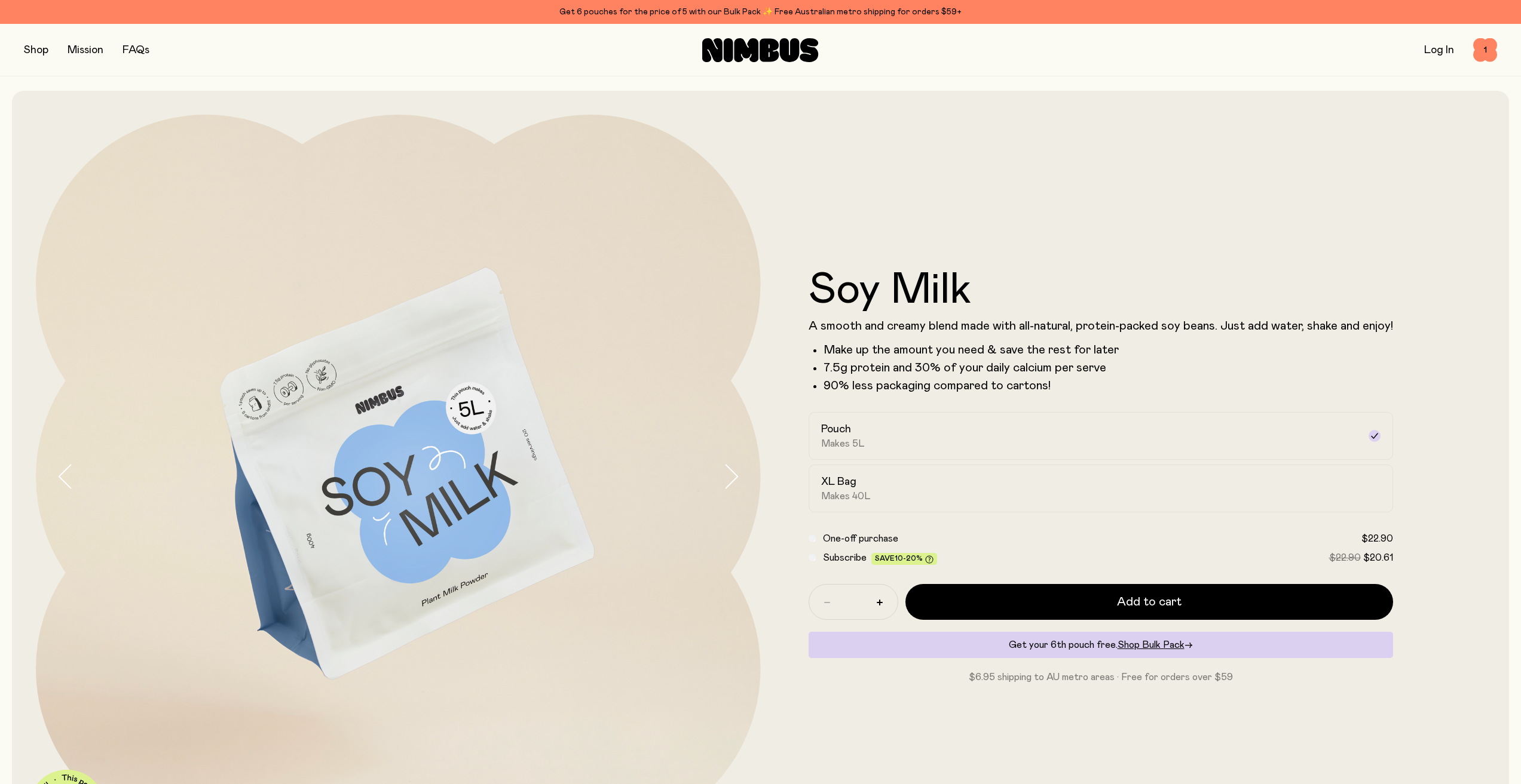
click at [815, 561] on div "Subscribe Save 10-20% $22.90 $20.61" at bounding box center [1101, 558] width 584 height 15
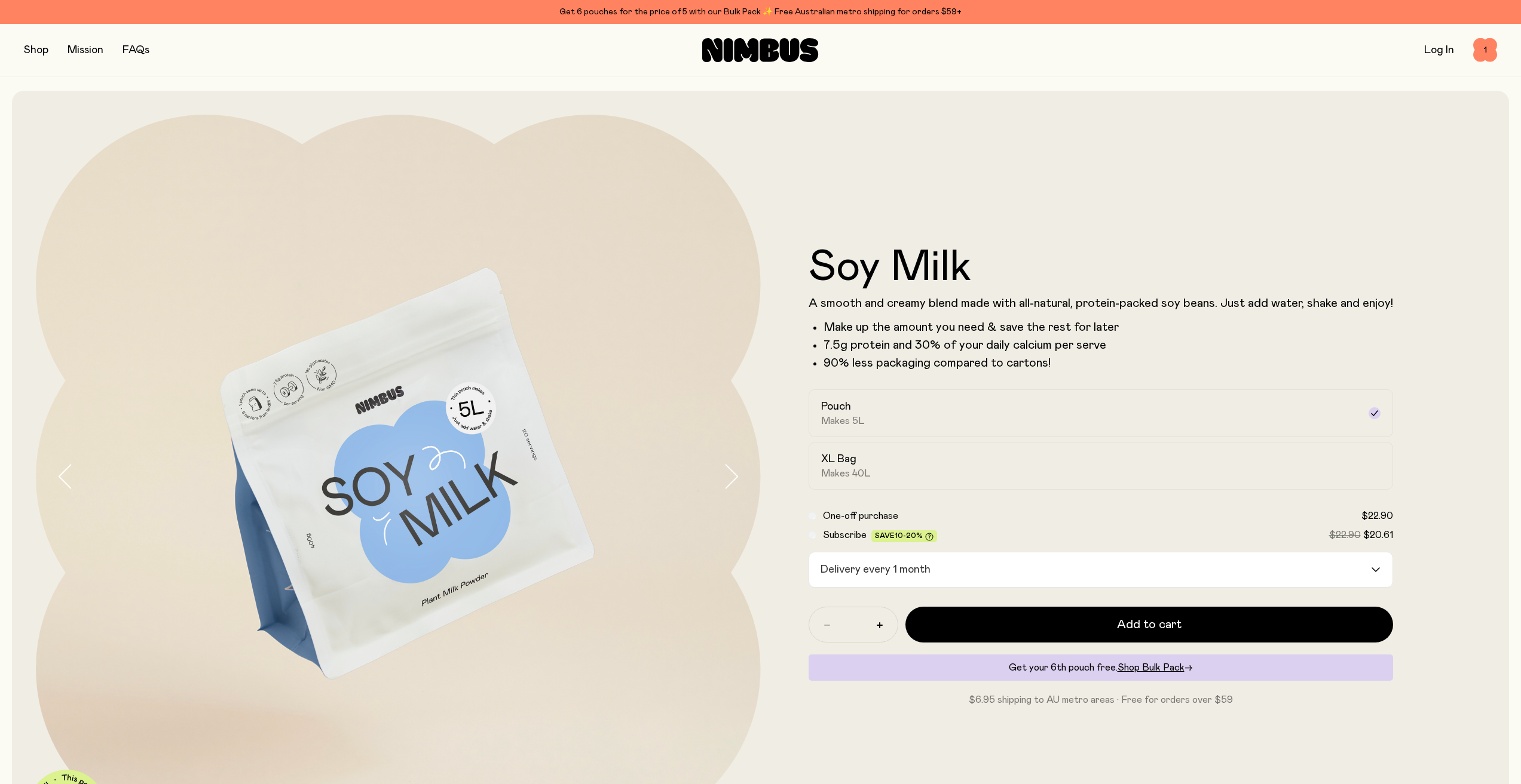
click at [860, 562] on div "Delivery every 1 month" at bounding box center [1090, 569] width 562 height 35
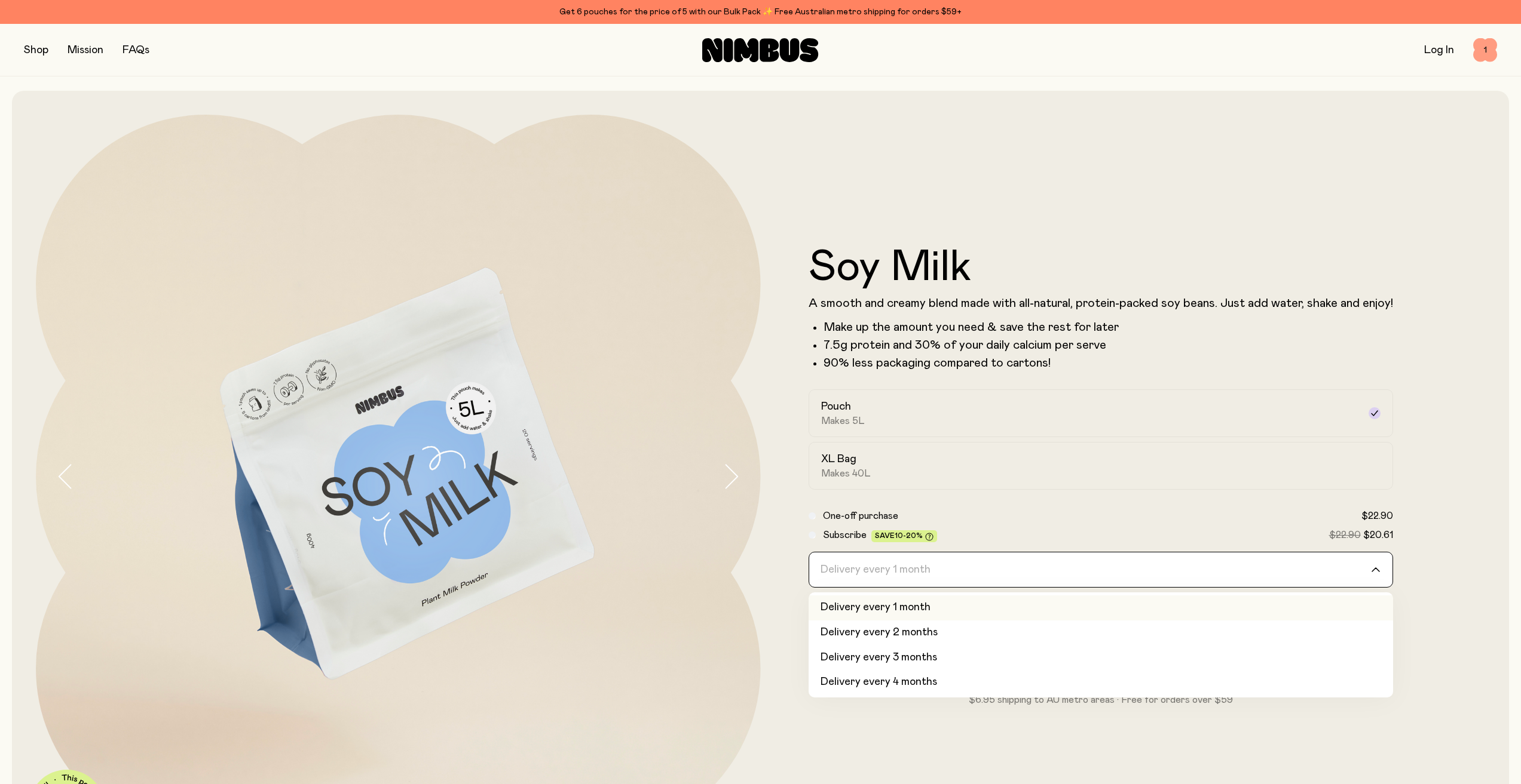
click at [1485, 49] on span "1" at bounding box center [1485, 50] width 24 height 24
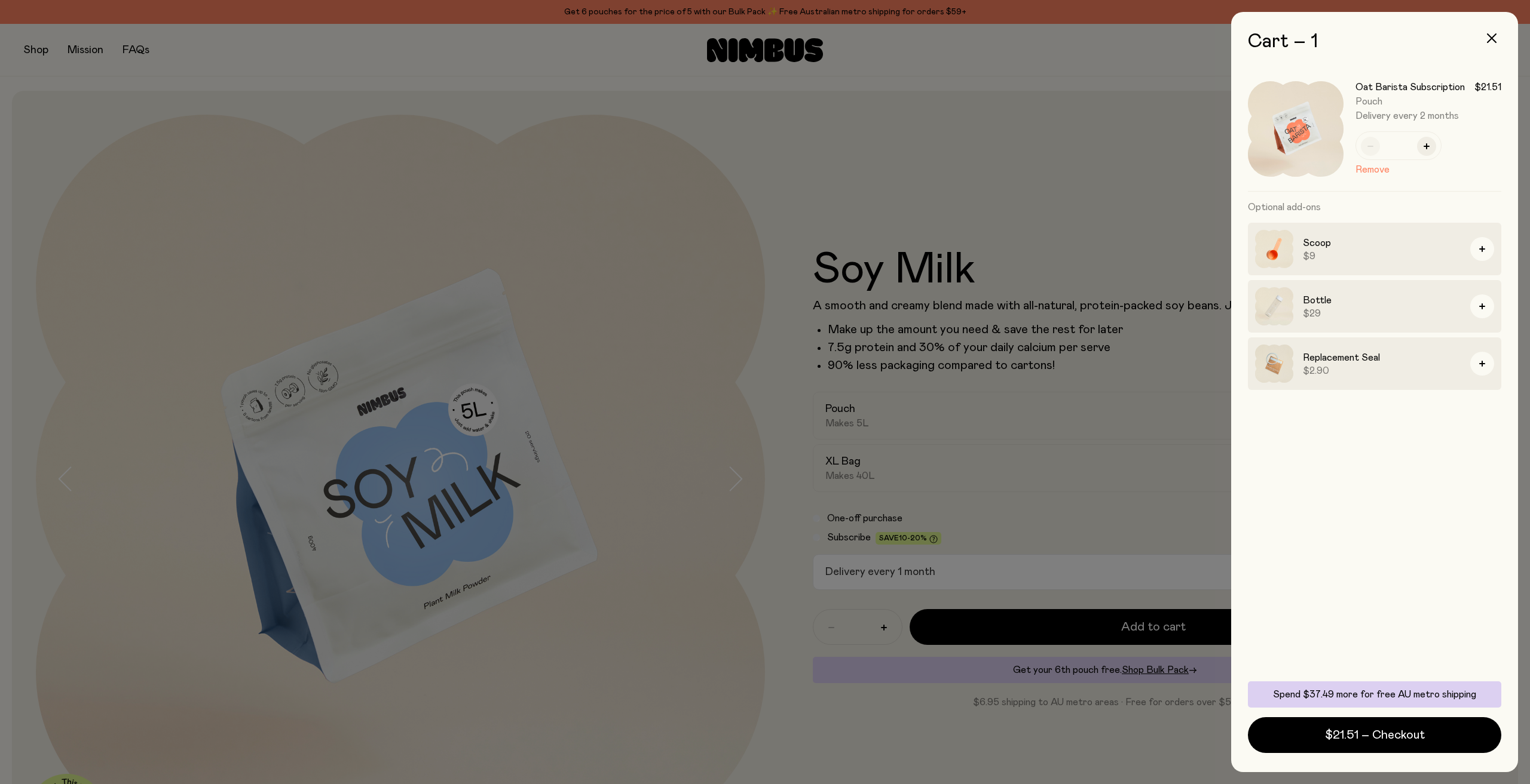
drag, startPoint x: 1065, startPoint y: 227, endPoint x: 1049, endPoint y: 243, distance: 22.6
click at [1065, 227] on div at bounding box center [765, 392] width 1530 height 784
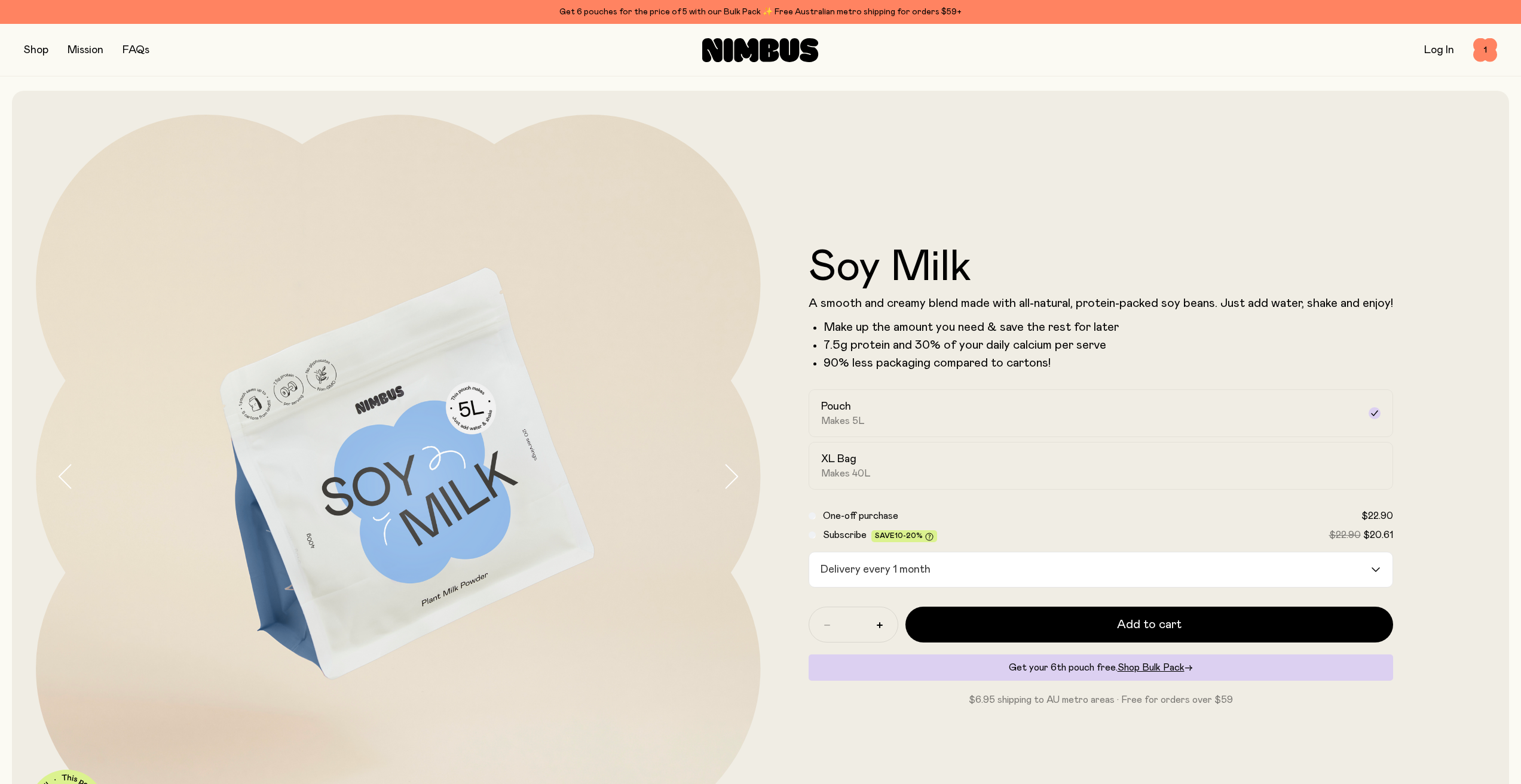
click at [976, 581] on input "Search for option" at bounding box center [1152, 569] width 434 height 35
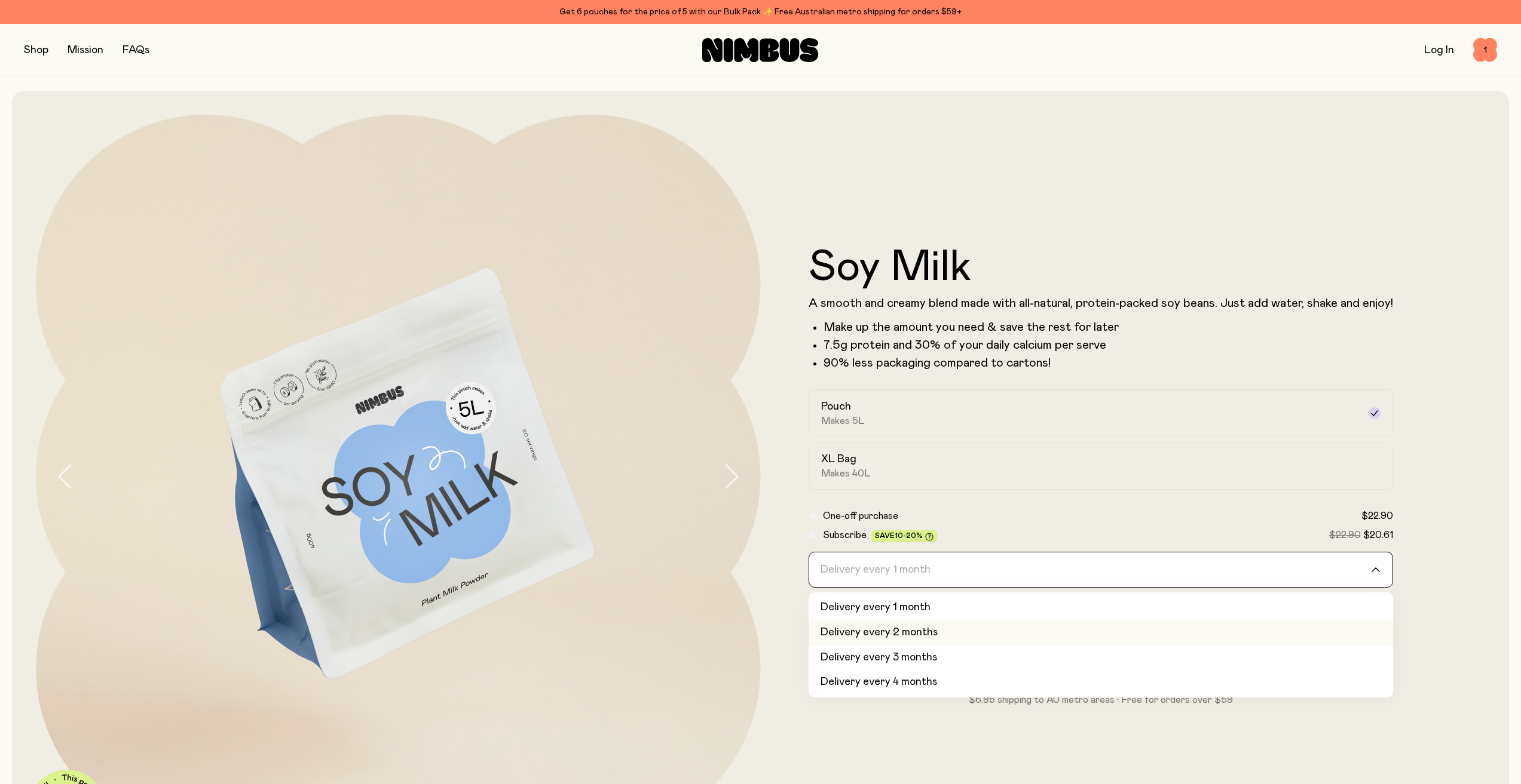
click at [955, 626] on li "Delivery every 2 months" at bounding box center [1101, 632] width 584 height 25
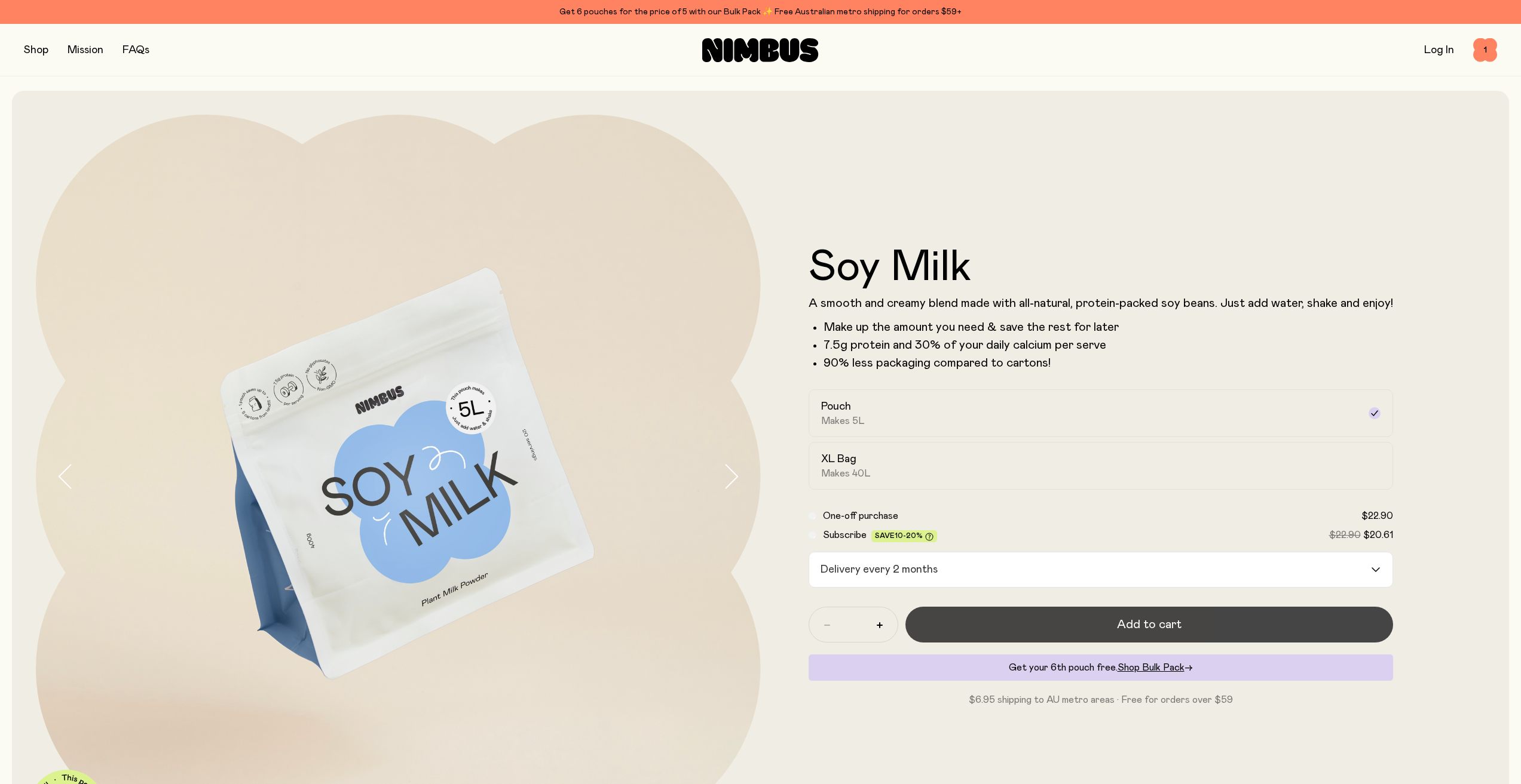
click at [1218, 615] on button "Add to cart" at bounding box center [1149, 624] width 487 height 35
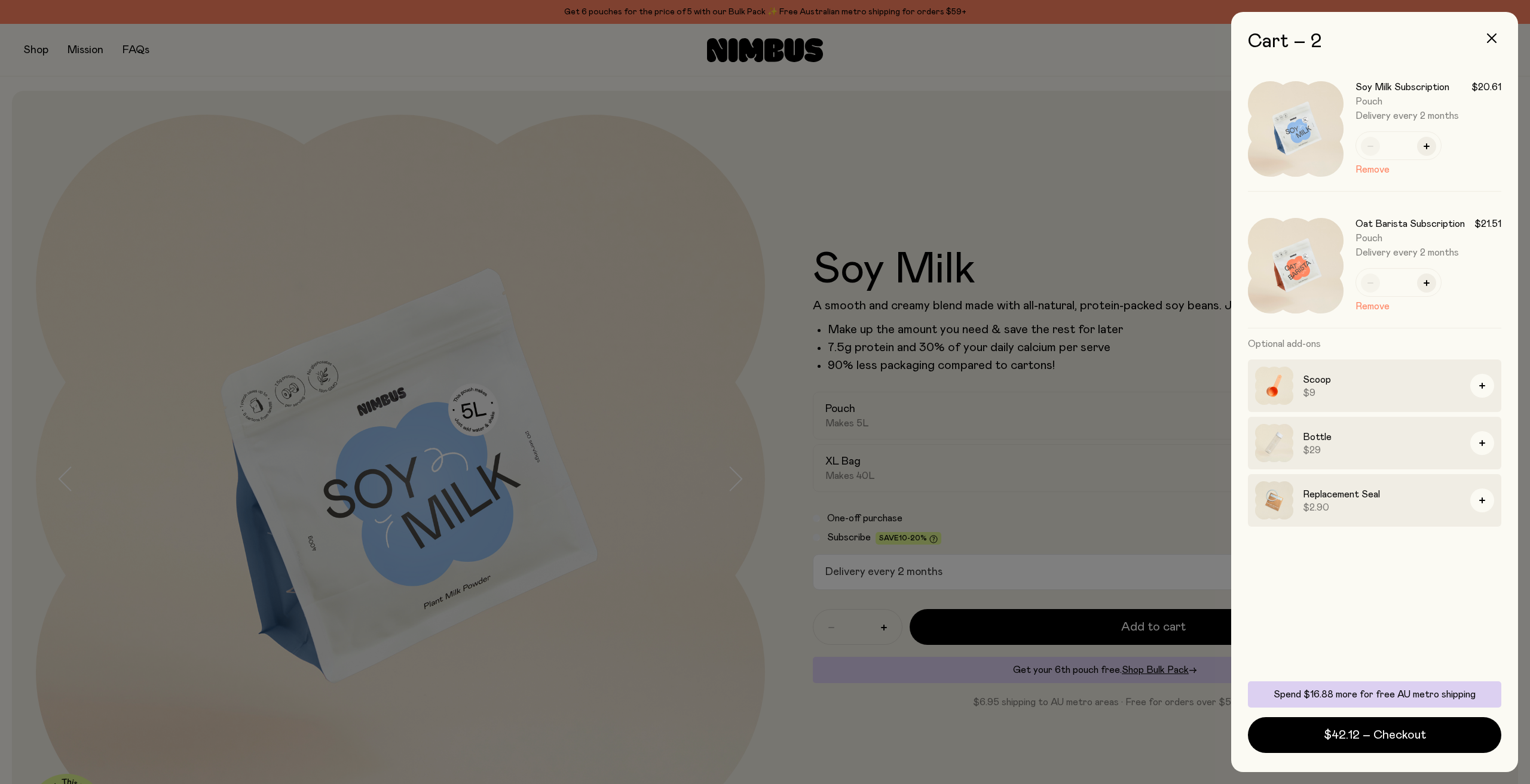
drag, startPoint x: 870, startPoint y: 190, endPoint x: 867, endPoint y: 183, distance: 7.6
click at [870, 187] on div at bounding box center [765, 392] width 1530 height 784
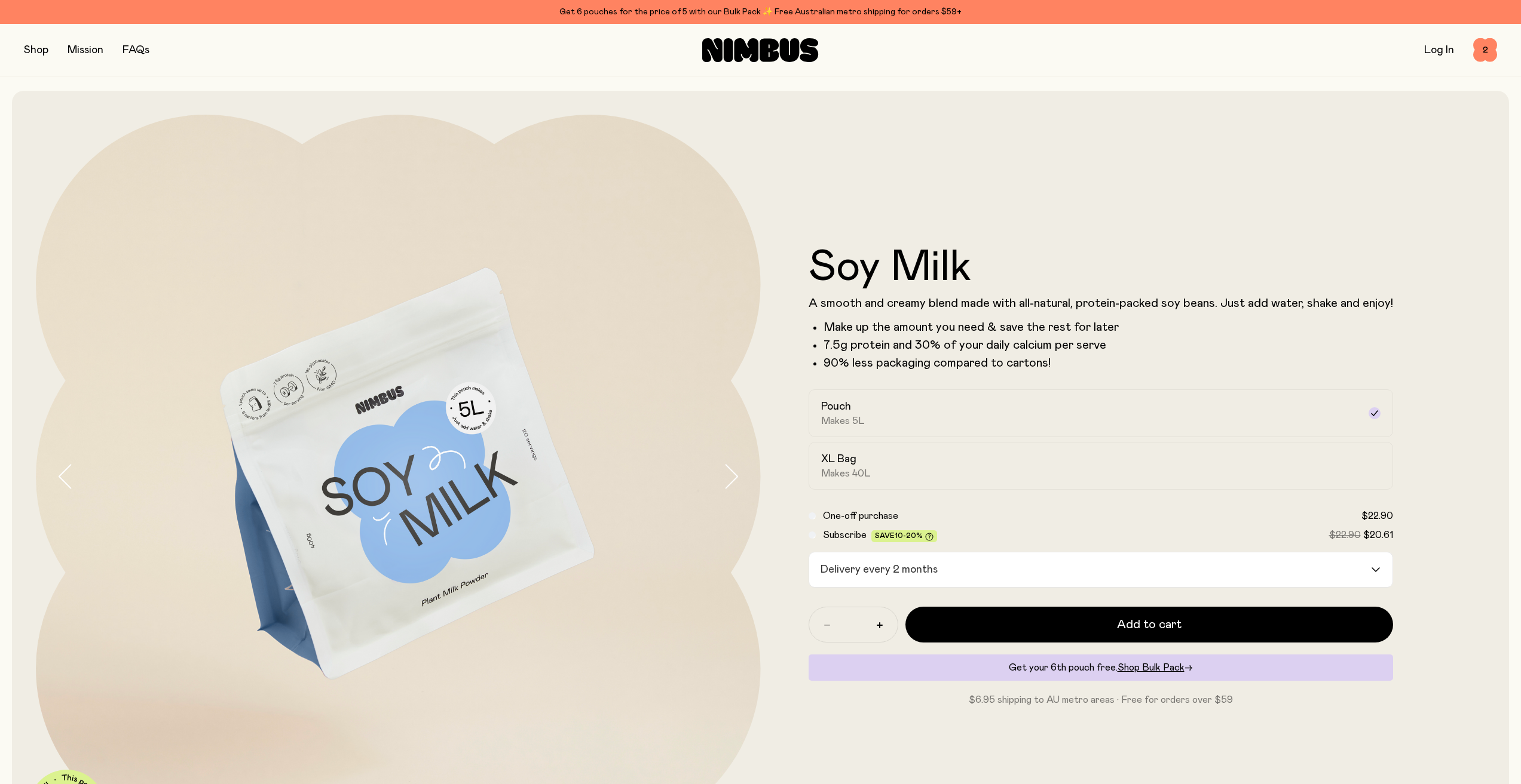
click at [43, 52] on button "button" at bounding box center [36, 50] width 24 height 17
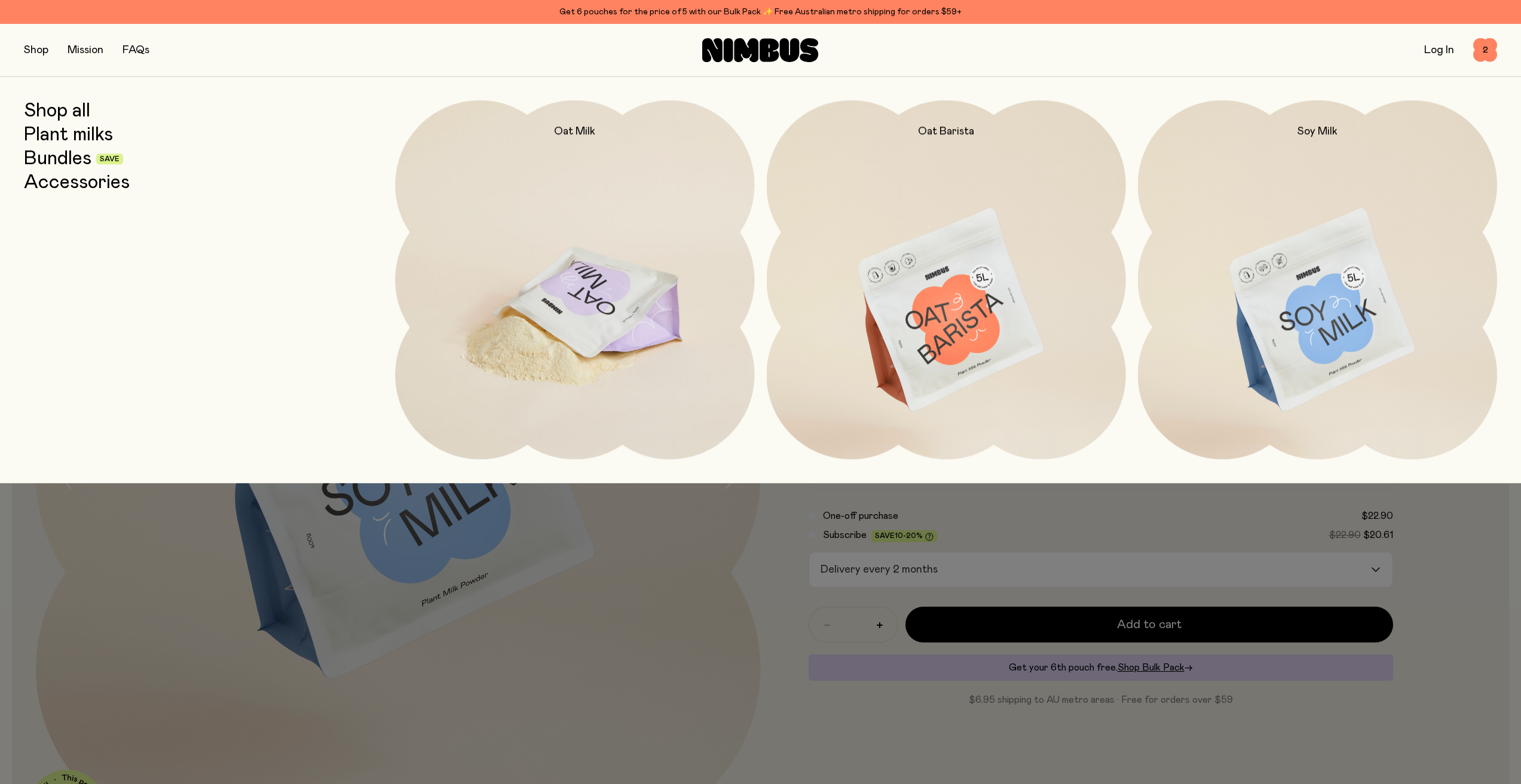
click at [653, 327] on img at bounding box center [574, 311] width 359 height 422
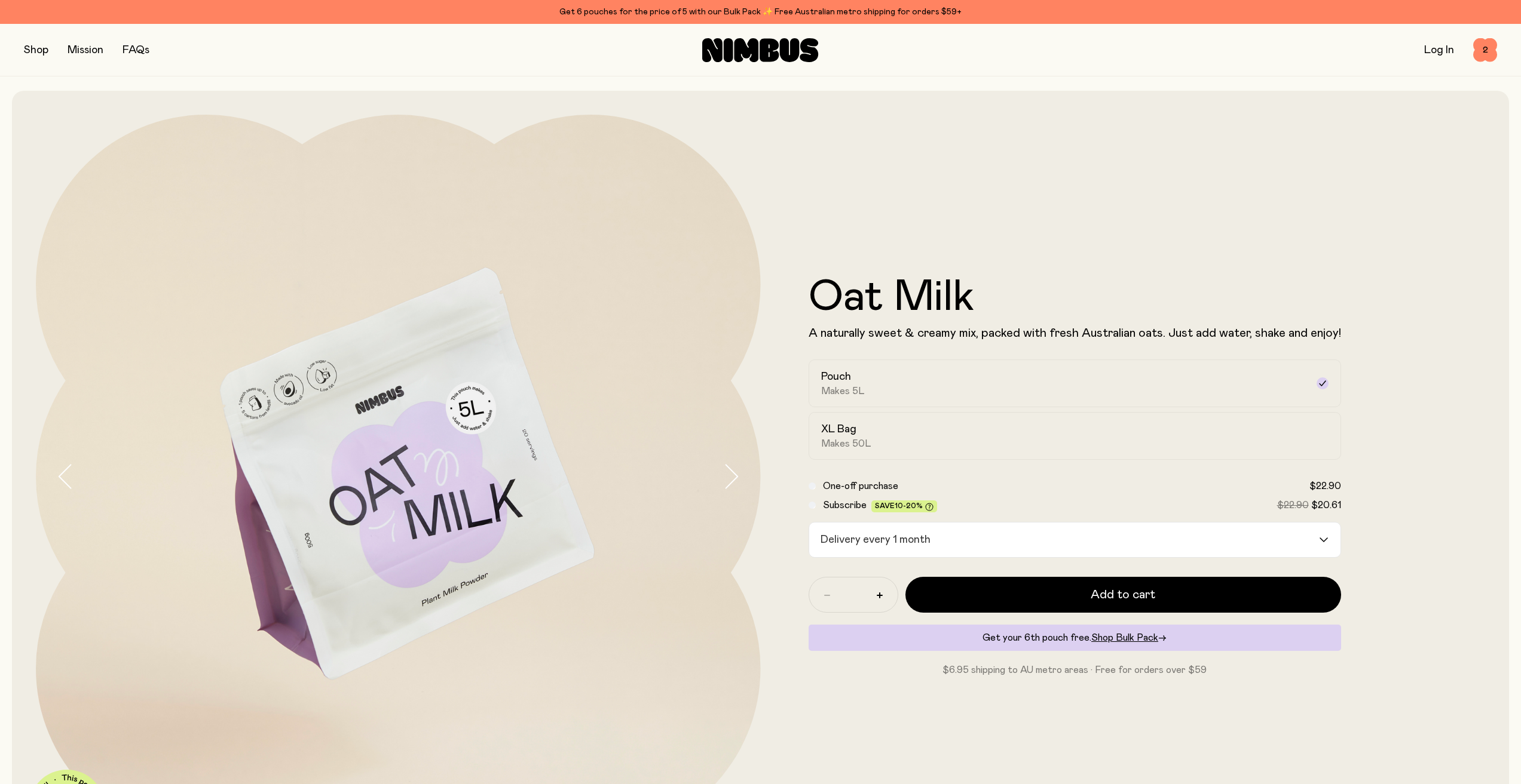
click at [942, 556] on input "Search for option" at bounding box center [1126, 540] width 382 height 35
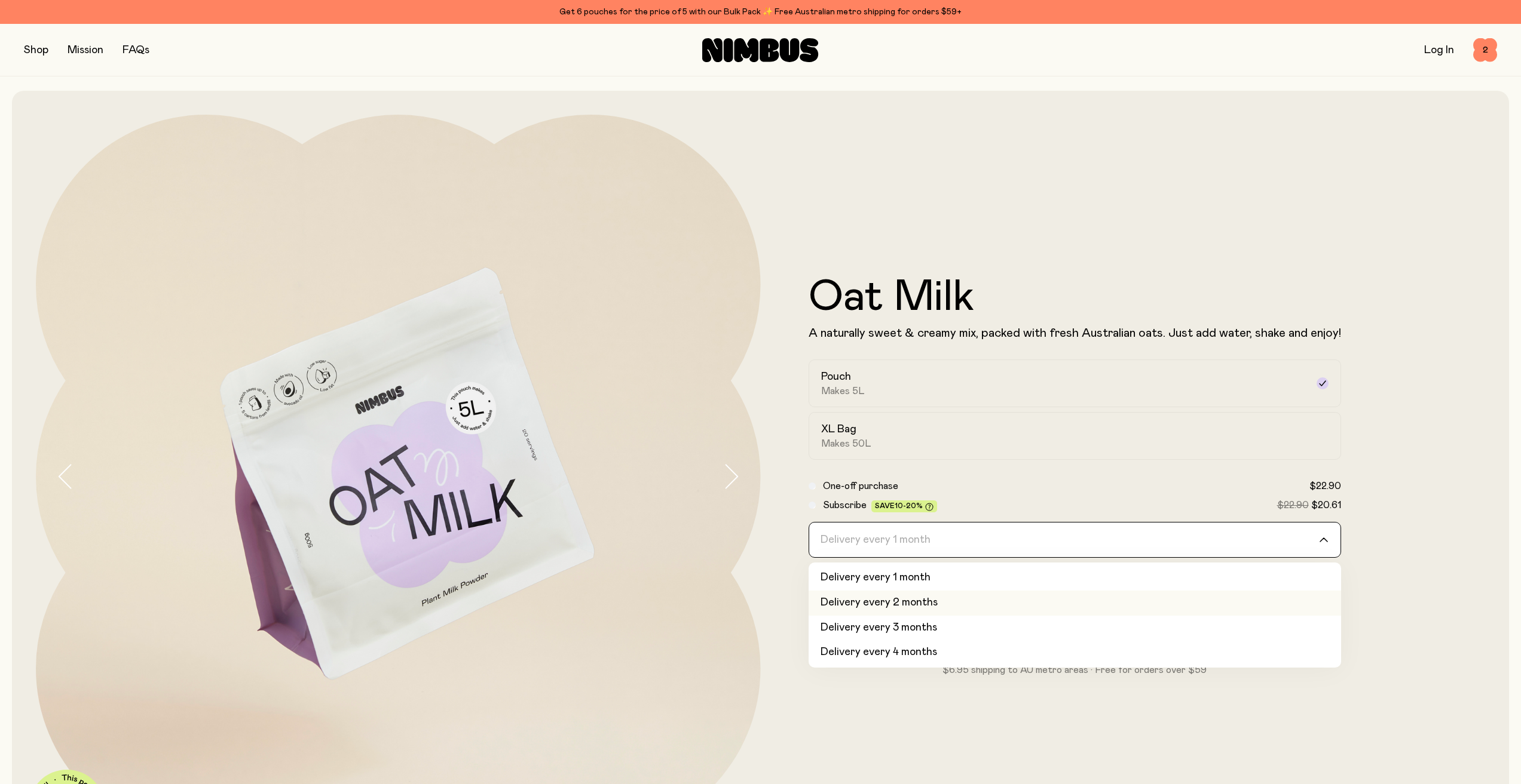
click at [936, 594] on li "Delivery every 2 months" at bounding box center [1075, 603] width 533 height 25
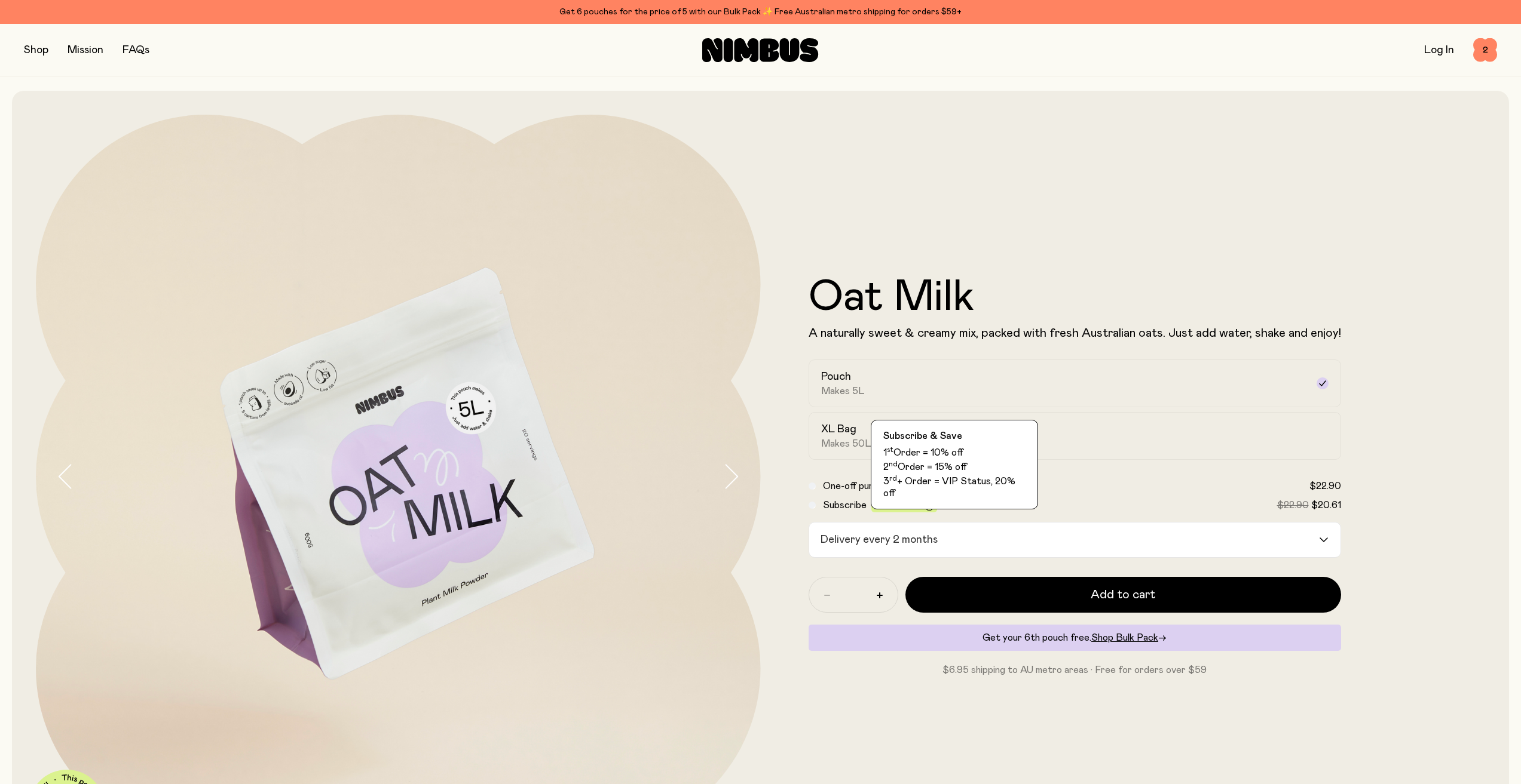
click at [925, 503] on icon at bounding box center [929, 507] width 8 height 8
click at [930, 503] on icon at bounding box center [929, 507] width 8 height 8
click at [926, 505] on icon at bounding box center [929, 507] width 8 height 8
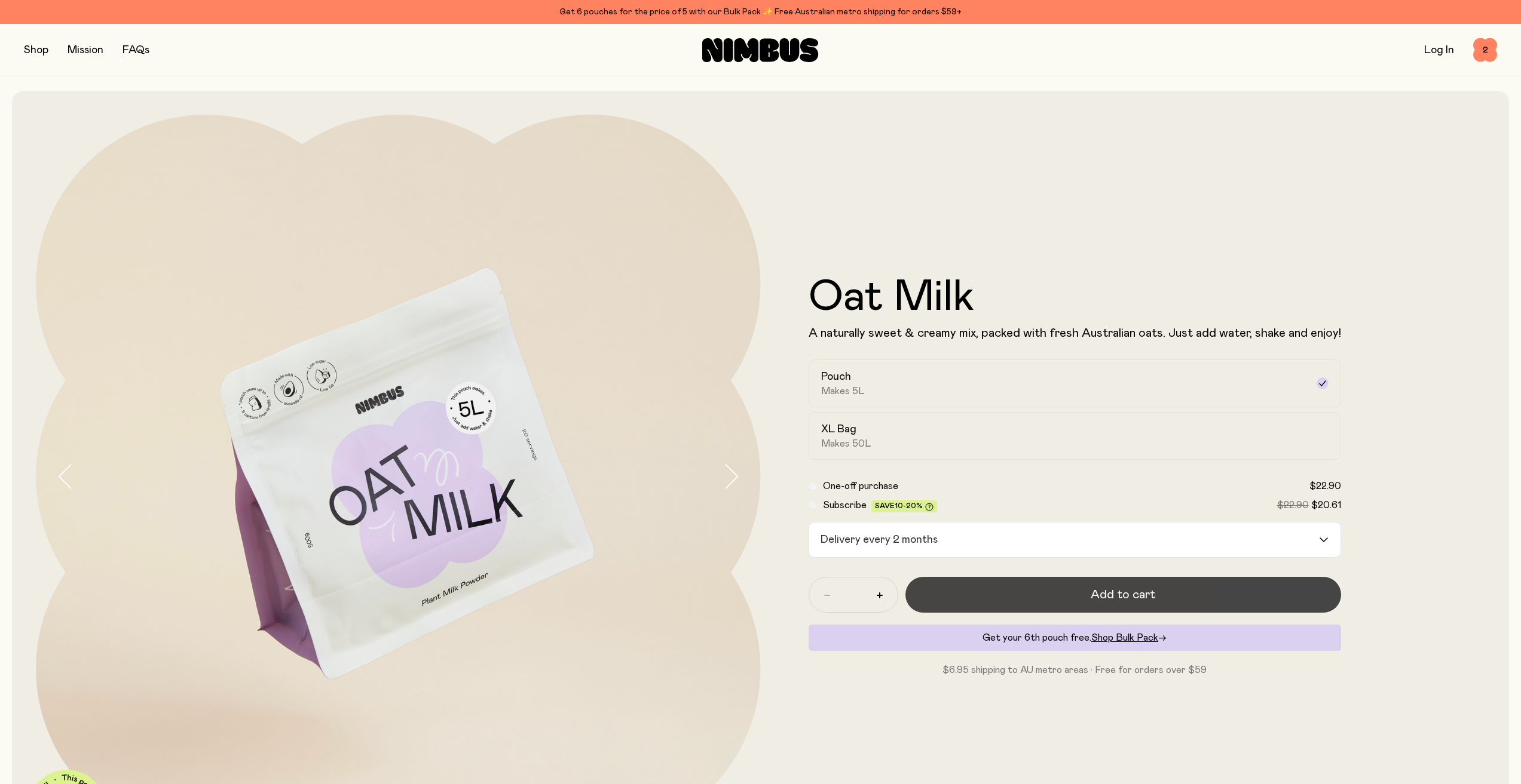
click at [1012, 593] on button "Add to cart" at bounding box center [1123, 594] width 436 height 35
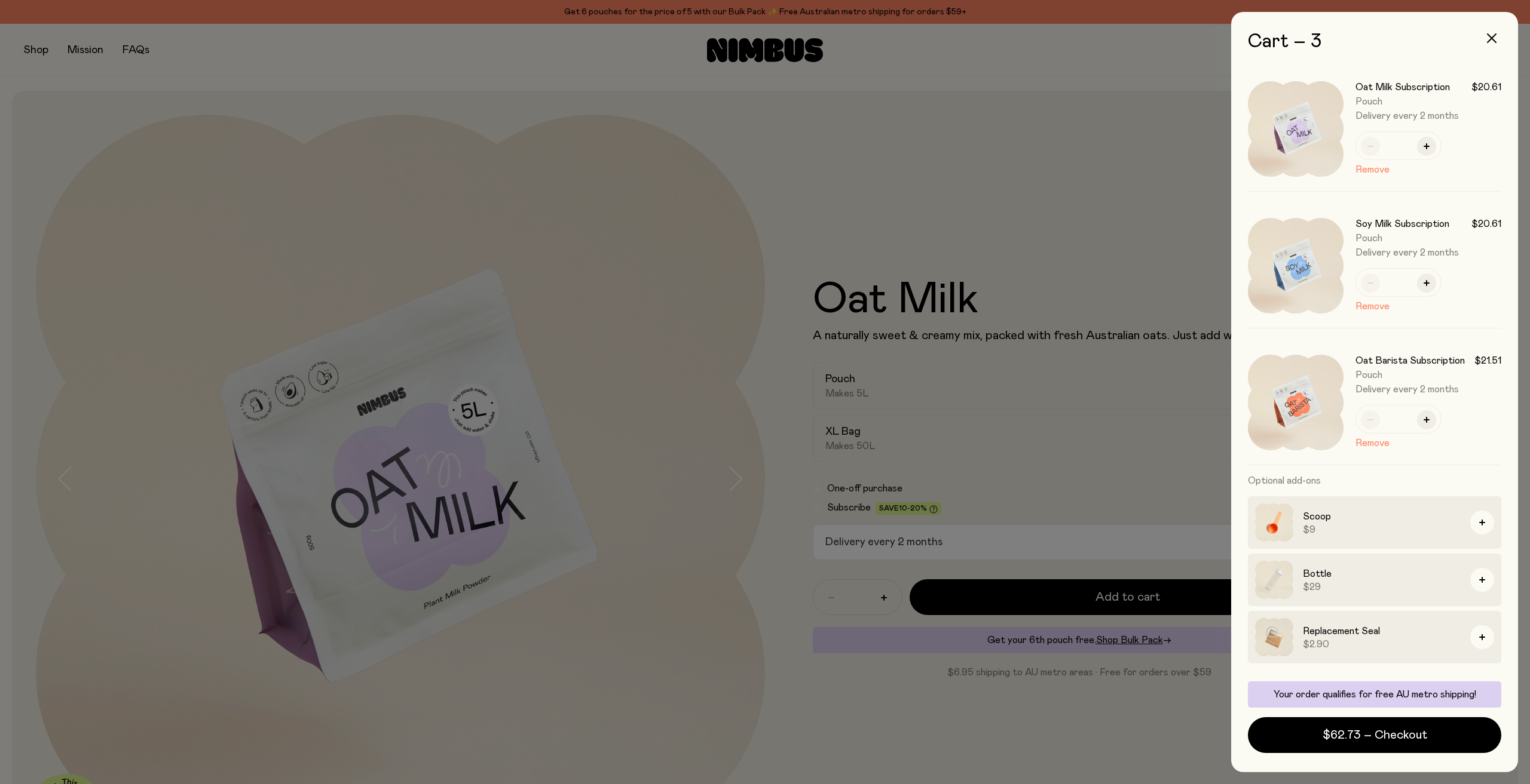
click at [927, 702] on div at bounding box center [765, 392] width 1530 height 784
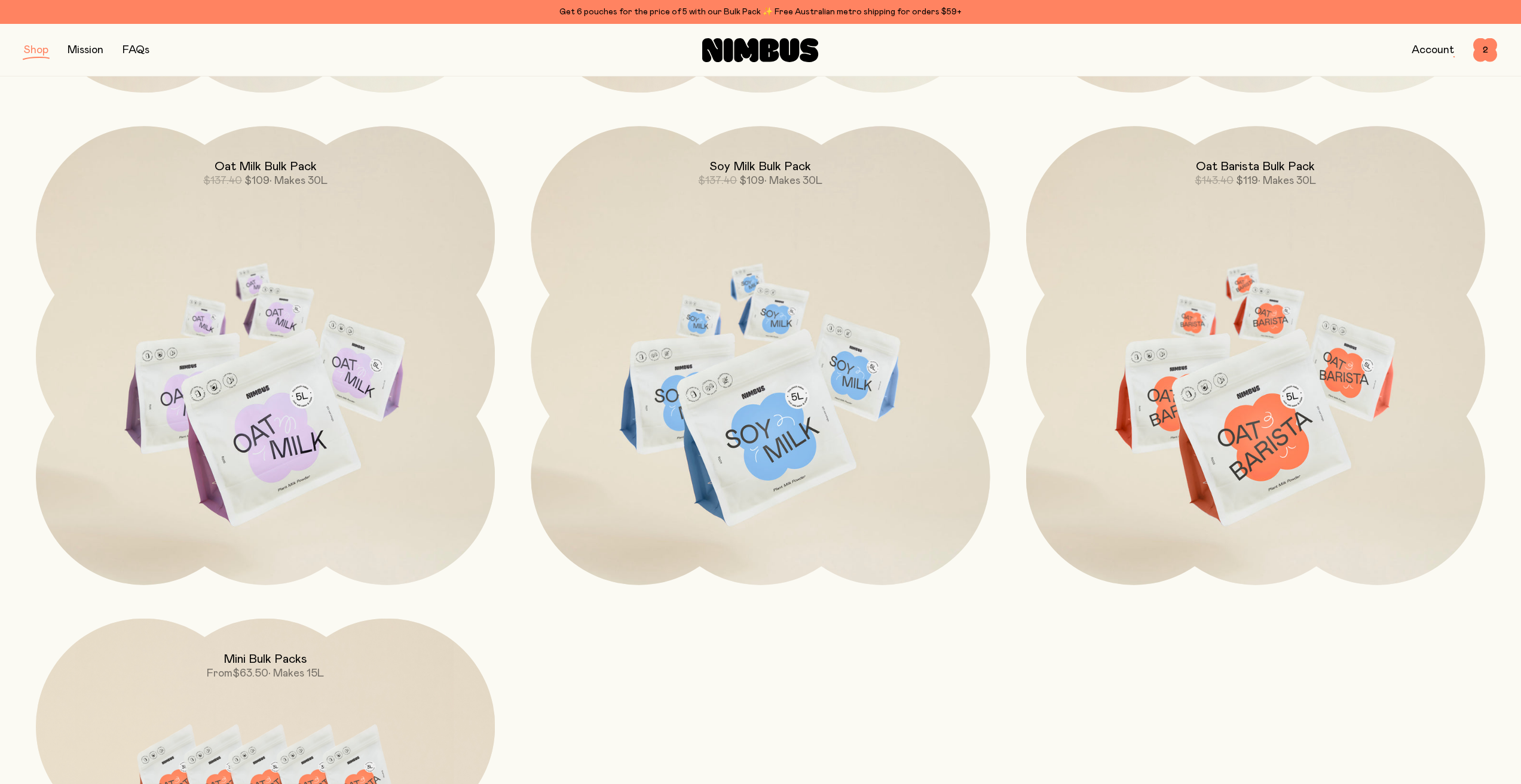
scroll to position [657, 0]
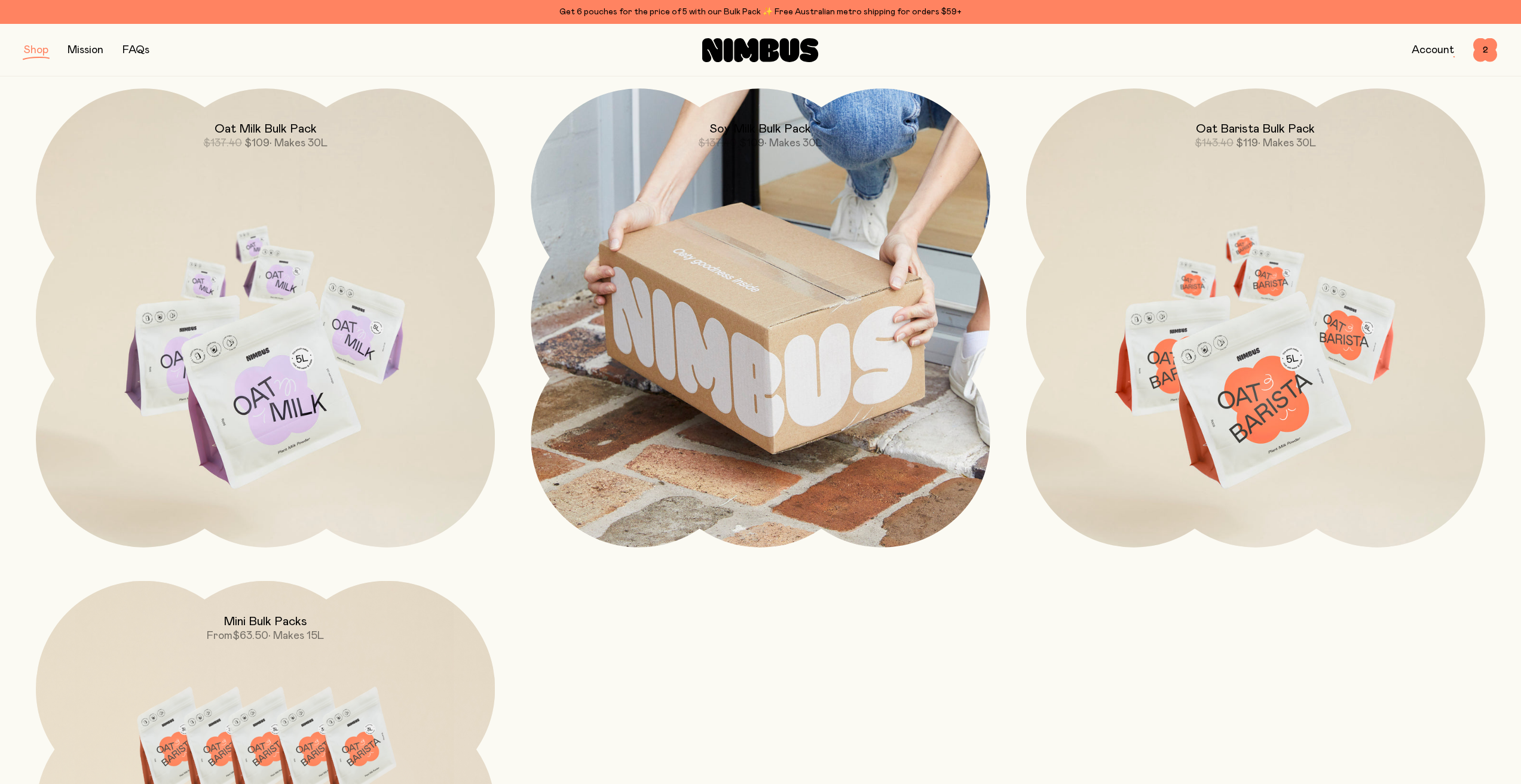
click at [733, 419] on img at bounding box center [760, 318] width 459 height 459
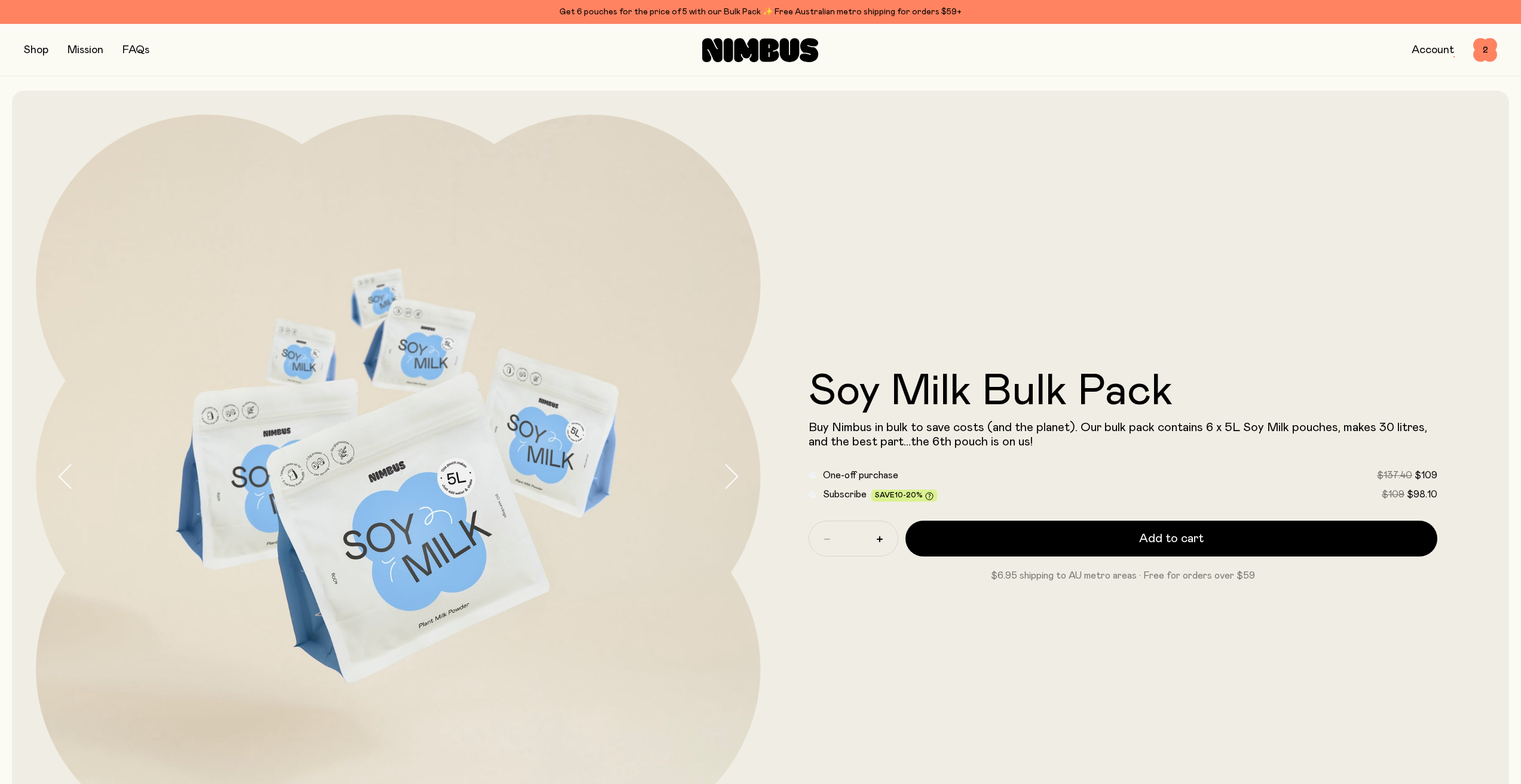
click at [816, 496] on div "Subscribe Save 10-20% $109 $98.10" at bounding box center [1123, 494] width 629 height 15
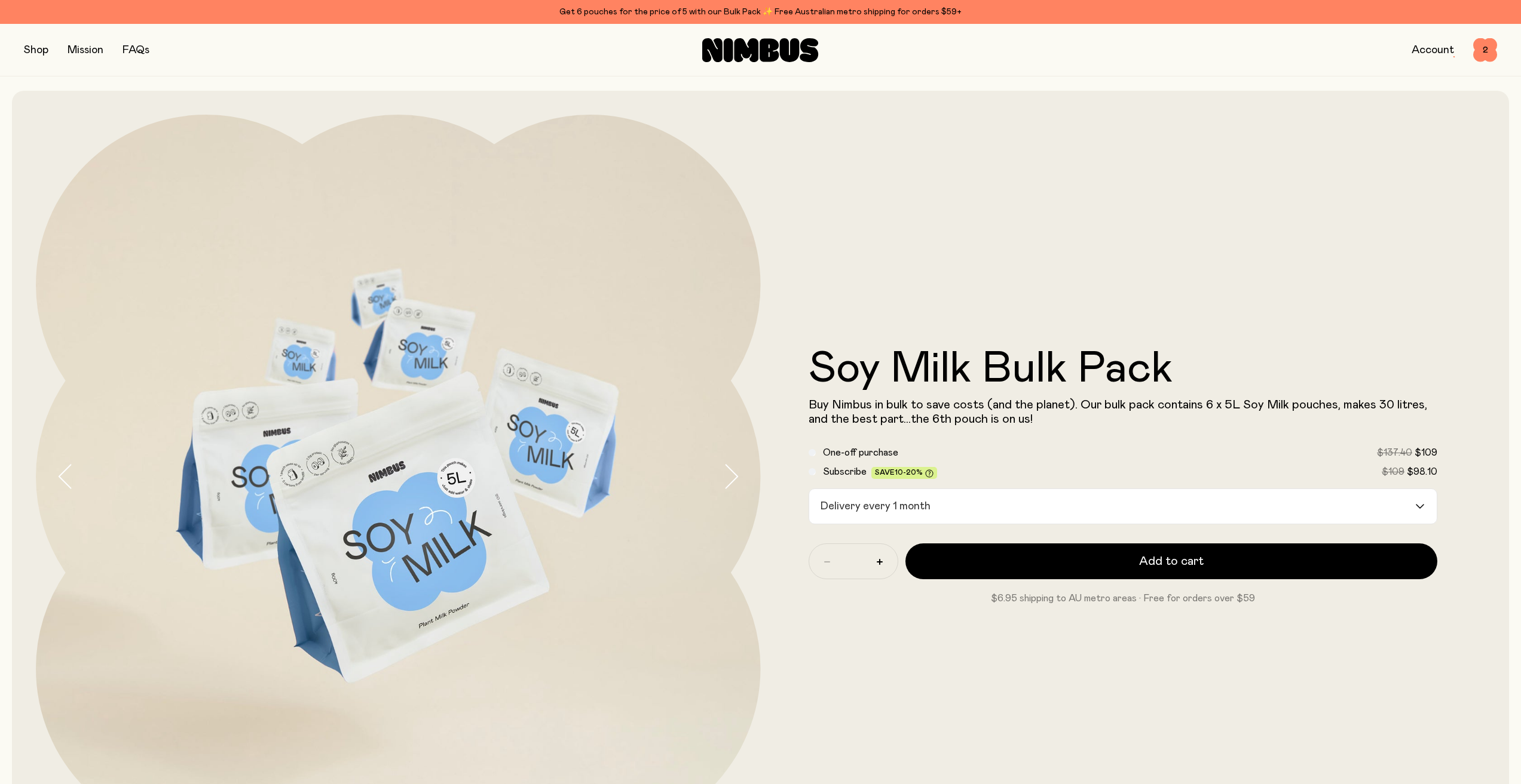
drag, startPoint x: 13, startPoint y: 381, endPoint x: 86, endPoint y: 347, distance: 80.5
click at [13, 381] on div "Soy Milk Bulk Pack Buy Nimbus in bulk to save costs (and the planet). Our bulk …" at bounding box center [760, 477] width 1497 height 773
click at [1070, 503] on input "Search for option" at bounding box center [1175, 506] width 479 height 35
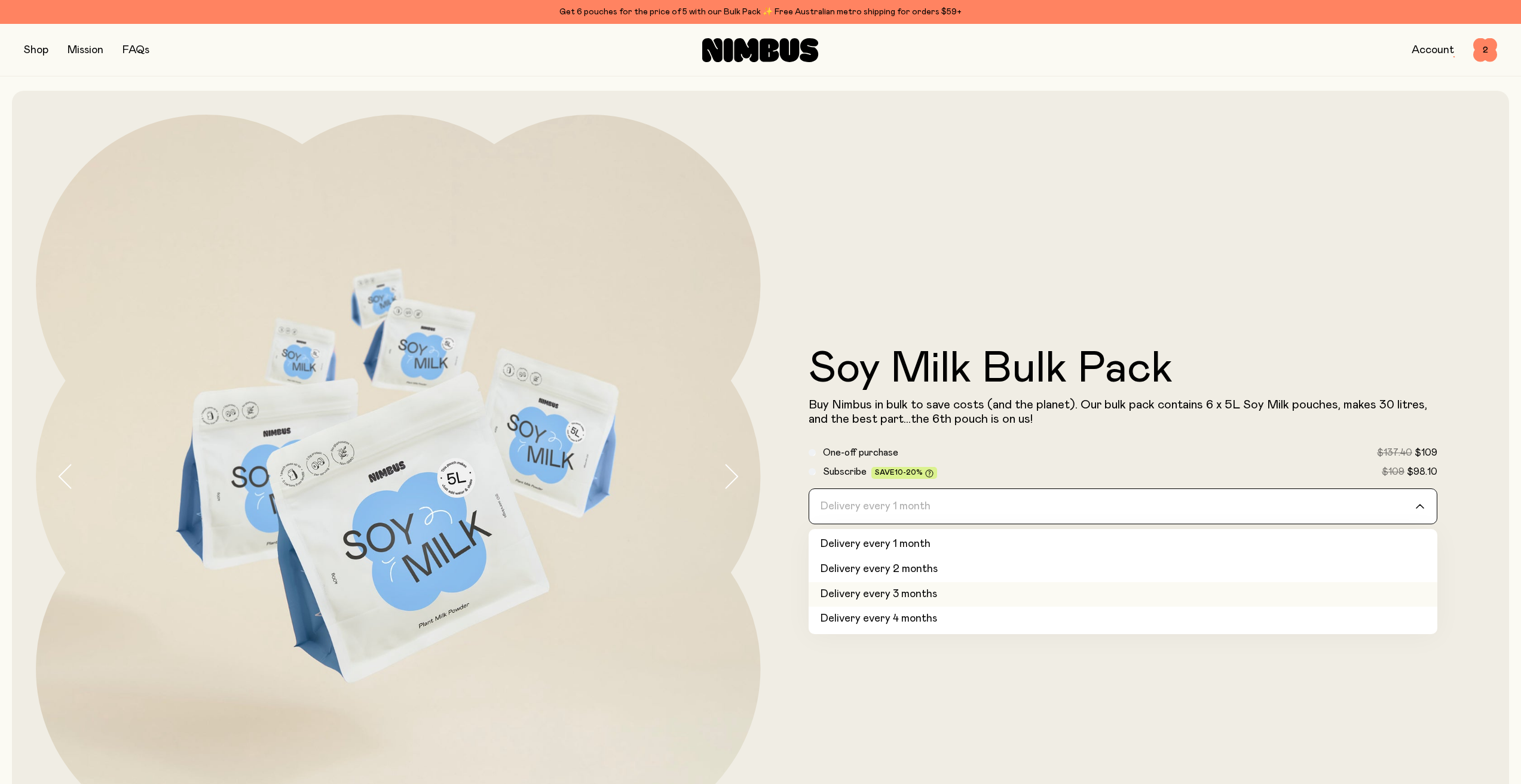
click at [1049, 592] on li "Delivery every 3 months" at bounding box center [1123, 594] width 629 height 25
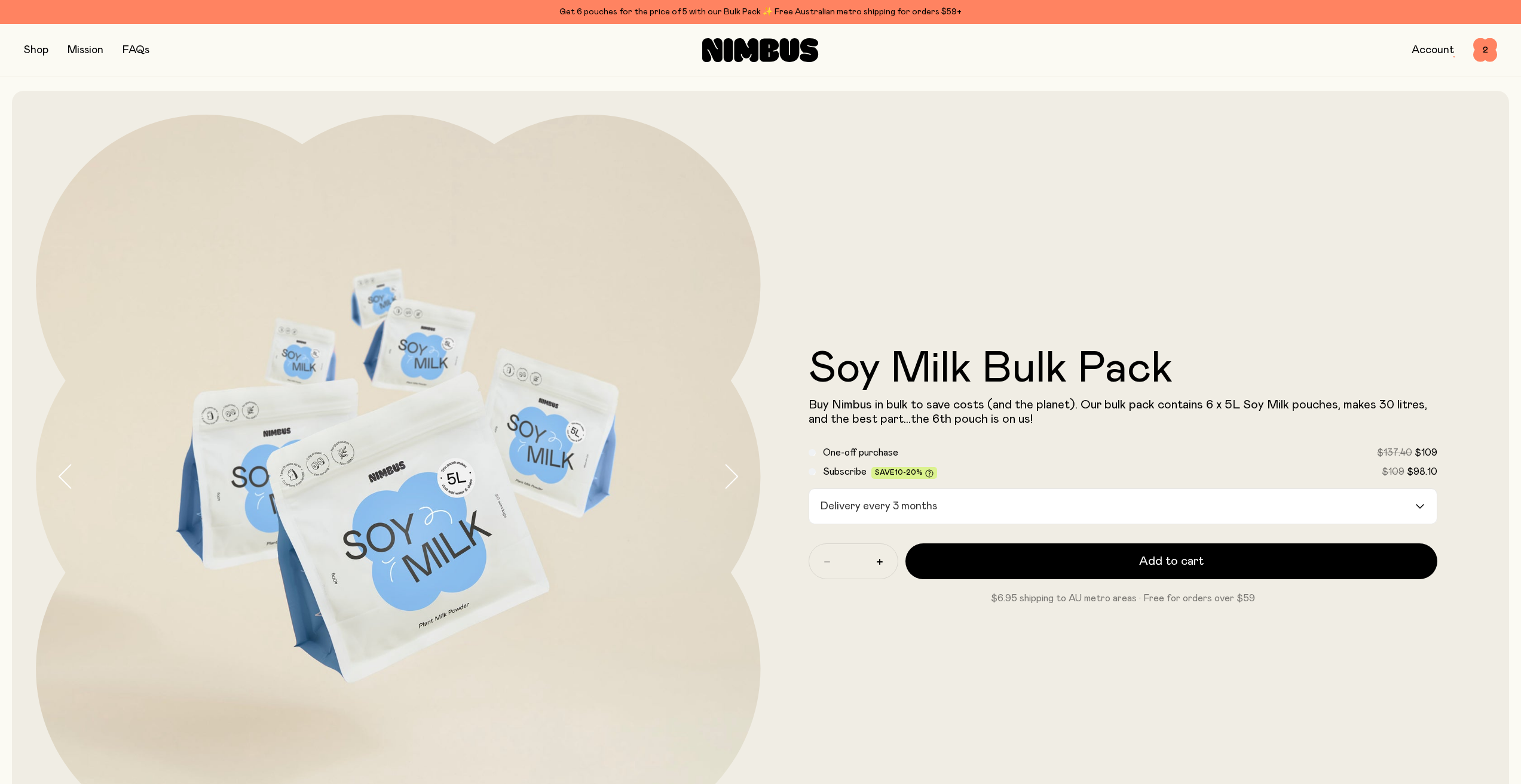
click at [1052, 515] on input "Search for option" at bounding box center [1178, 506] width 473 height 35
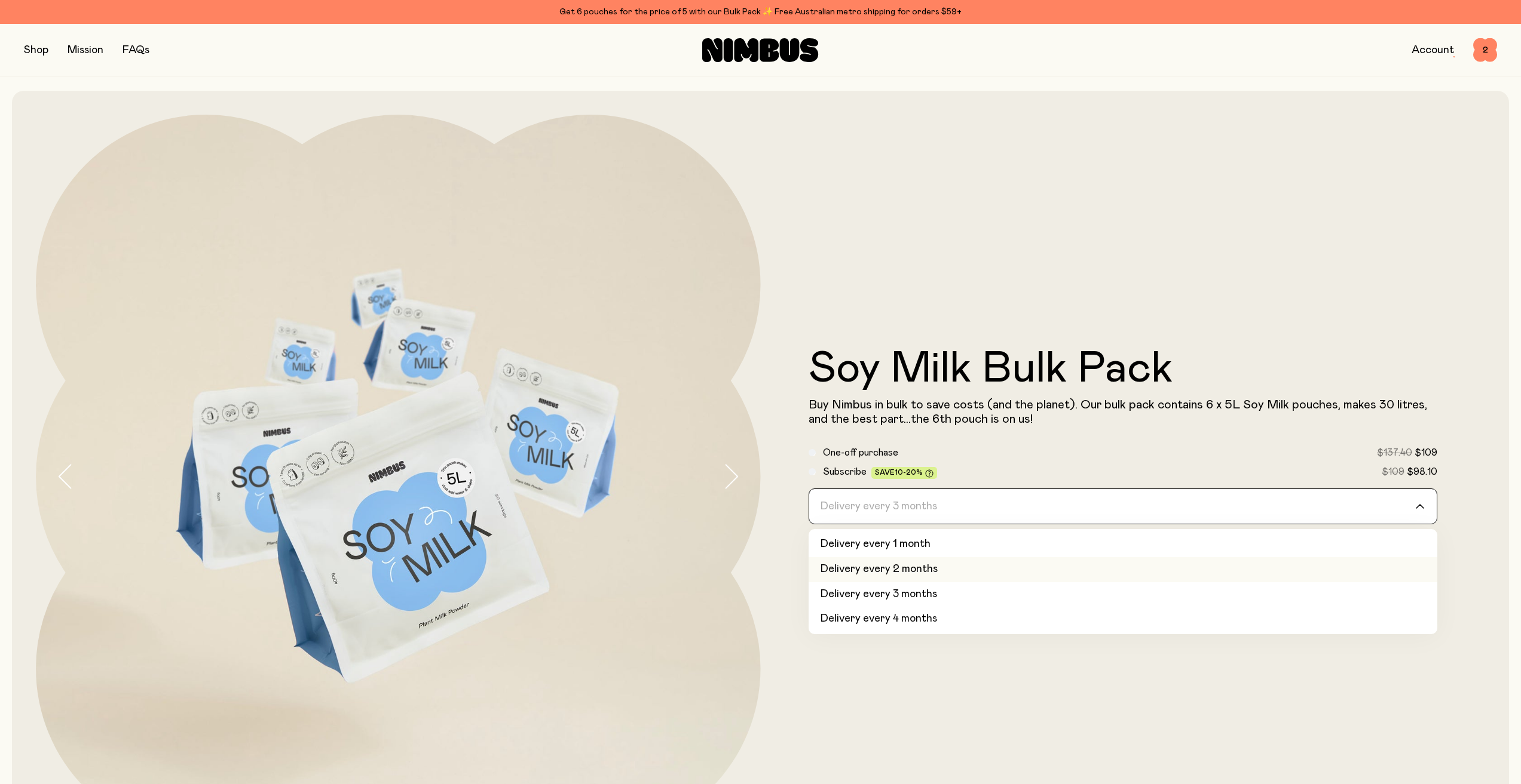
click at [1058, 577] on li "Delivery every 2 months" at bounding box center [1123, 569] width 629 height 25
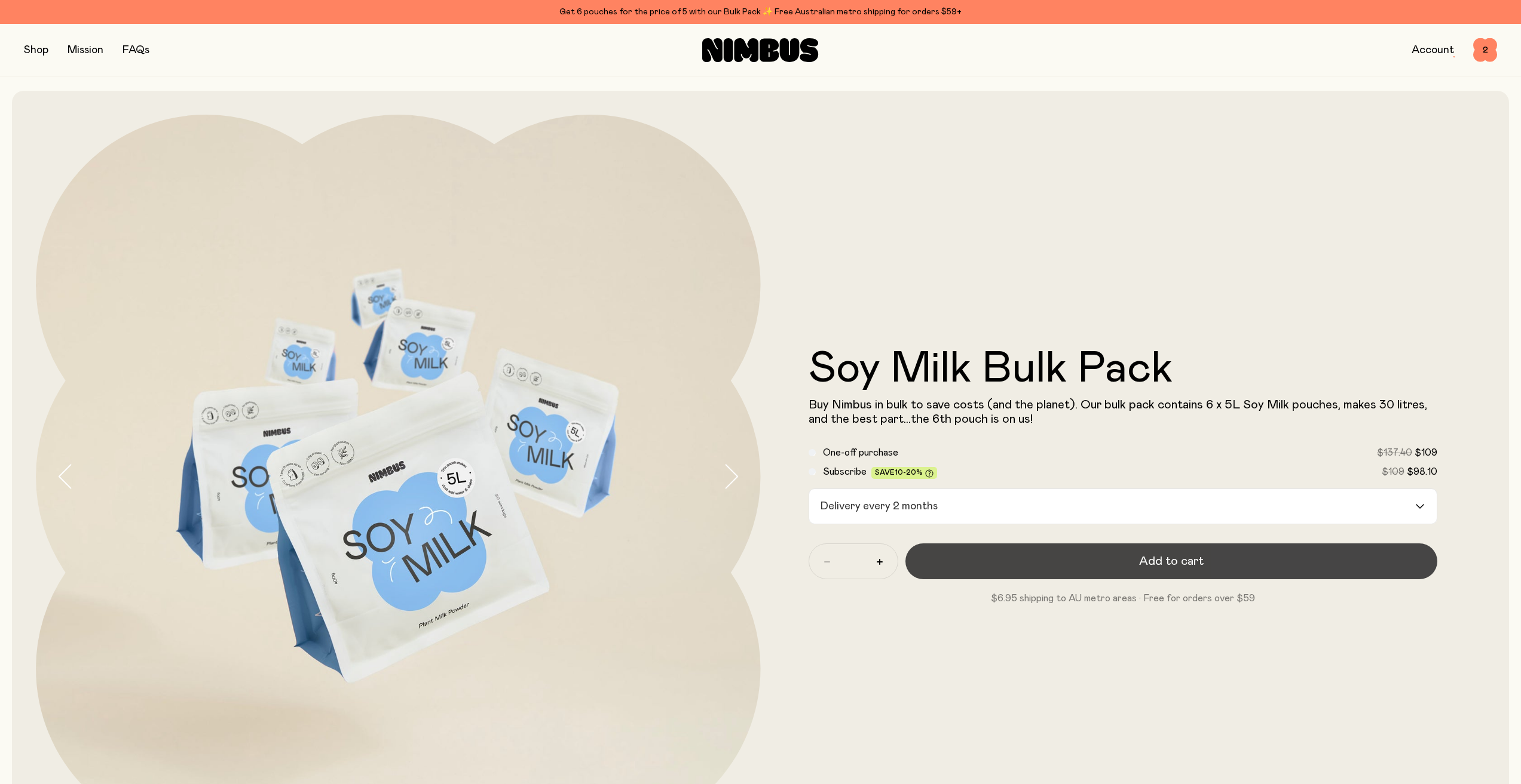
click at [1057, 553] on button "Add to cart" at bounding box center [1172, 561] width 533 height 35
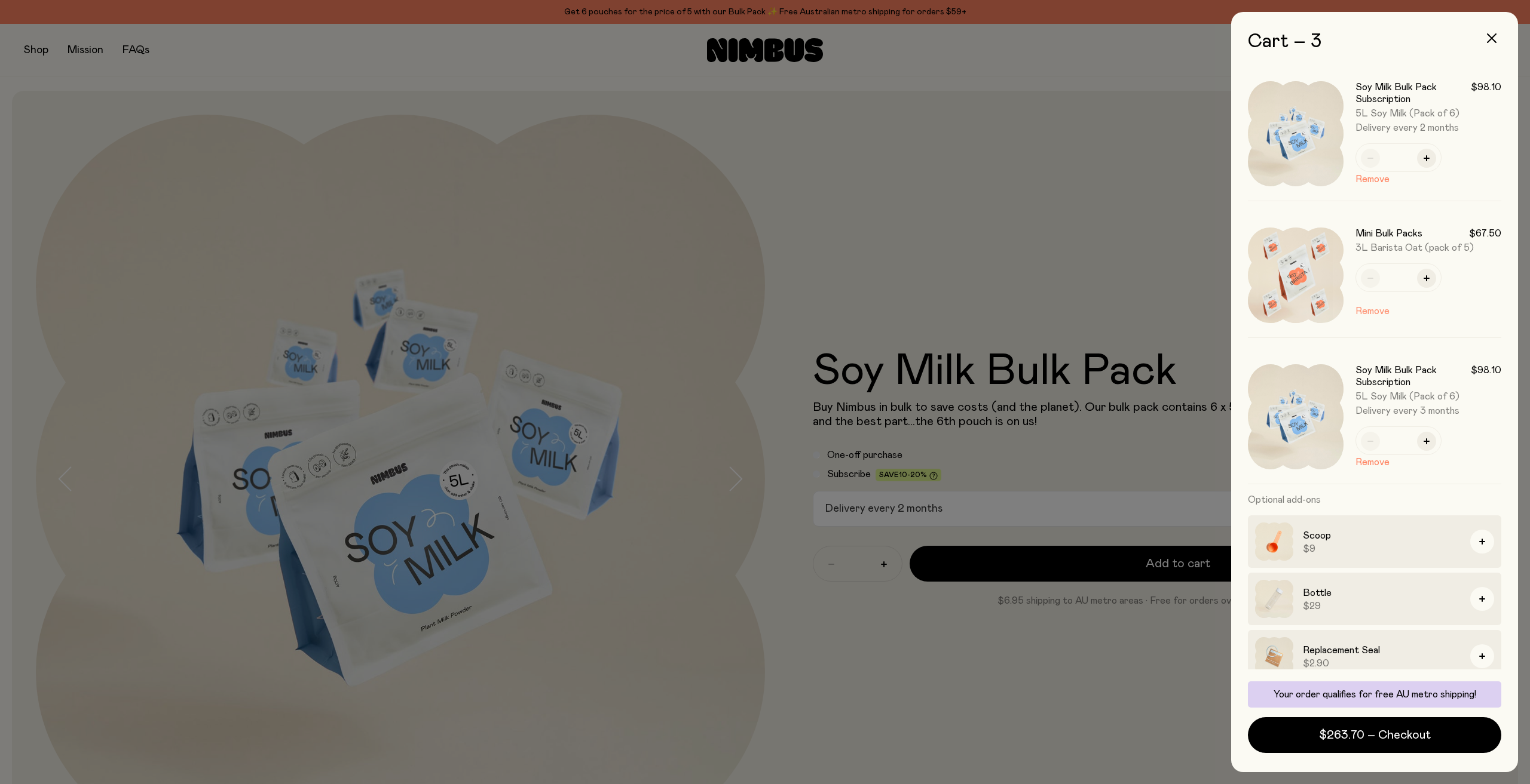
click at [1375, 314] on button "Remove" at bounding box center [1373, 311] width 34 height 15
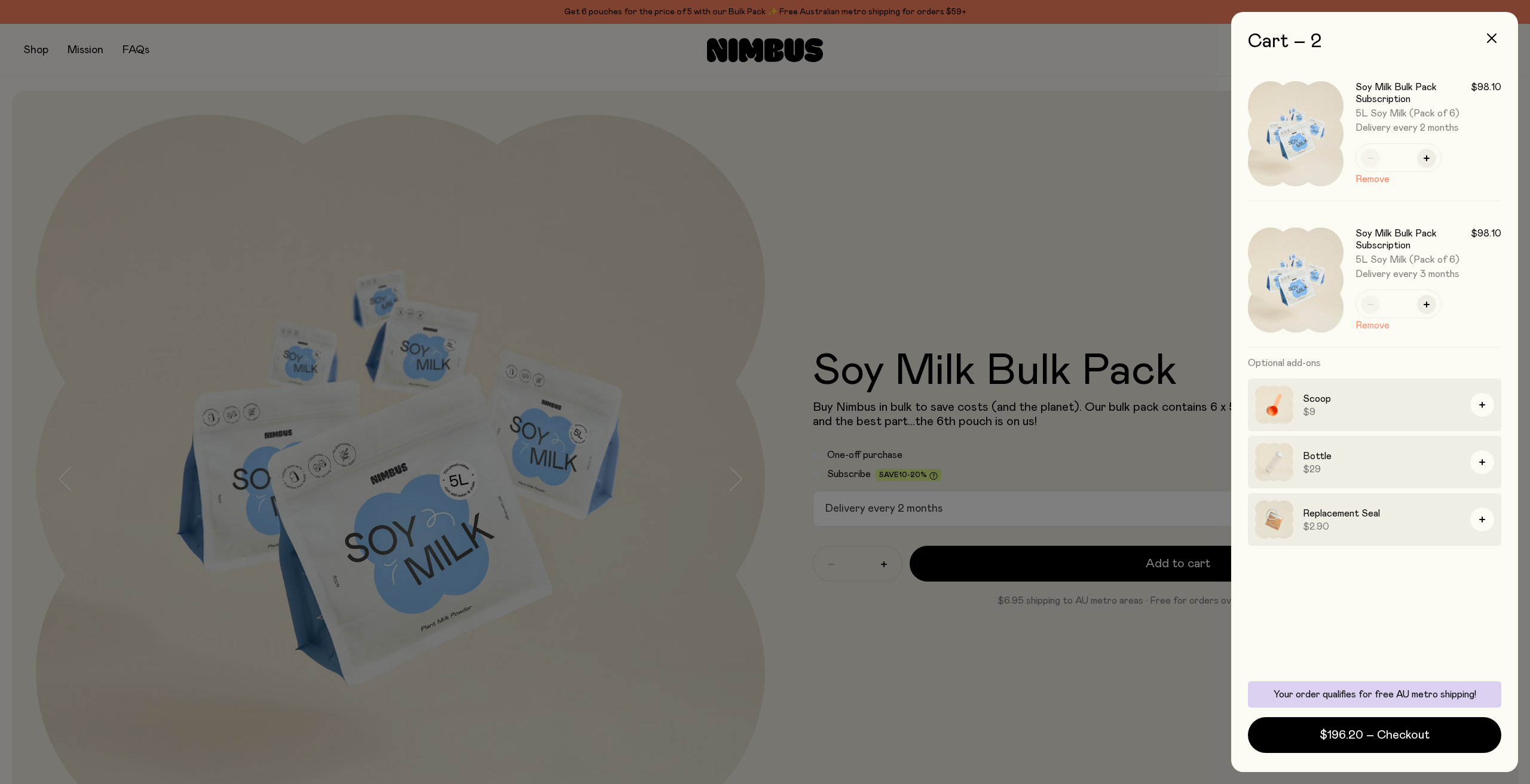
click at [1372, 329] on button "Remove" at bounding box center [1373, 326] width 34 height 15
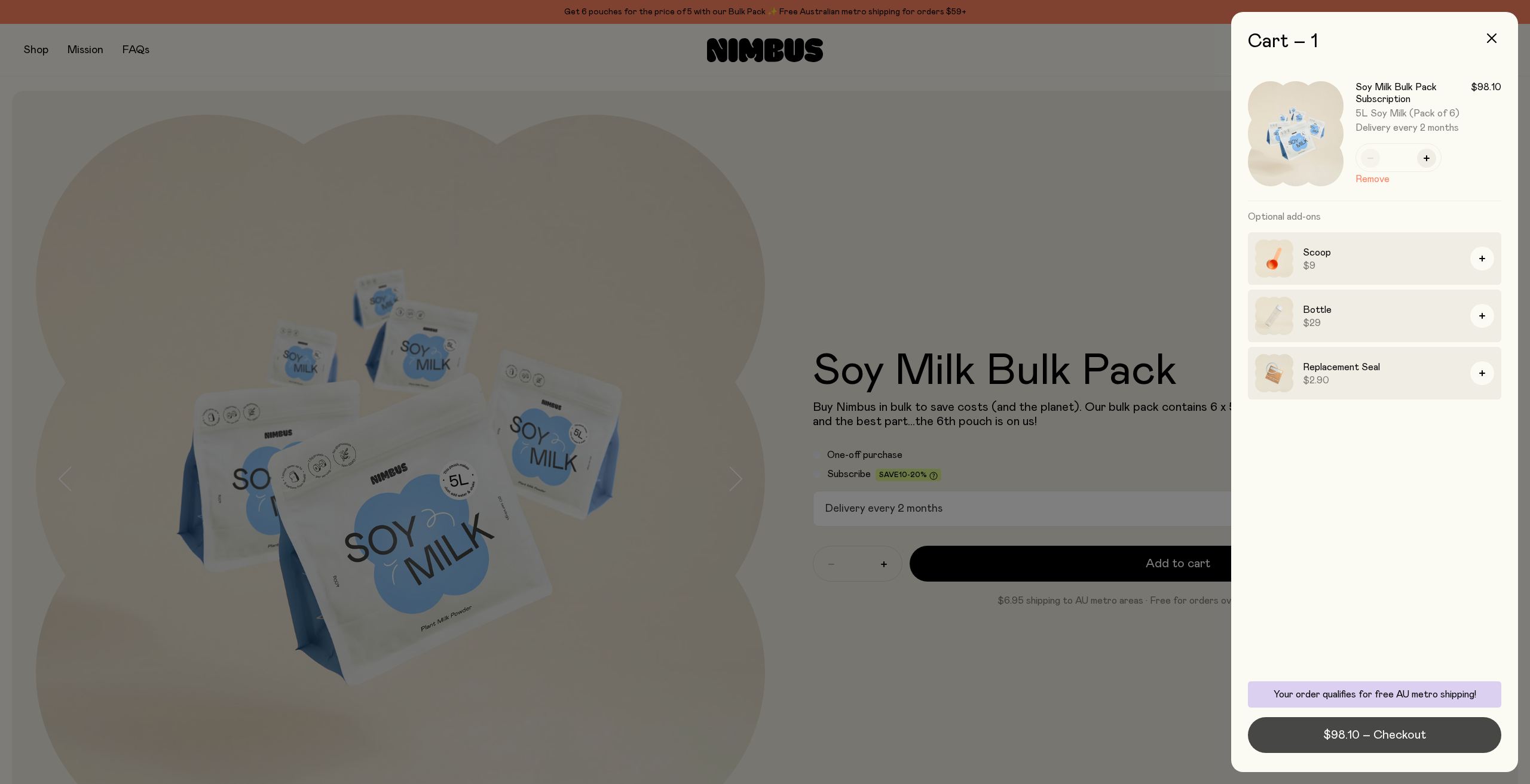
click at [1327, 736] on span "$98.10 – Checkout" at bounding box center [1374, 735] width 102 height 17
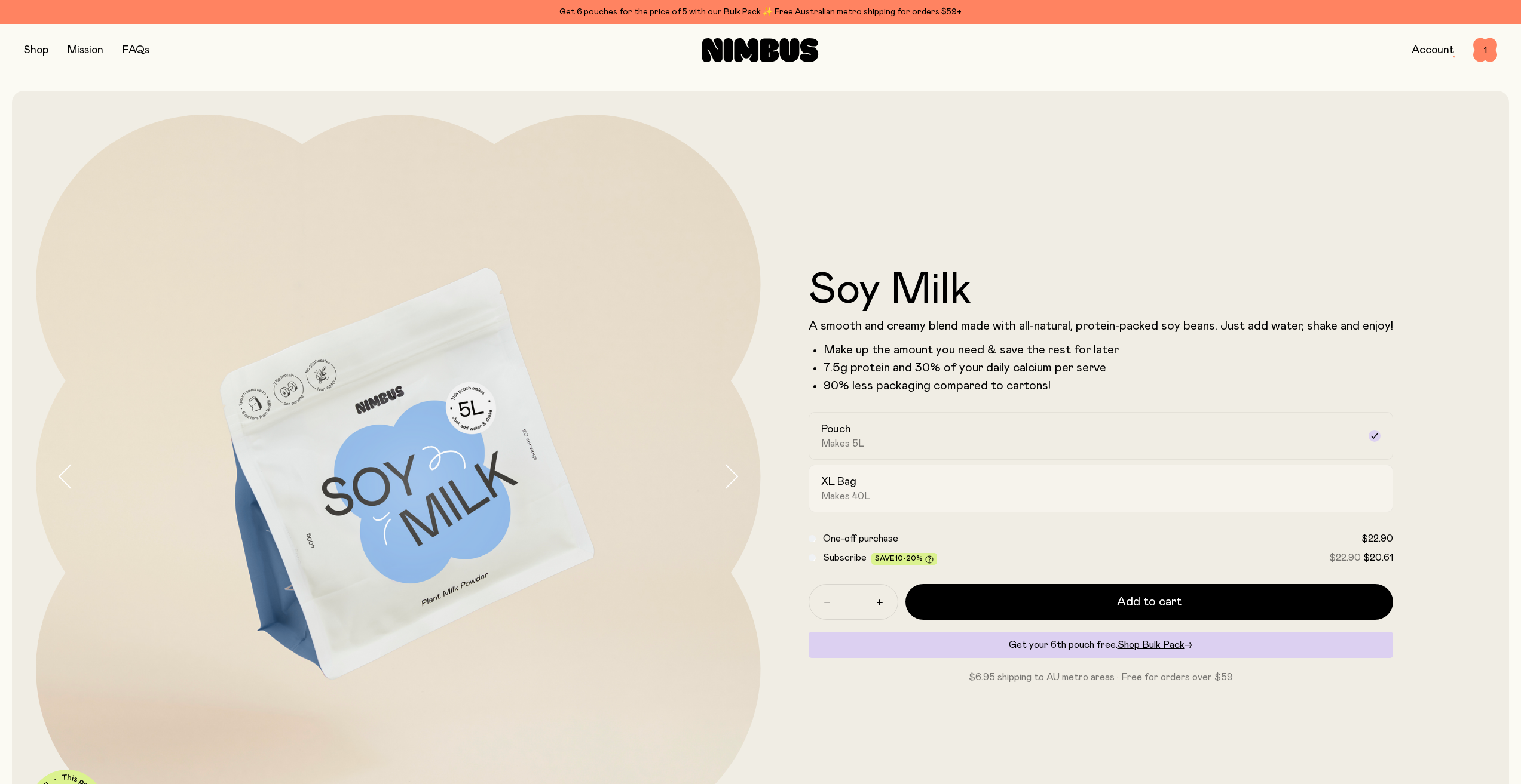
click at [919, 499] on div "XL Bag Makes 40L" at bounding box center [1089, 489] width 537 height 27
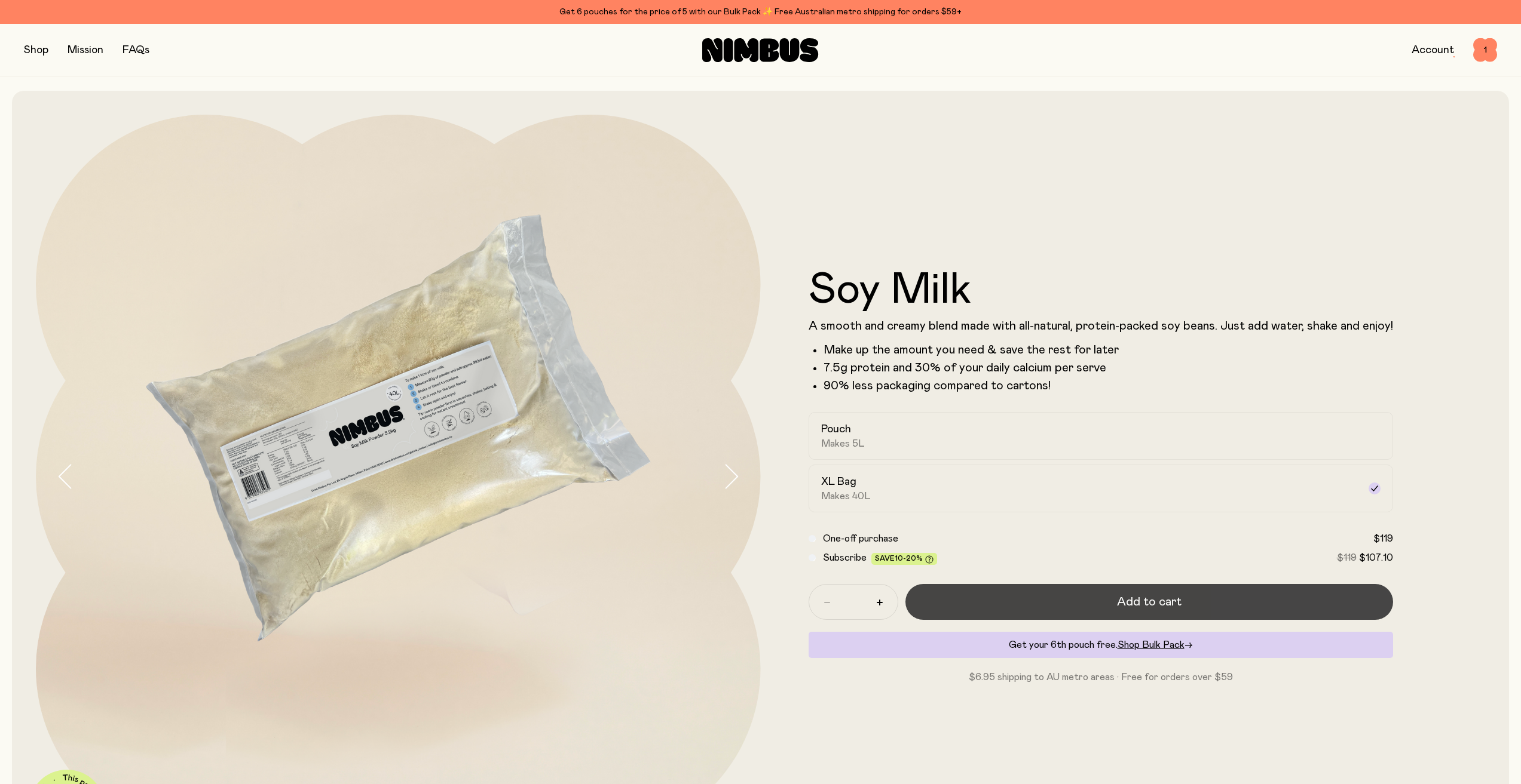
click at [1009, 602] on button "Add to cart" at bounding box center [1149, 602] width 487 height 35
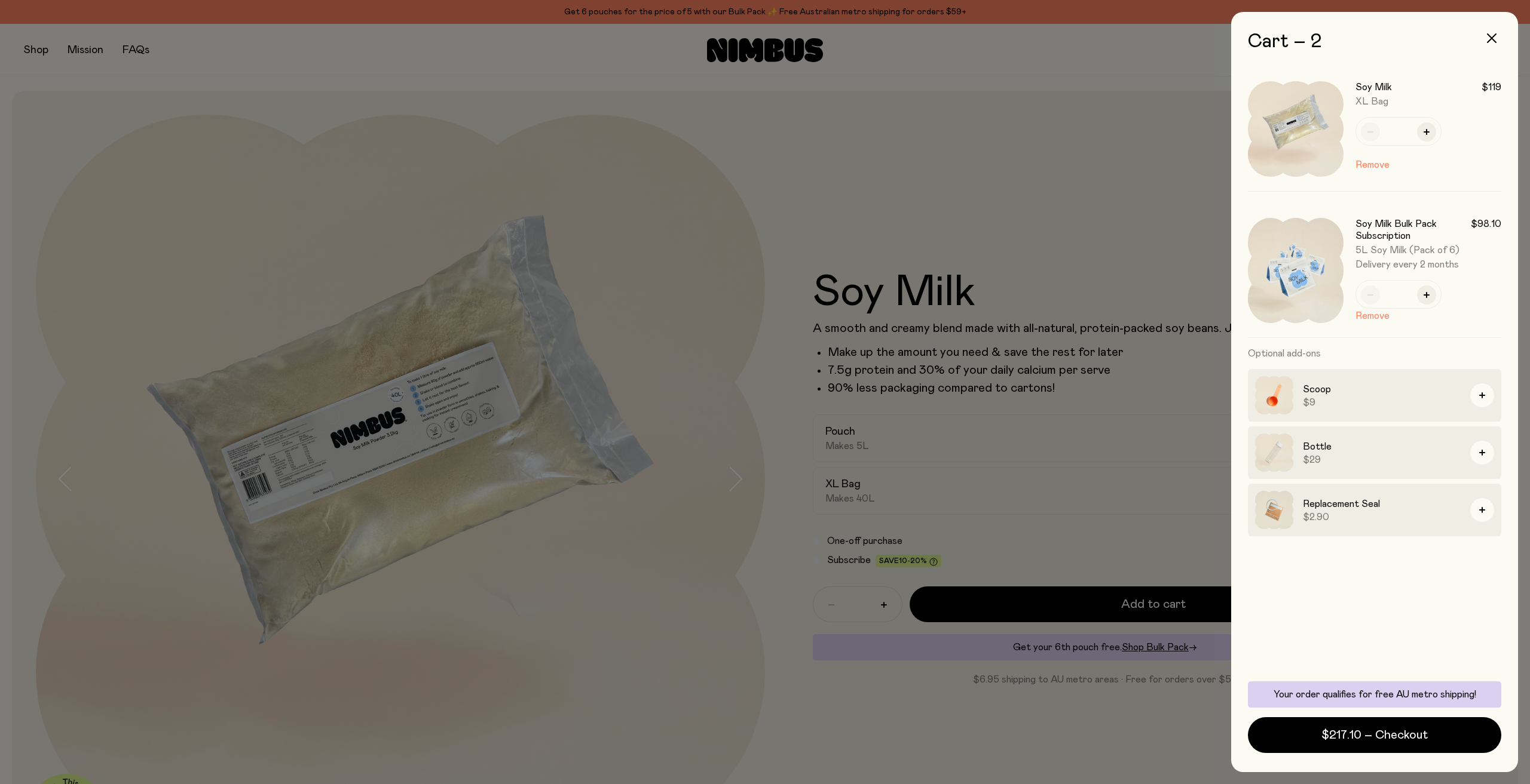
click at [803, 677] on div at bounding box center [765, 392] width 1530 height 784
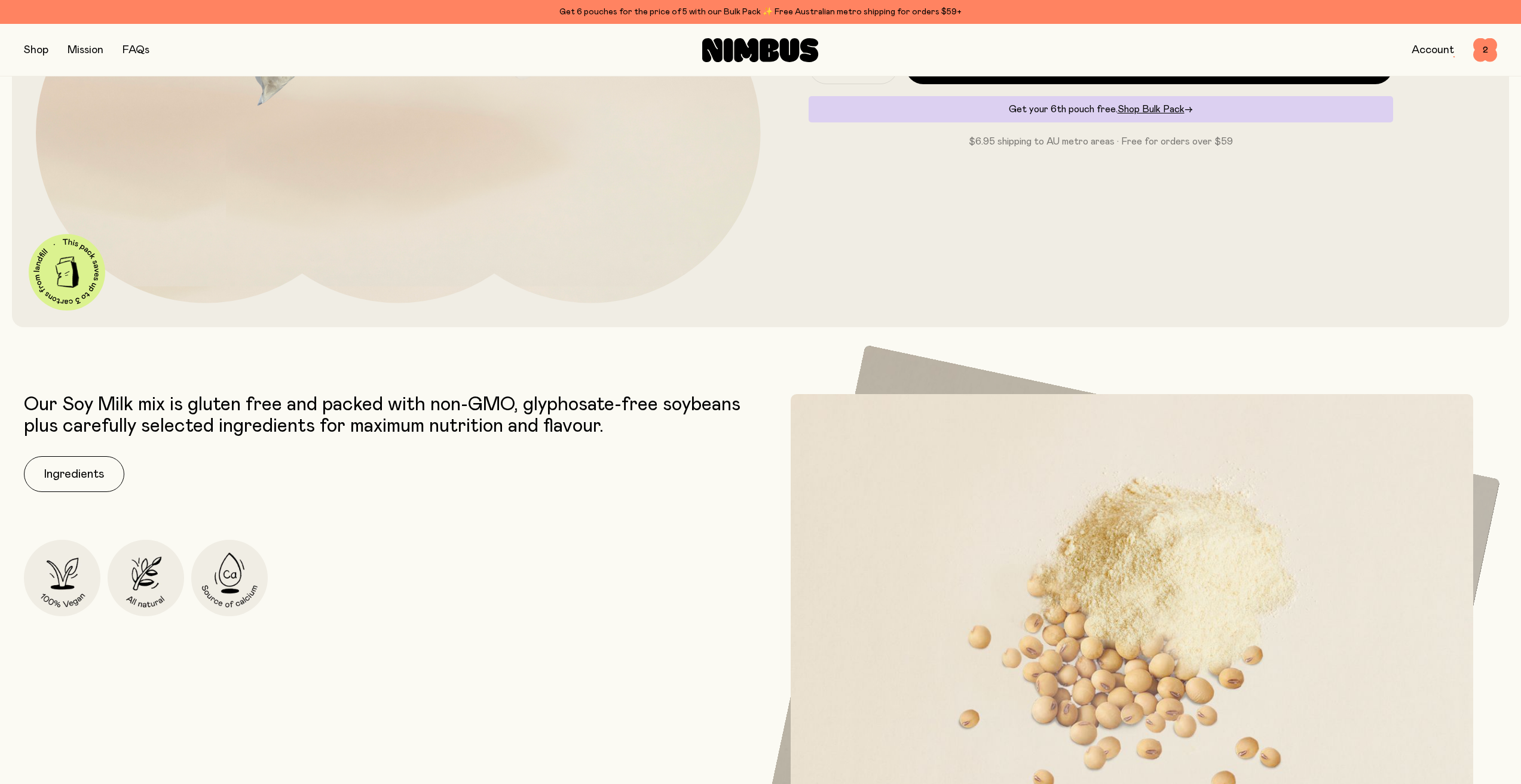
scroll to position [537, 0]
click at [41, 44] on button "button" at bounding box center [36, 50] width 24 height 17
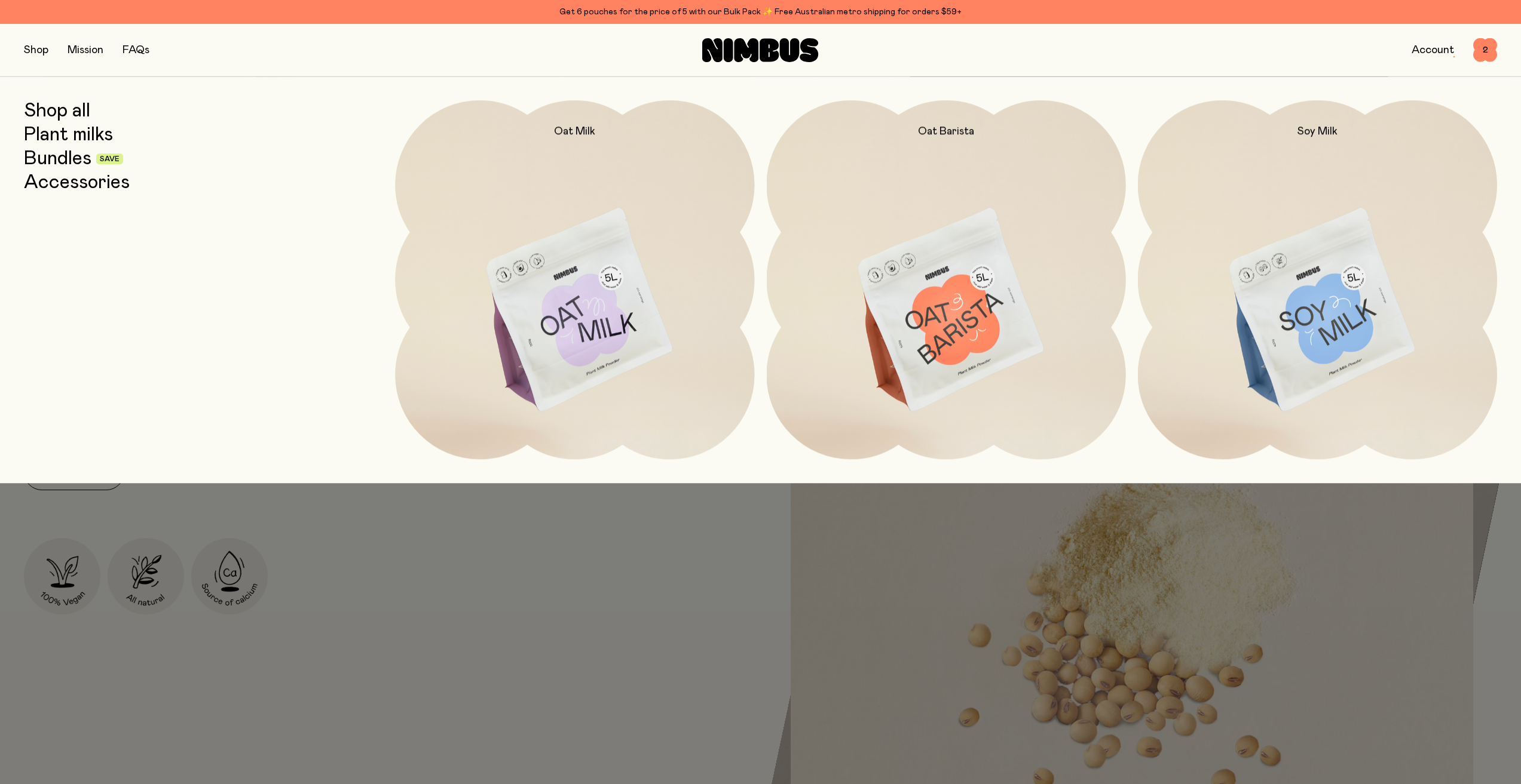
click at [75, 153] on link "Bundles" at bounding box center [58, 159] width 68 height 22
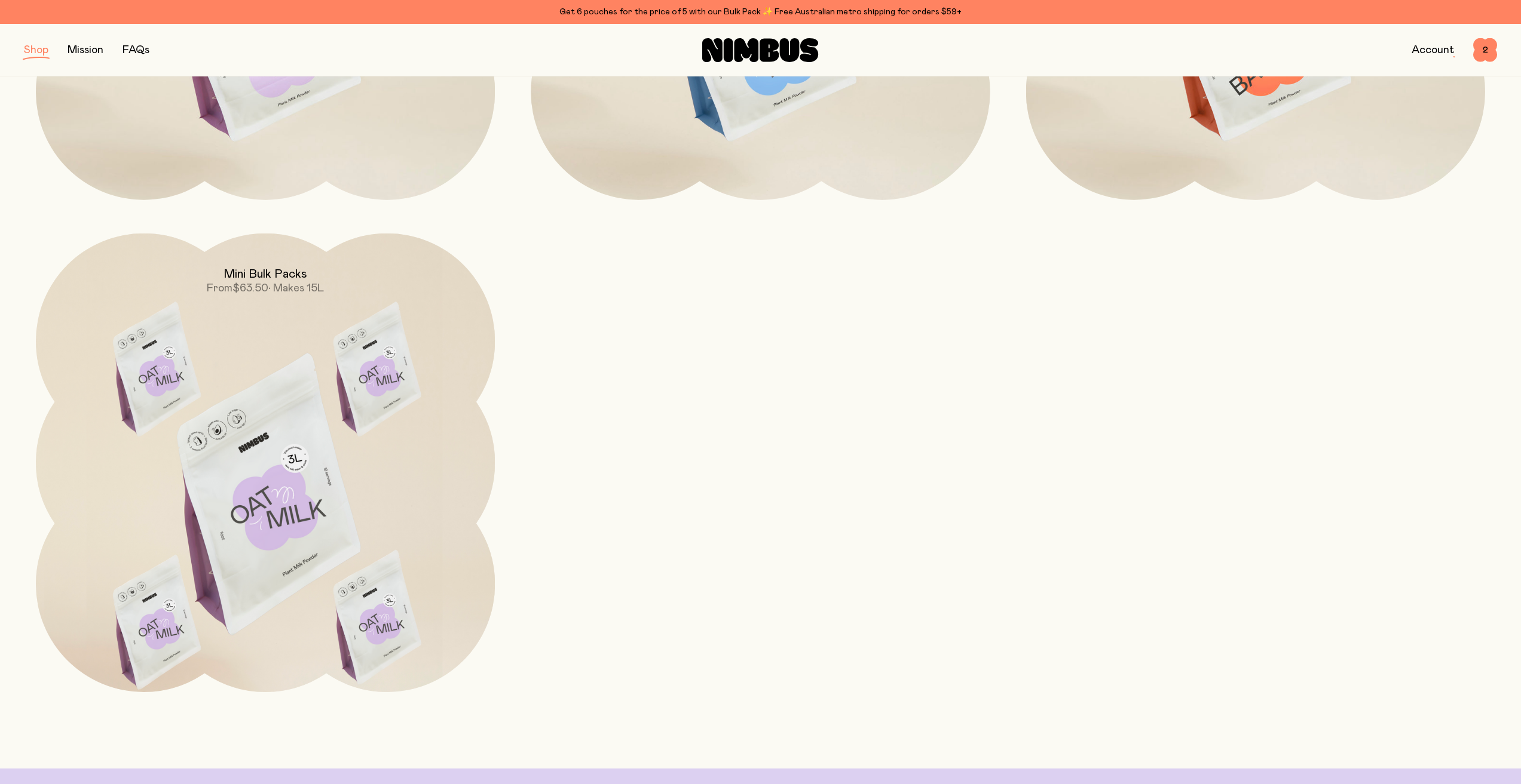
scroll to position [1135, 0]
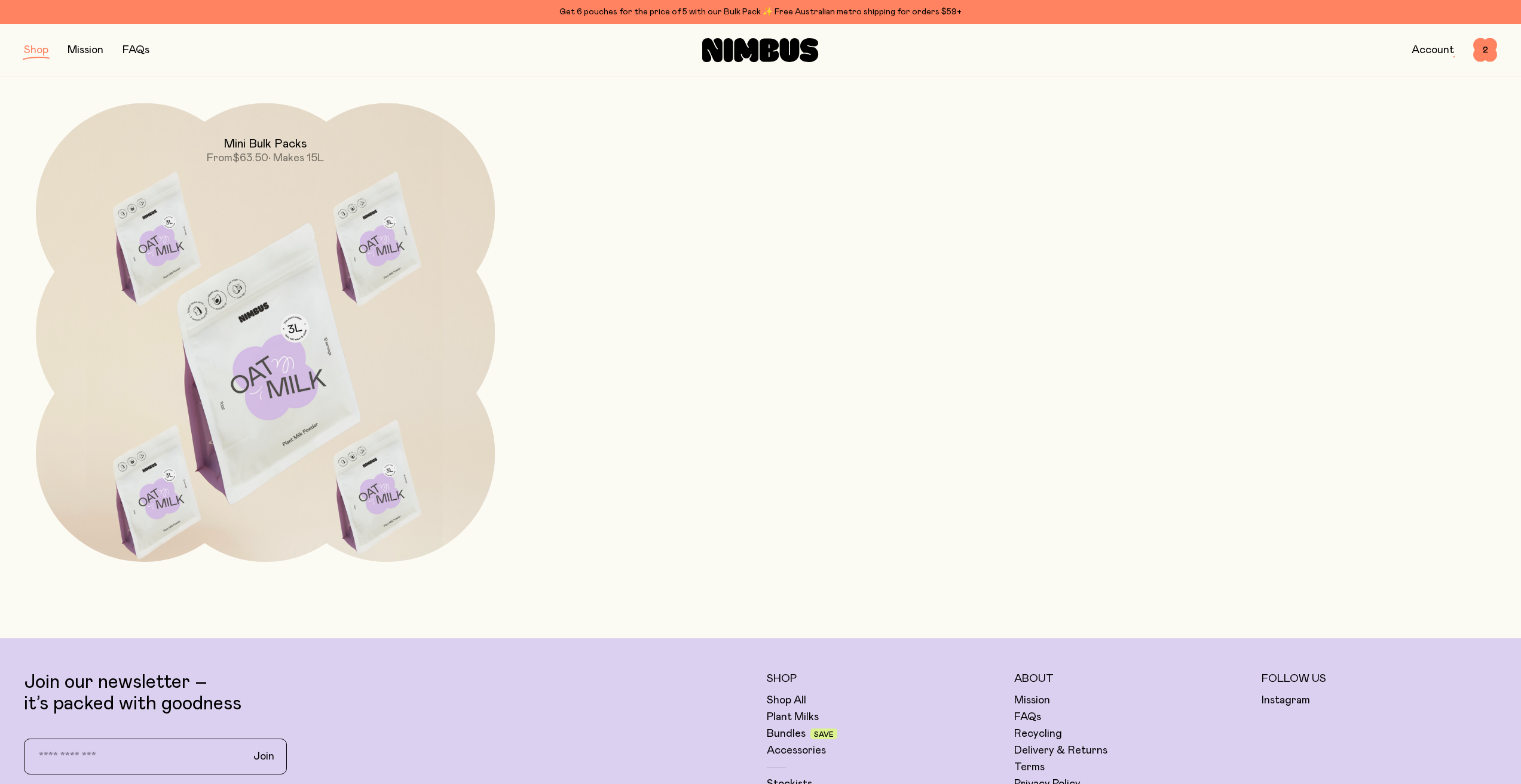
click at [286, 420] on img at bounding box center [265, 373] width 459 height 540
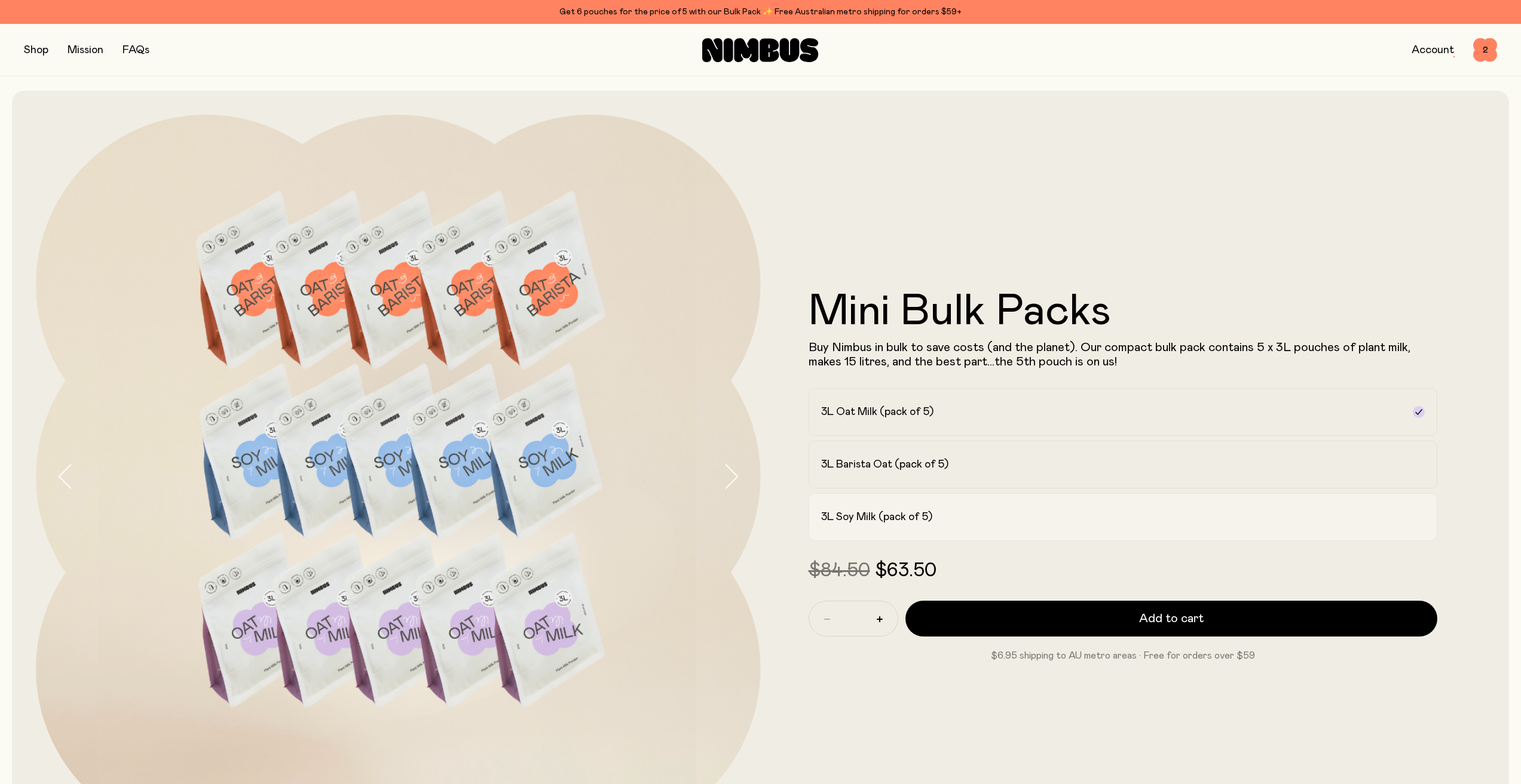
click at [930, 508] on label "3L Soy Milk (pack of 5)" at bounding box center [1123, 517] width 629 height 48
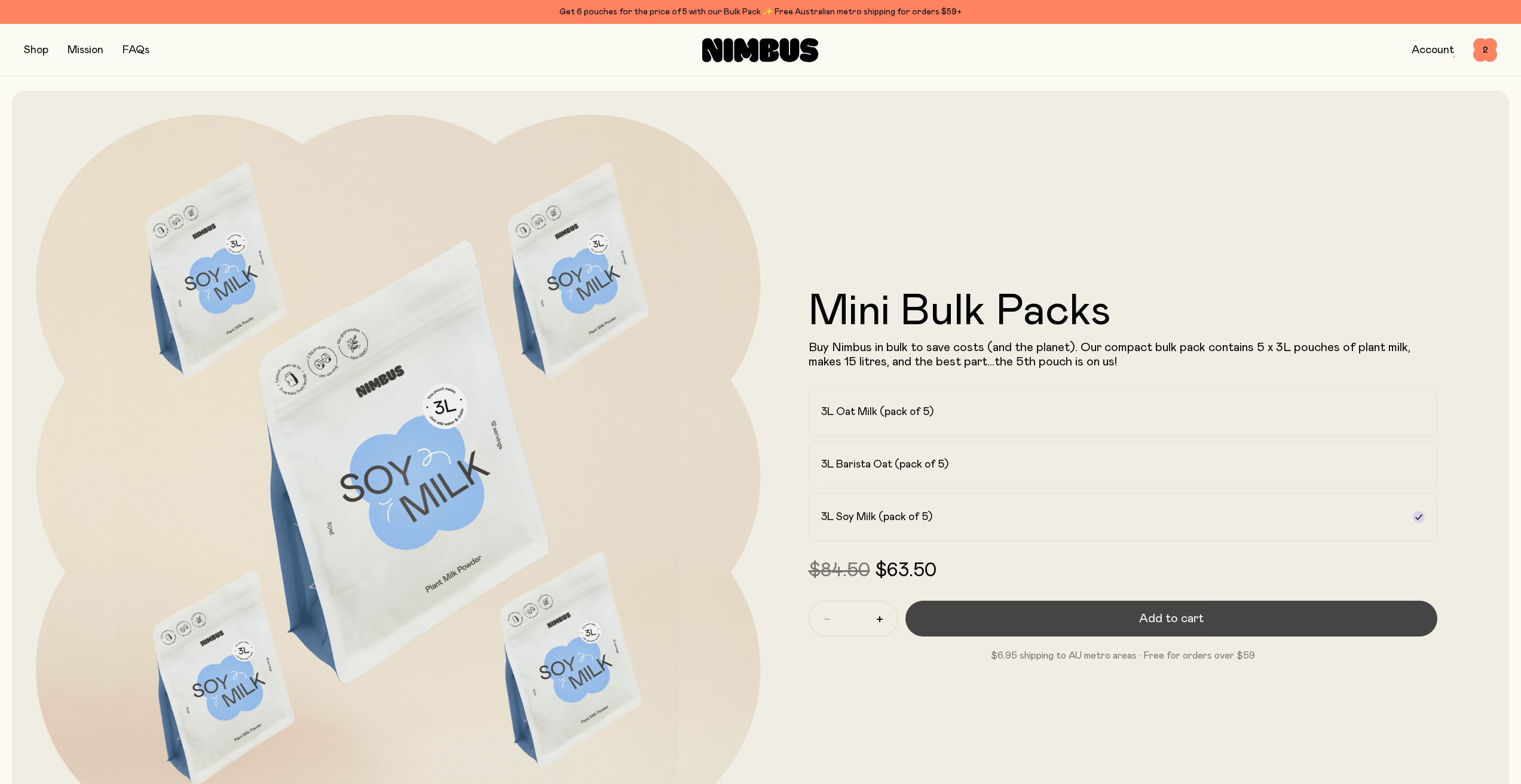
click at [996, 623] on button "Add to cart" at bounding box center [1172, 619] width 533 height 35
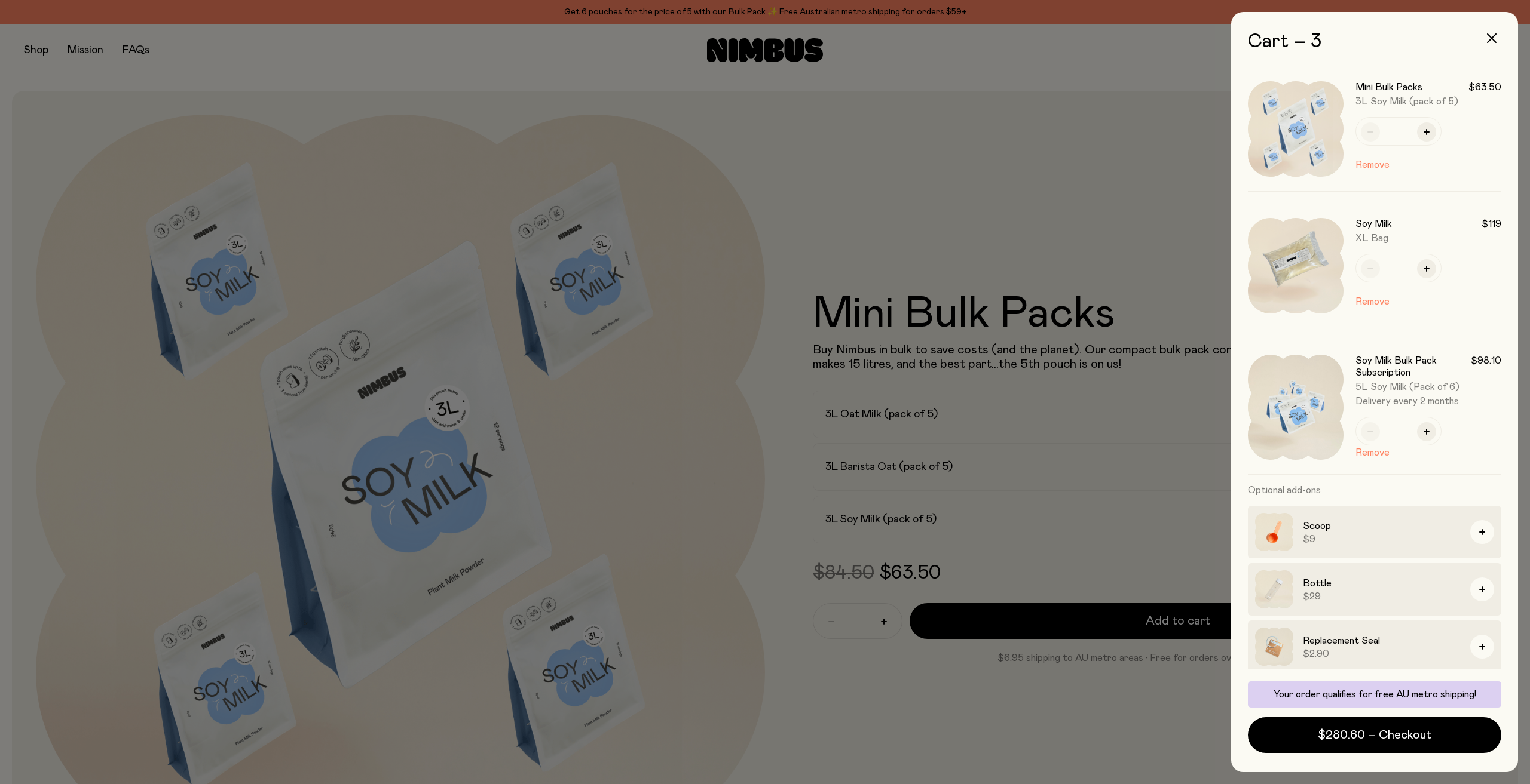
click at [102, 93] on div at bounding box center [765, 392] width 1530 height 784
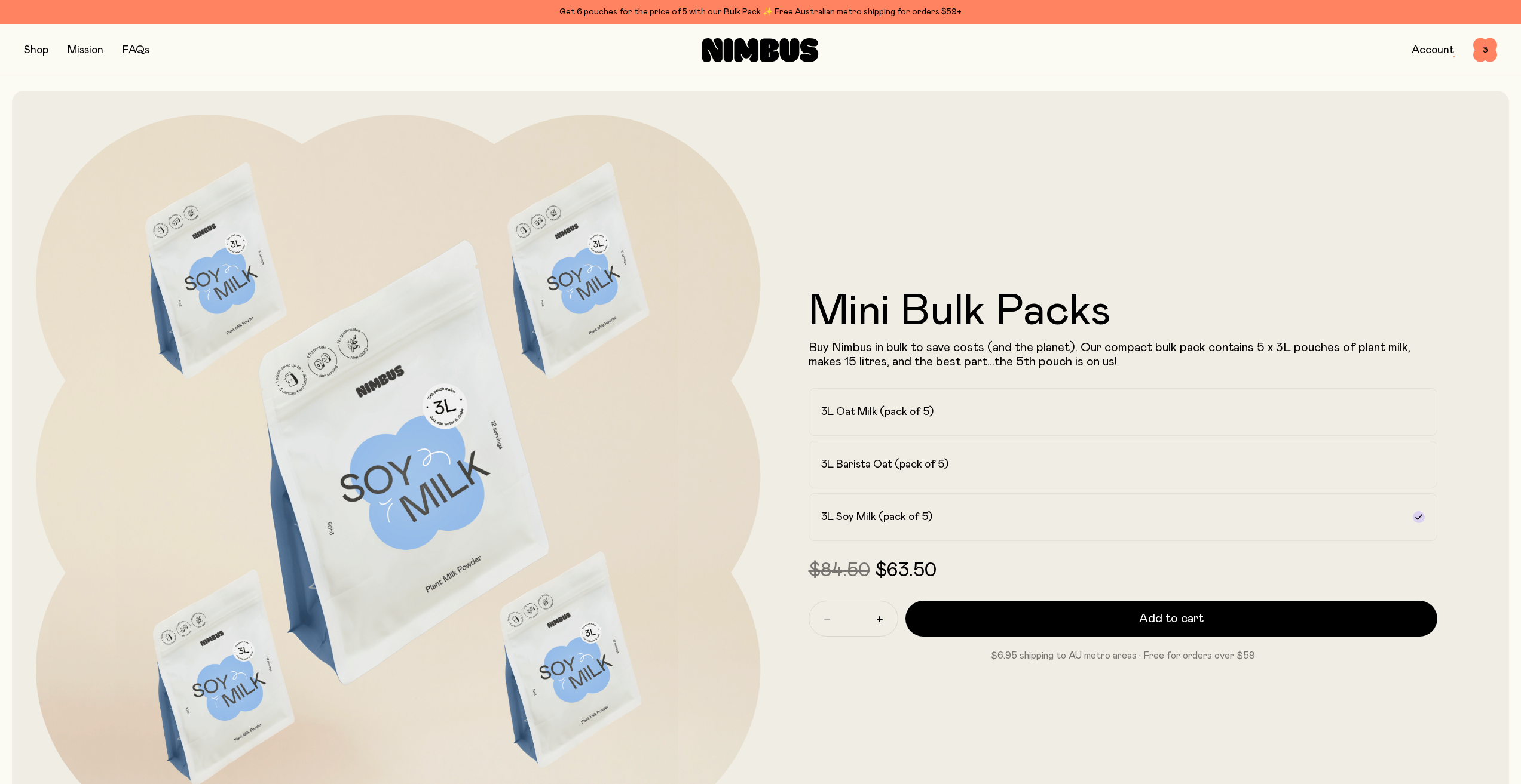
click at [36, 52] on button "button" at bounding box center [36, 50] width 24 height 17
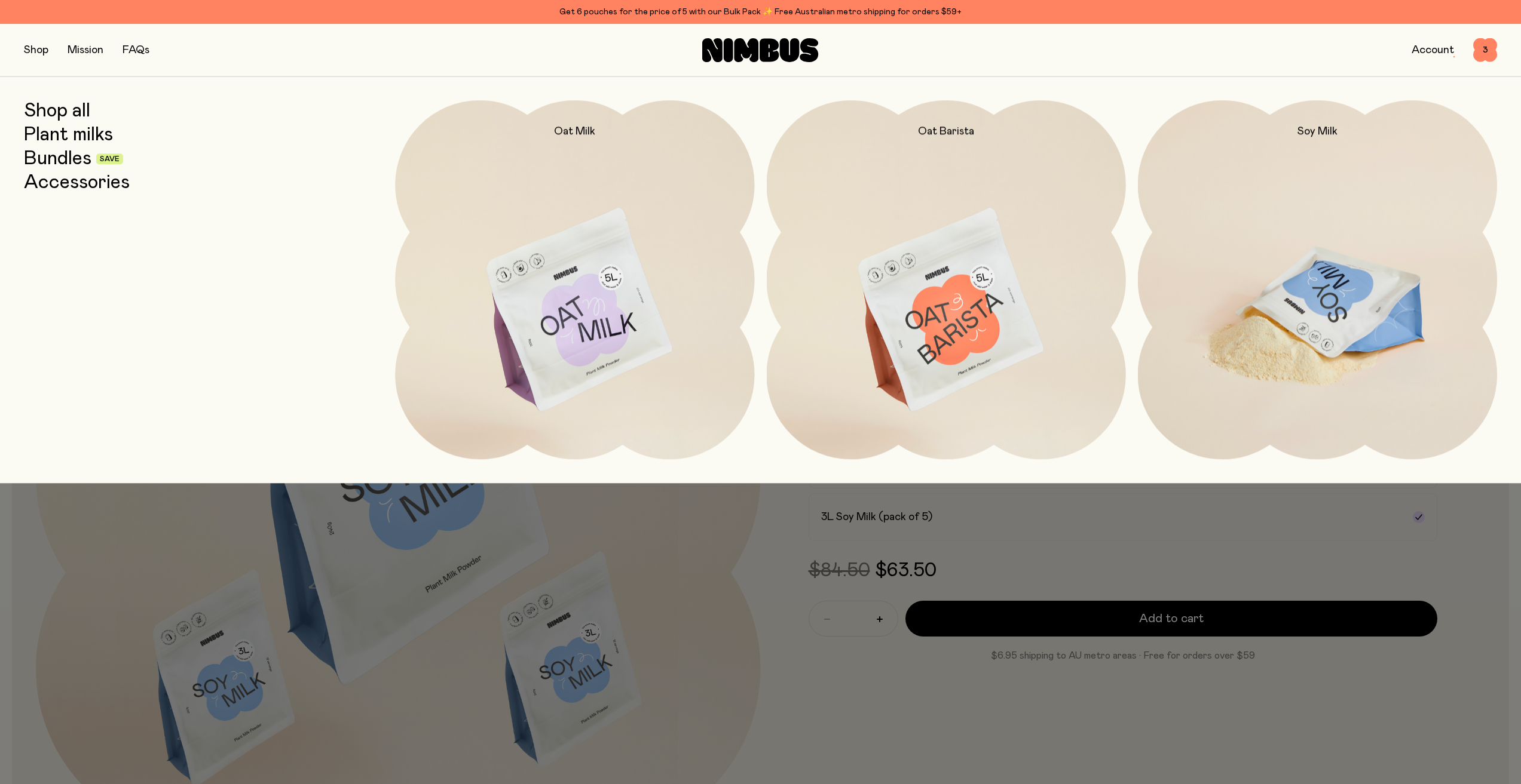
click at [1223, 186] on img at bounding box center [1317, 311] width 359 height 422
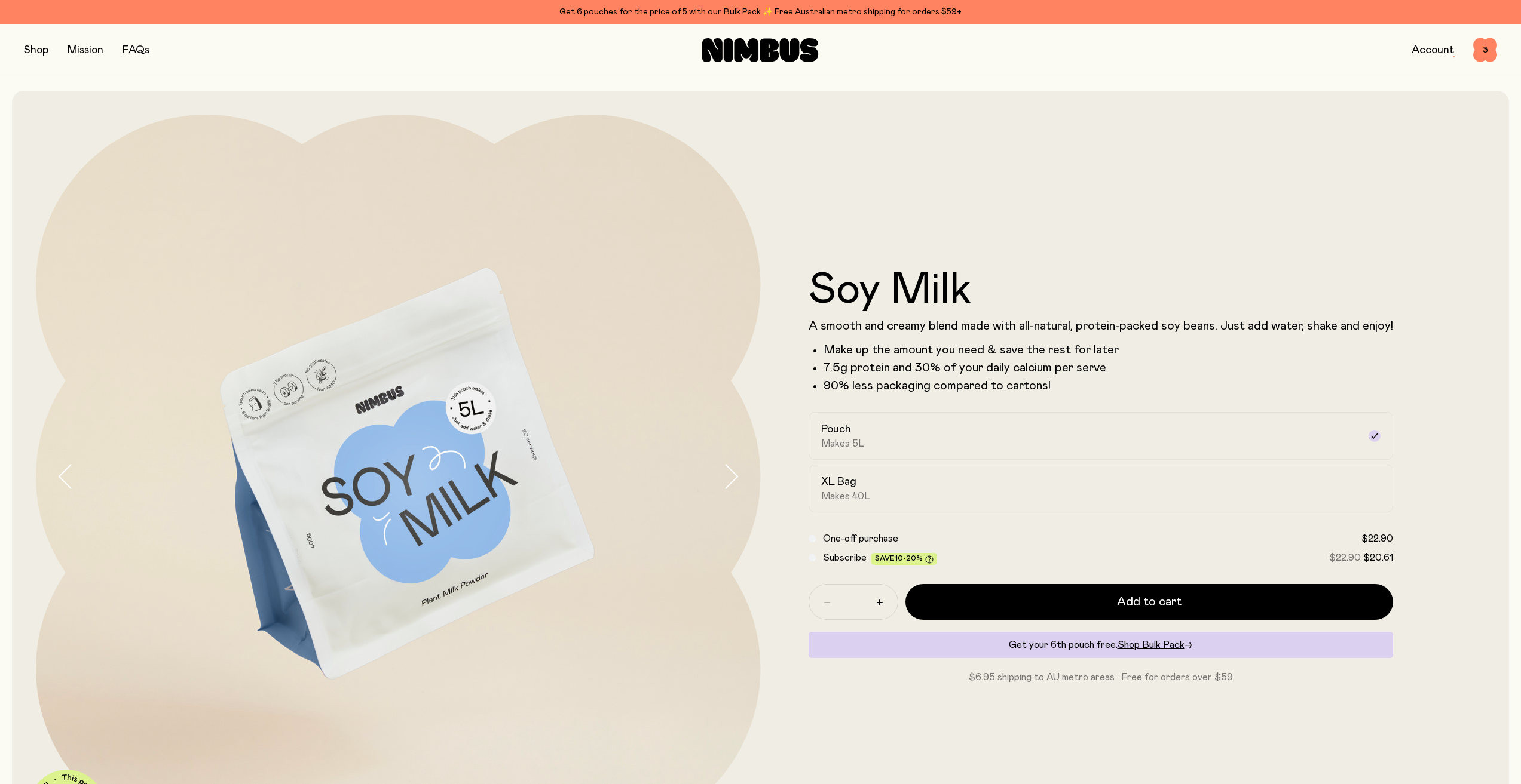
click at [31, 47] on button "button" at bounding box center [36, 50] width 24 height 17
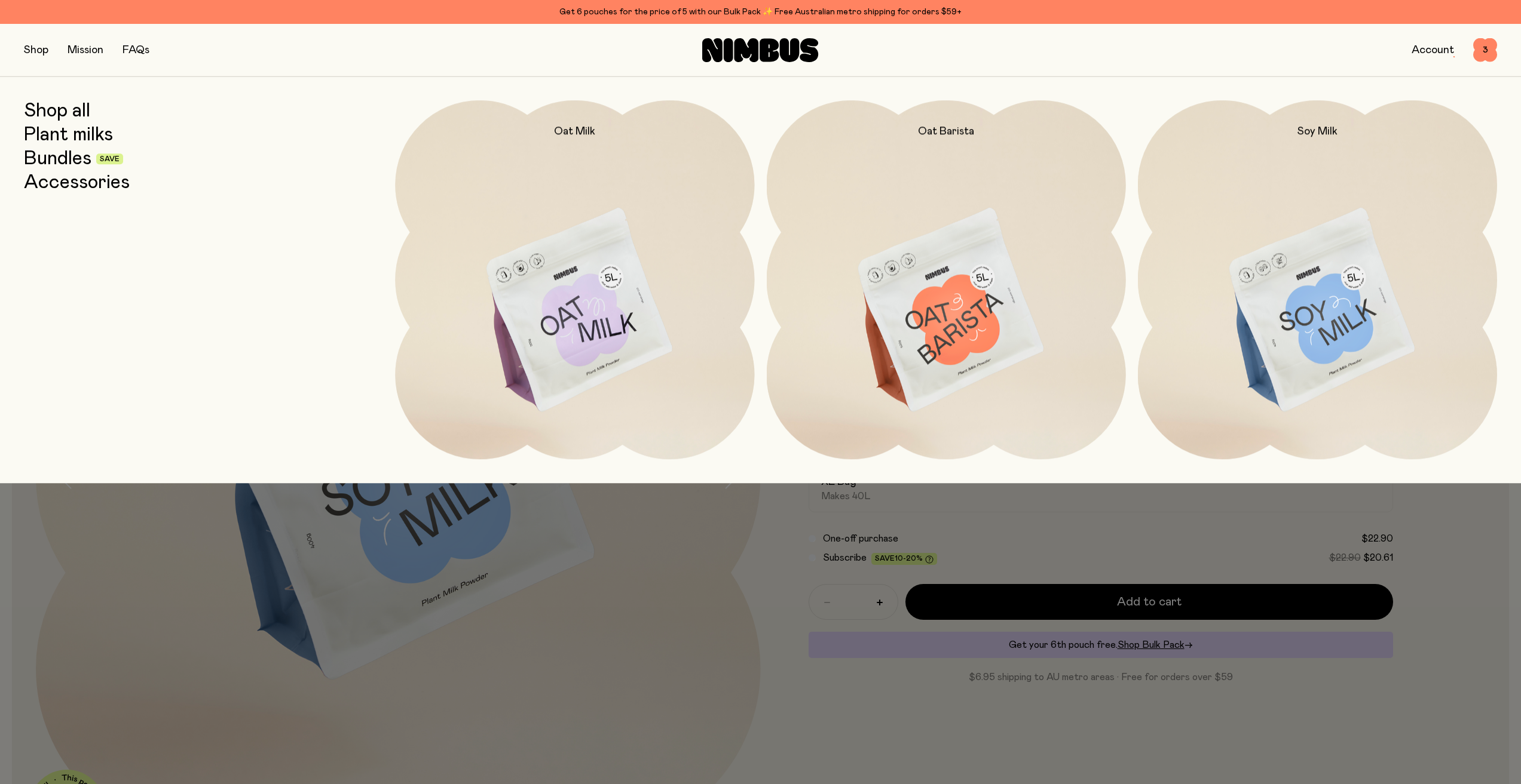
click at [69, 153] on link "Bundles" at bounding box center [58, 159] width 68 height 22
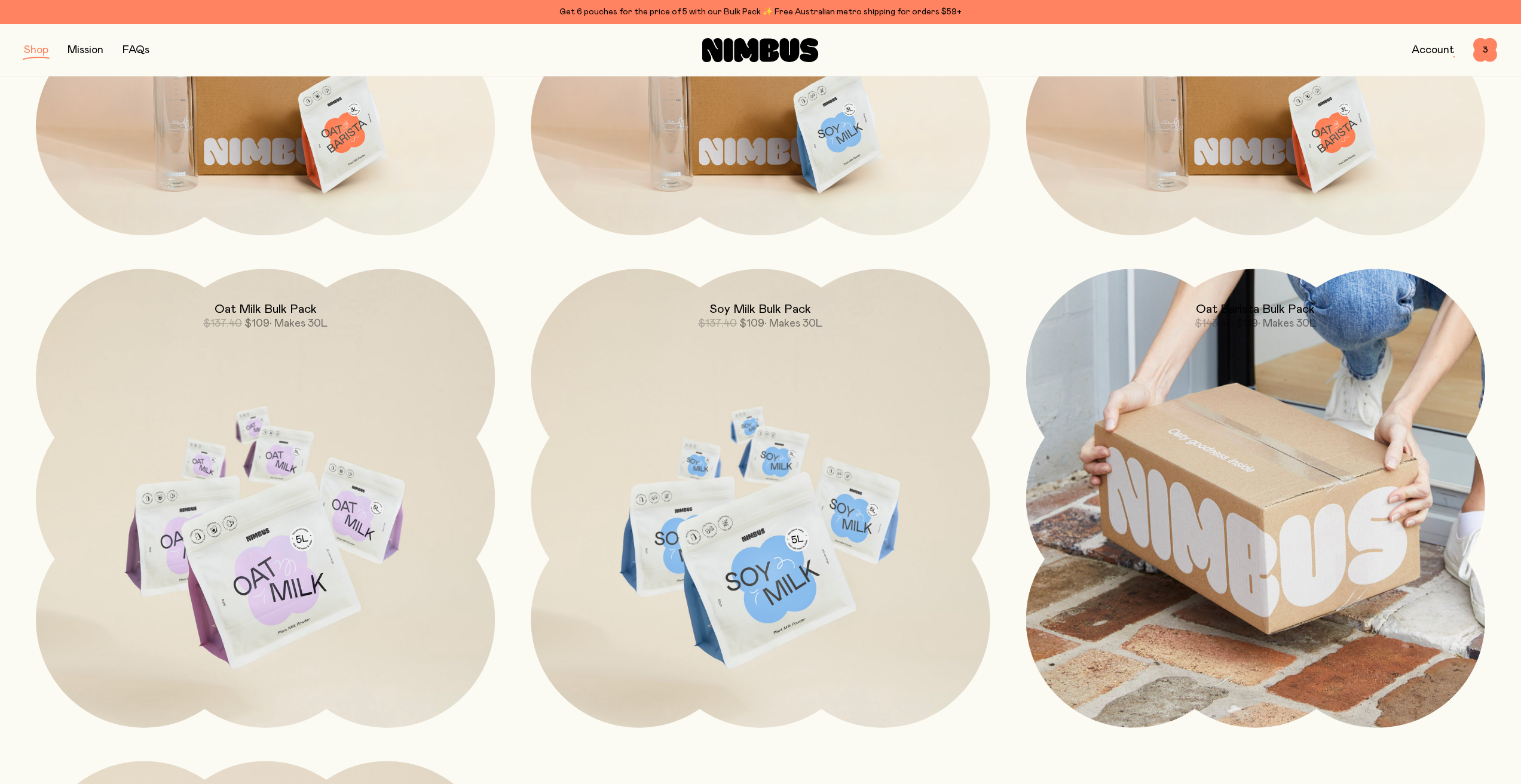
scroll to position [477, 0]
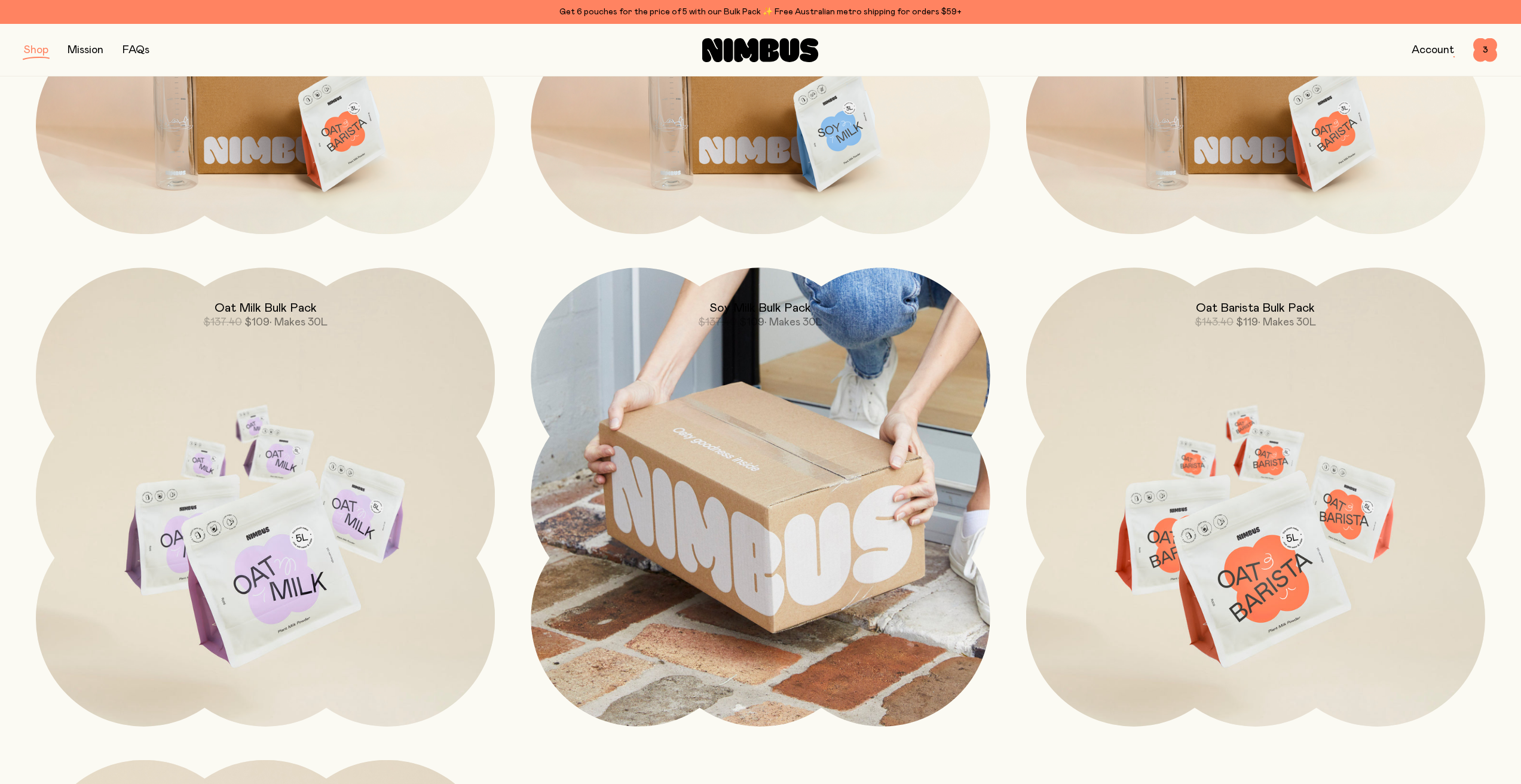
click at [741, 452] on img at bounding box center [760, 497] width 459 height 459
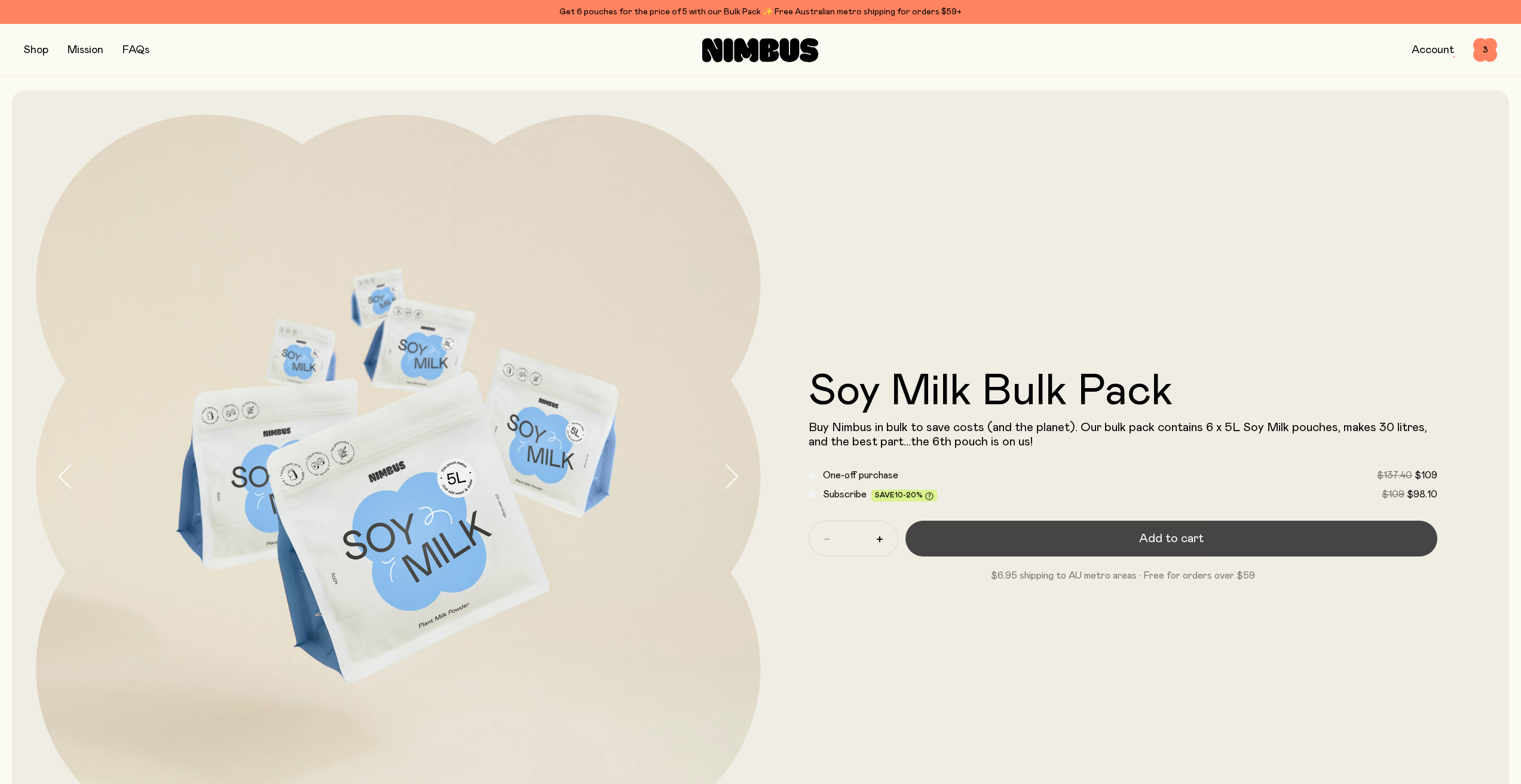
click at [1047, 531] on button "Add to cart" at bounding box center [1172, 539] width 533 height 35
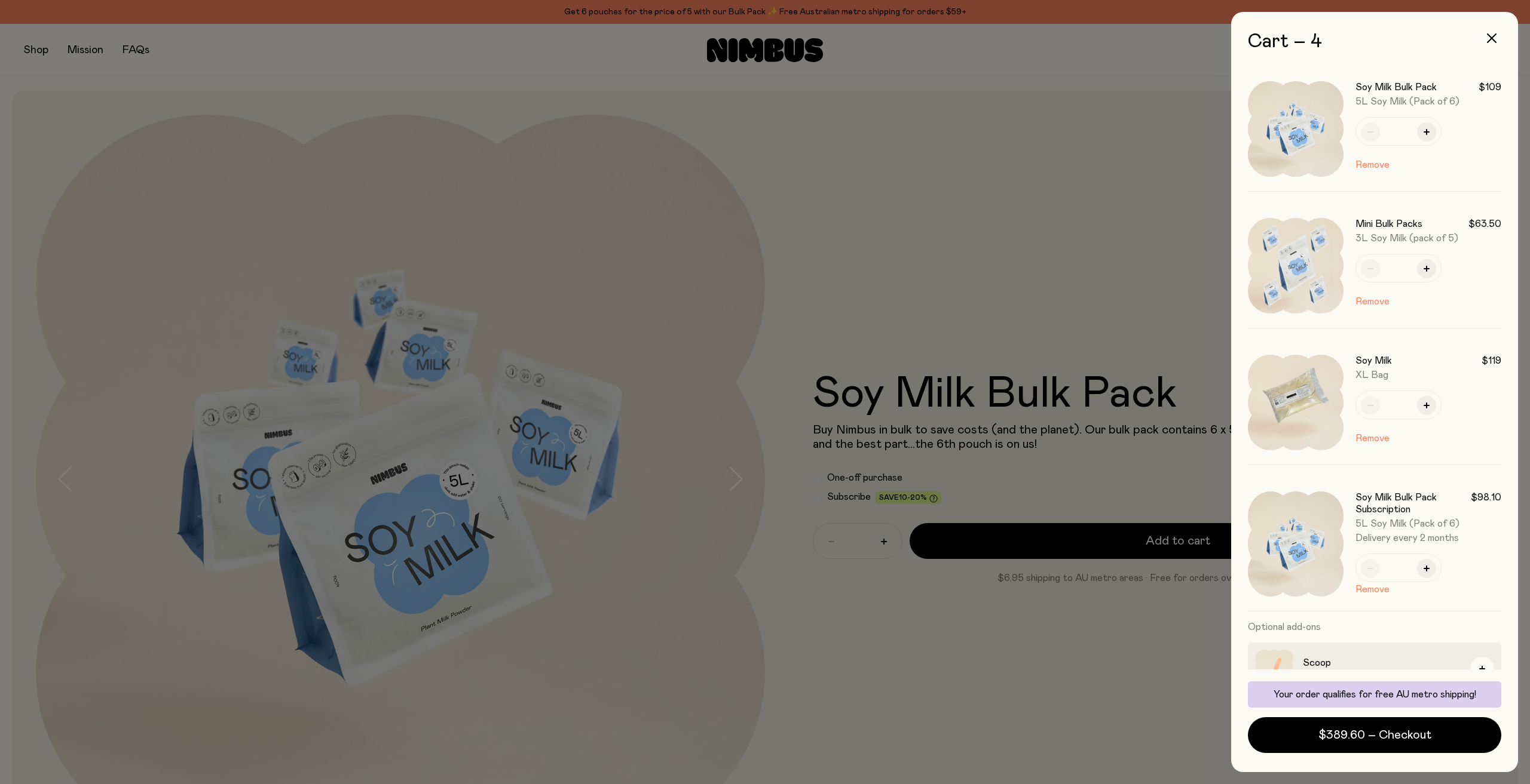
click at [1011, 346] on div at bounding box center [765, 392] width 1530 height 784
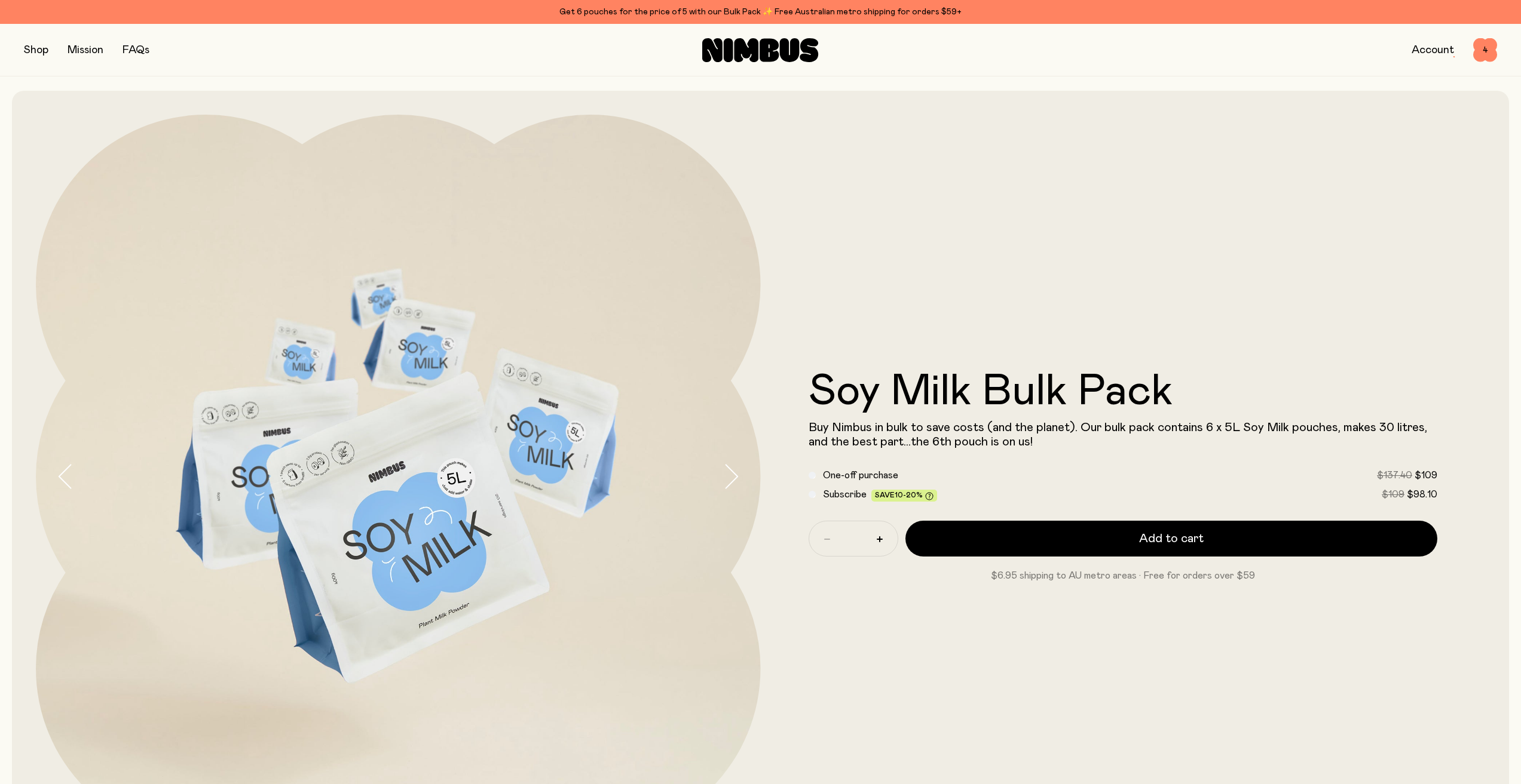
click at [33, 55] on button "button" at bounding box center [36, 50] width 24 height 17
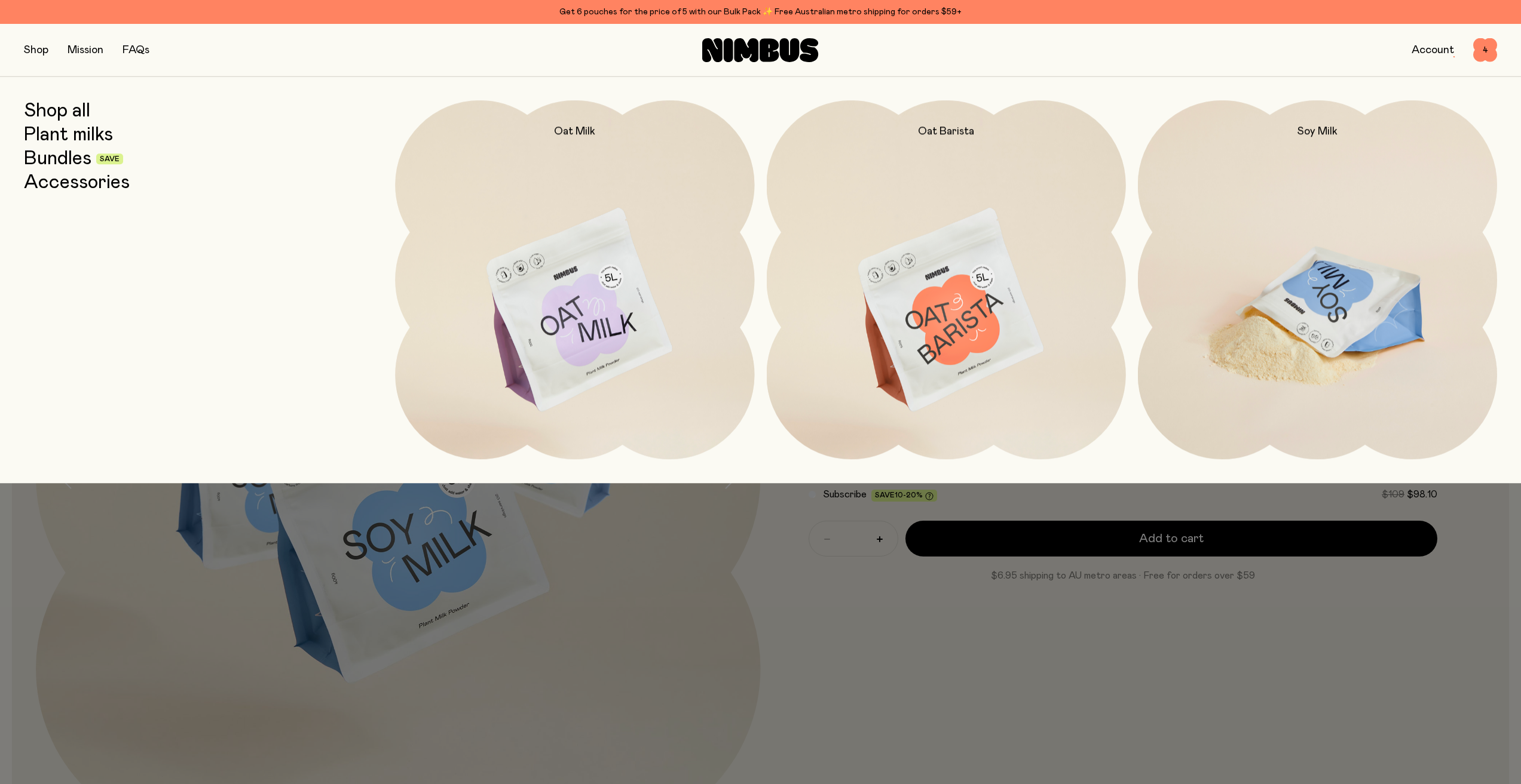
click at [1382, 255] on img at bounding box center [1317, 311] width 359 height 422
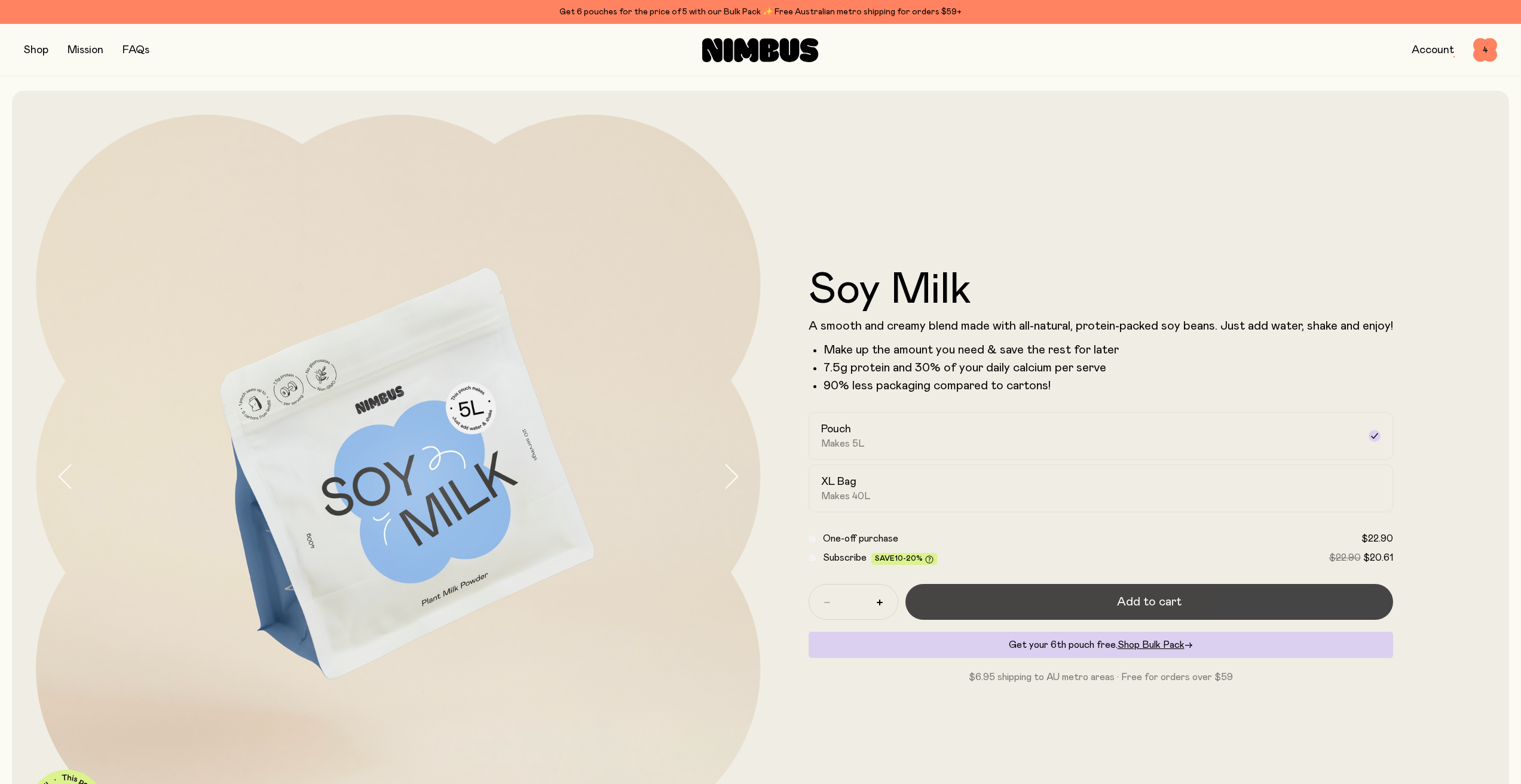
click at [1146, 594] on span "Add to cart" at bounding box center [1149, 602] width 65 height 17
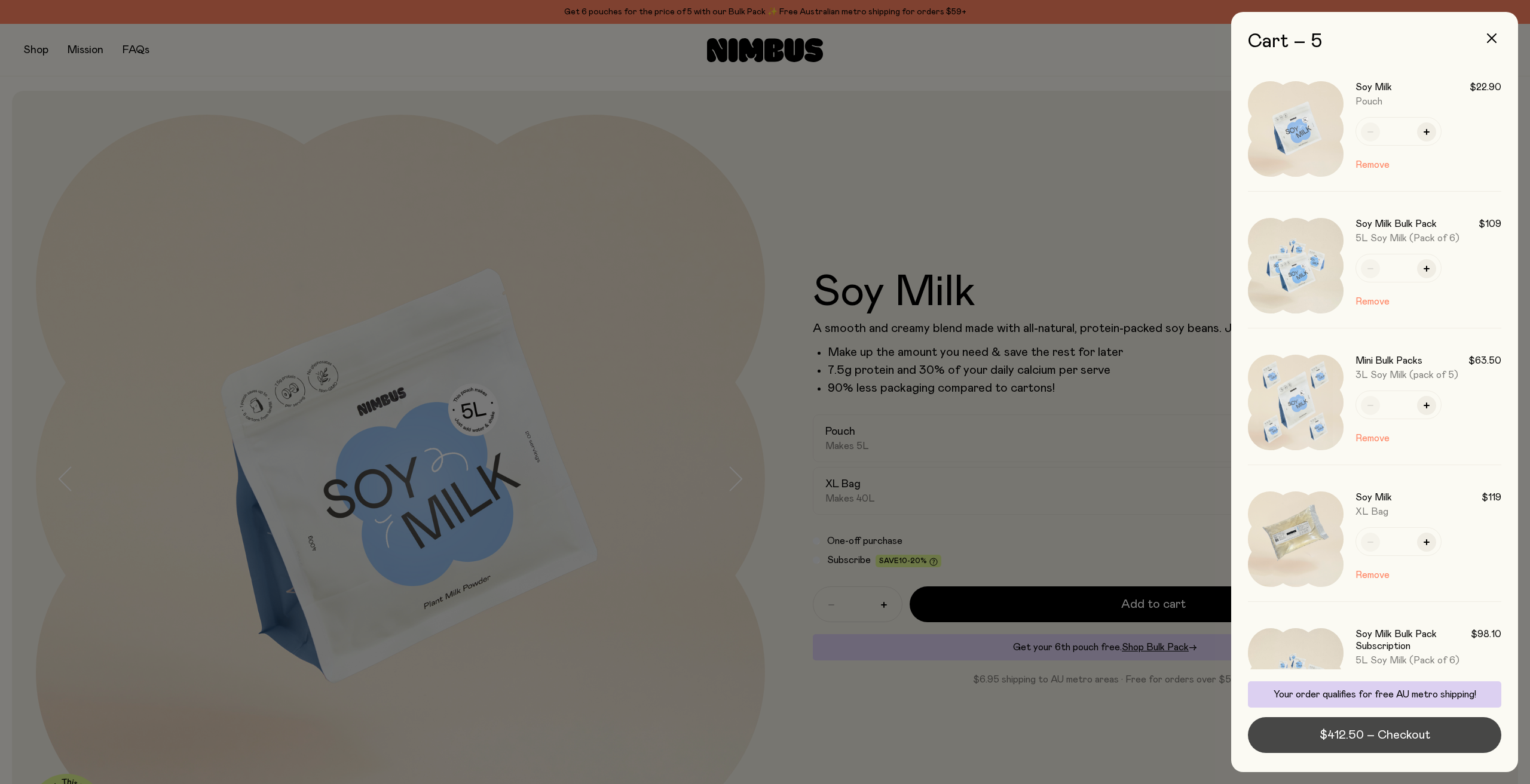
click at [1376, 744] on button "$412.50 – Checkout" at bounding box center [1374, 735] width 253 height 35
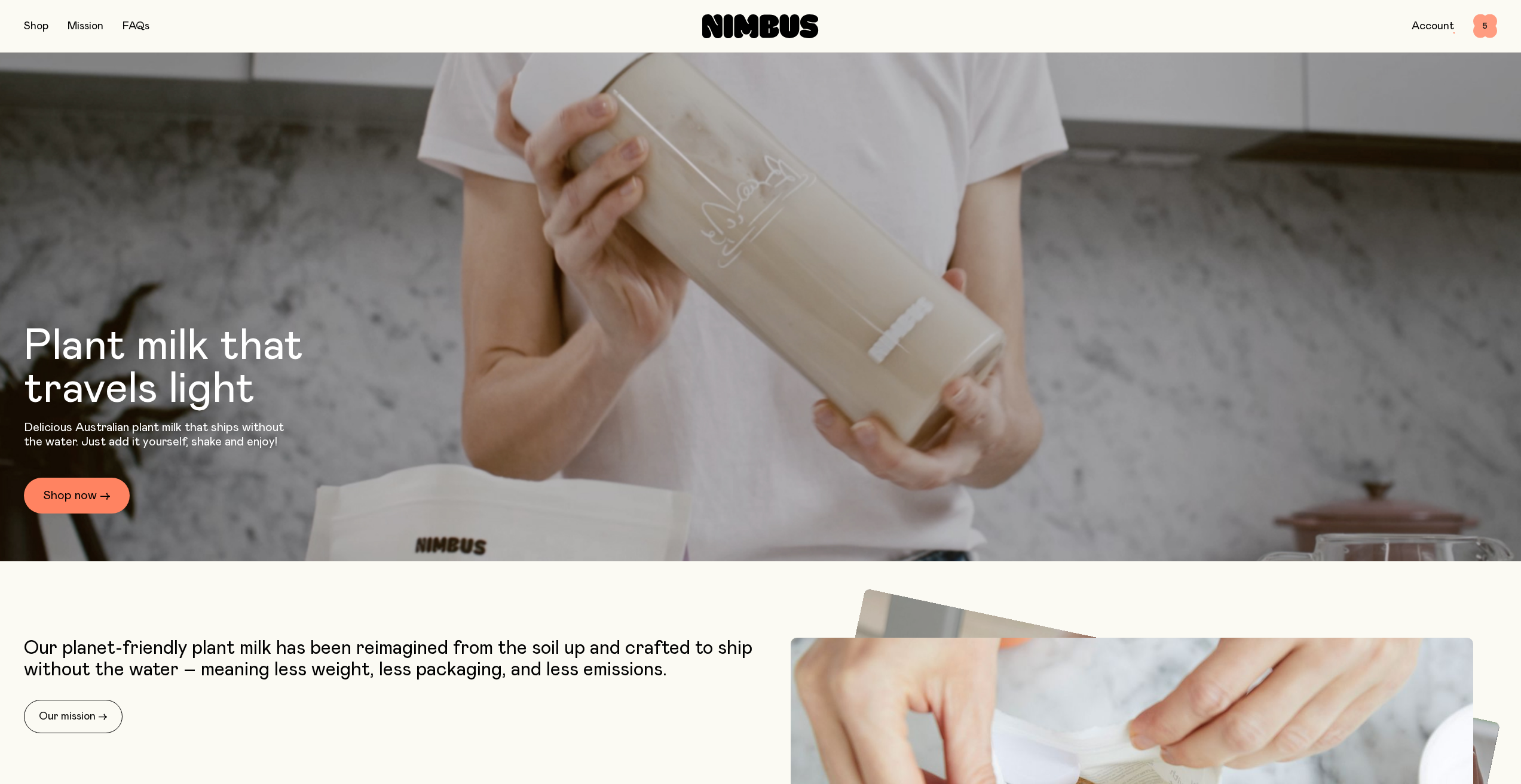
click at [1480, 28] on span "5" at bounding box center [1485, 27] width 24 height 24
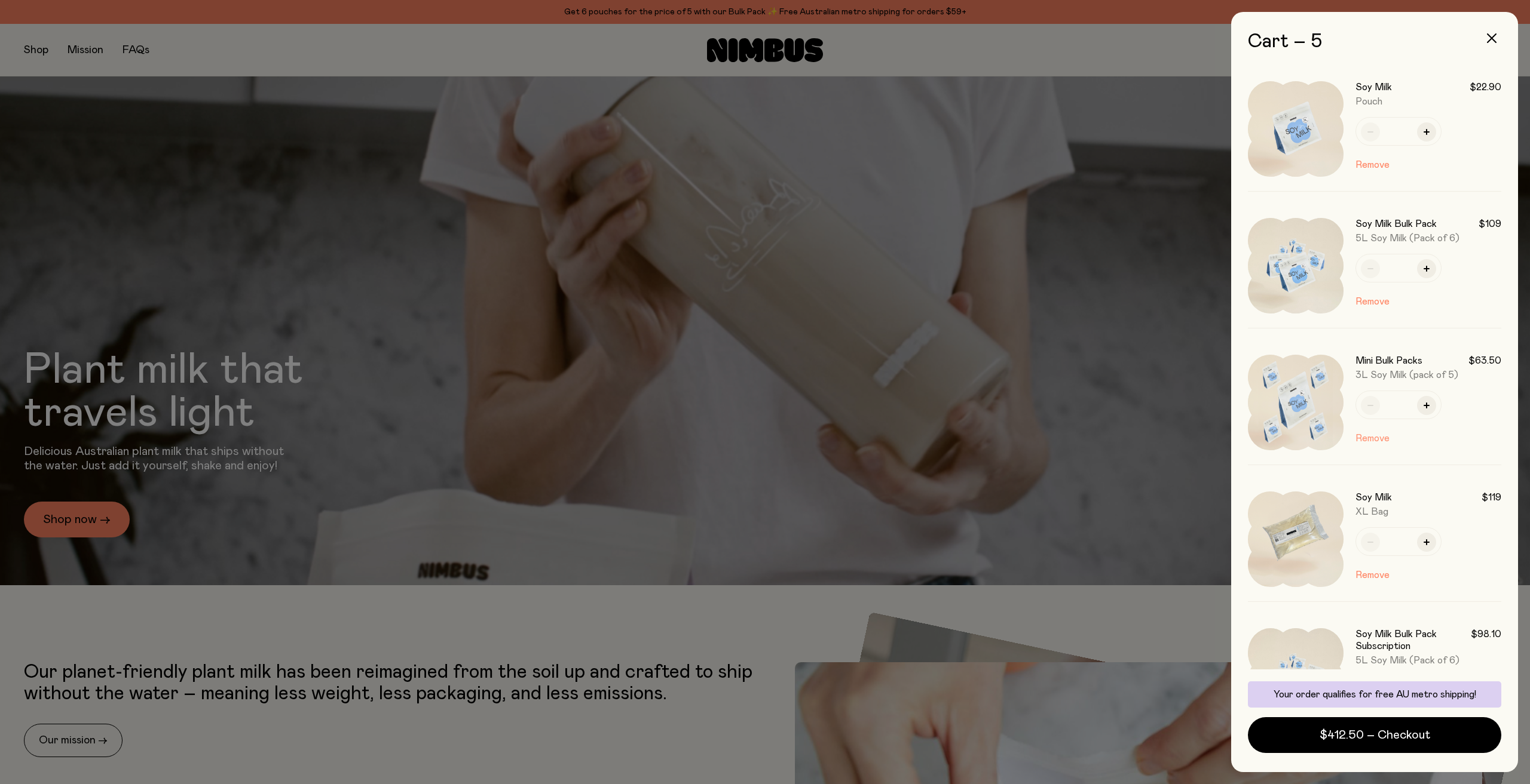
click at [1375, 436] on button "Remove" at bounding box center [1373, 439] width 34 height 15
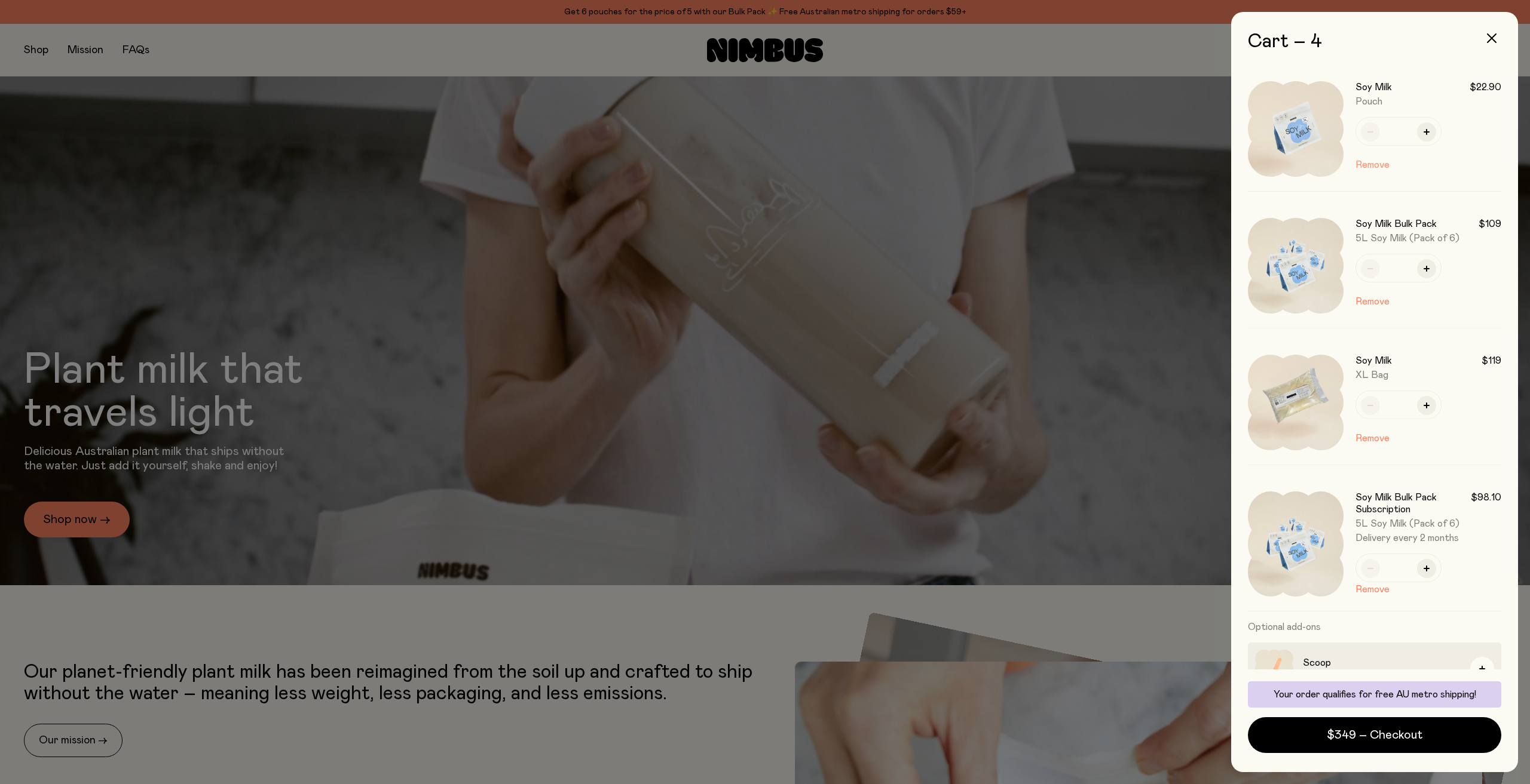
click at [1368, 160] on button "Remove" at bounding box center [1373, 165] width 34 height 15
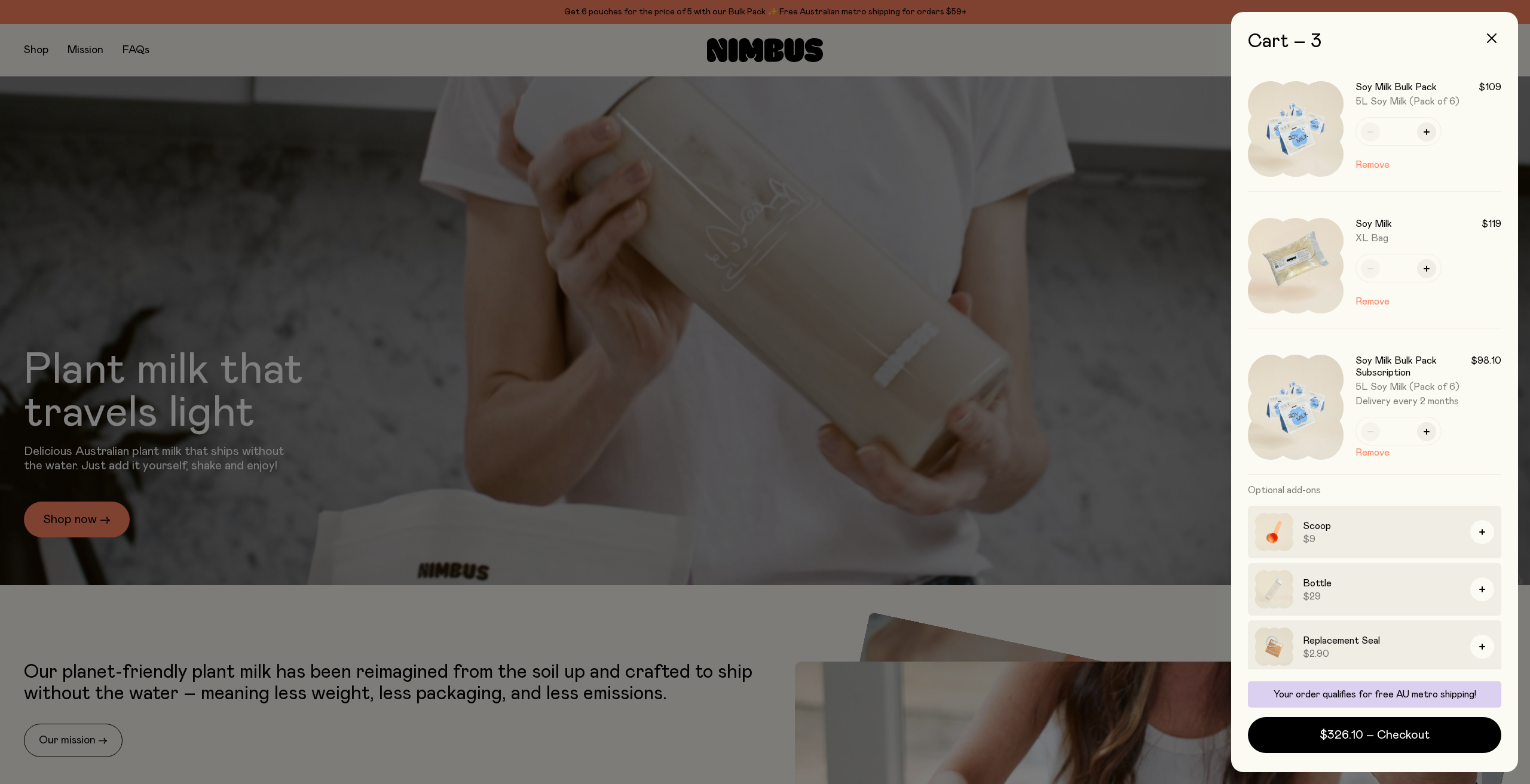
click at [1368, 160] on button "Remove" at bounding box center [1373, 165] width 34 height 15
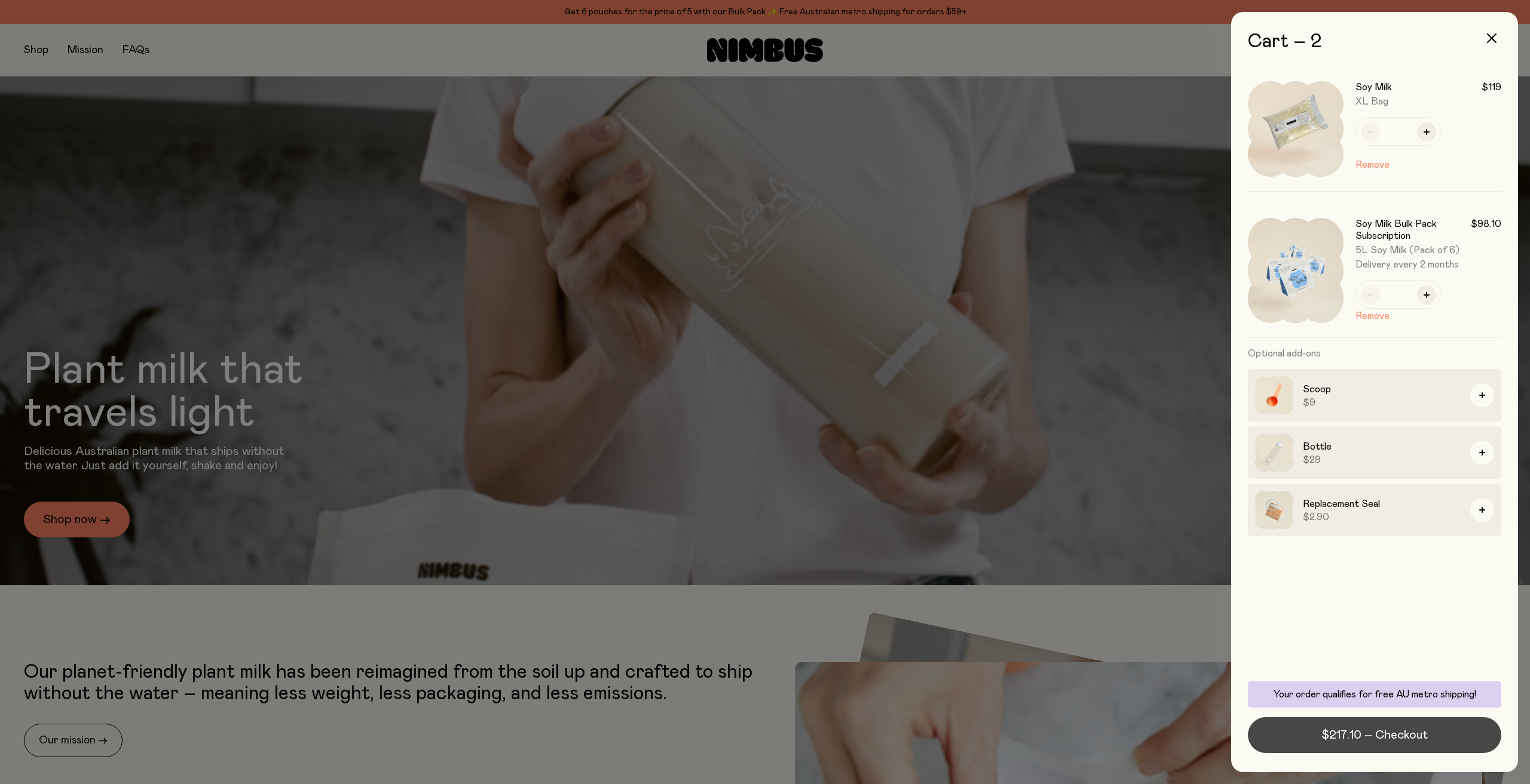
click at [1408, 735] on span "$217.10 – Checkout" at bounding box center [1374, 735] width 107 height 17
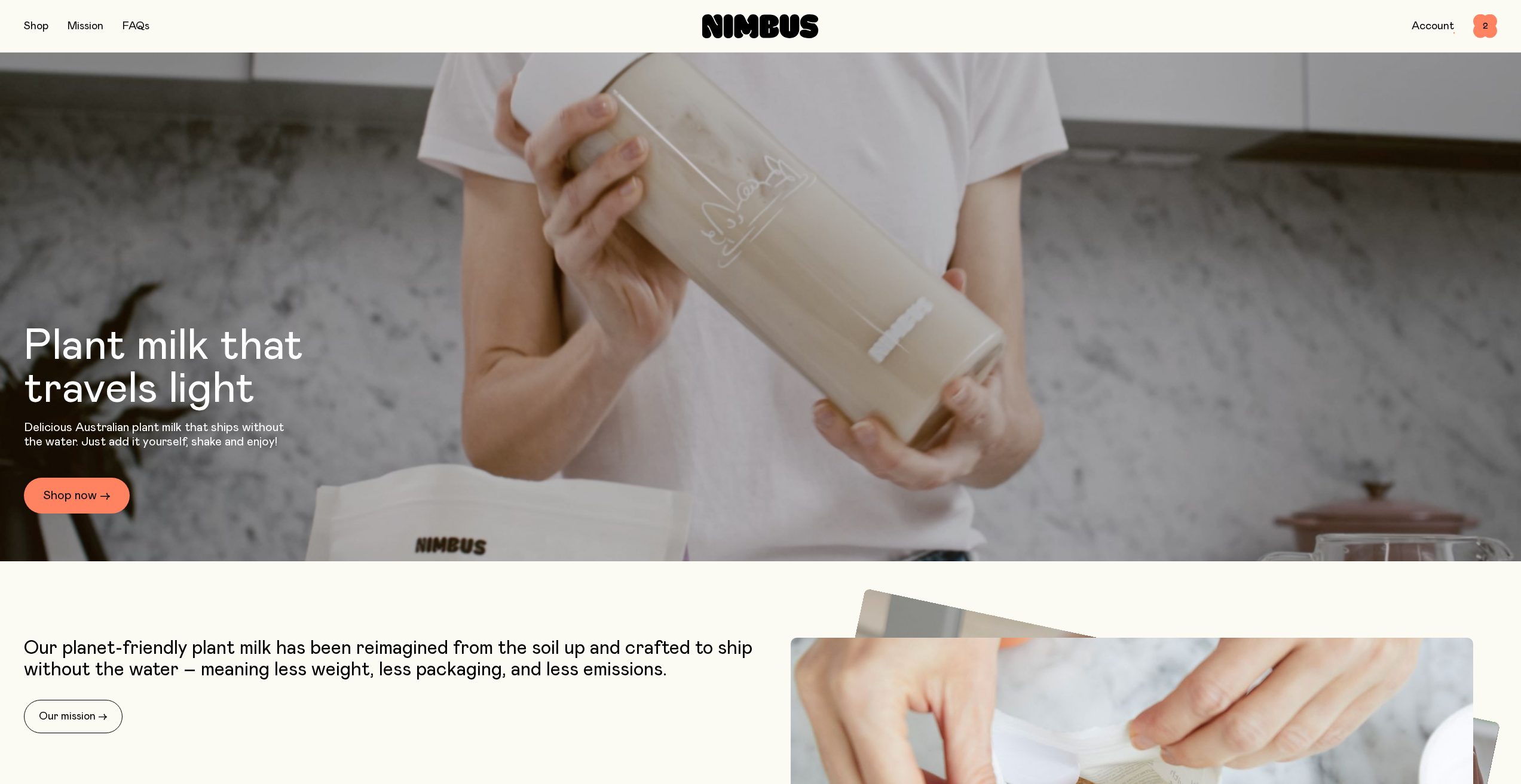
click at [1450, 28] on link "Account" at bounding box center [1432, 26] width 43 height 10
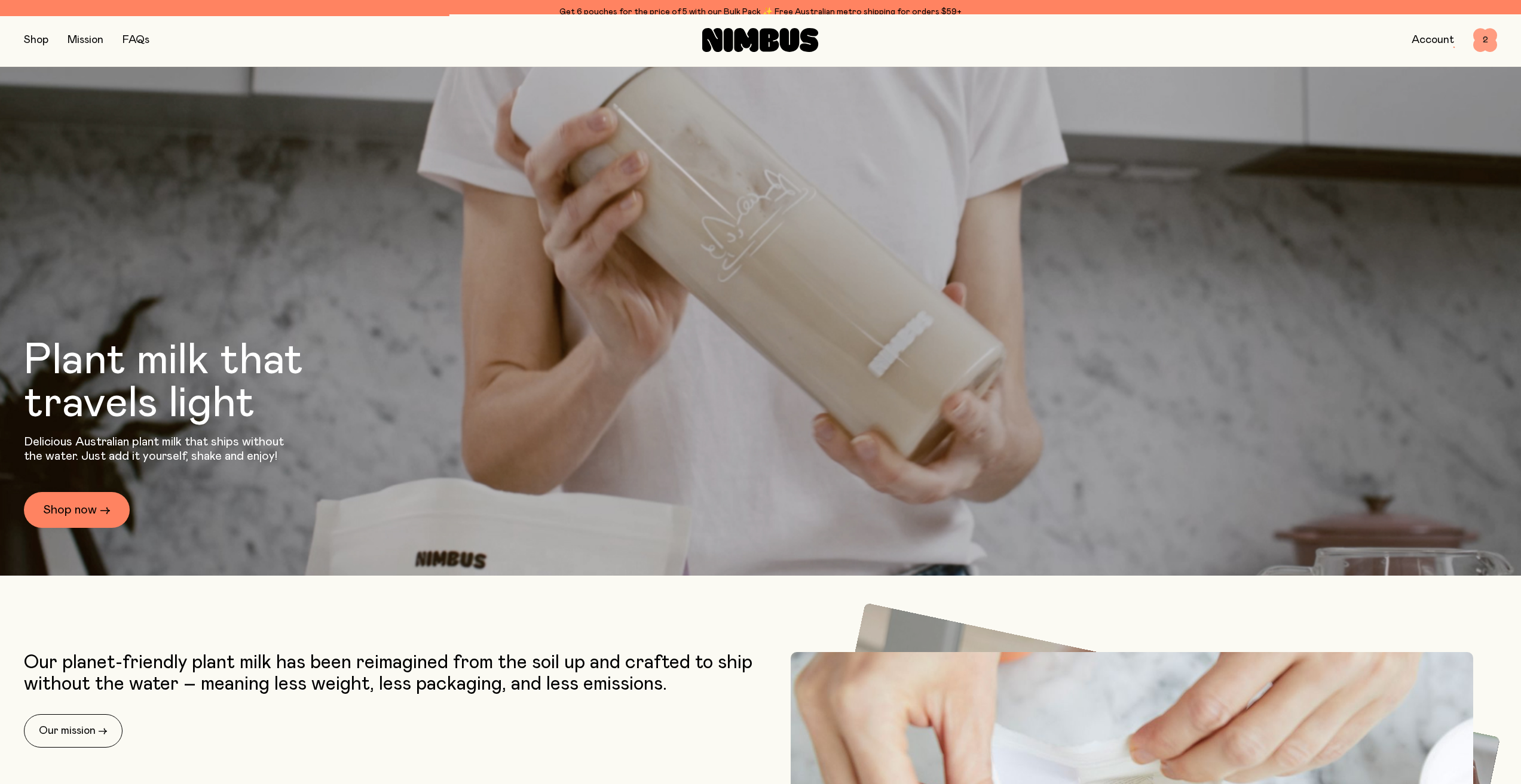
click at [1476, 24] on div "Shop Mission FAQs Account 2 2" at bounding box center [760, 40] width 1473 height 52
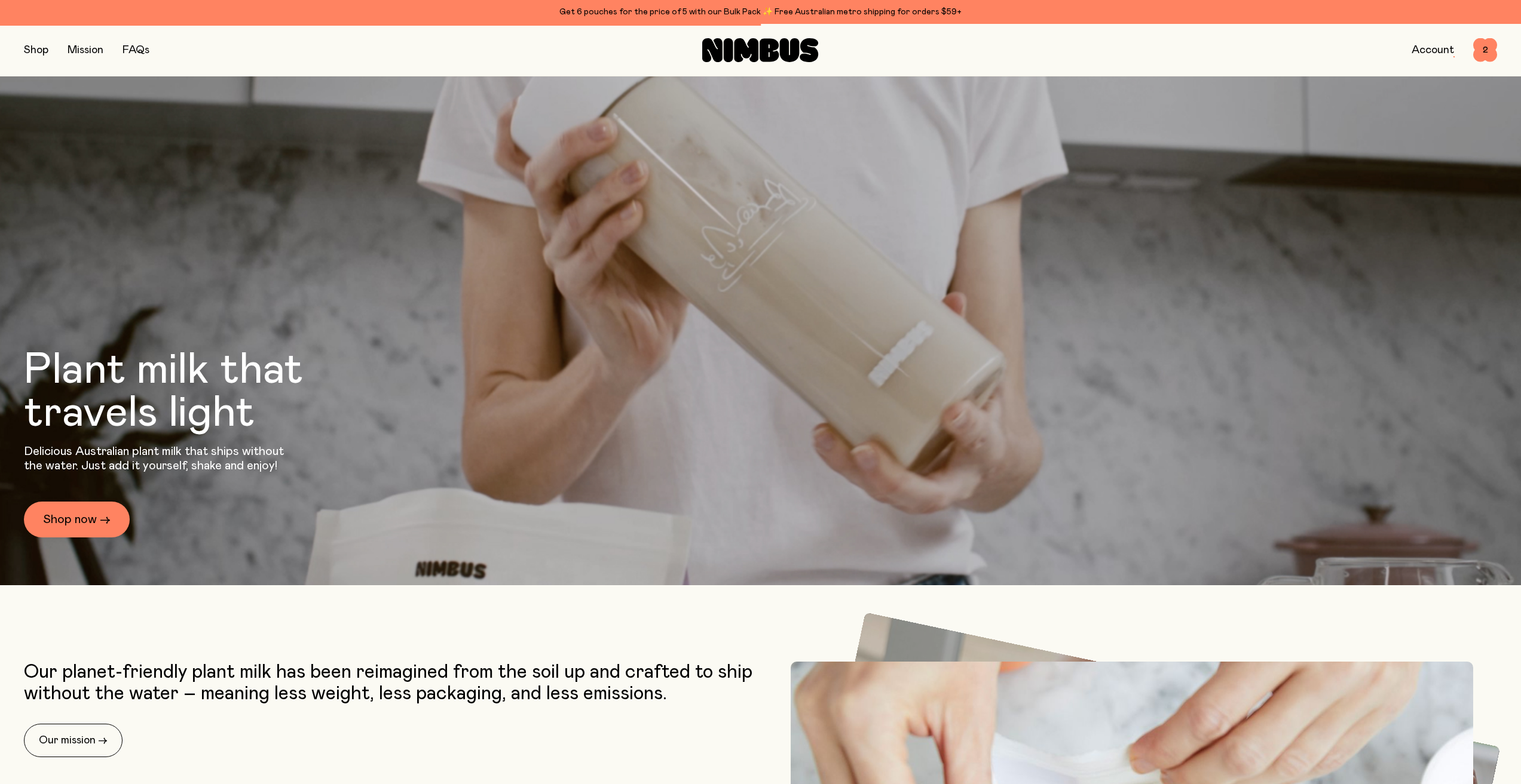
click at [1478, 63] on div "Shop Mission FAQs Account 2 2" at bounding box center [760, 50] width 1473 height 52
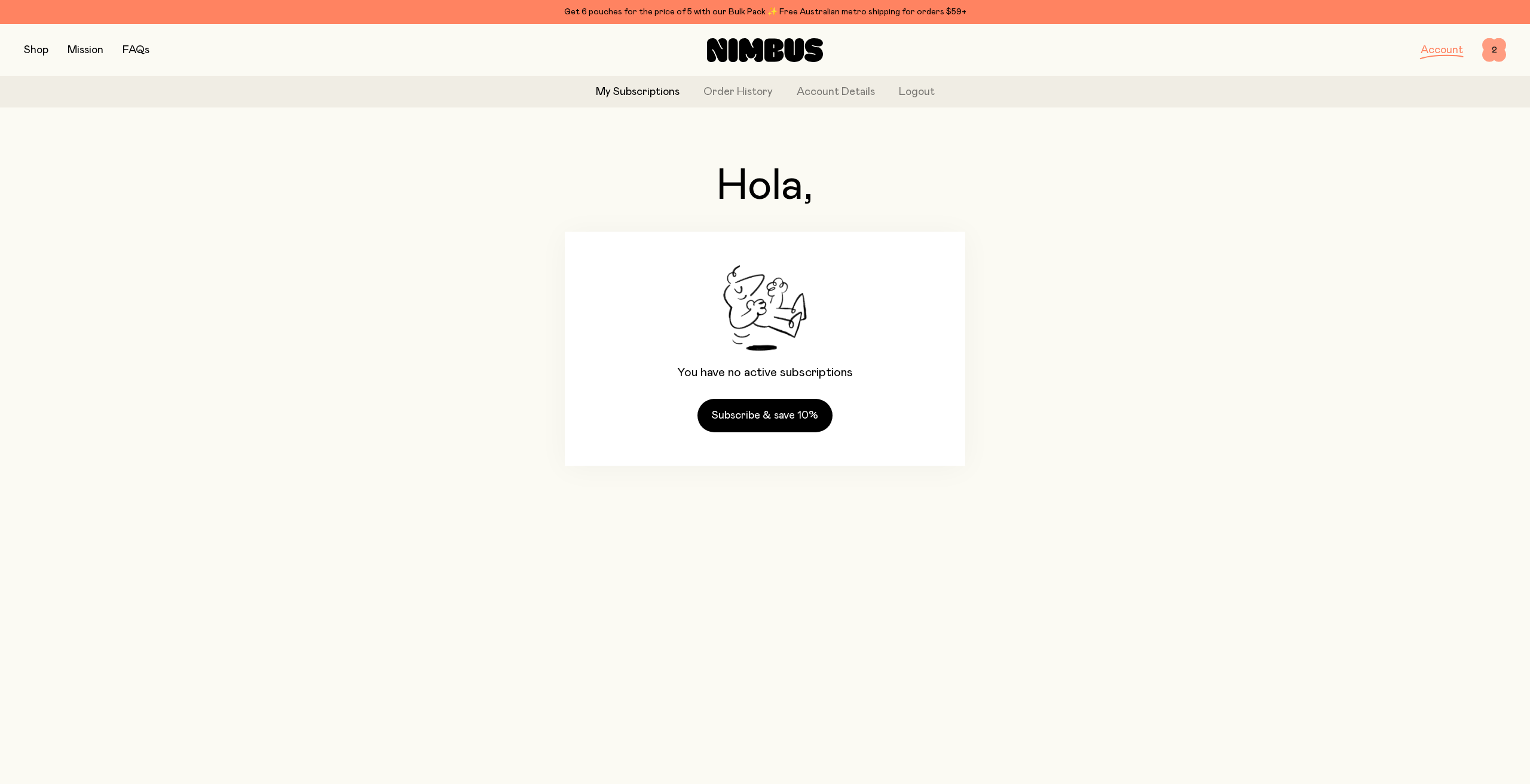
click at [1493, 53] on span "2" at bounding box center [1494, 50] width 24 height 24
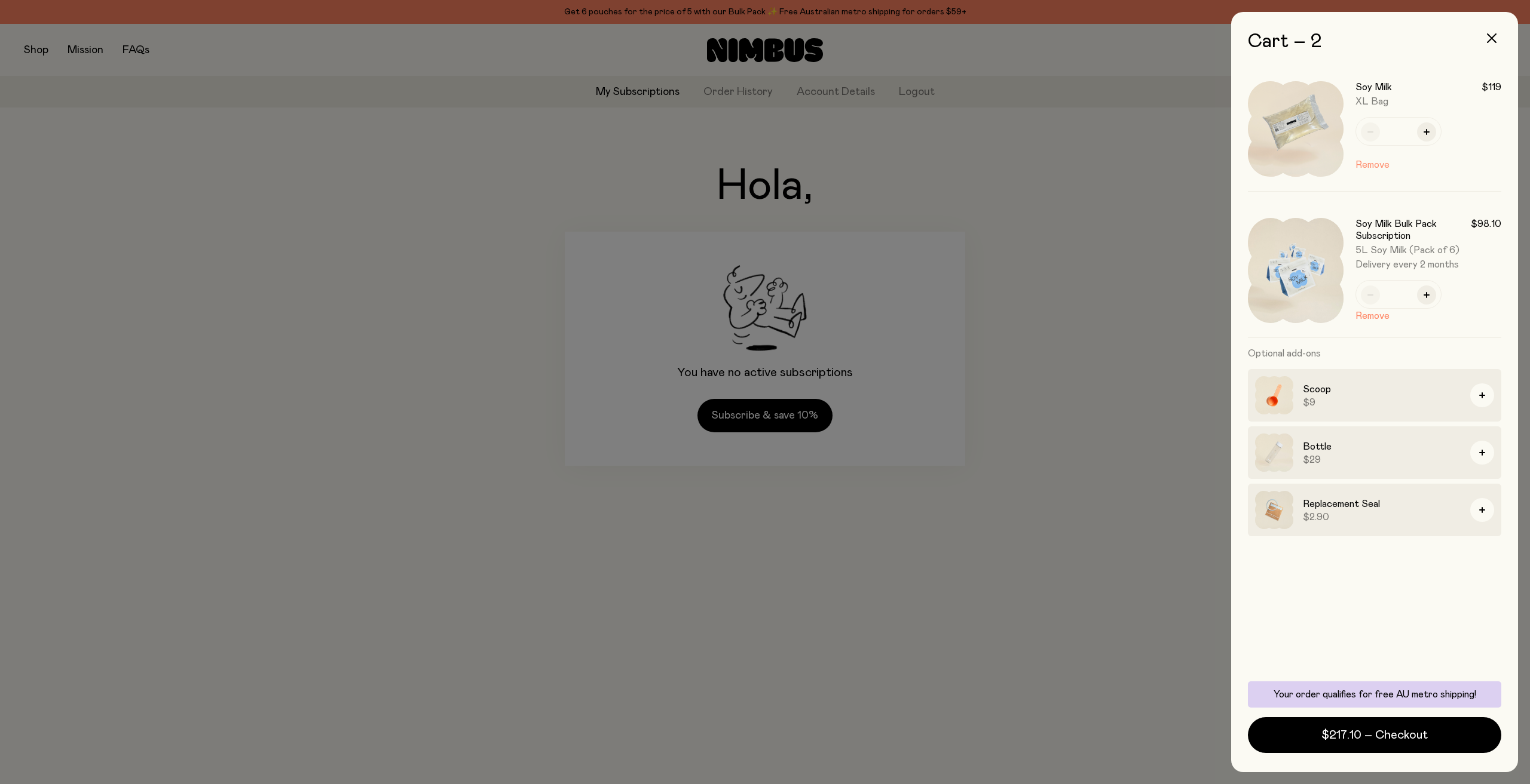
click at [1387, 163] on button "Remove" at bounding box center [1373, 165] width 34 height 15
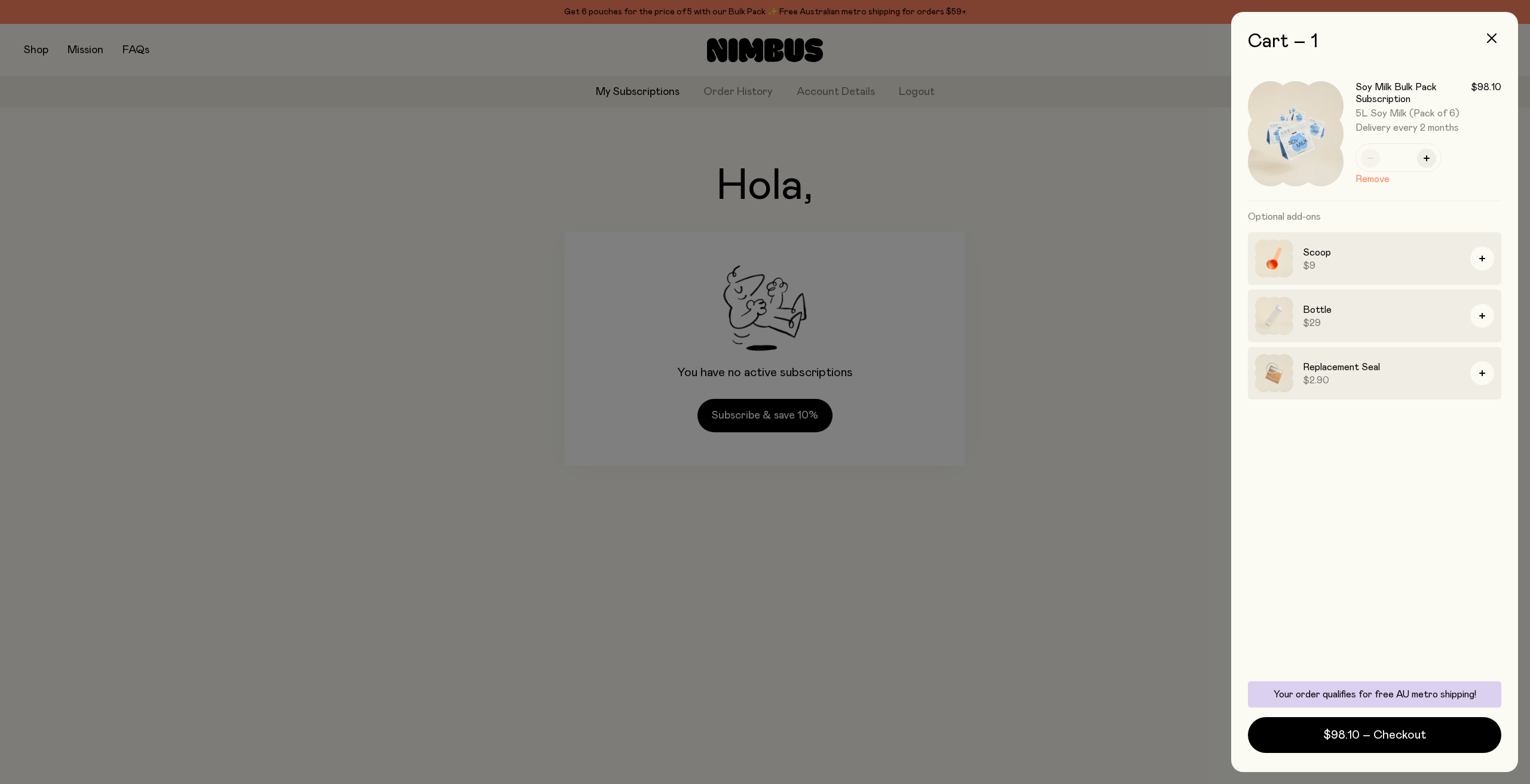
click at [1258, 123] on img at bounding box center [1295, 134] width 95 height 105
click at [1291, 127] on img at bounding box center [1295, 134] width 95 height 105
click at [1344, 731] on span "$98.10 – Checkout" at bounding box center [1374, 735] width 102 height 17
